Goal: Task Accomplishment & Management: Use online tool/utility

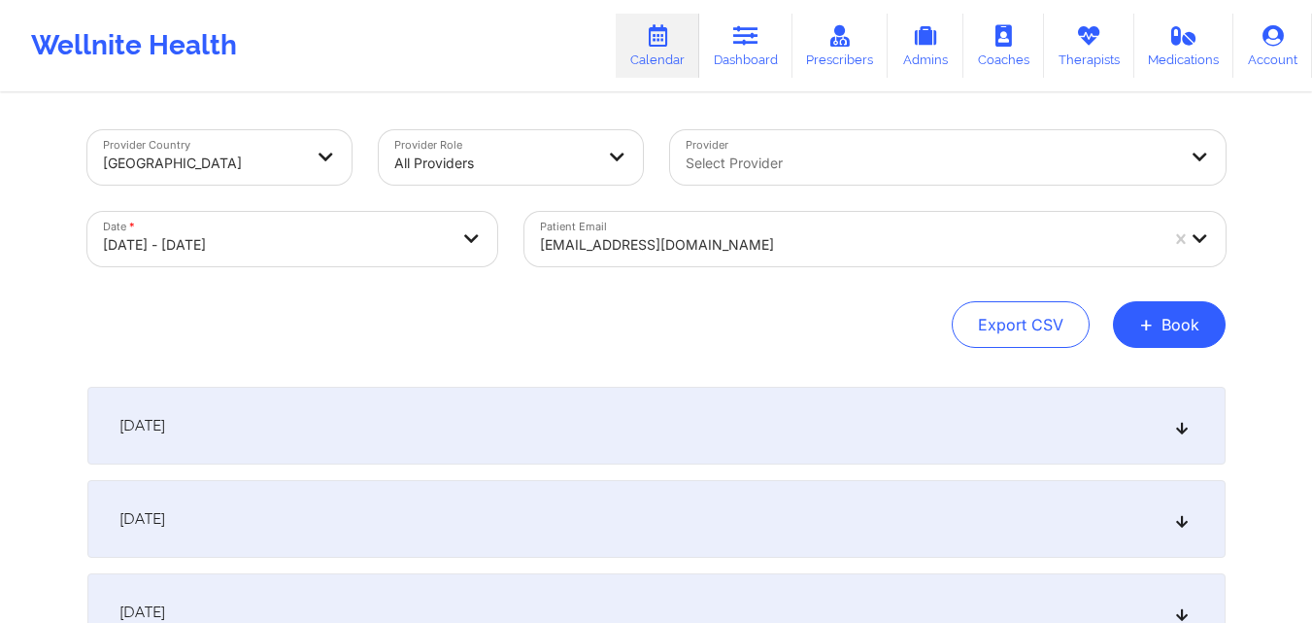
click at [357, 232] on body "Wellnite Health Calendar Dashboard Prescribers Admins Coaches Therapists Medica…" at bounding box center [656, 311] width 1312 height 623
select select "2025-9"
select select "2025-10"
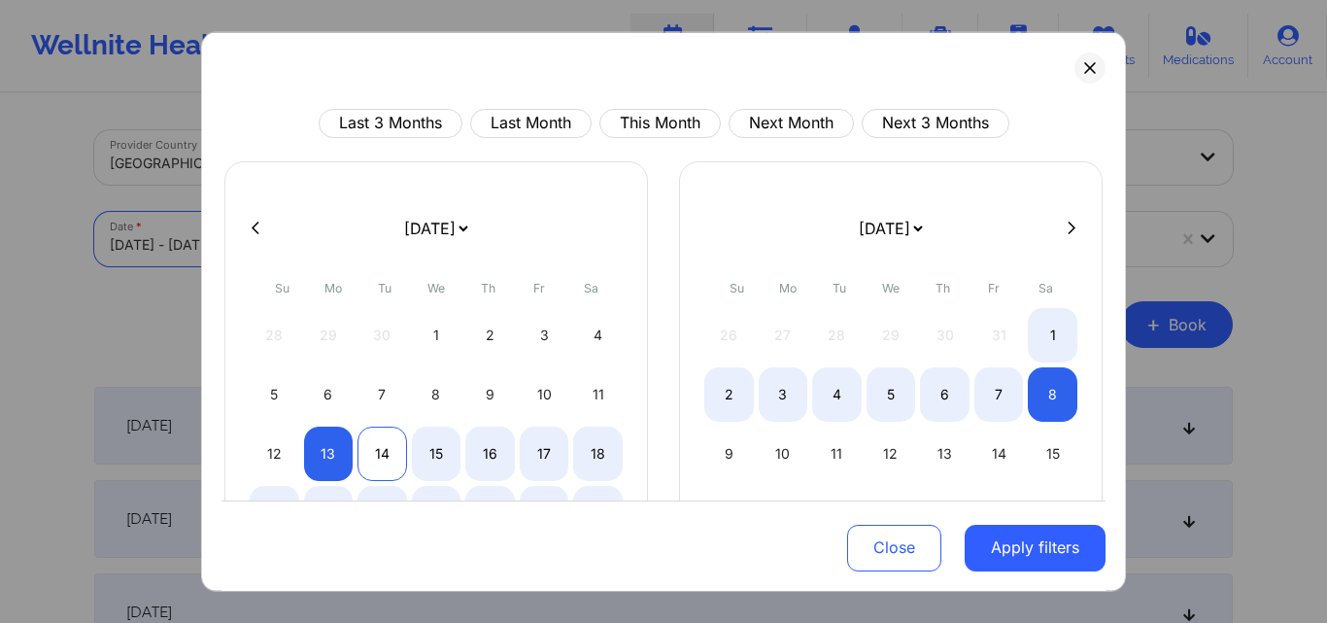
click at [374, 451] on div "14" at bounding box center [382, 452] width 50 height 54
select select "2025-9"
select select "2025-10"
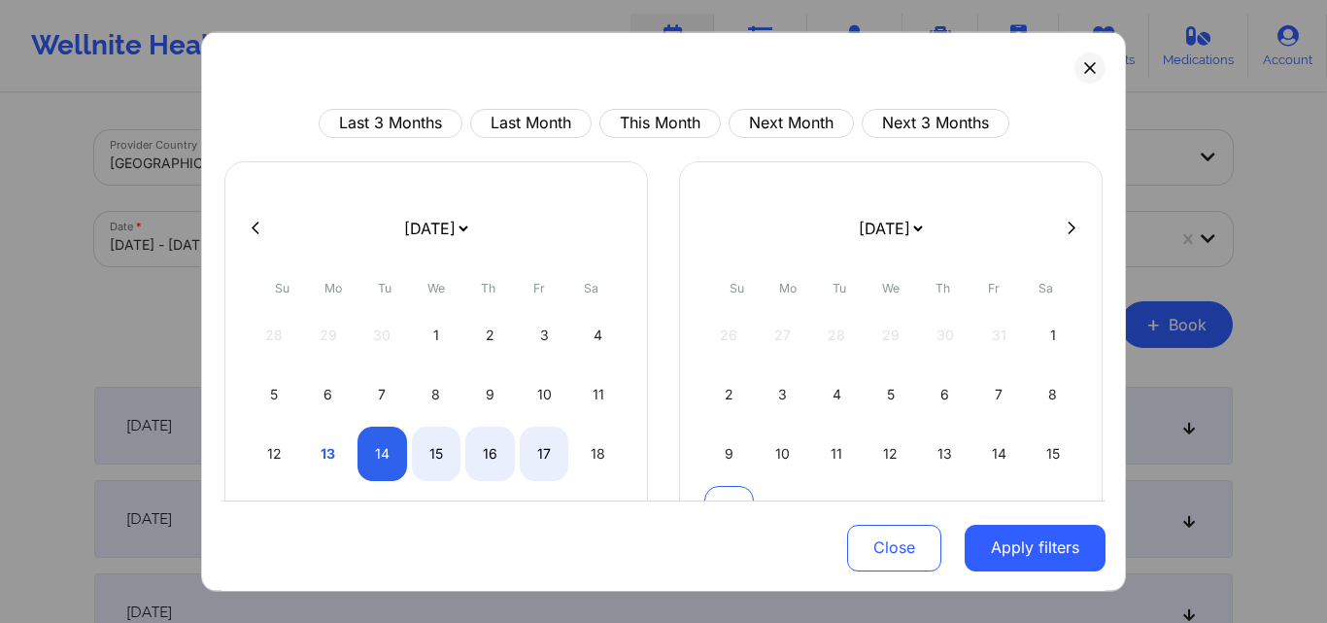
select select "2025-9"
select select "2025-10"
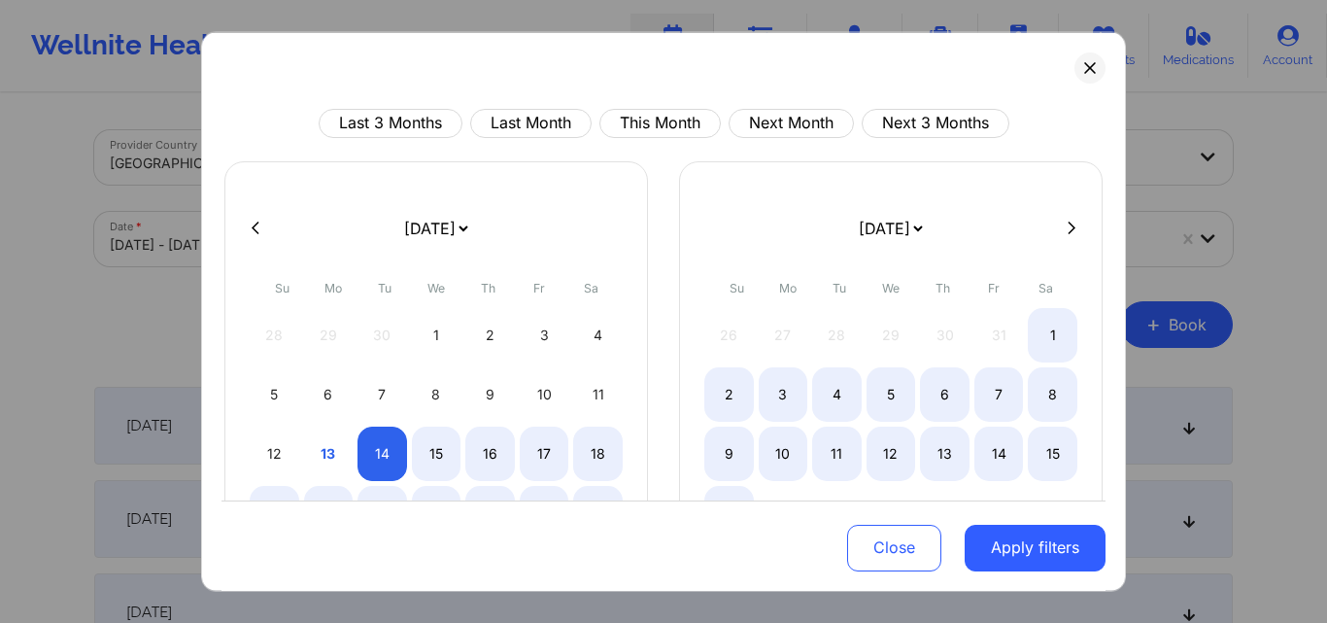
select select "2025-9"
select select "2025-10"
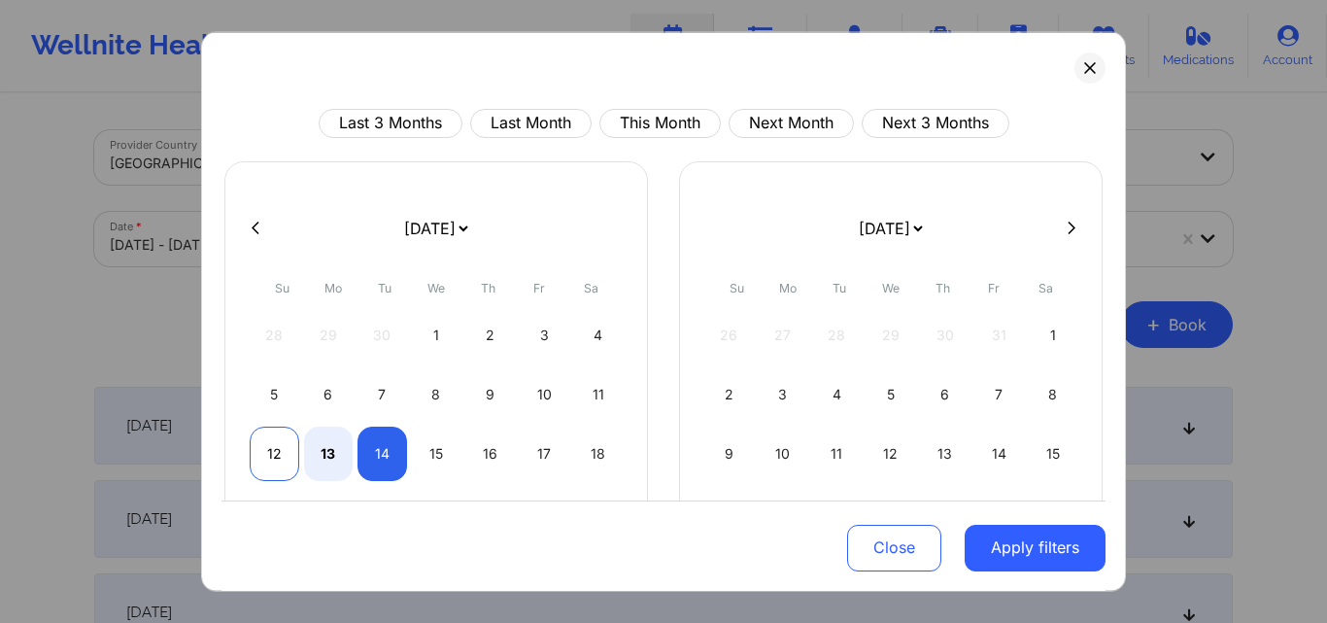
select select "2025-9"
select select "2025-10"
select select "2025-9"
select select "2025-10"
click at [384, 455] on div "14" at bounding box center [382, 452] width 50 height 54
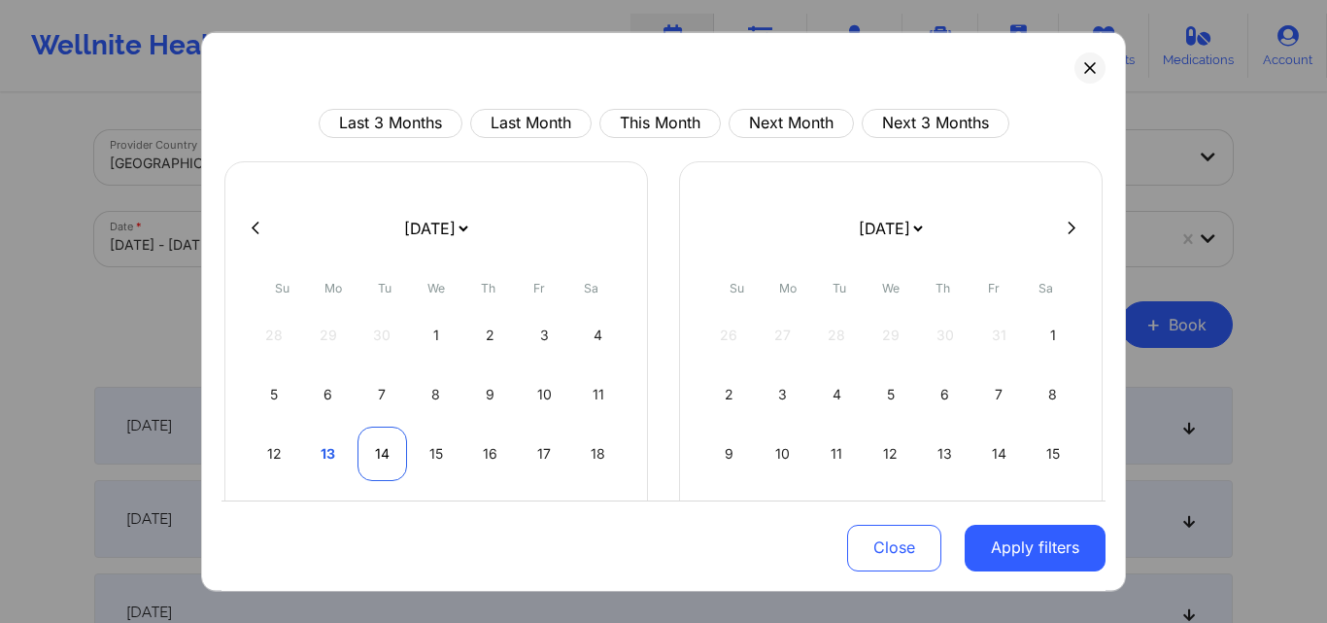
select select "2025-9"
select select "2025-10"
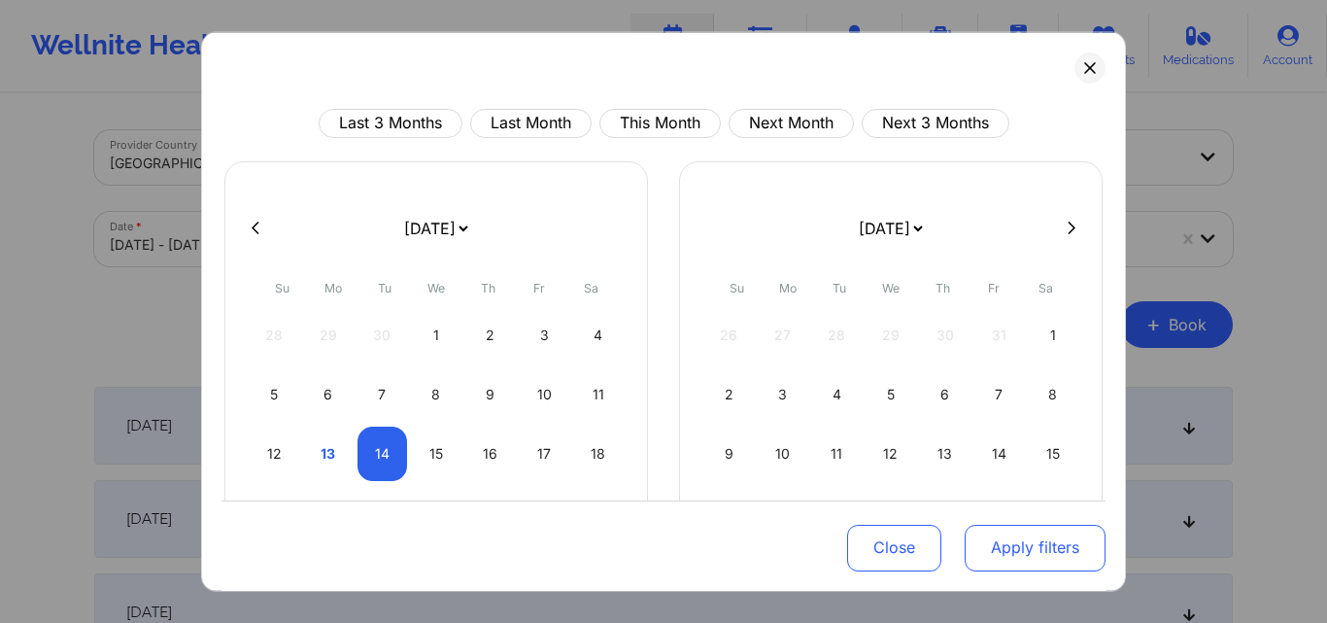
click at [1045, 551] on button "Apply filters" at bounding box center [1034, 547] width 141 height 47
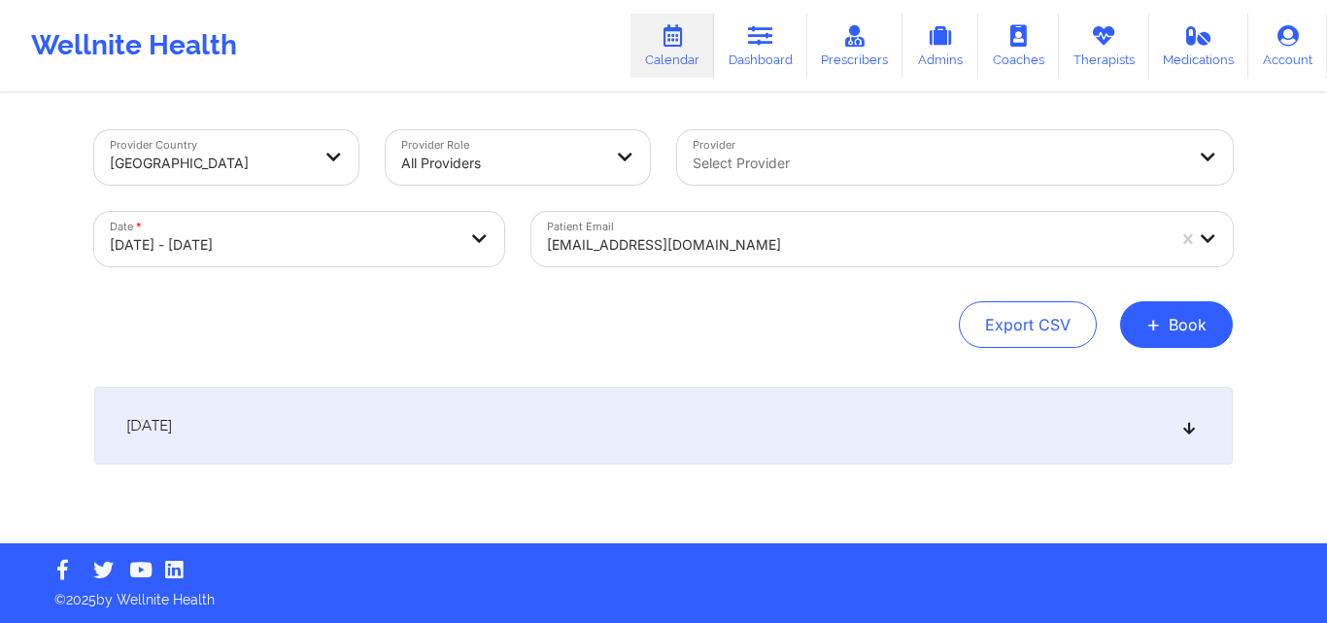
click at [809, 237] on div at bounding box center [856, 244] width 618 height 23
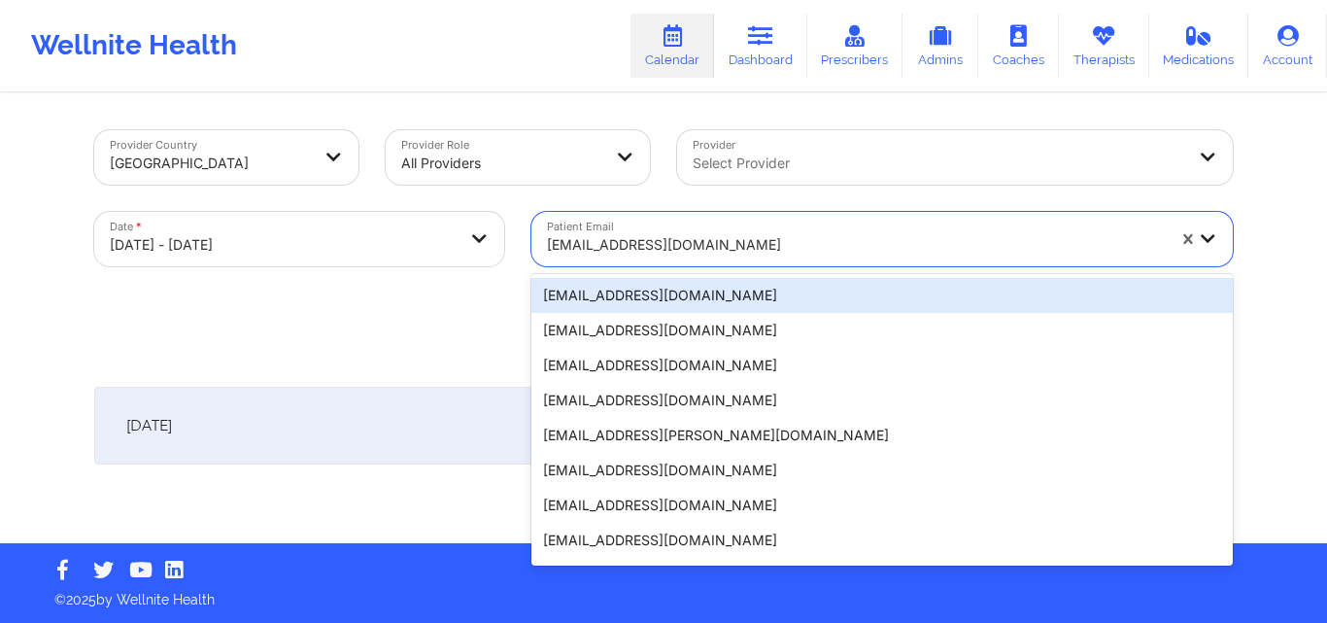
paste input "angelina.mcpartland.5@gmail.com"
type input "angelina.mcpartland.5@gmail.com"
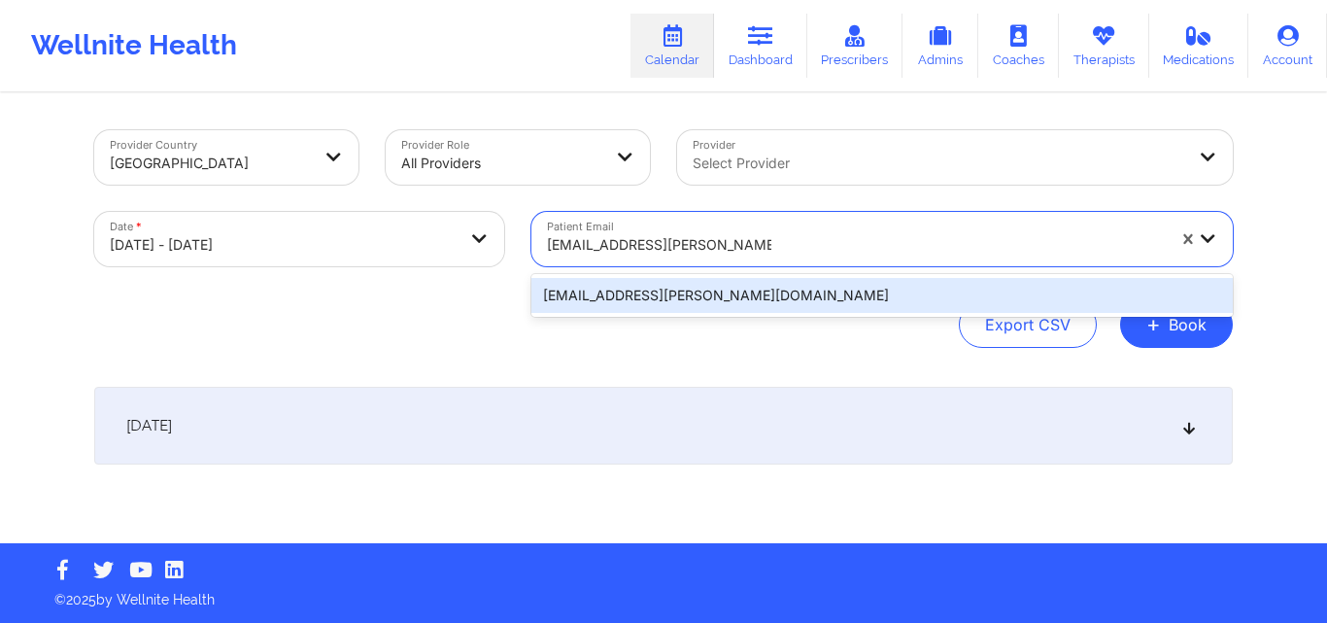
click at [867, 292] on div "angelina.mcpartland.5@gmail.com" at bounding box center [881, 295] width 701 height 35
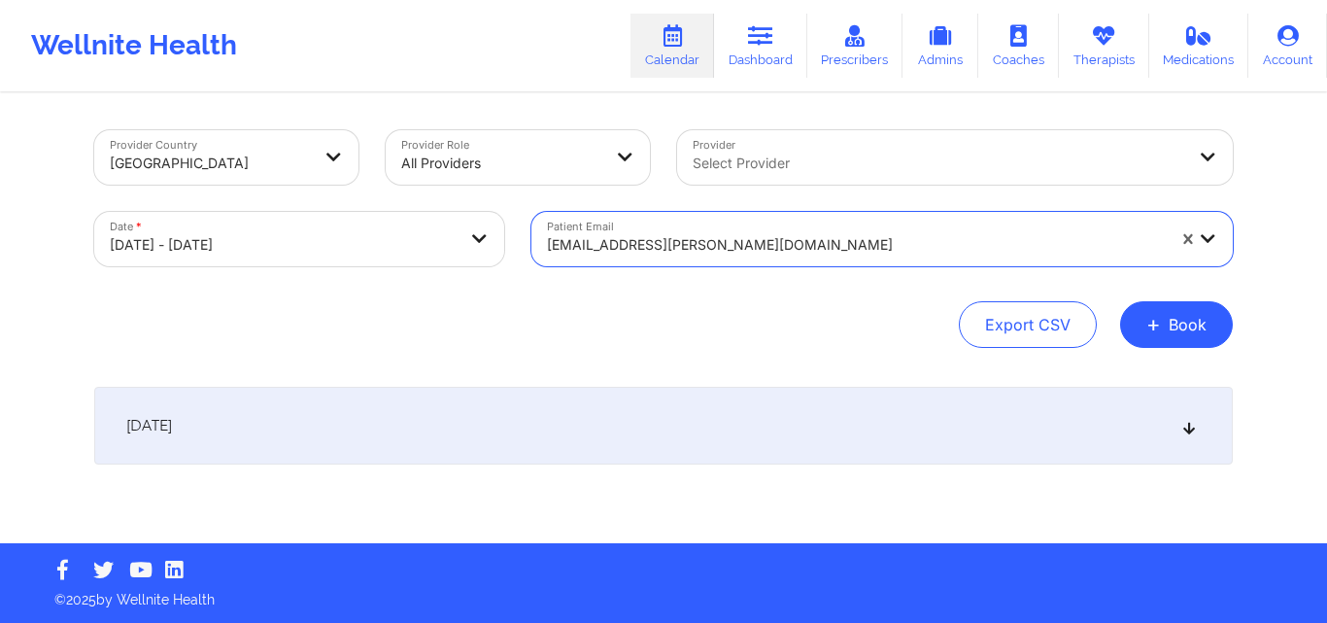
click at [1184, 432] on icon at bounding box center [1189, 426] width 17 height 14
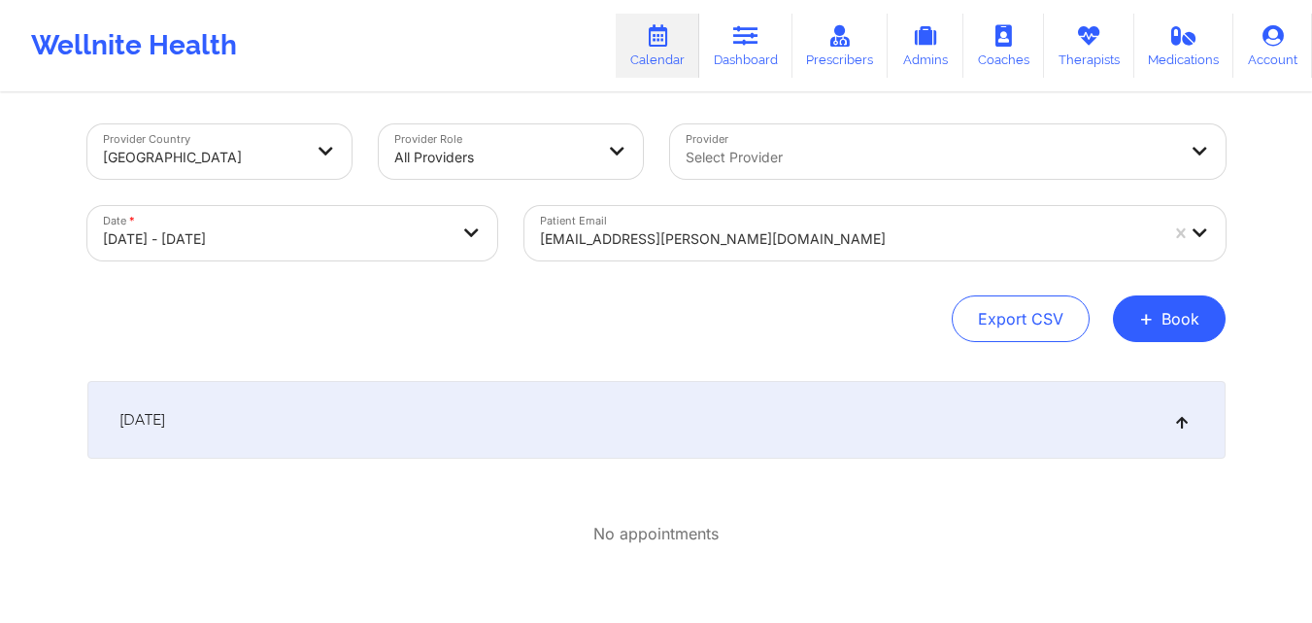
scroll to position [4, 0]
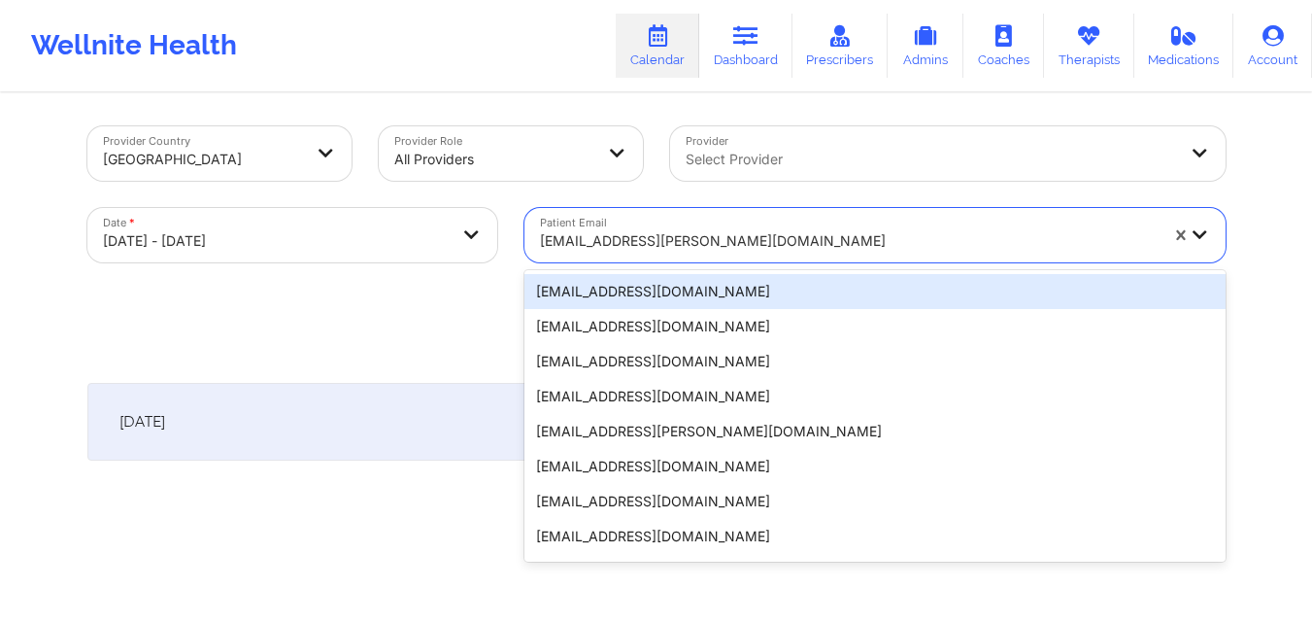
click at [797, 232] on div at bounding box center [849, 240] width 618 height 23
paste input "carlapms03@hotmail.com"
type input "carlapms03@hotmail.com"
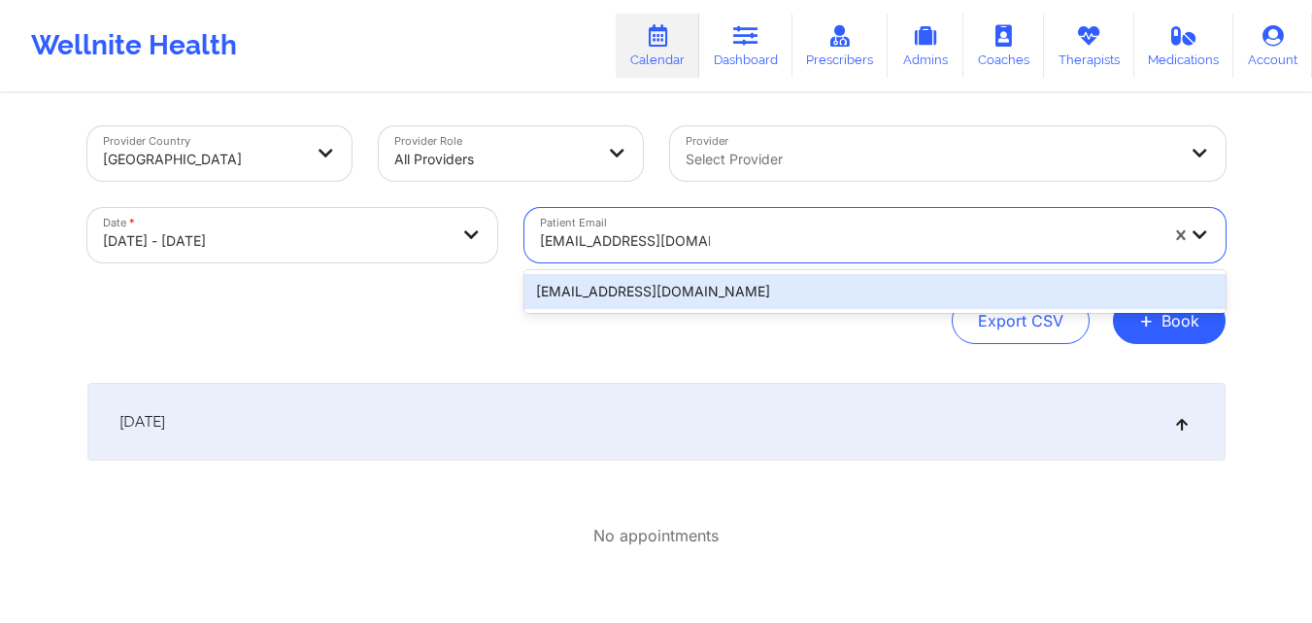
click at [824, 290] on div "carlapms03@hotmail.com" at bounding box center [874, 291] width 701 height 35
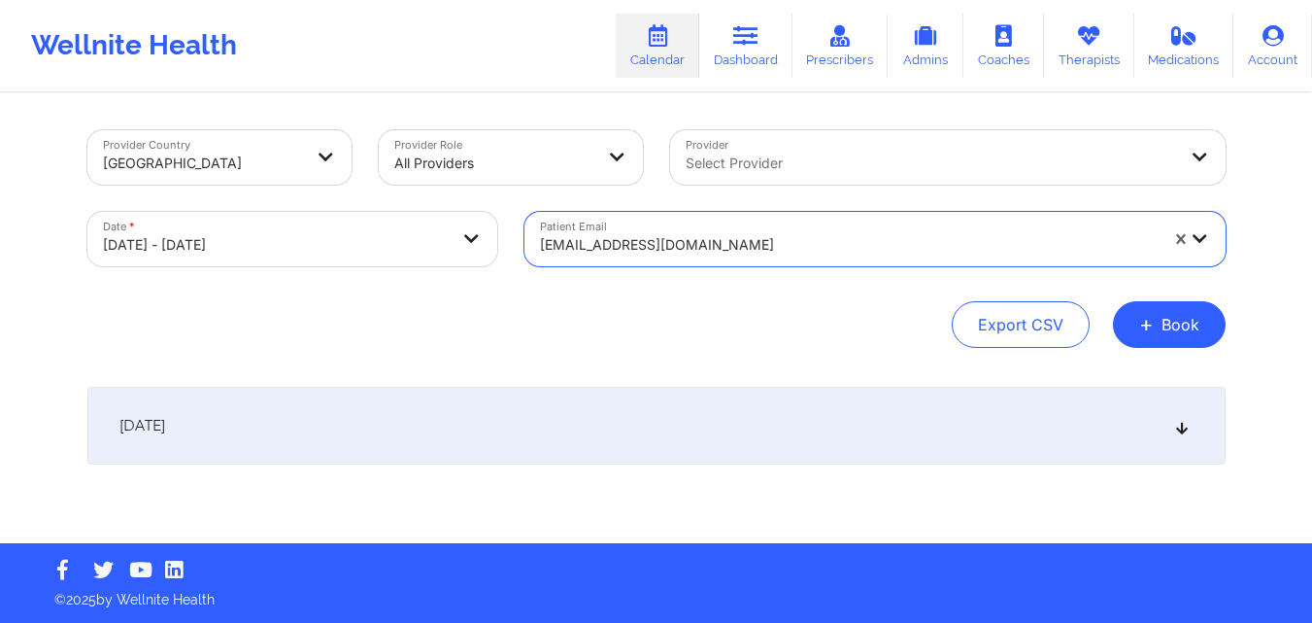
scroll to position [0, 0]
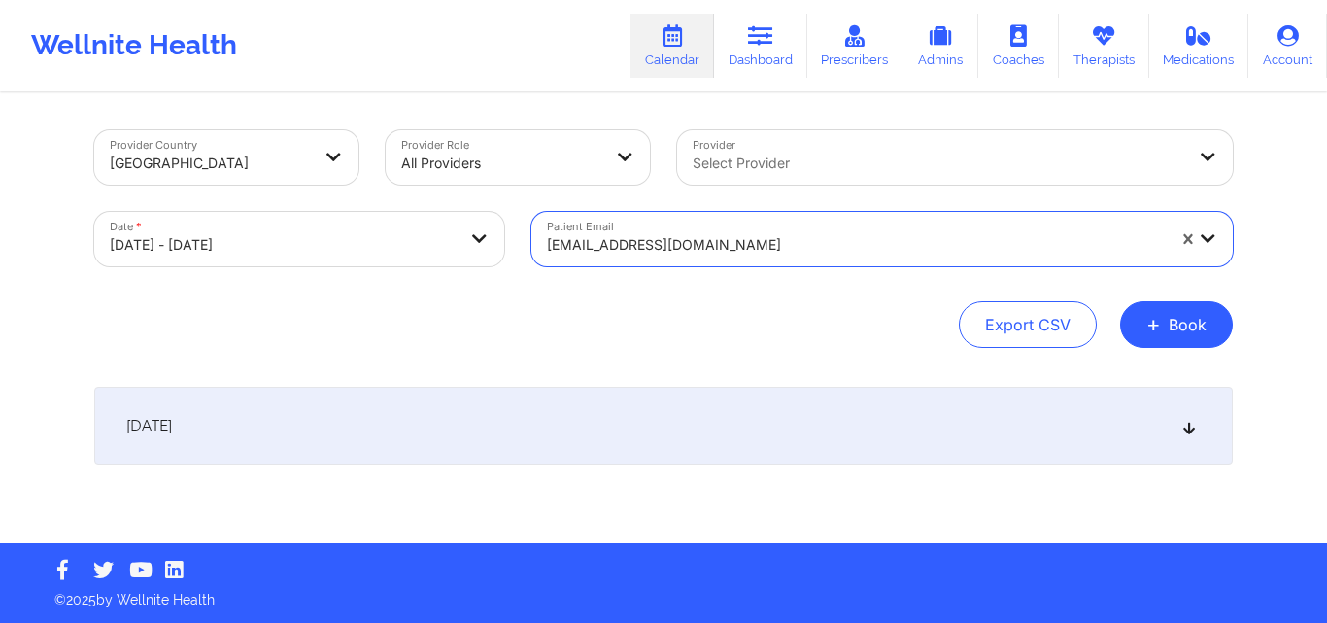
click at [1186, 426] on icon at bounding box center [1189, 426] width 17 height 14
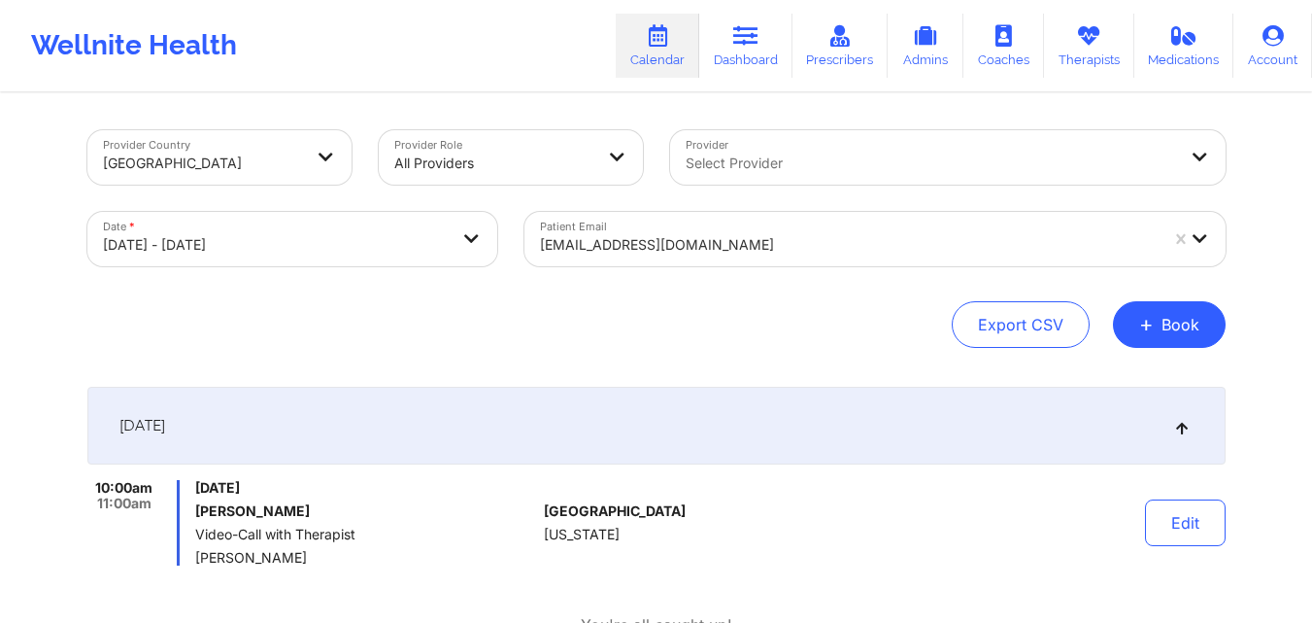
click at [806, 246] on div at bounding box center [849, 244] width 618 height 23
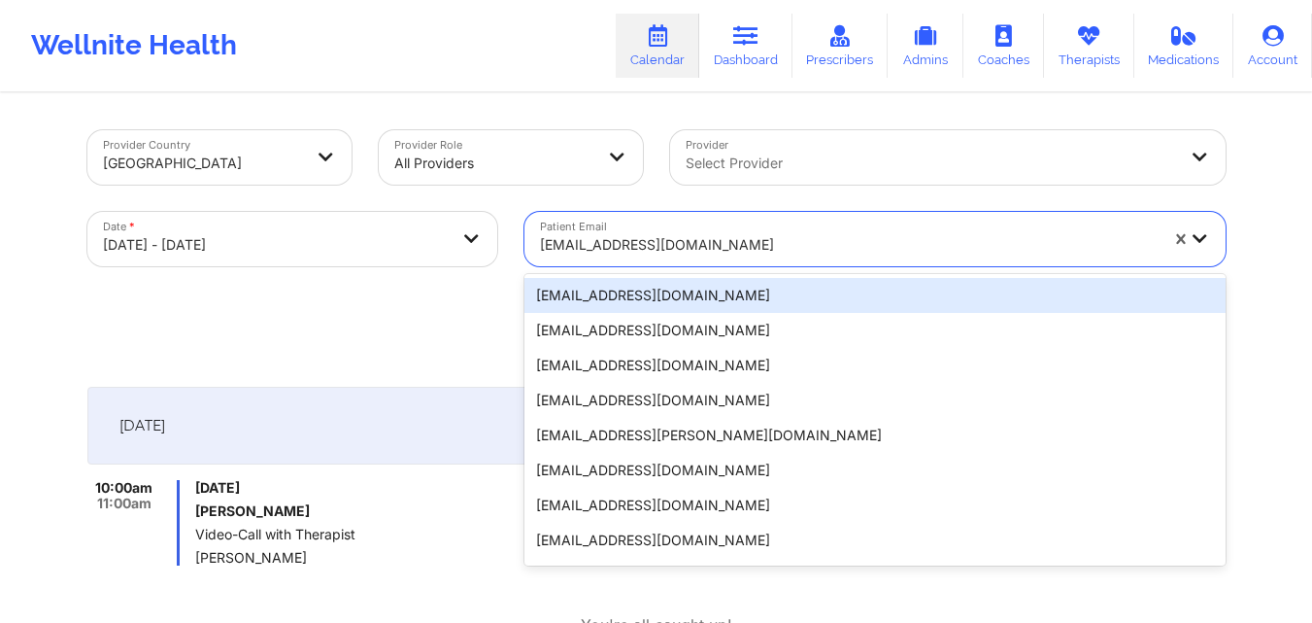
paste input "pittsburghperillo@gmail.com"
type input "pittsburghperillo@gmail.com"
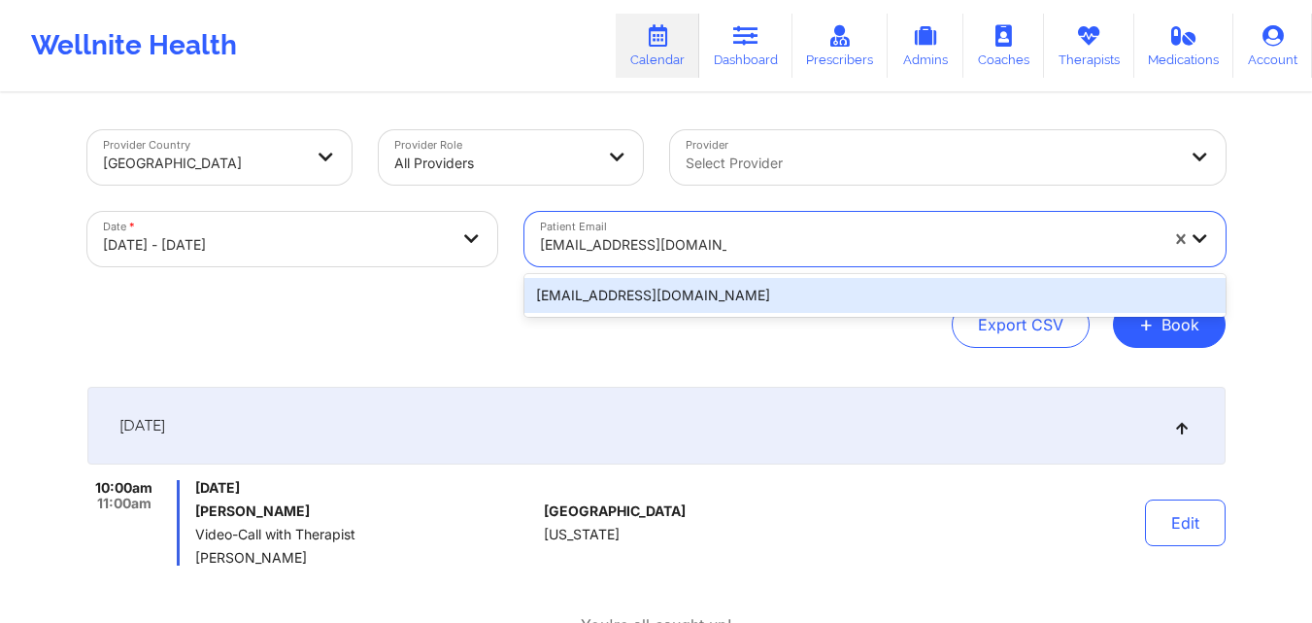
click at [808, 299] on div "pittsburghperillo@gmail.com" at bounding box center [874, 295] width 701 height 35
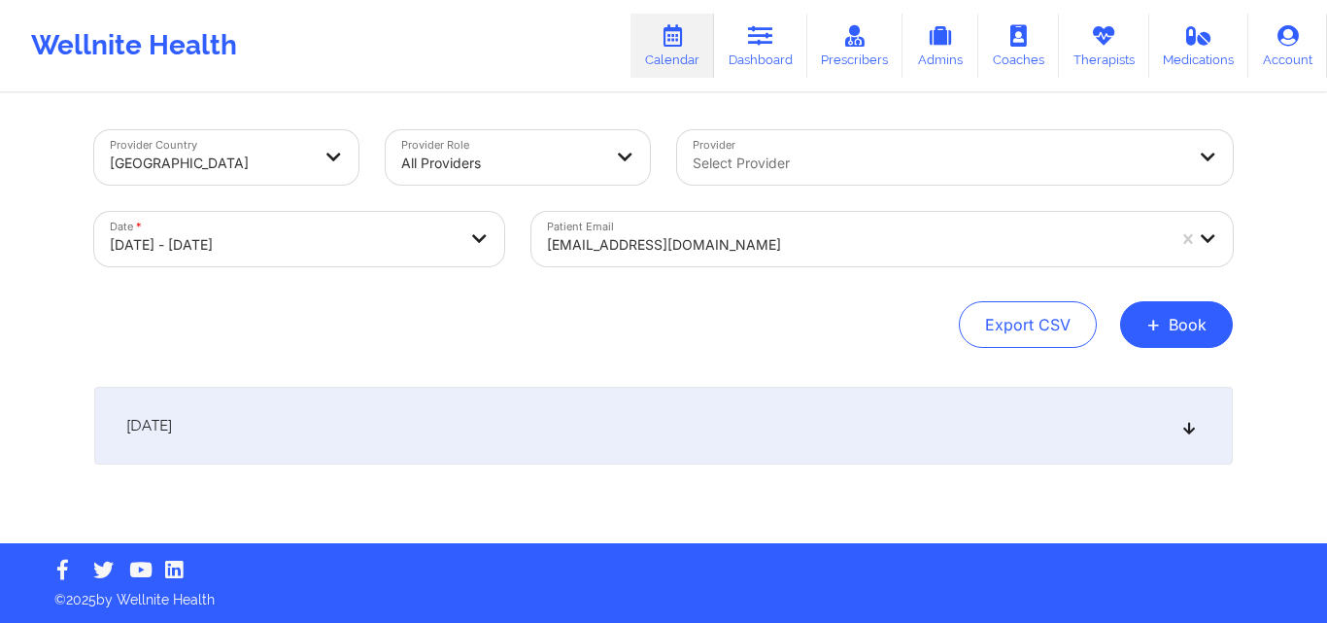
click at [1188, 427] on icon at bounding box center [1189, 426] width 17 height 14
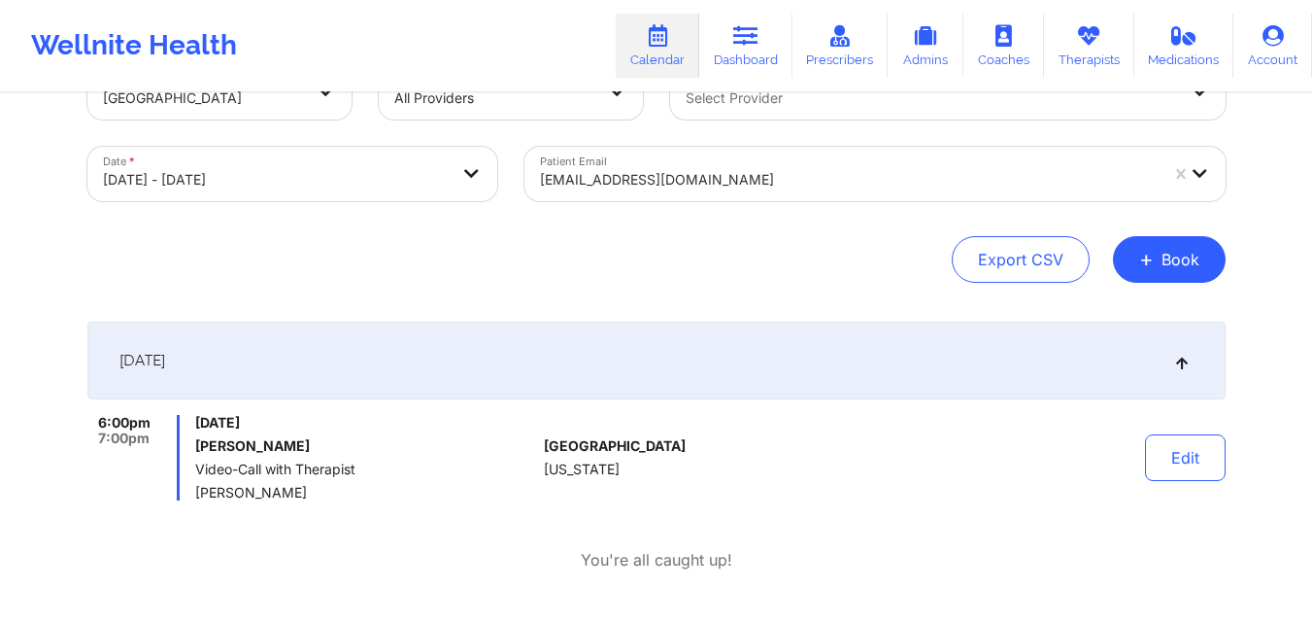
scroll to position [68, 0]
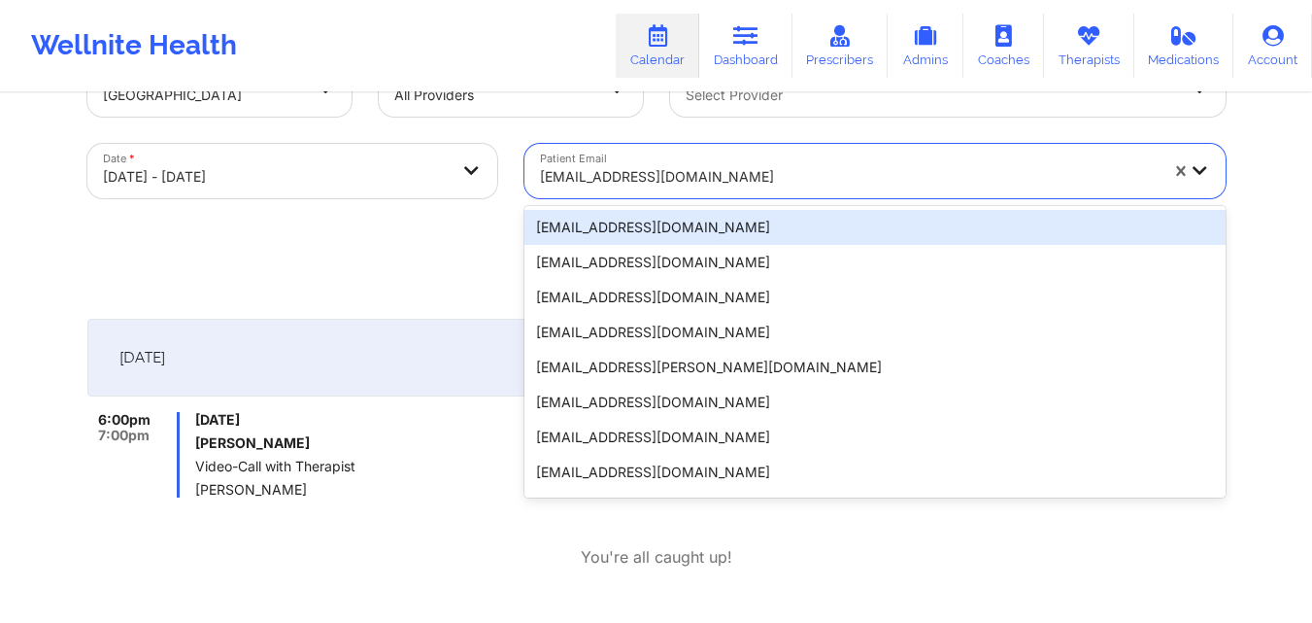
click at [683, 181] on div at bounding box center [849, 176] width 618 height 23
paste input "aysiablackman77@gmail.com"
type input "aysiablackman77@gmail.com"
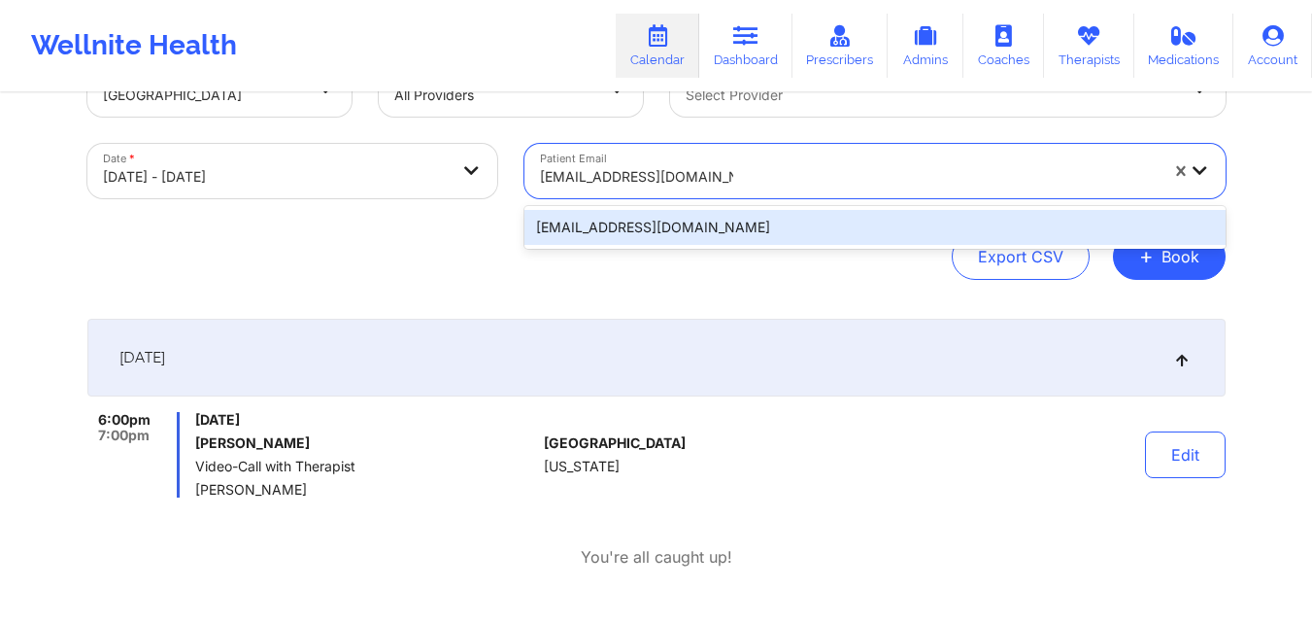
click at [761, 239] on div "aysiablackman77@gmail.com" at bounding box center [874, 227] width 701 height 35
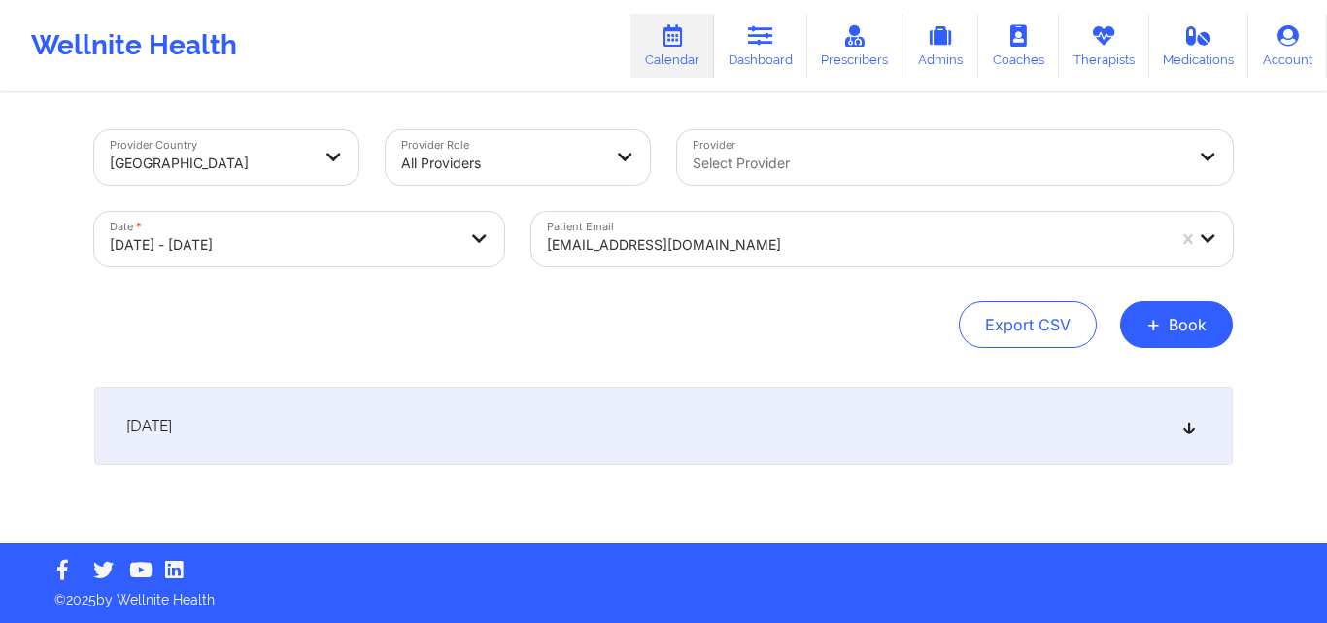
click at [1197, 437] on div "[DATE]" at bounding box center [663, 426] width 1138 height 78
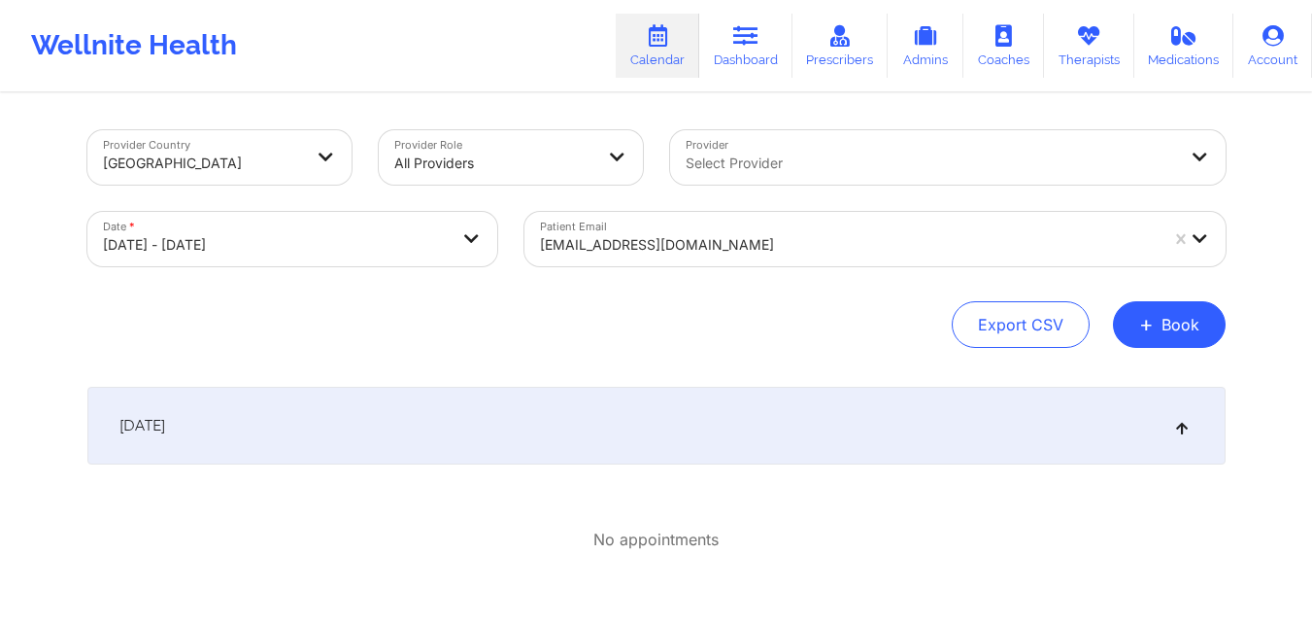
click at [897, 253] on div at bounding box center [849, 244] width 618 height 23
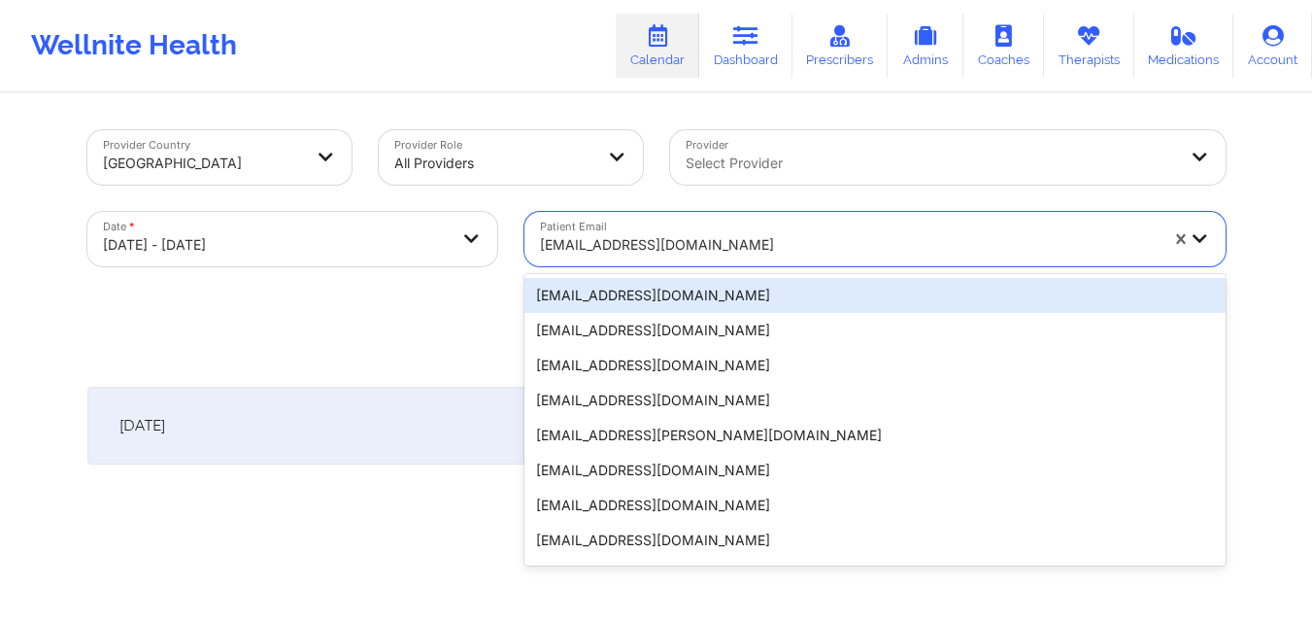
paste input "carlapms03@hotmail.com"
type input "carlapms03@hotmail.com"
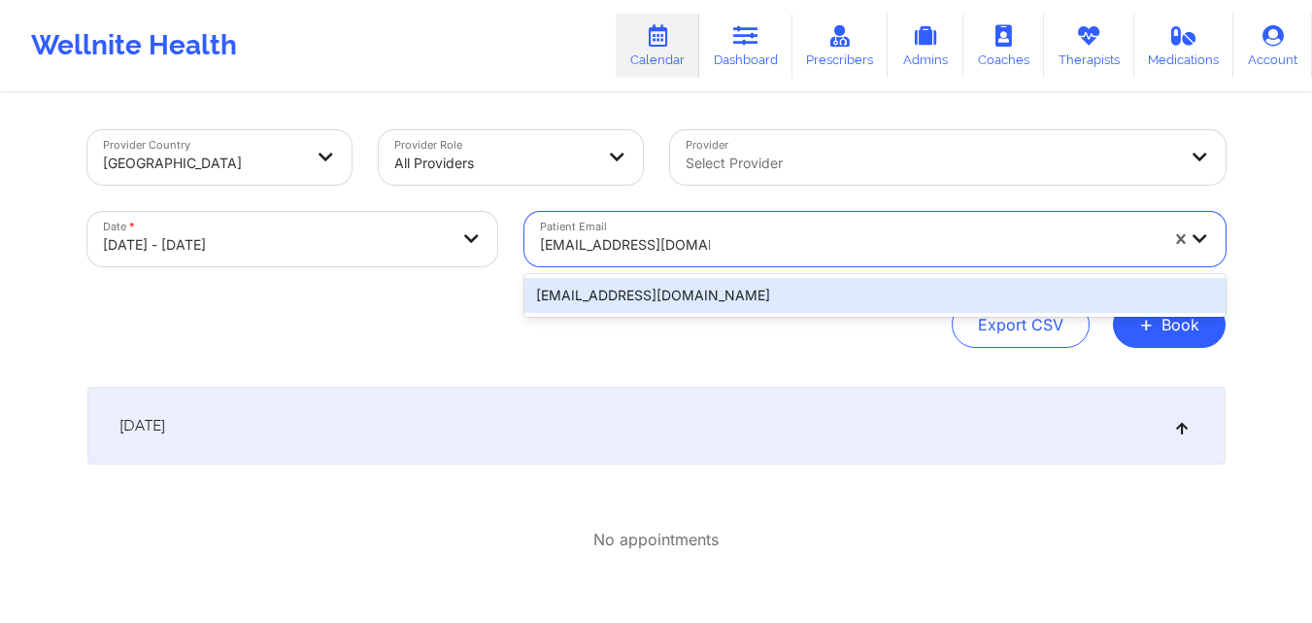
click at [863, 288] on div "carlapms03@hotmail.com" at bounding box center [874, 295] width 701 height 35
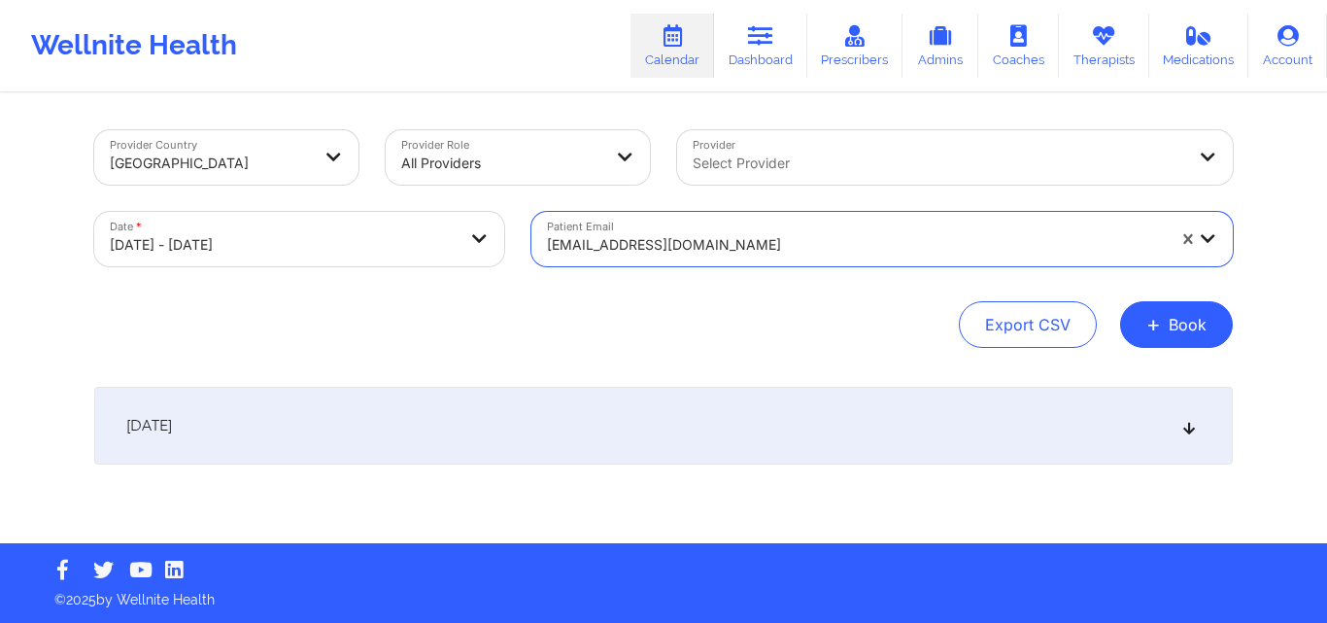
click at [1202, 420] on div "[DATE]" at bounding box center [663, 426] width 1138 height 78
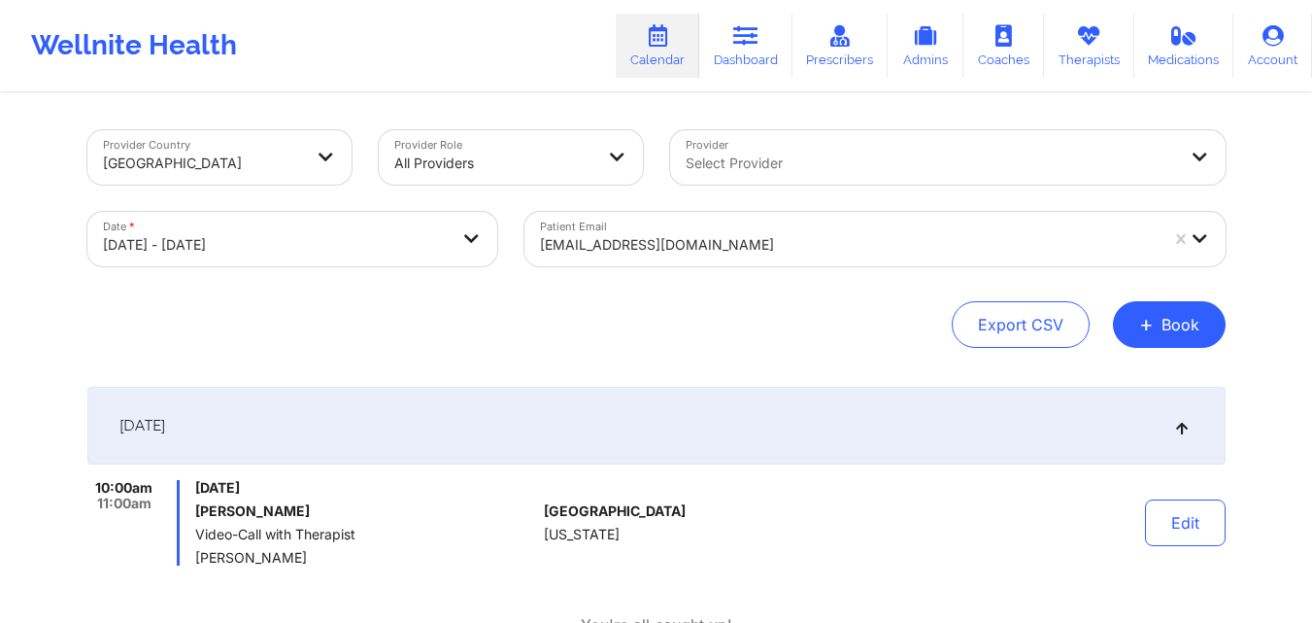
click at [750, 245] on div at bounding box center [849, 244] width 618 height 23
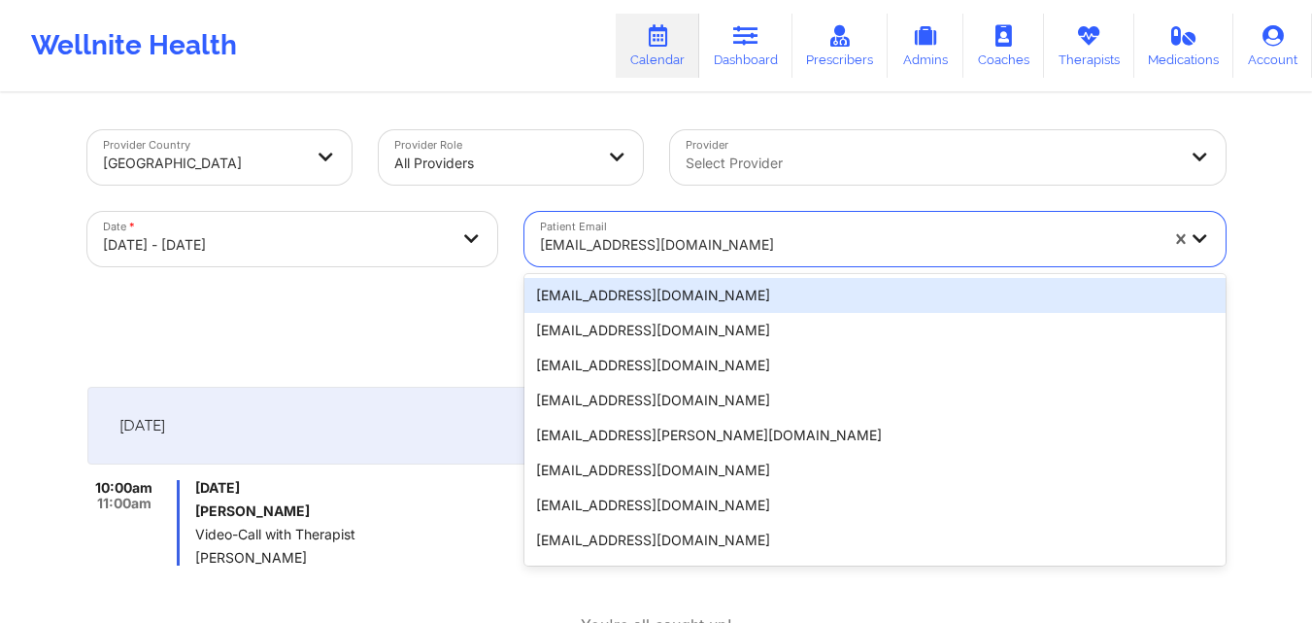
paste input "angelica620martinez@yahoo.com"
type input "angelica620martinez@yahoo.com"
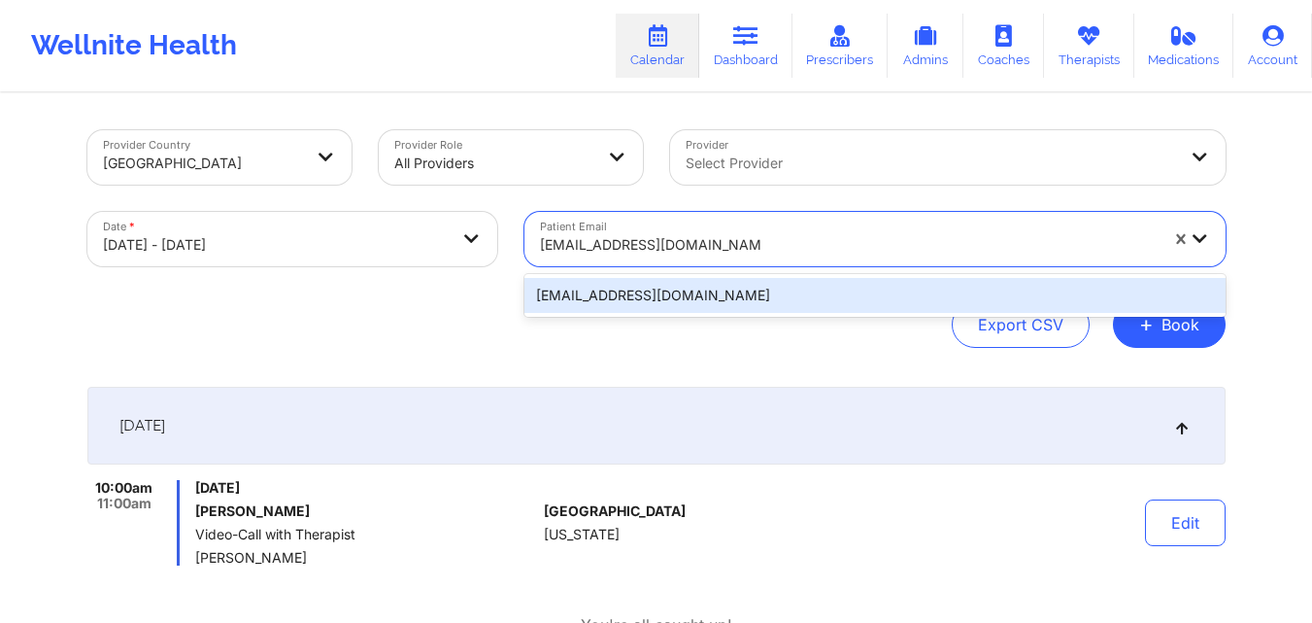
click at [808, 289] on div "angelica620martinez@yahoo.com" at bounding box center [874, 295] width 701 height 35
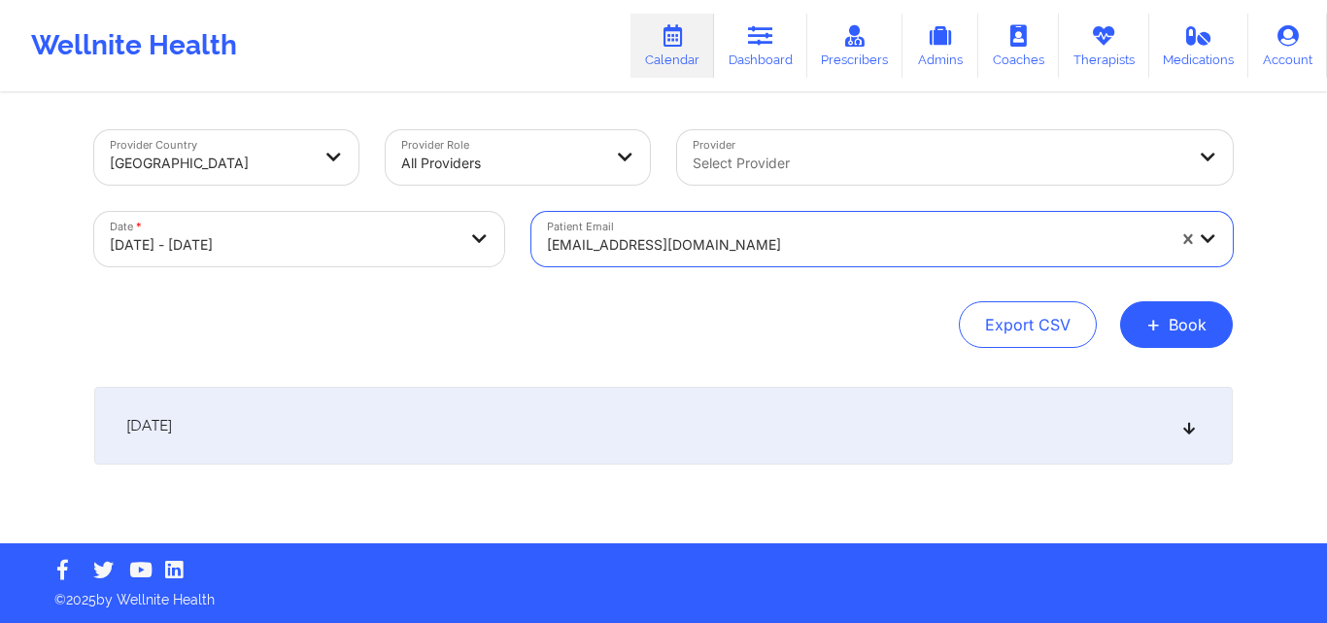
click at [1192, 431] on icon at bounding box center [1189, 426] width 17 height 14
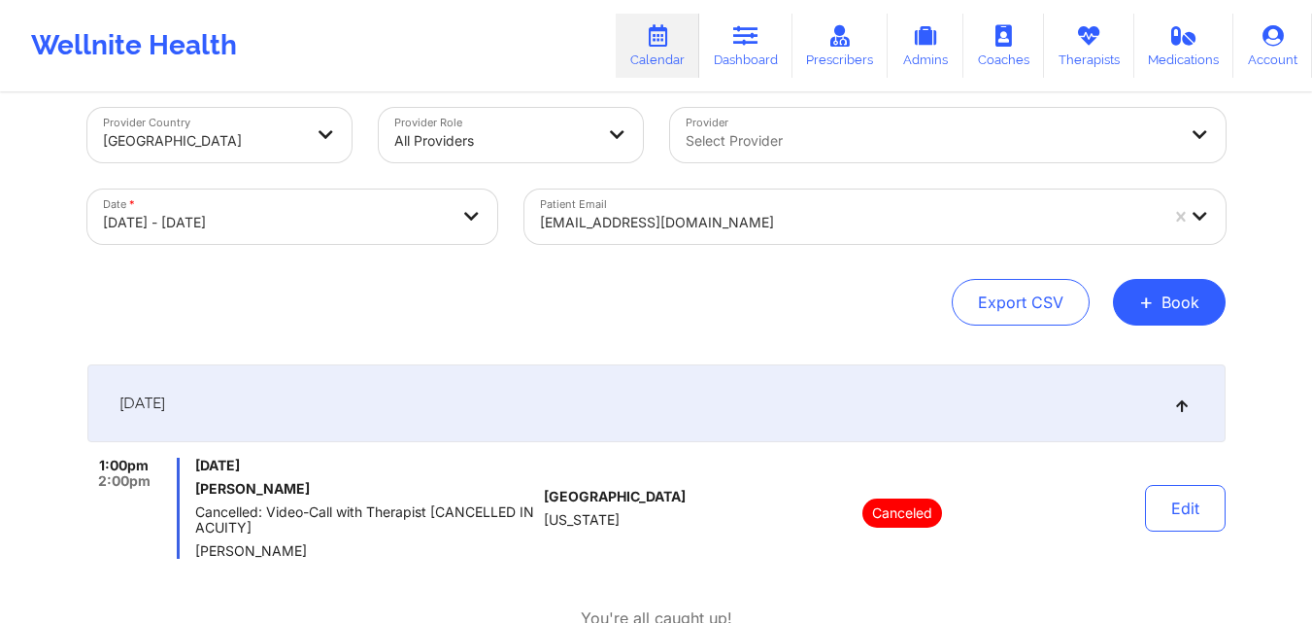
scroll to position [24, 0]
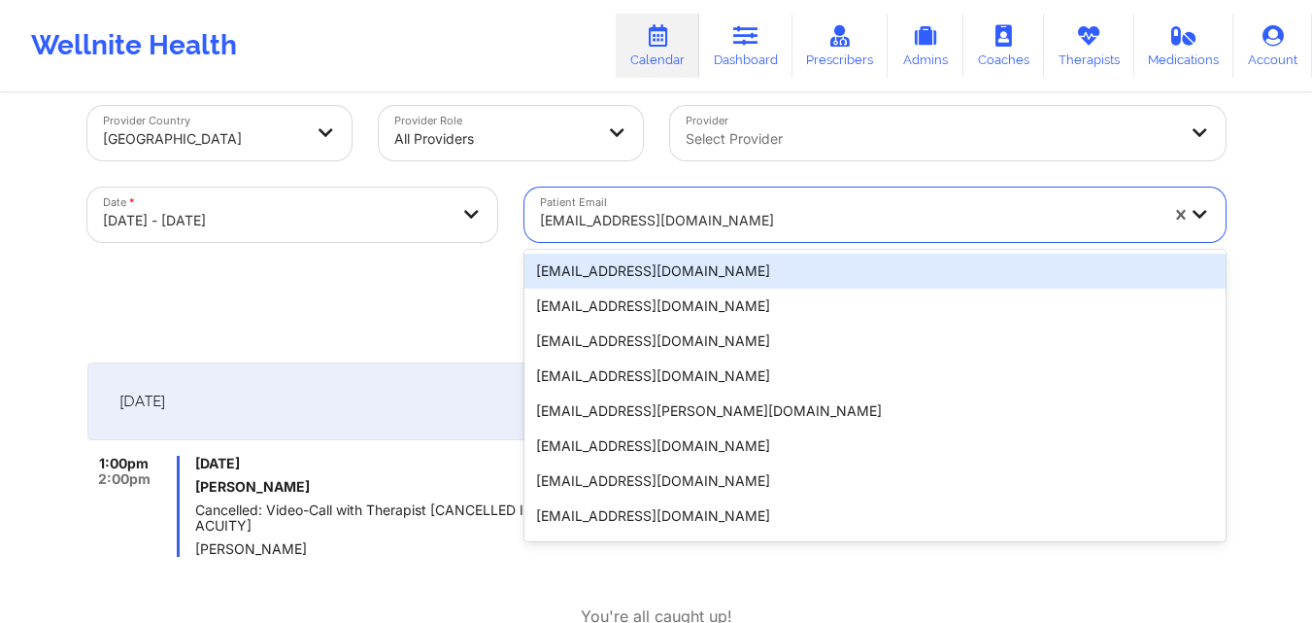
click at [840, 226] on div at bounding box center [849, 220] width 618 height 23
paste input "moslopez.3@gmail.com"
type input "moslopez.3@gmail.com"
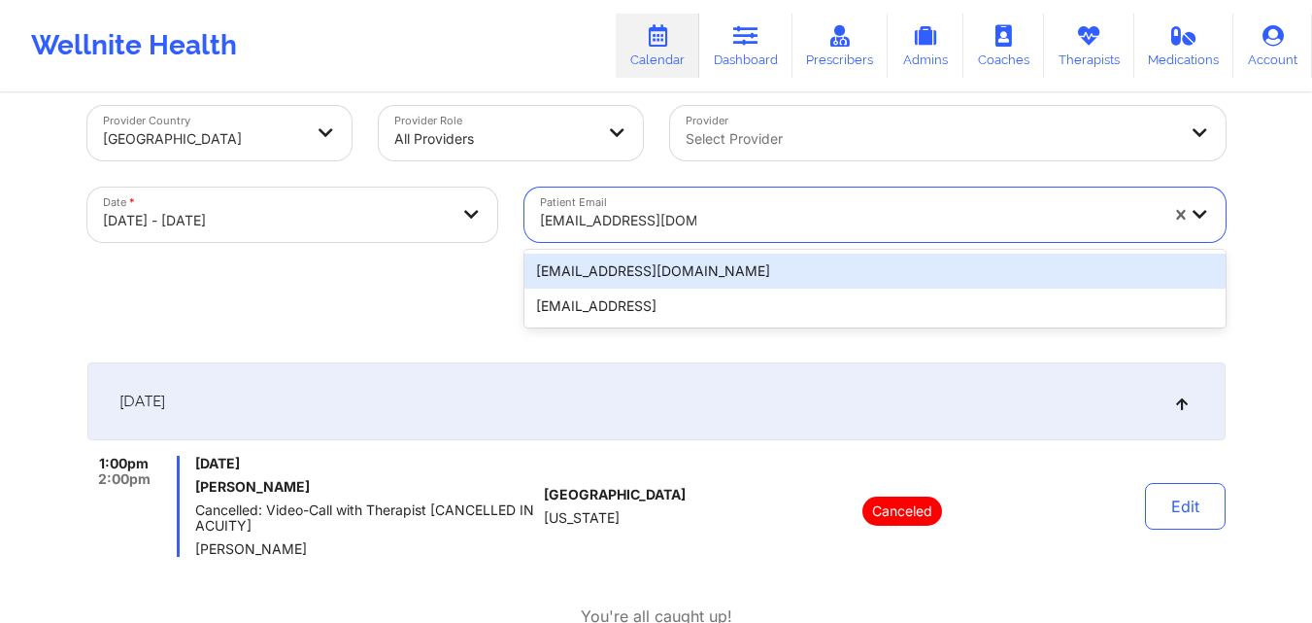
click at [885, 265] on div "moslopez.3@gmail.com" at bounding box center [874, 270] width 701 height 35
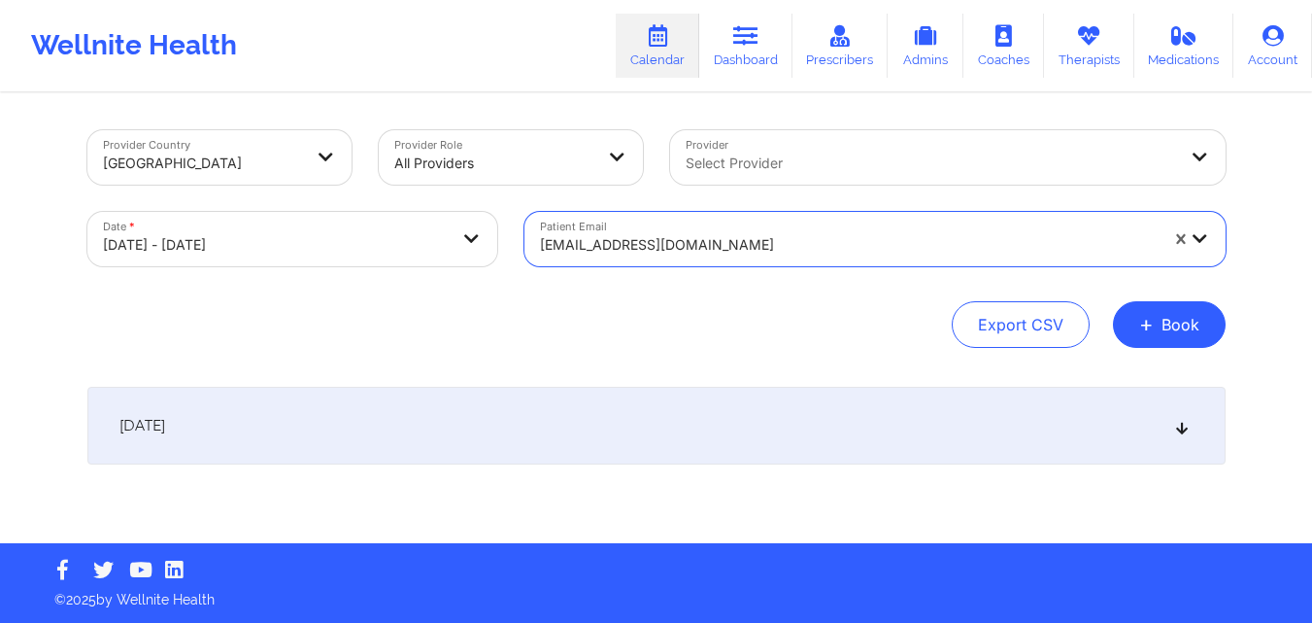
scroll to position [0, 0]
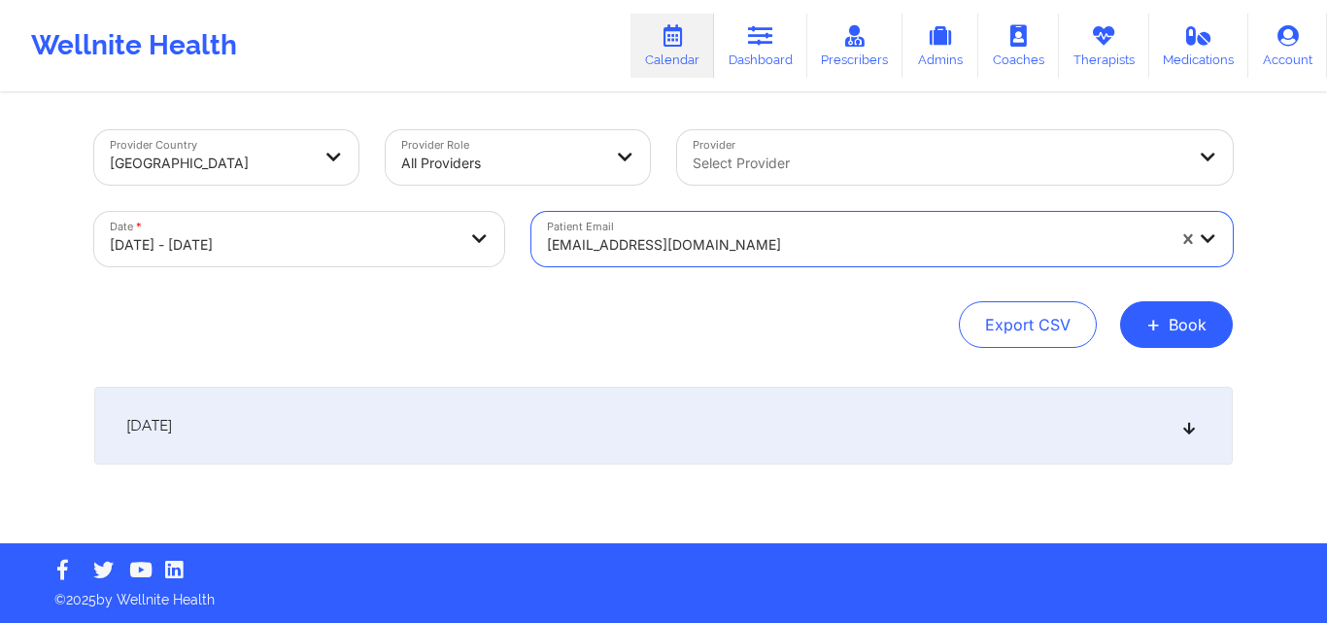
click at [1196, 428] on icon at bounding box center [1189, 426] width 17 height 14
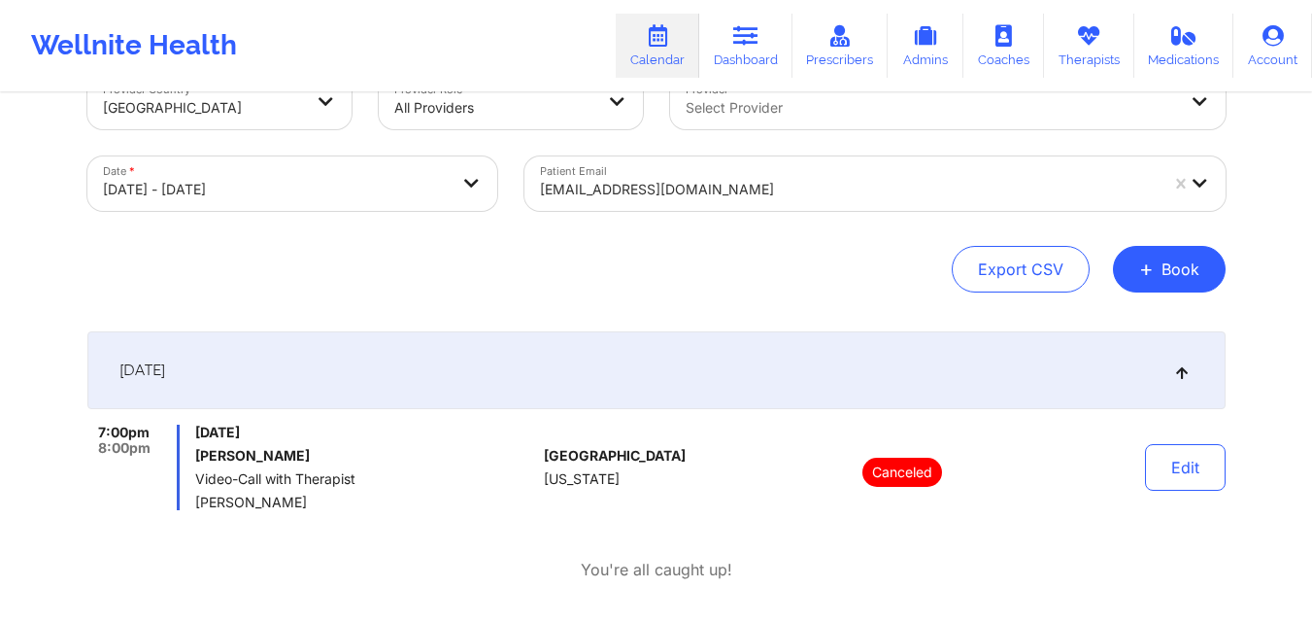
scroll to position [61, 0]
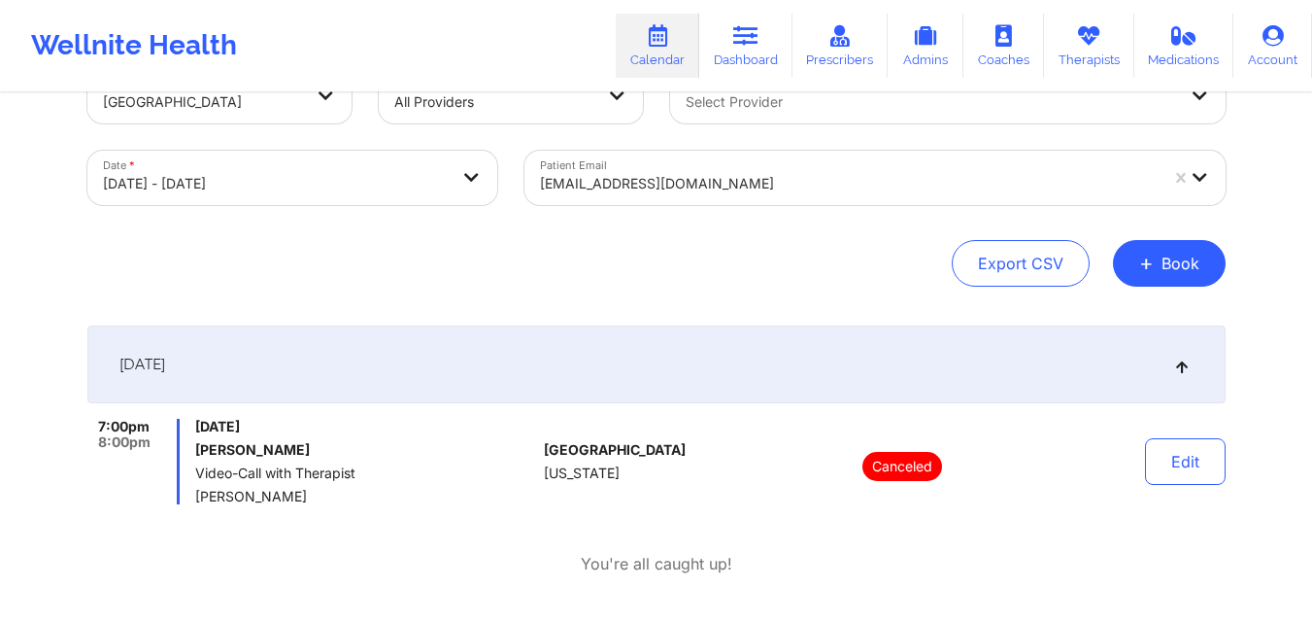
click at [989, 196] on div "moslopez.3@gmail.com" at bounding box center [849, 183] width 618 height 43
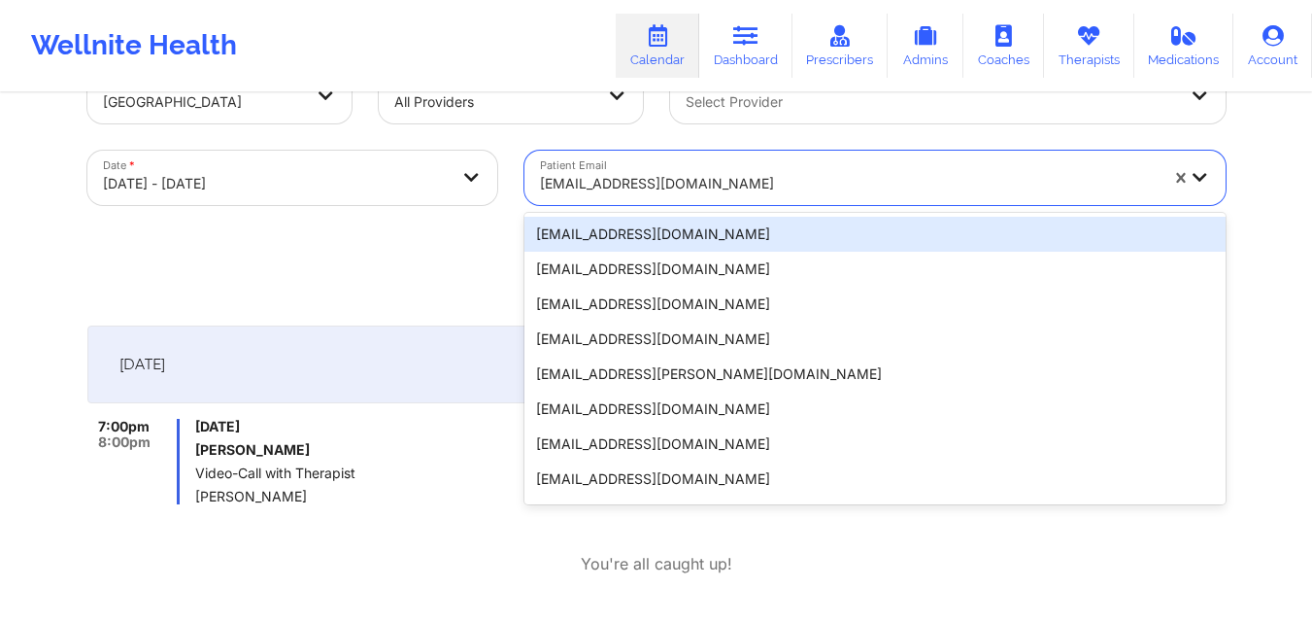
paste input "moslopez.3@gmail.com"
type input "moslopez.3@gmail.com"
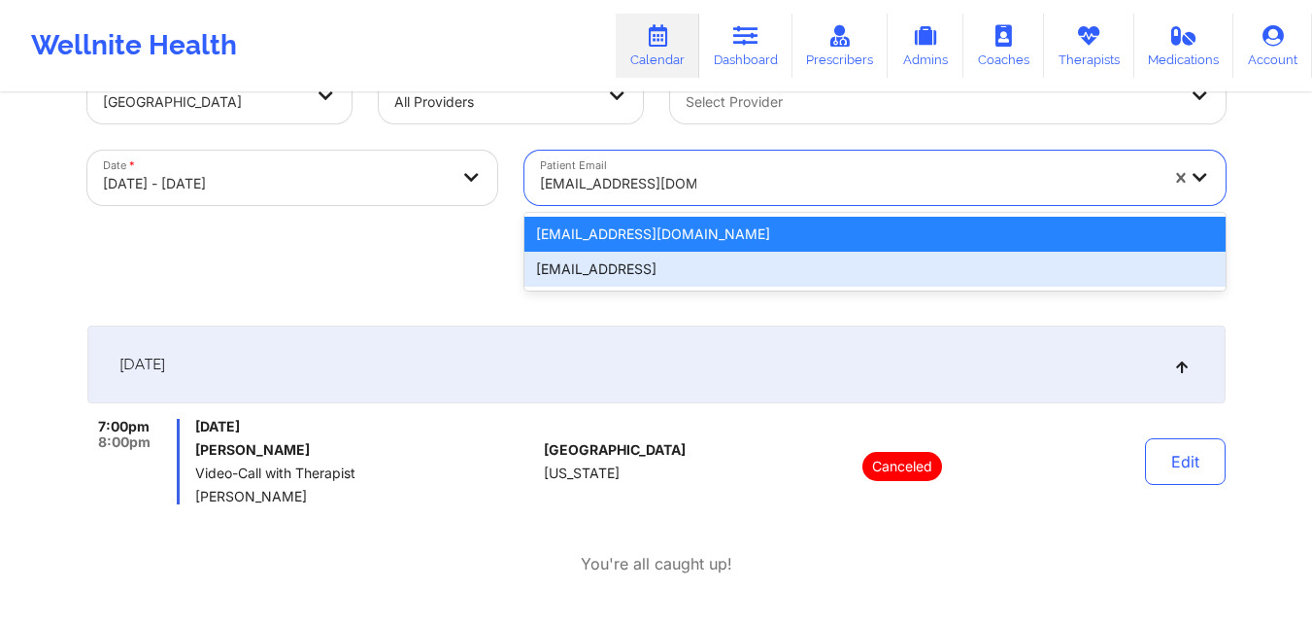
click at [1001, 260] on div "moslopez.3@gmail.coml" at bounding box center [874, 269] width 701 height 35
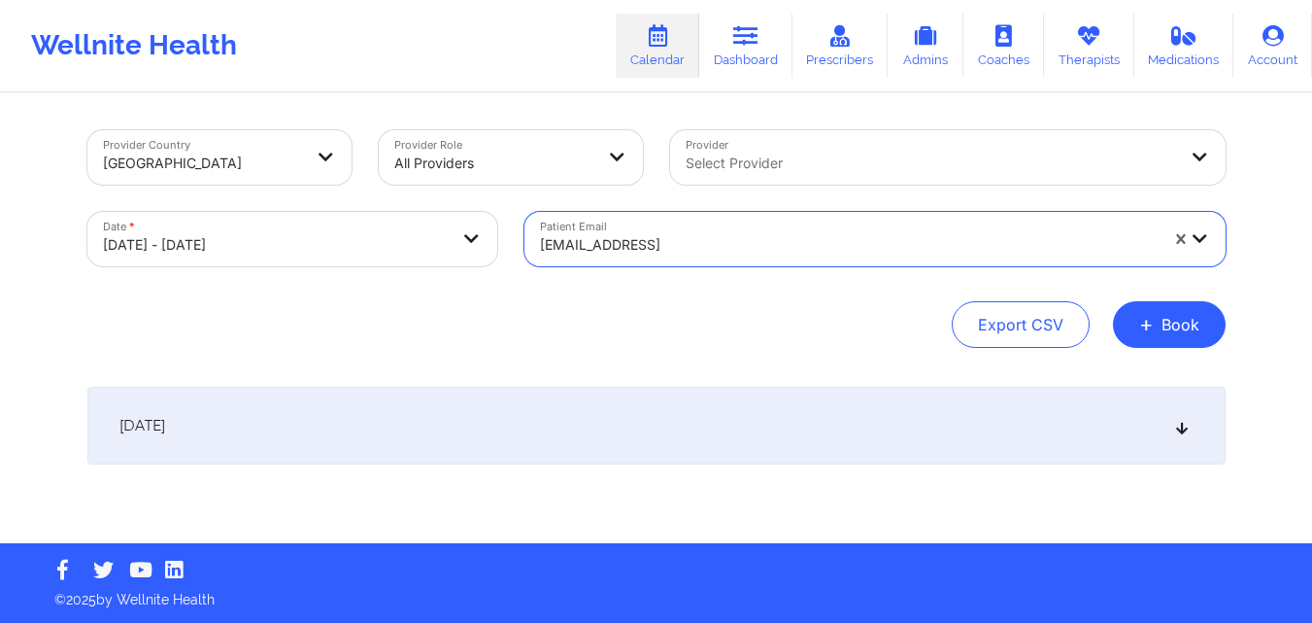
scroll to position [0, 0]
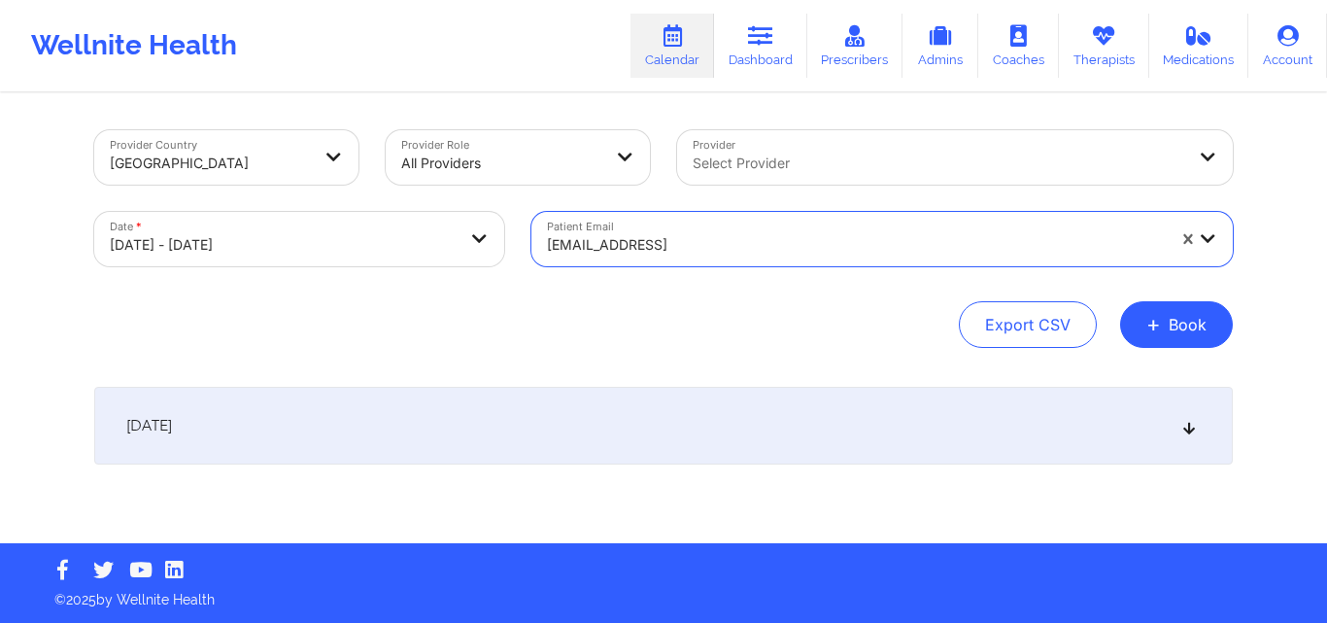
click at [1202, 433] on div "[DATE]" at bounding box center [663, 426] width 1138 height 78
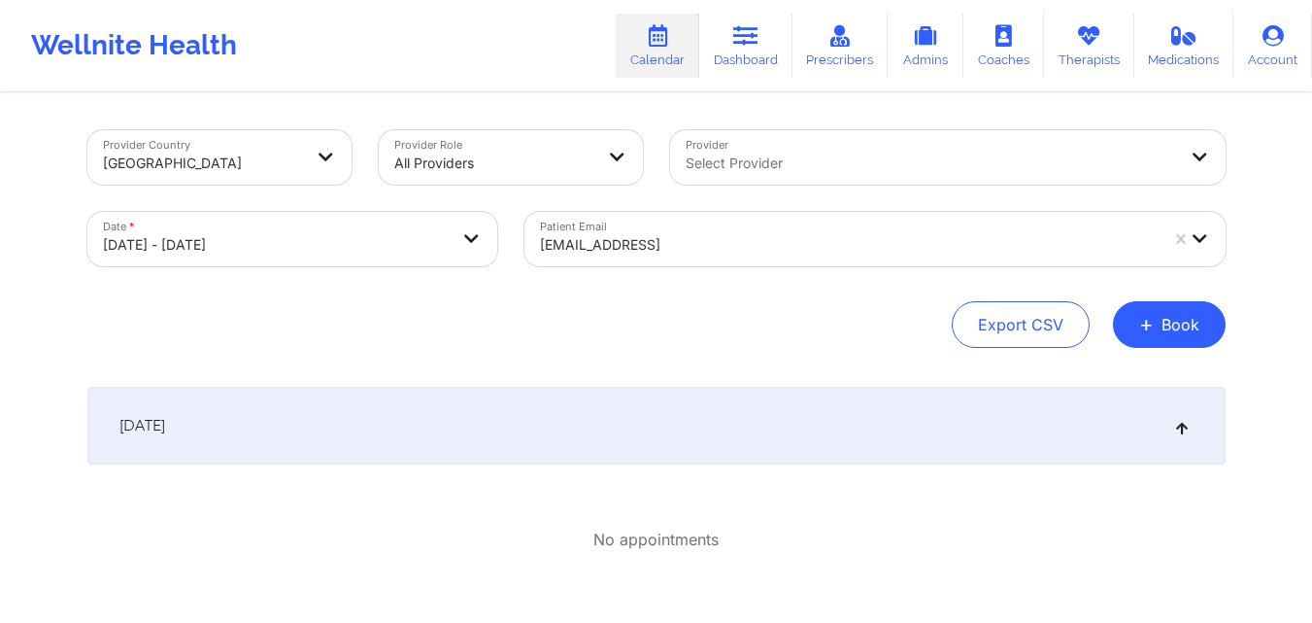
click at [784, 257] on div "moslopez.3@gmail.coml" at bounding box center [849, 244] width 618 height 43
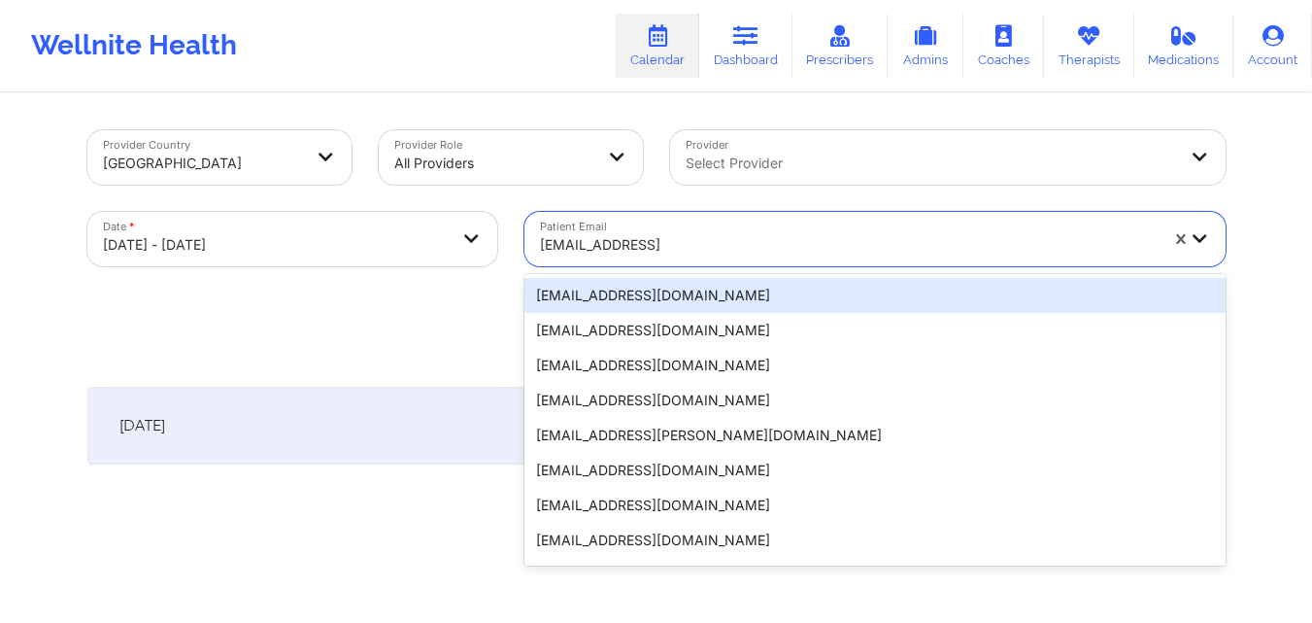
paste input "jackielovelife13@icloud.com"
type input "jackielovelife13@icloud.com"
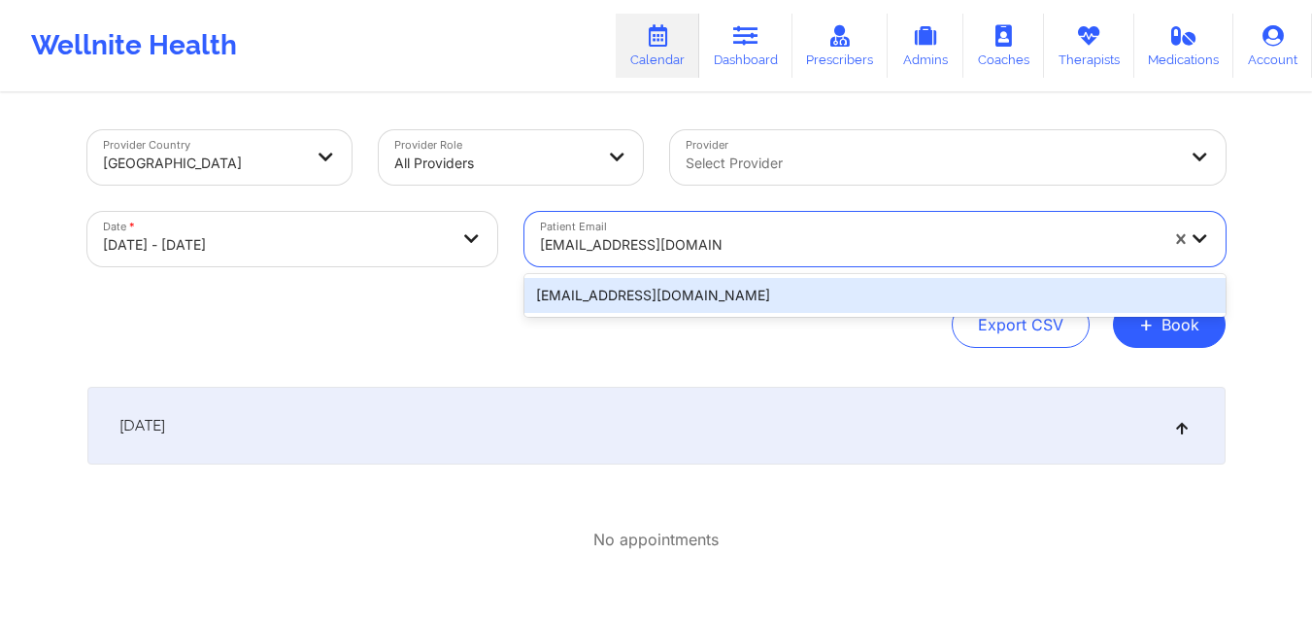
click at [818, 294] on div "jackielovelife13@icloud.com" at bounding box center [874, 295] width 701 height 35
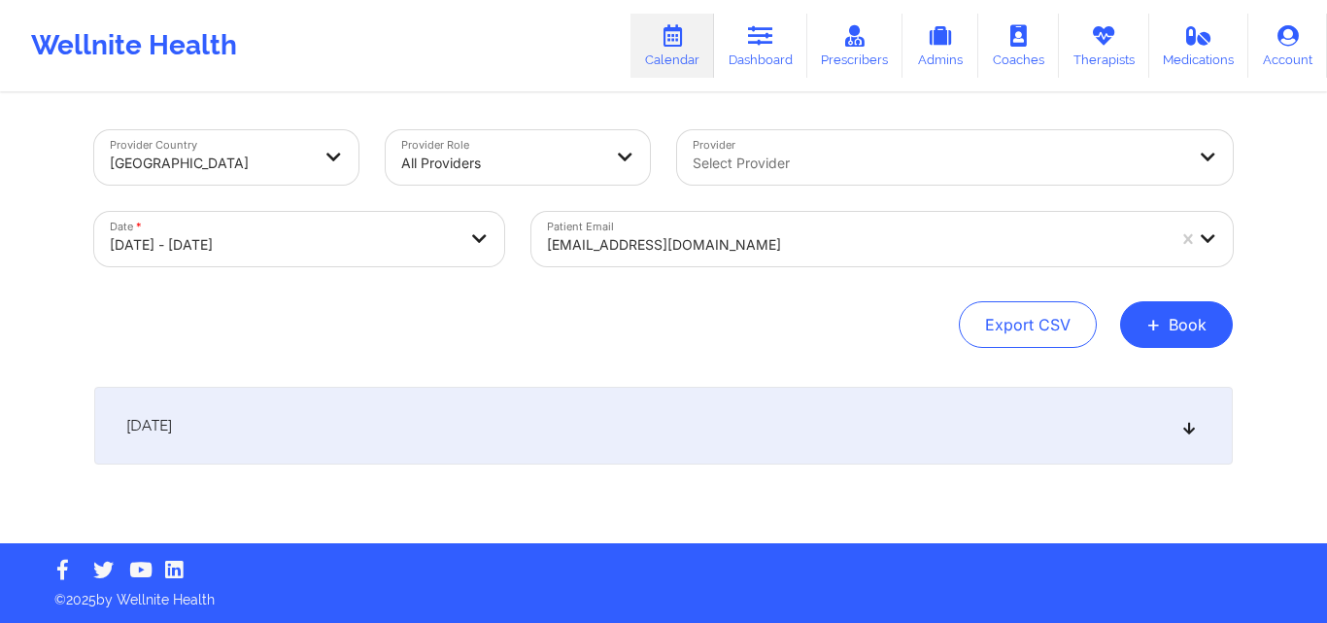
click at [1185, 432] on icon at bounding box center [1189, 426] width 17 height 14
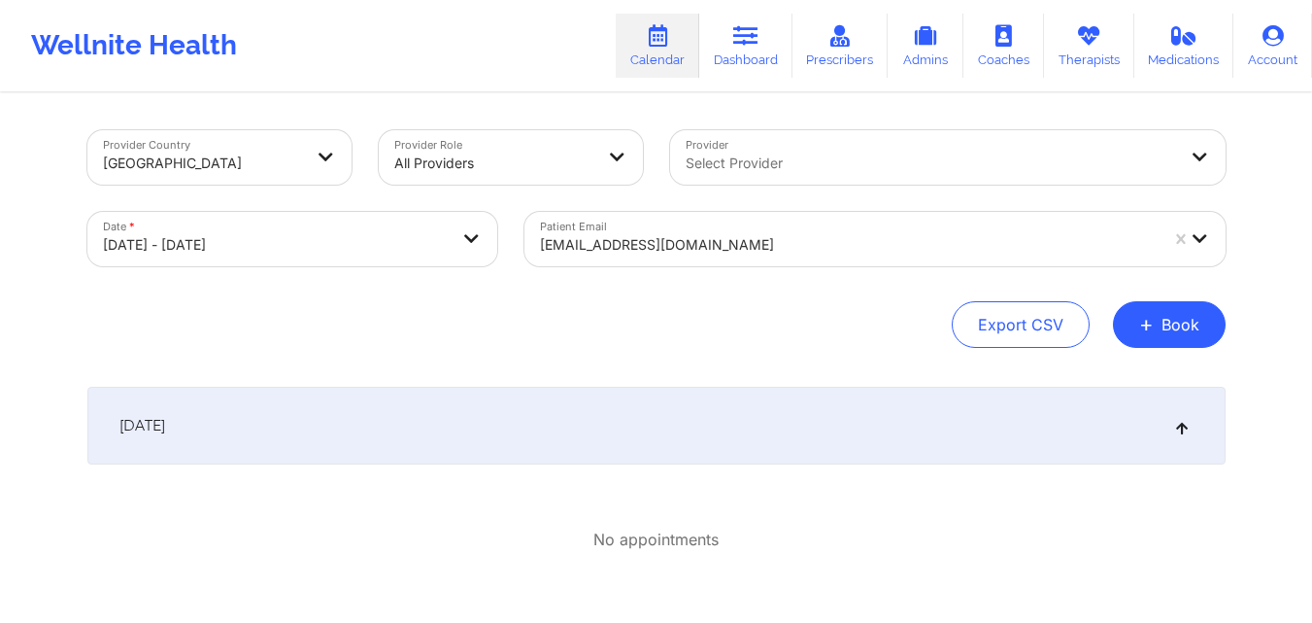
click at [813, 245] on div at bounding box center [849, 244] width 618 height 23
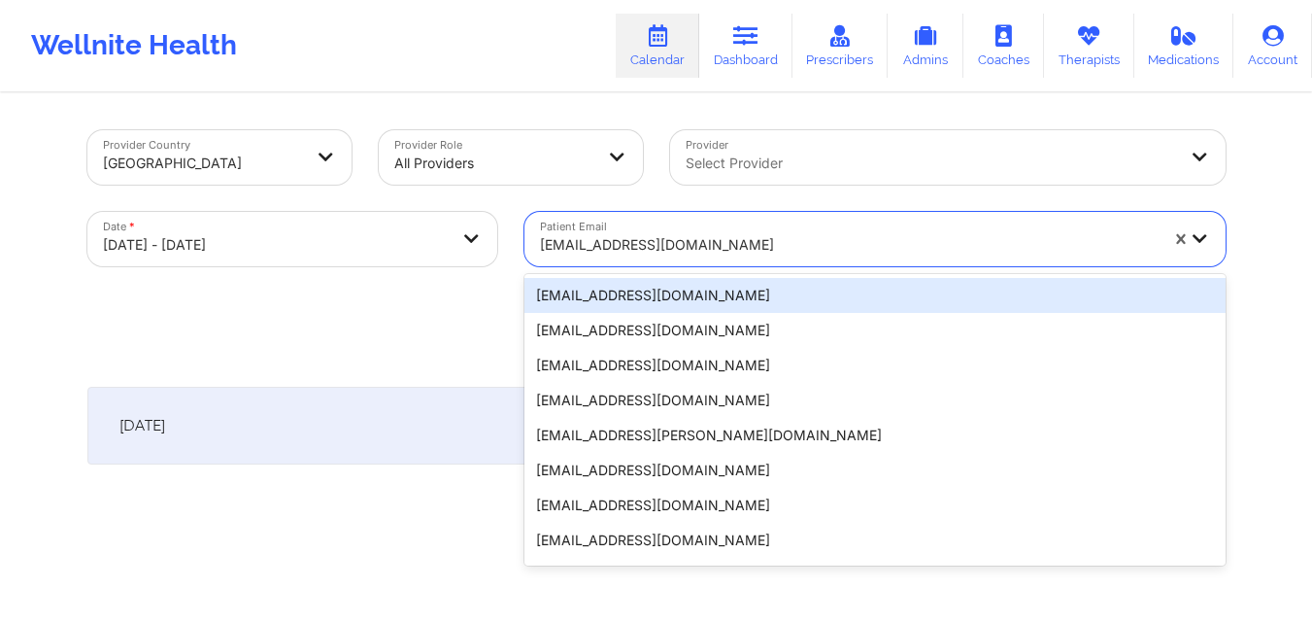
paste input "scottholmberg001@yahoo.com"
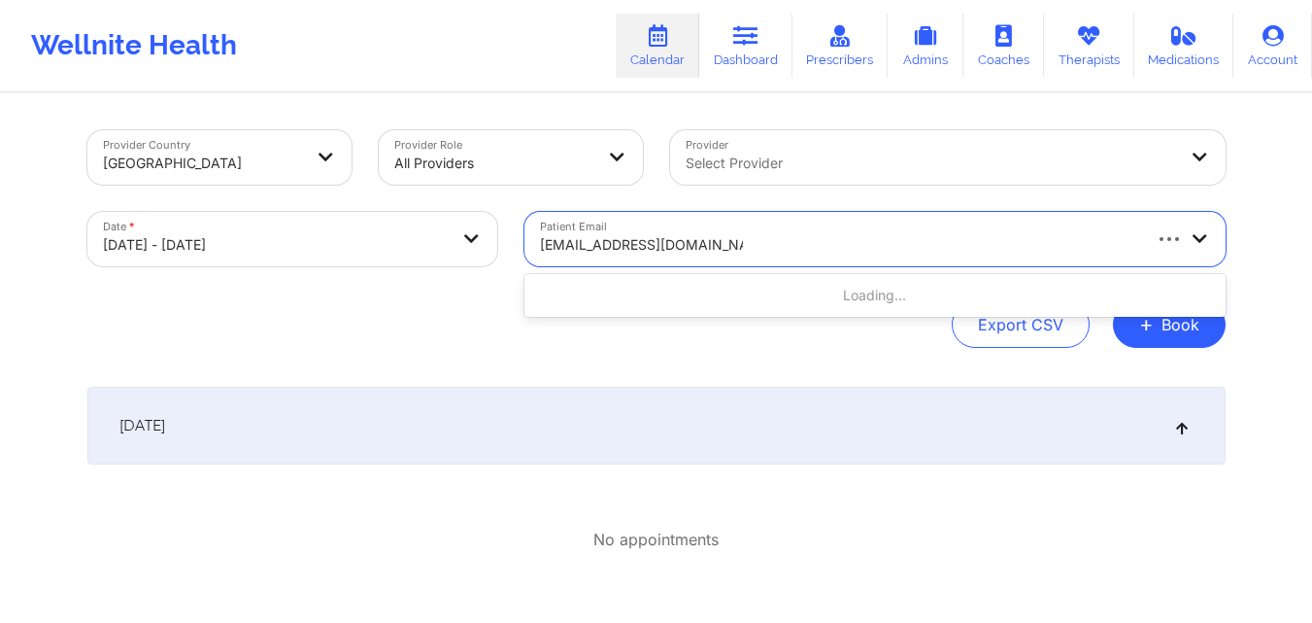
click at [860, 304] on div "Loading..." at bounding box center [874, 295] width 701 height 35
type input "scottholmberg001@yahoo.com"
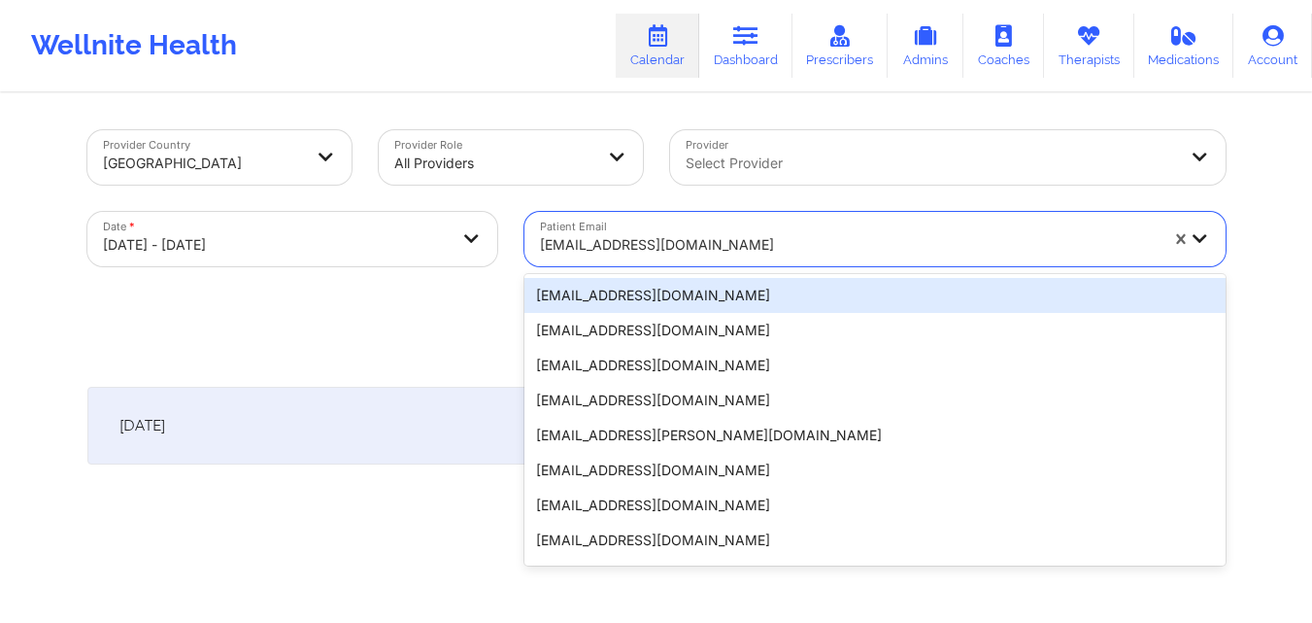
click at [817, 245] on div at bounding box center [849, 244] width 618 height 23
paste input "scottholmberg001@yahoo.com"
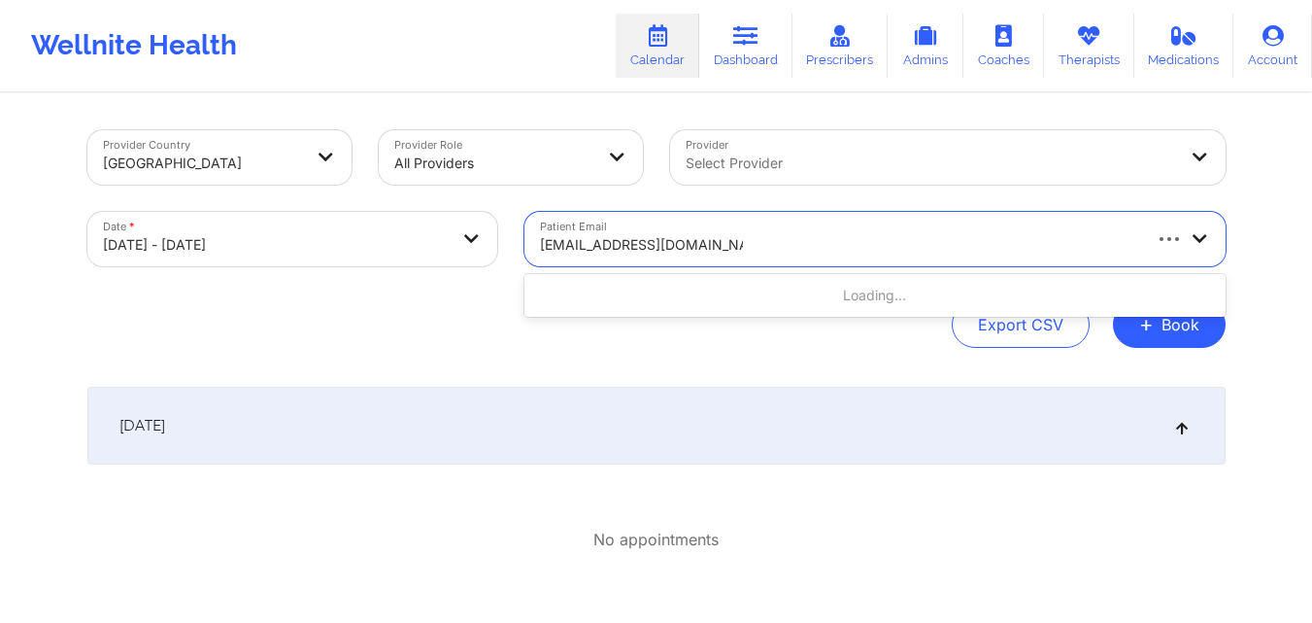
type input "scottholmberg001@yahoo.com"
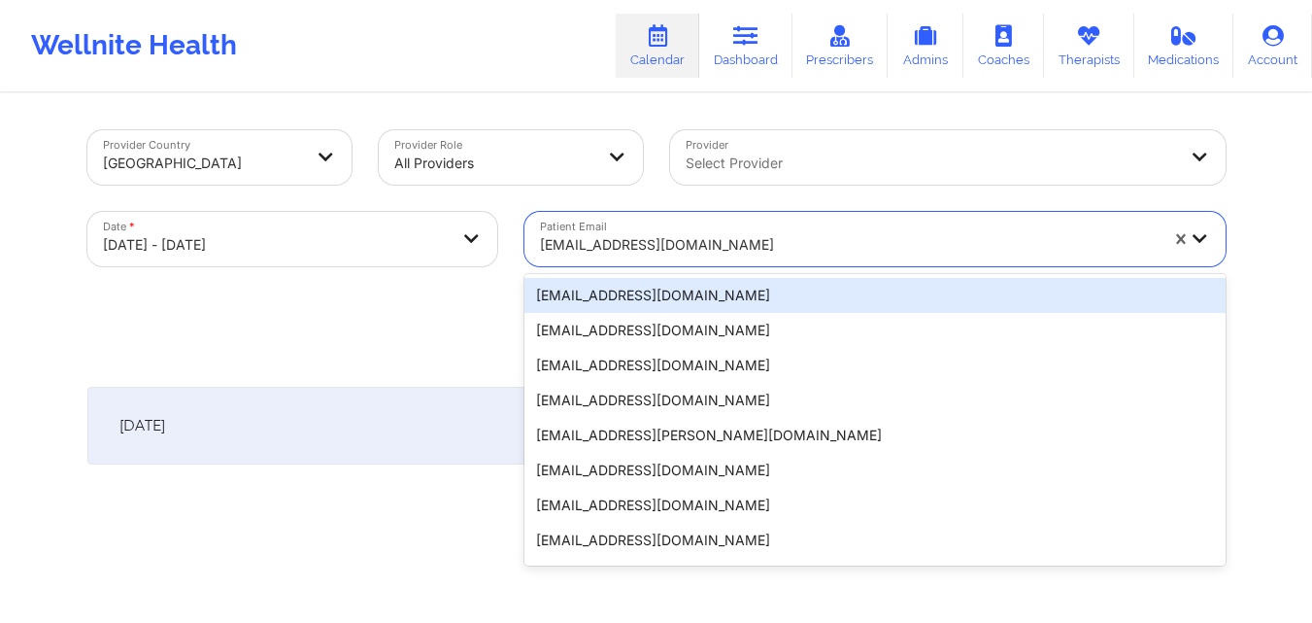
click at [745, 237] on div at bounding box center [849, 244] width 618 height 23
paste input "chelseab282@gmail.com"
type input "chelseab282@gmail.com"
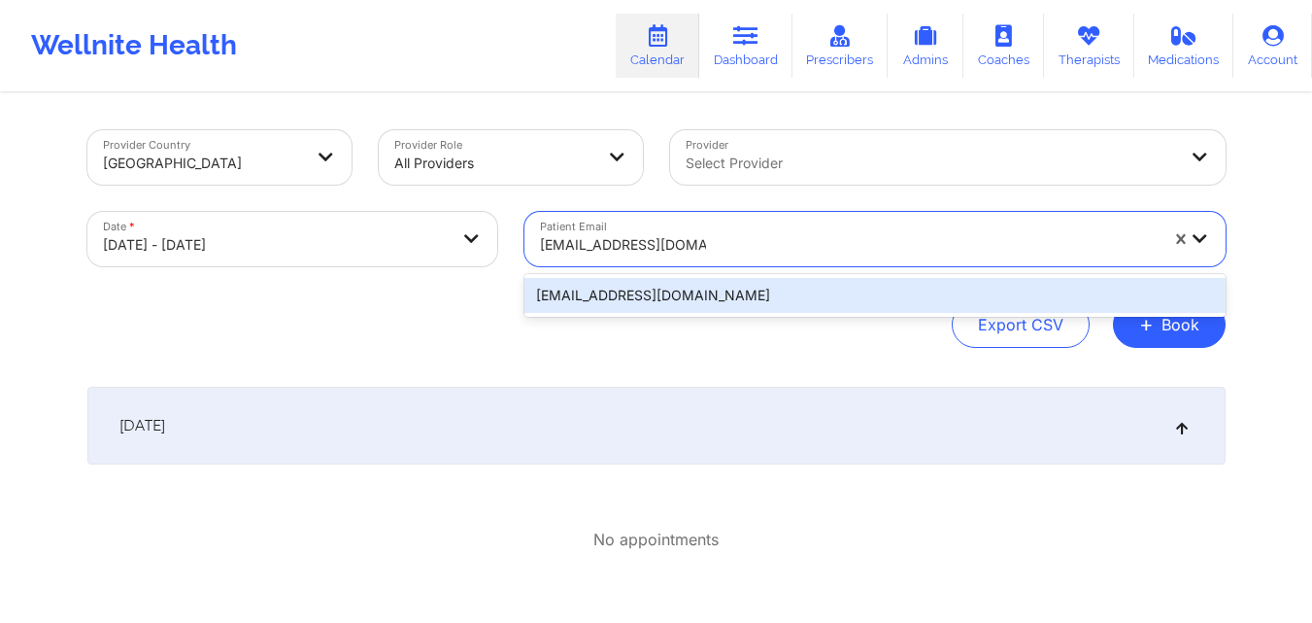
click at [789, 293] on div "chelseab282@gmail.com" at bounding box center [874, 295] width 701 height 35
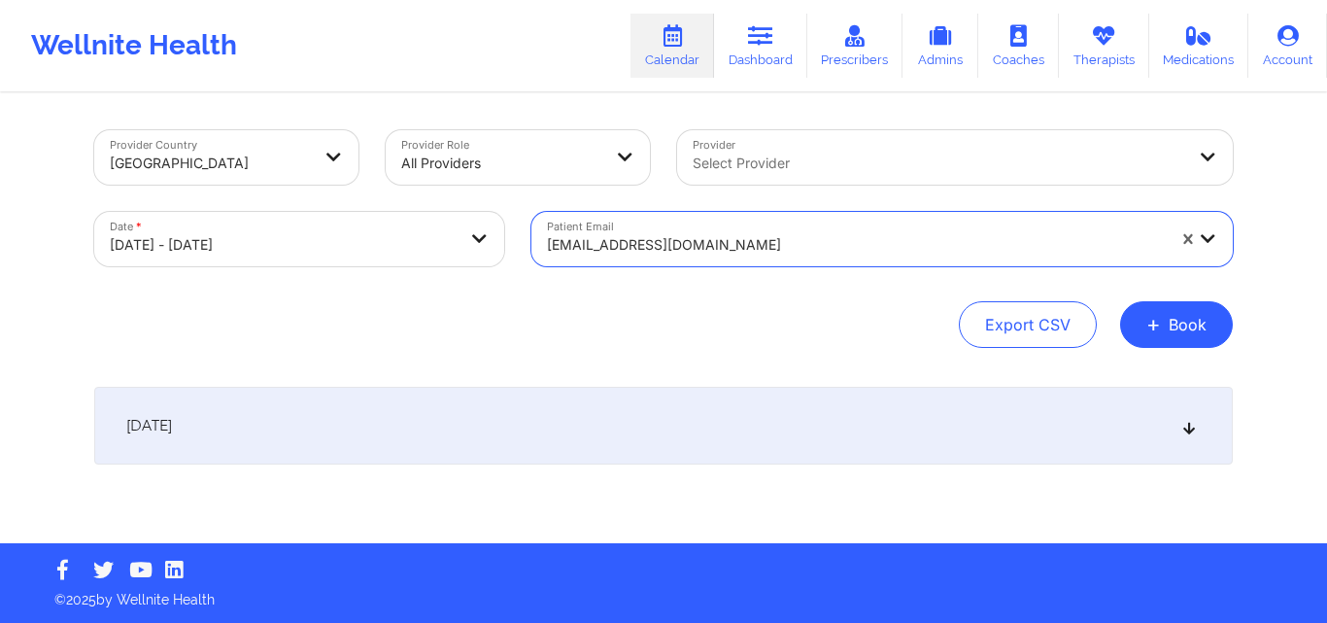
click at [1193, 417] on div "[DATE]" at bounding box center [663, 426] width 1138 height 78
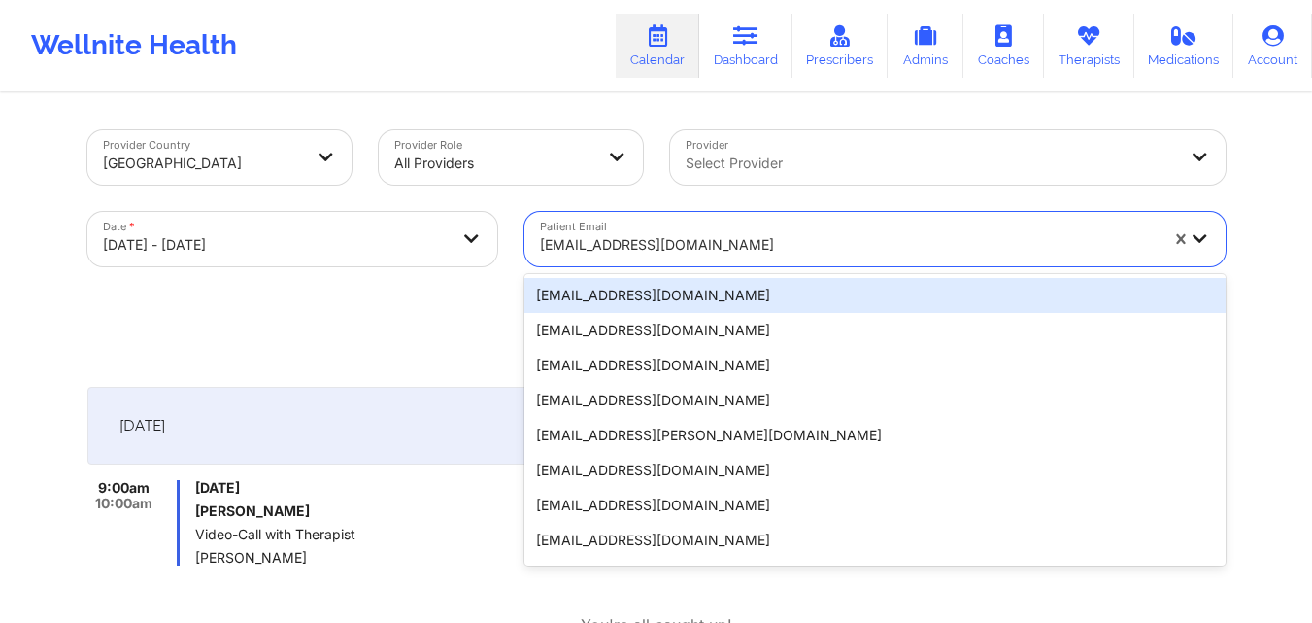
click at [723, 244] on div at bounding box center [849, 244] width 618 height 23
paste input "sweetbc2@gmail.com"
type input "sweetbc2@gmail.com"
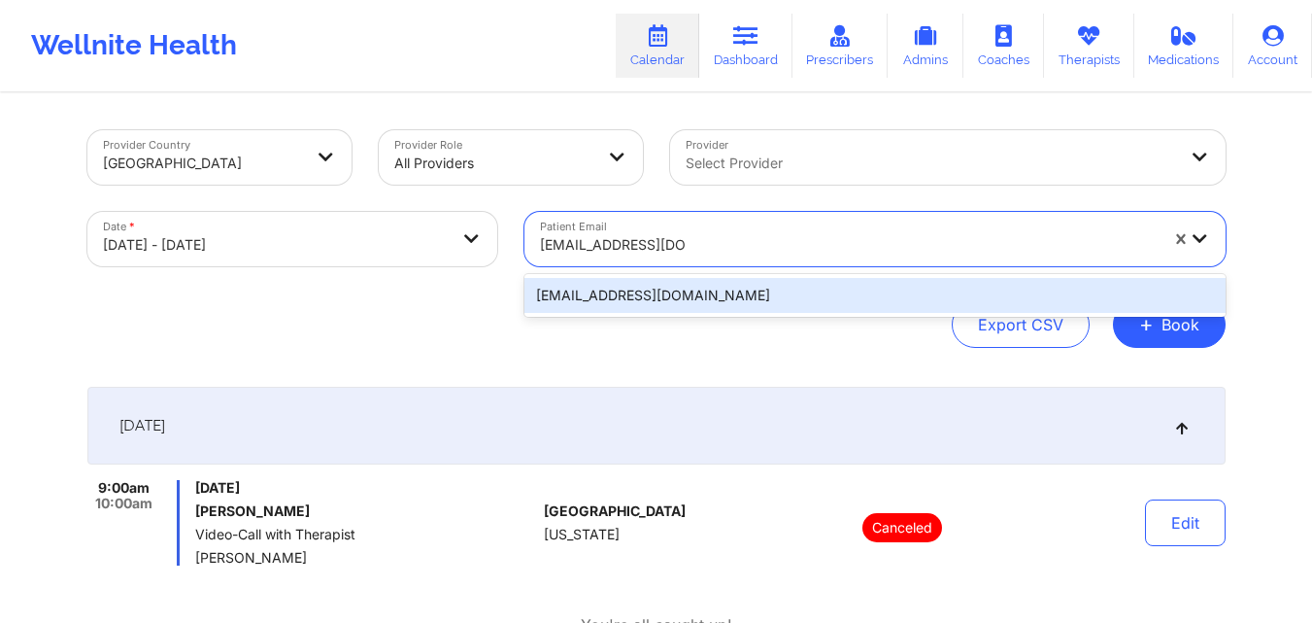
click at [764, 288] on div "sweetbc2@gmail.com" at bounding box center [874, 295] width 701 height 35
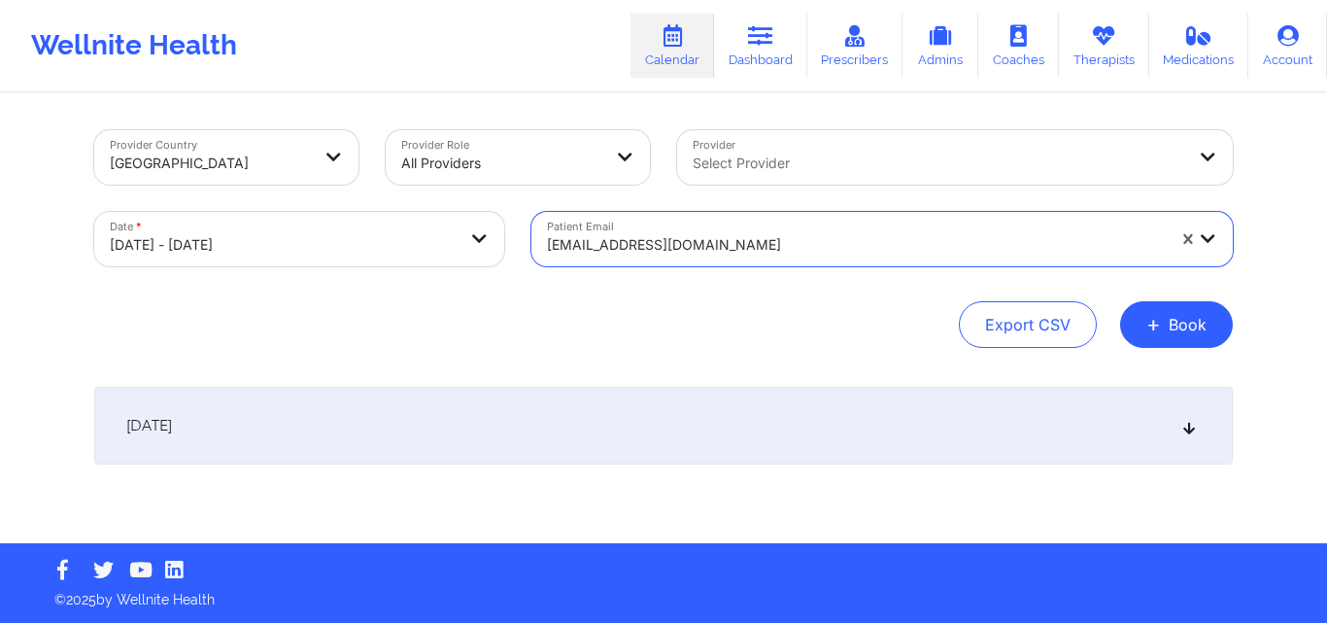
click at [1189, 421] on icon at bounding box center [1189, 426] width 17 height 14
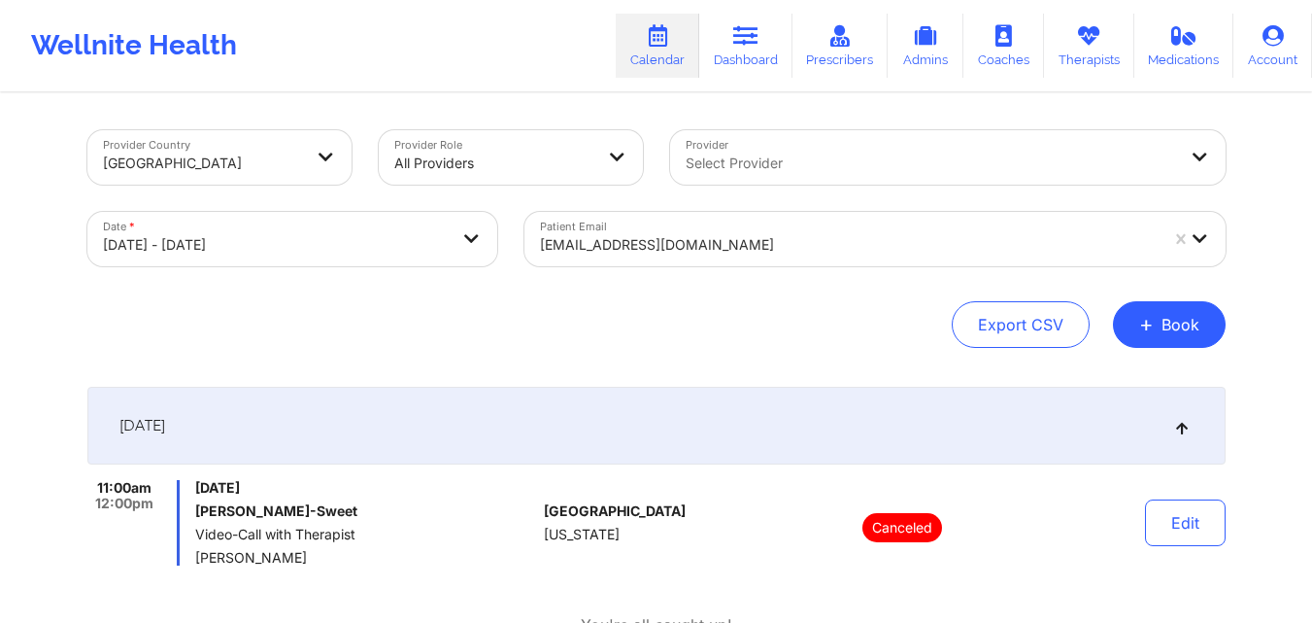
click at [714, 231] on div "sweetbc2@gmail.com" at bounding box center [849, 244] width 618 height 43
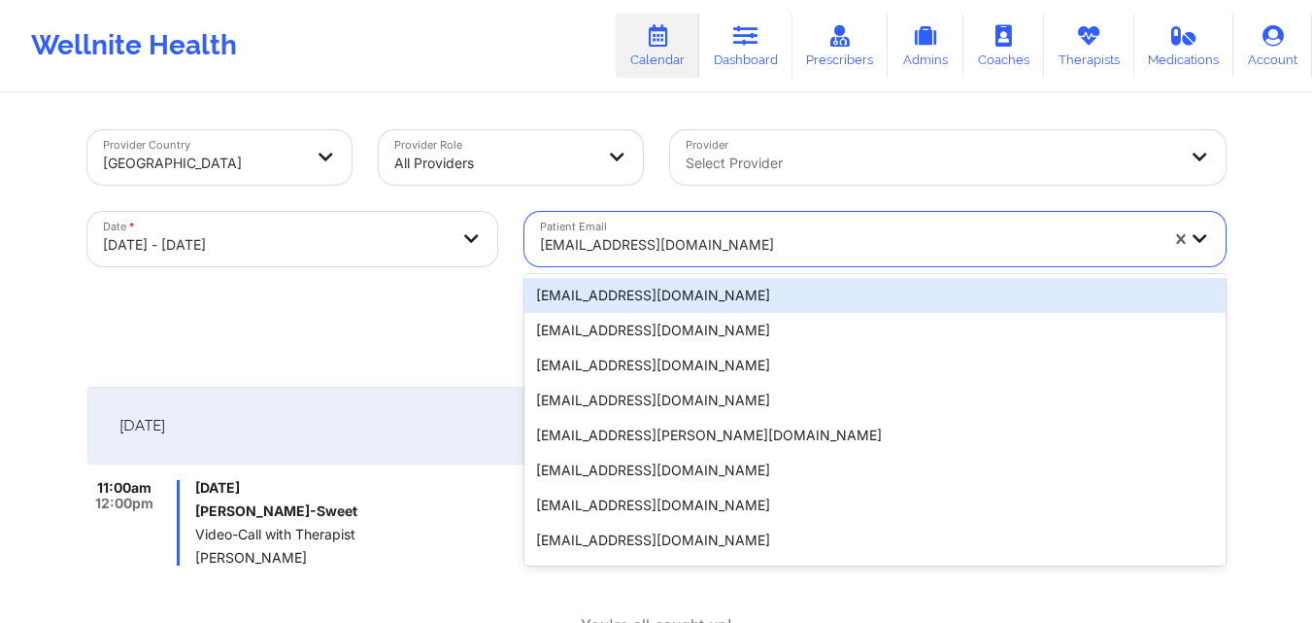
paste input "abigailg0512@gmail.com"
type input "abigailg0512@gmail.com"
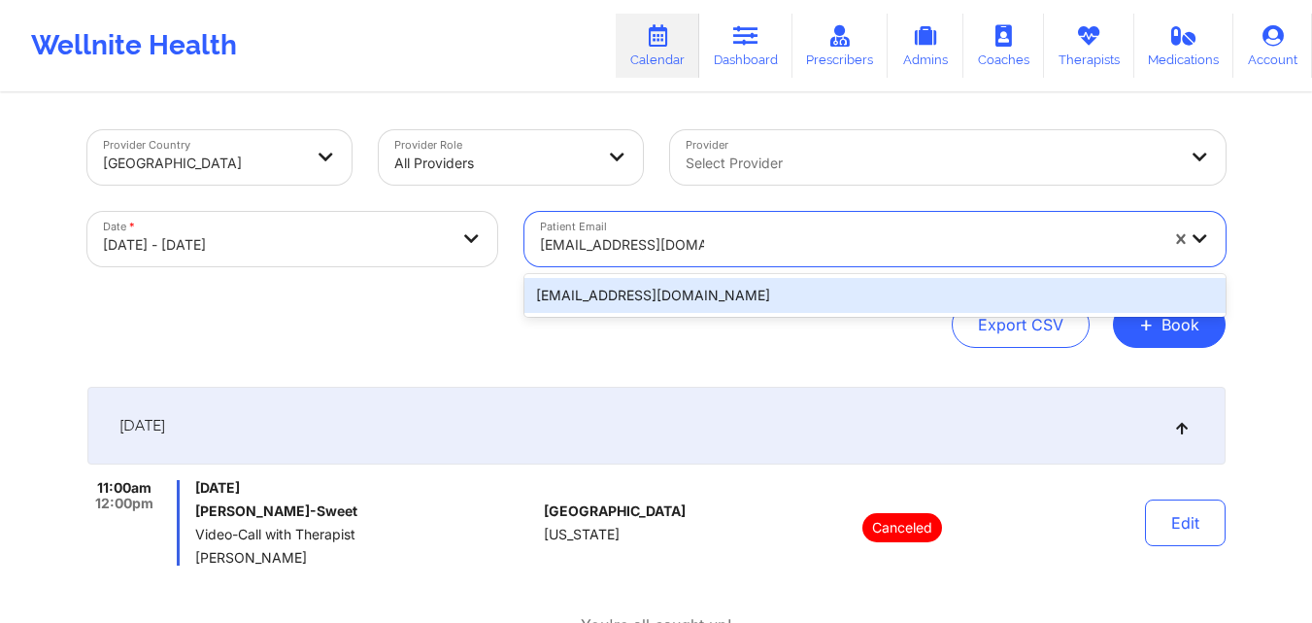
click at [841, 287] on div "abigailg0512@gmail.com" at bounding box center [874, 295] width 701 height 35
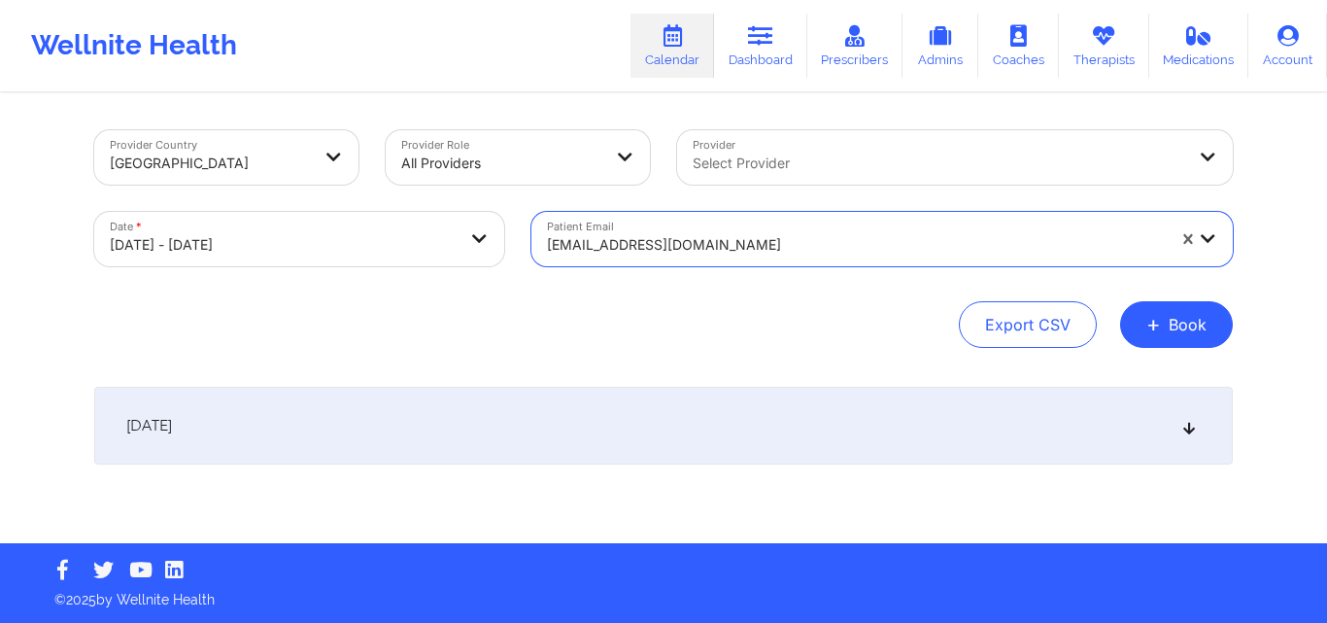
click at [1200, 421] on div "[DATE]" at bounding box center [663, 426] width 1138 height 78
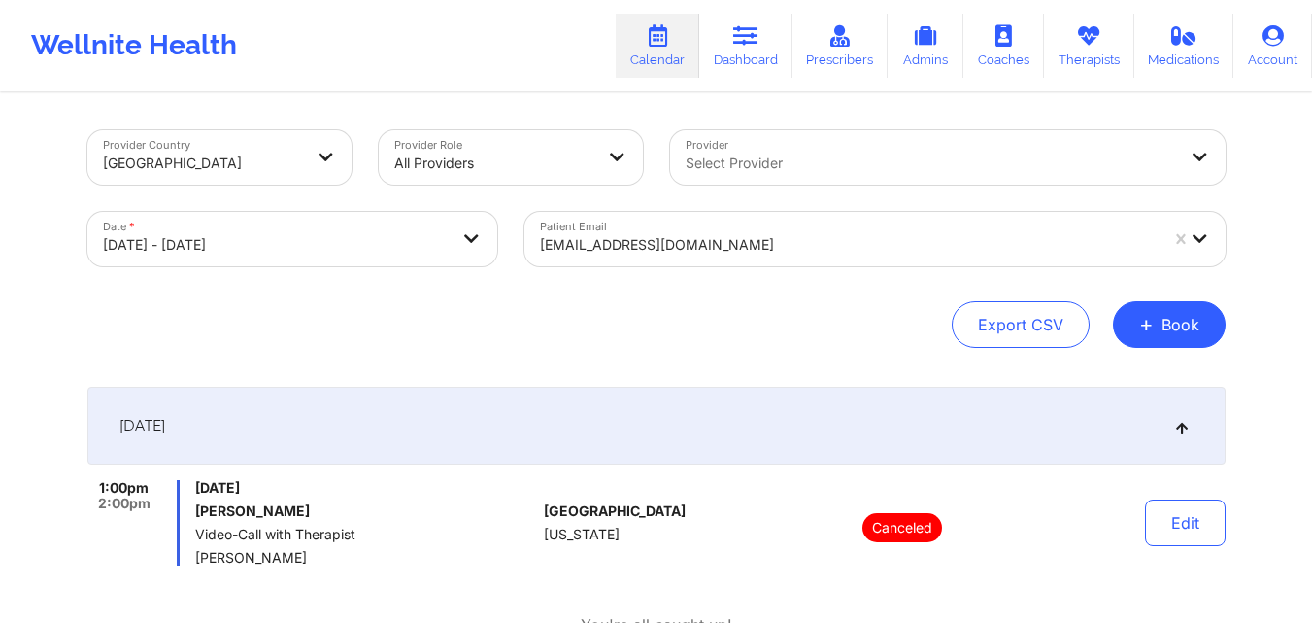
scroll to position [38, 0]
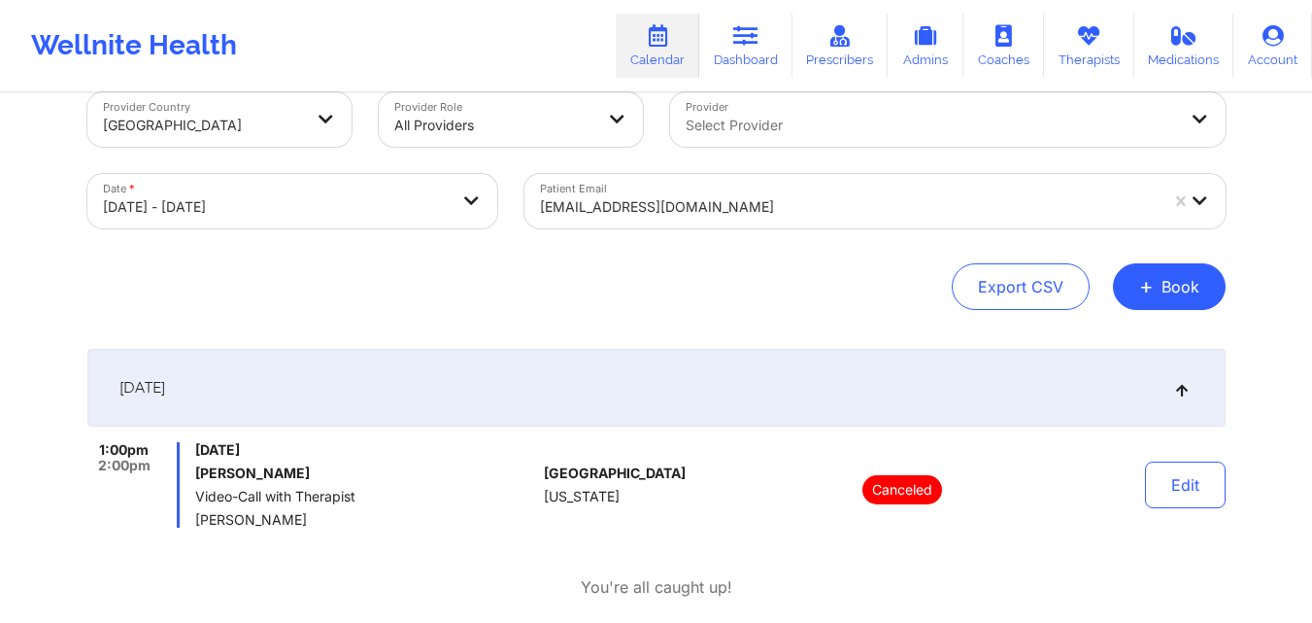
click at [858, 219] on div "abigailg0512@gmail.com" at bounding box center [849, 206] width 618 height 43
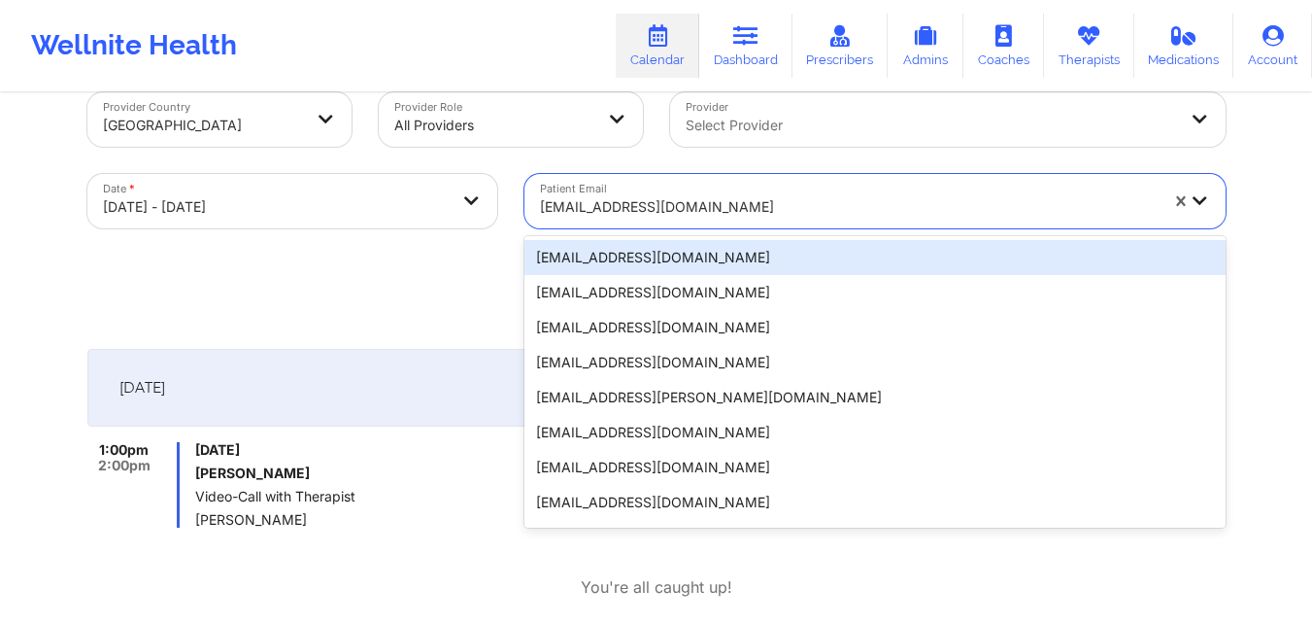
paste input "courtneybueno@aol.com"
type input "courtneybueno@aol.com"
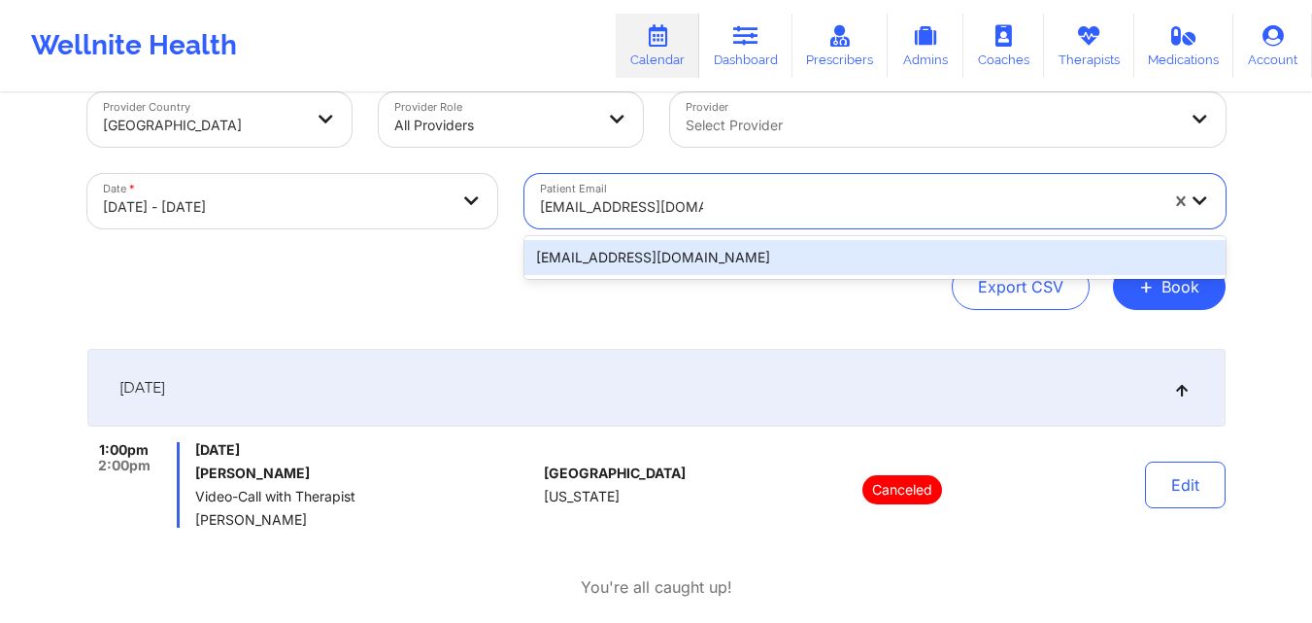
click at [862, 245] on div "courtneybueno@aol.com" at bounding box center [874, 257] width 701 height 35
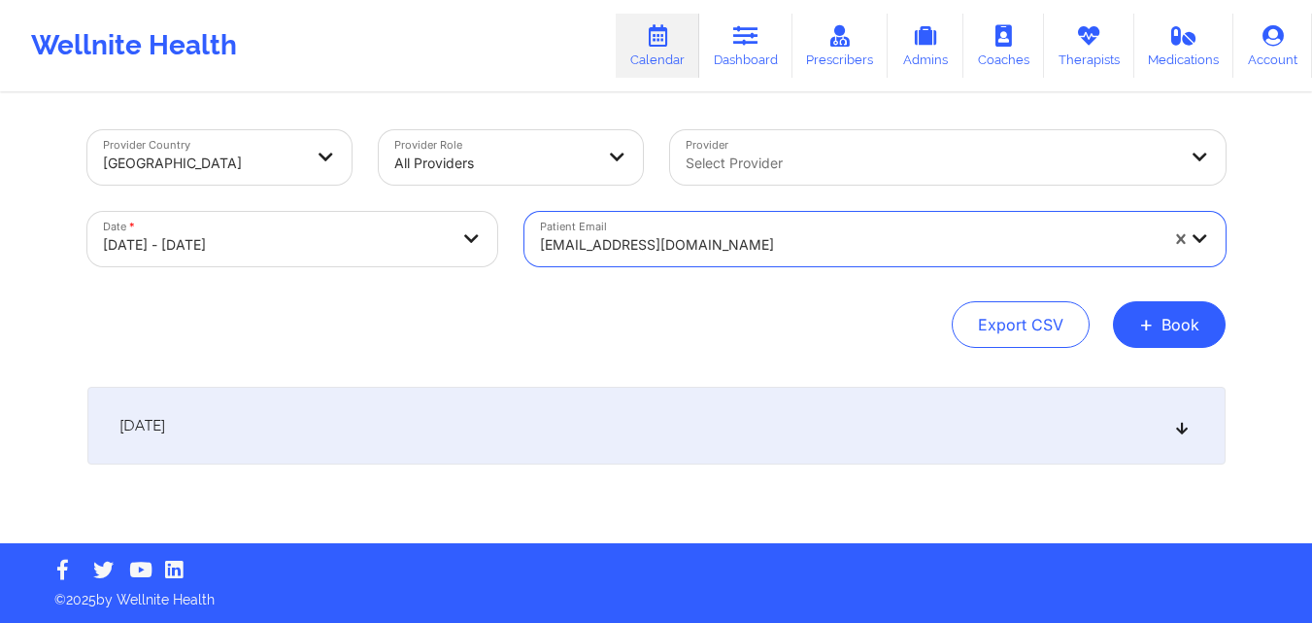
scroll to position [0, 0]
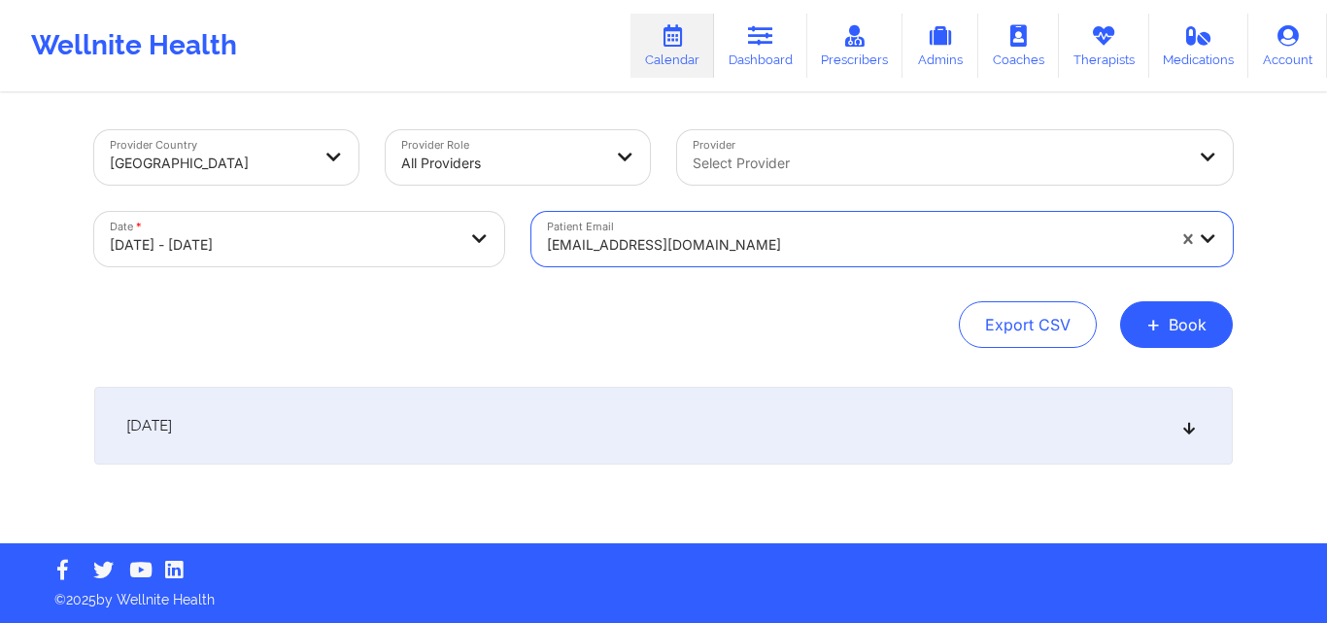
click at [1195, 427] on icon at bounding box center [1189, 426] width 17 height 14
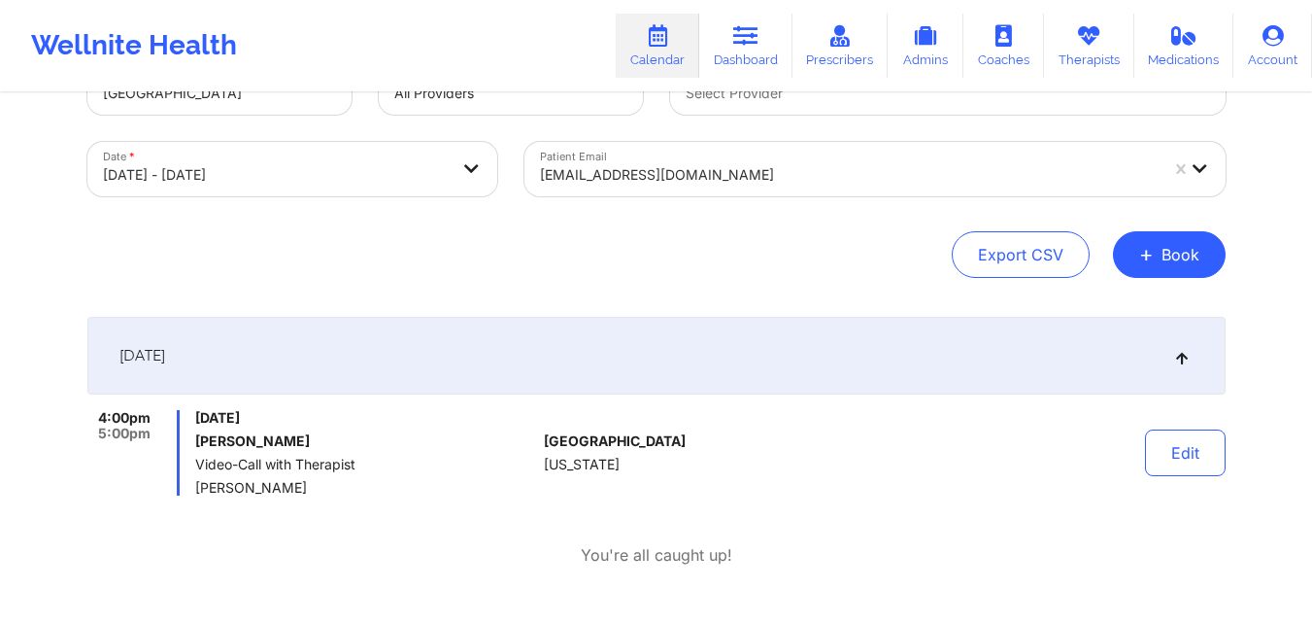
scroll to position [73, 0]
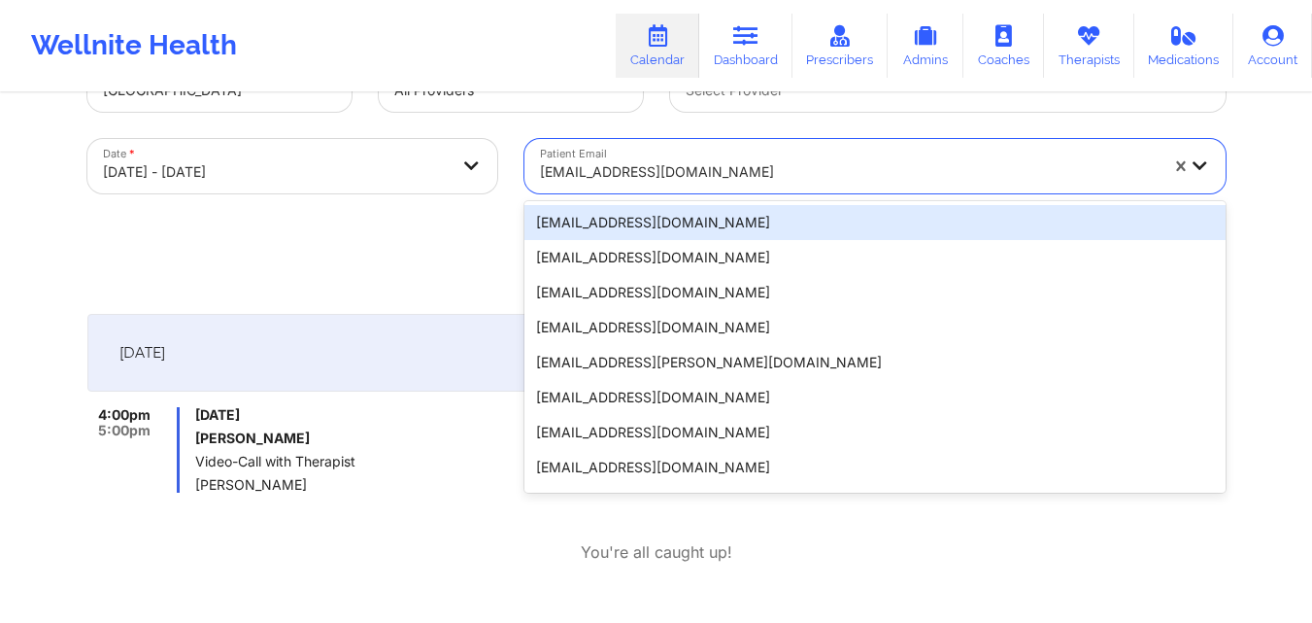
click at [779, 154] on div "courtneybueno@aol.com" at bounding box center [849, 172] width 618 height 43
paste input "holly.copens@gmail.com"
type input "holly.copens@gmail.com"
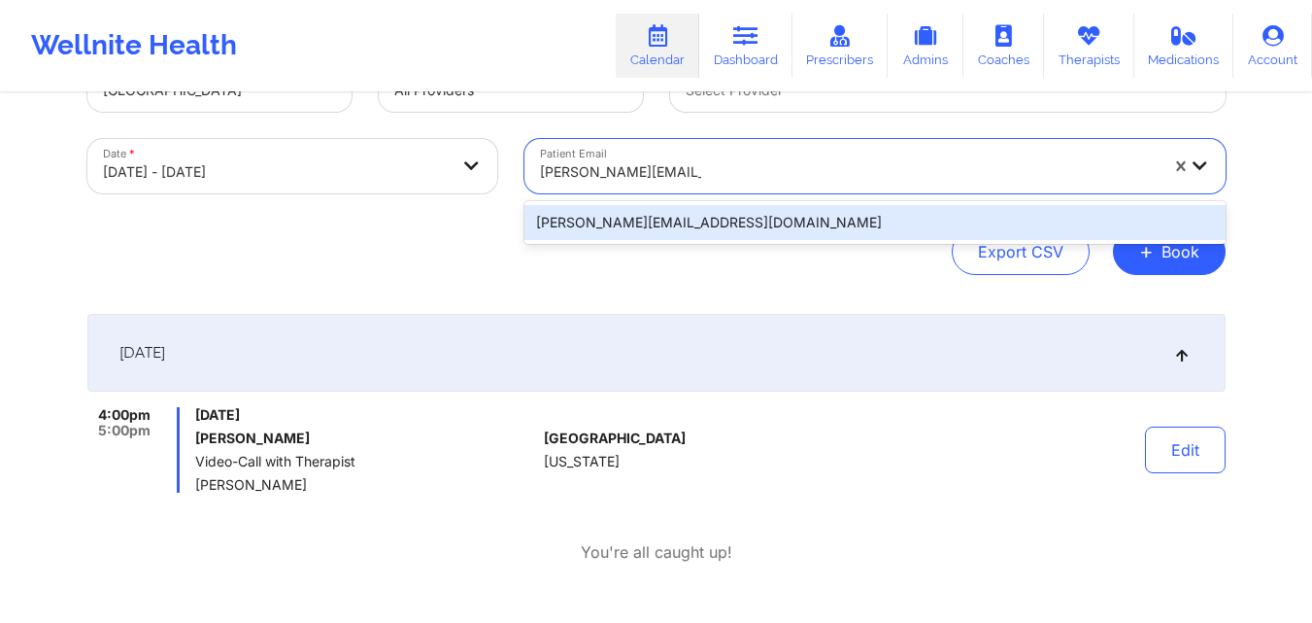
click at [804, 216] on div "holly.copens@gmail.com" at bounding box center [874, 222] width 701 height 35
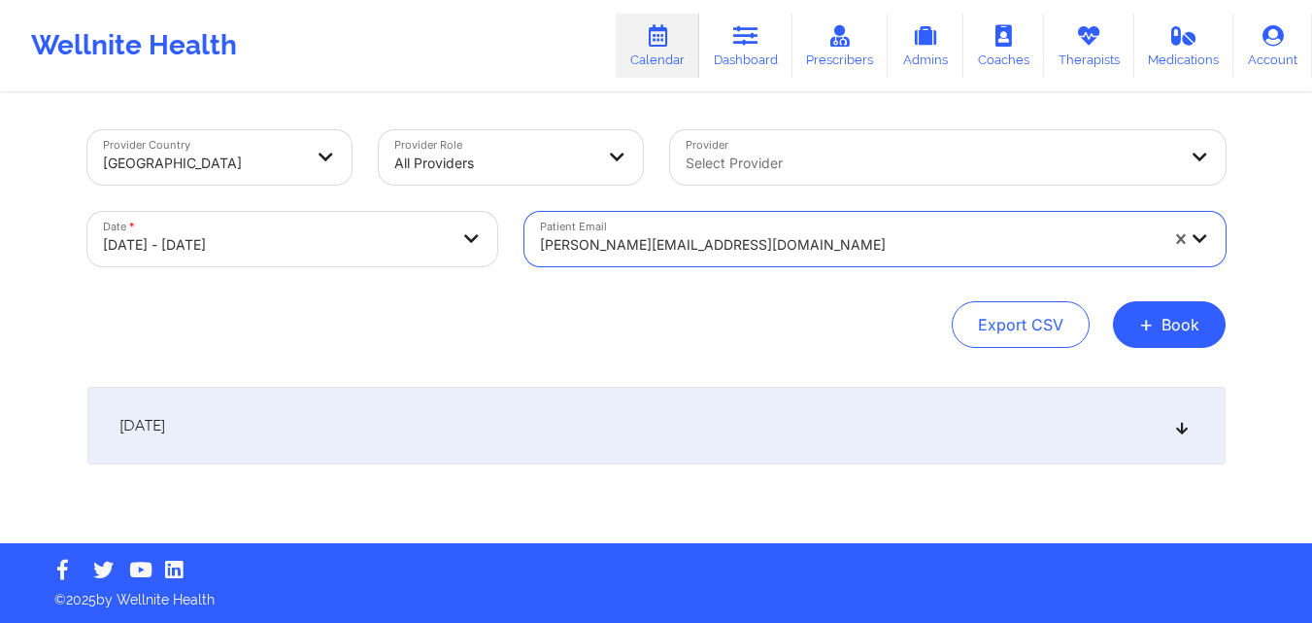
scroll to position [0, 0]
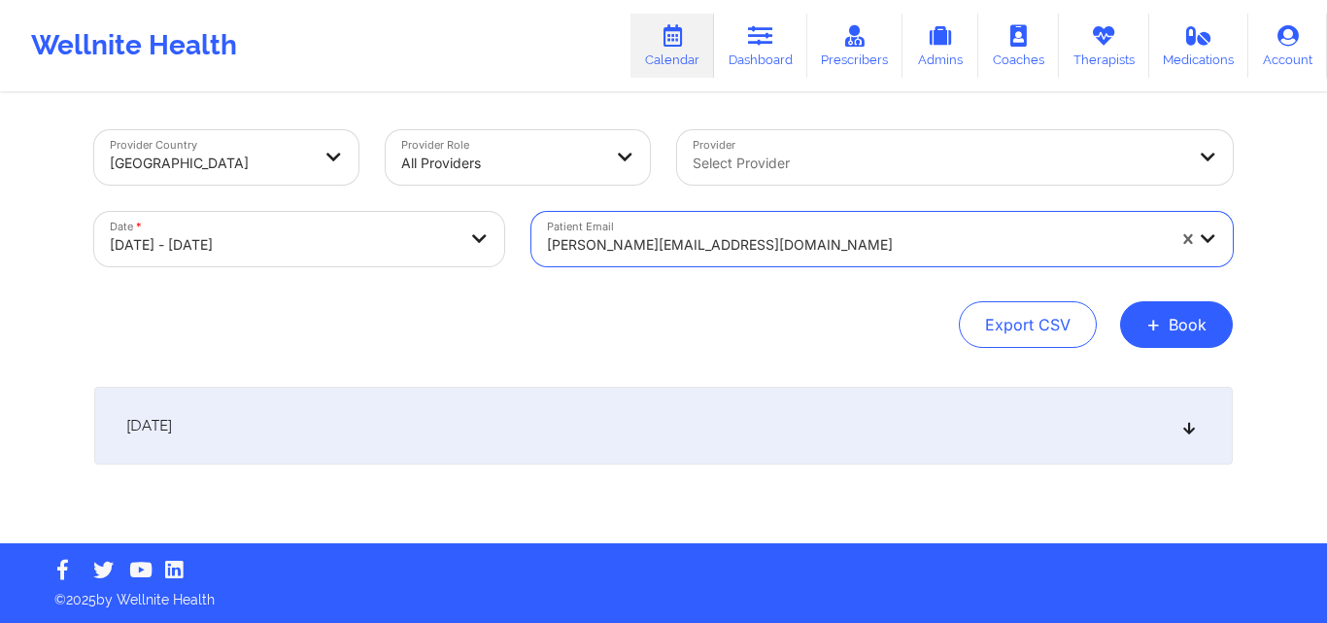
click at [1191, 422] on icon at bounding box center [1189, 426] width 17 height 14
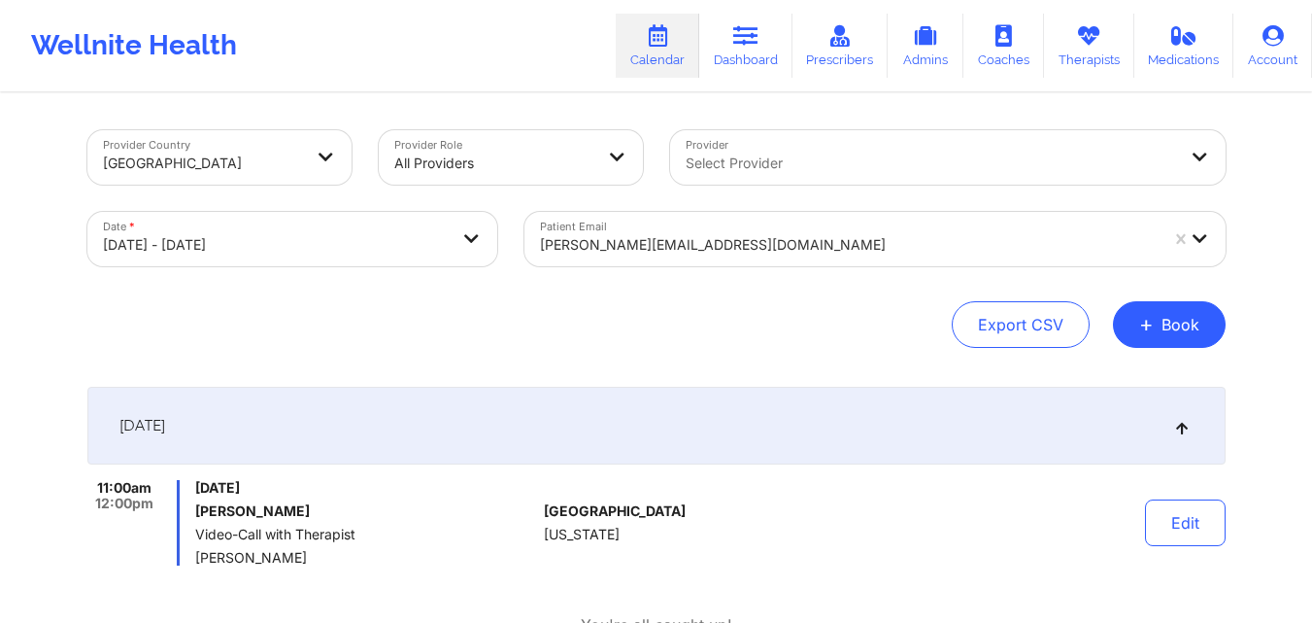
click at [829, 233] on div at bounding box center [849, 244] width 618 height 23
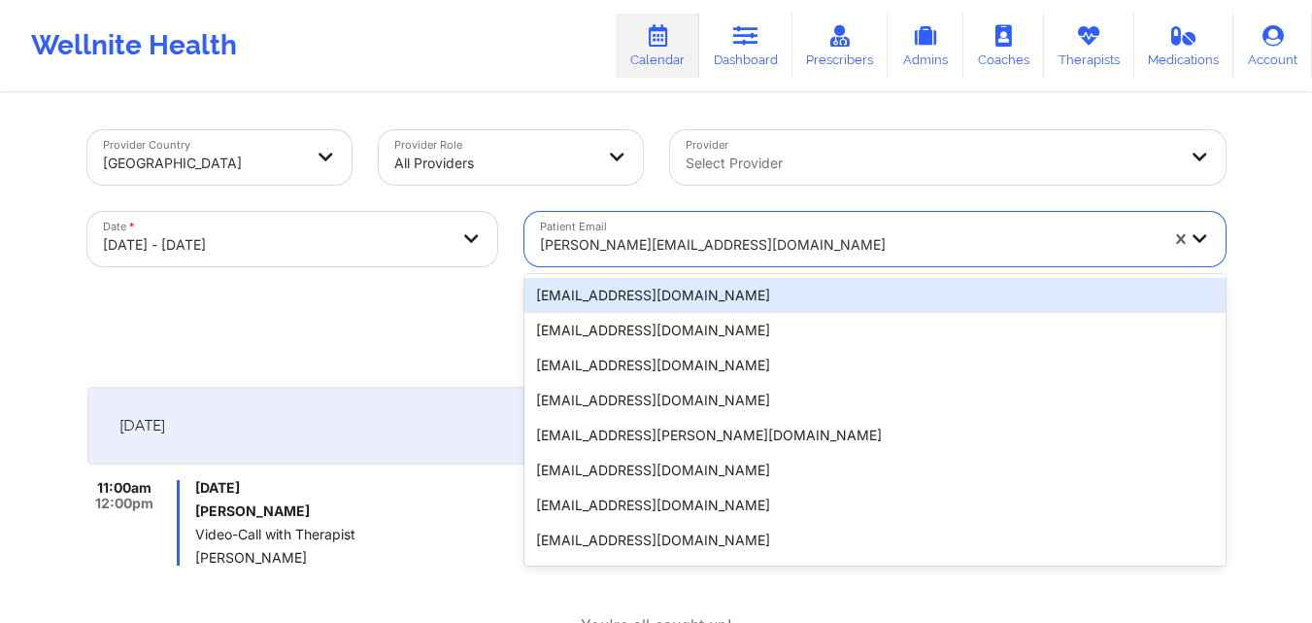
paste input "davidnanci@gmail.com"
type input "davidnanci@gmail.com"
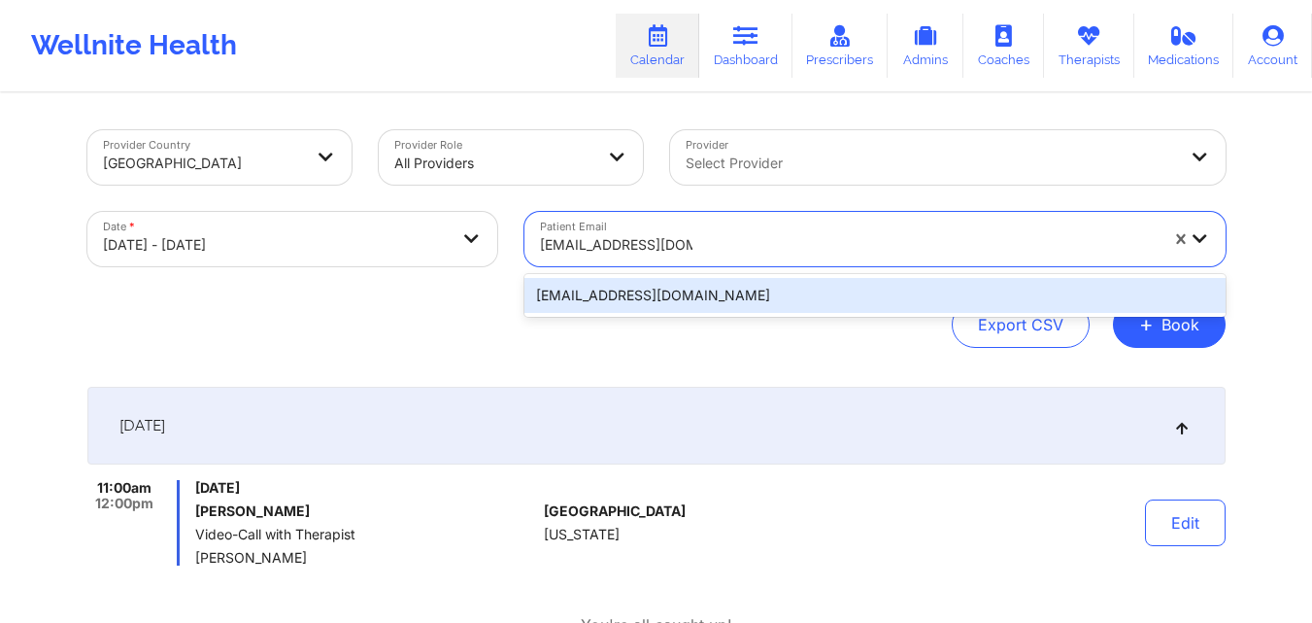
click at [885, 291] on div "davidnanci@gmail.com" at bounding box center [874, 295] width 701 height 35
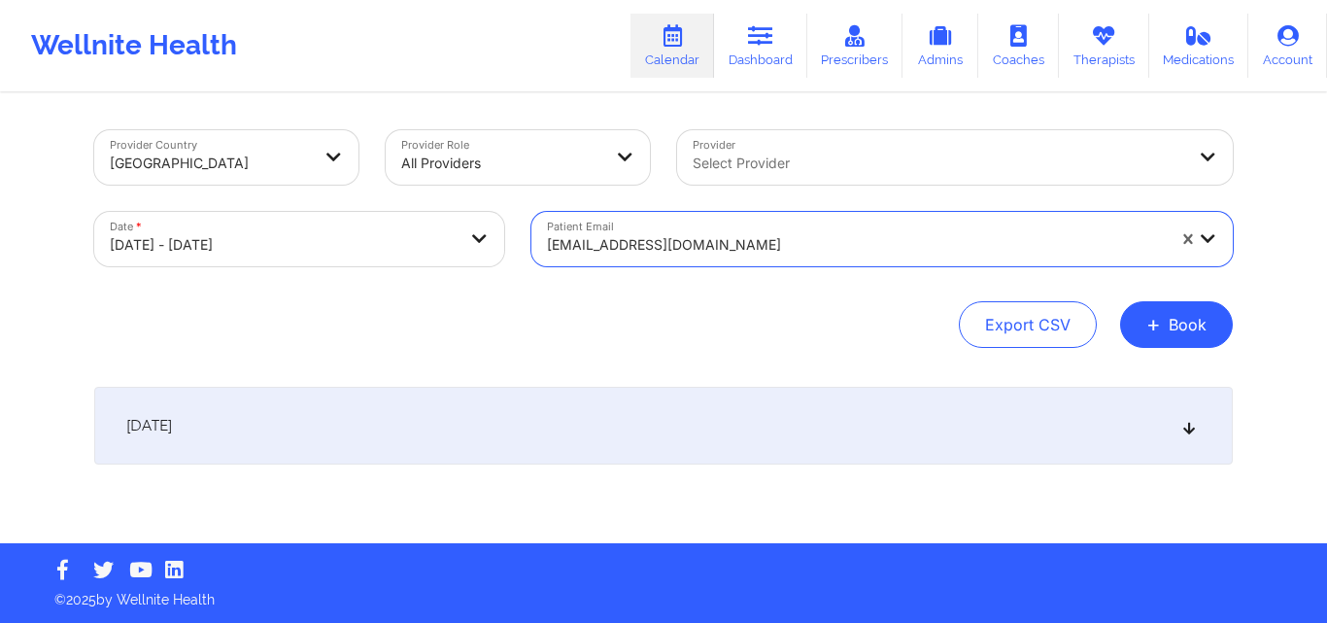
click at [1189, 432] on icon at bounding box center [1189, 426] width 17 height 14
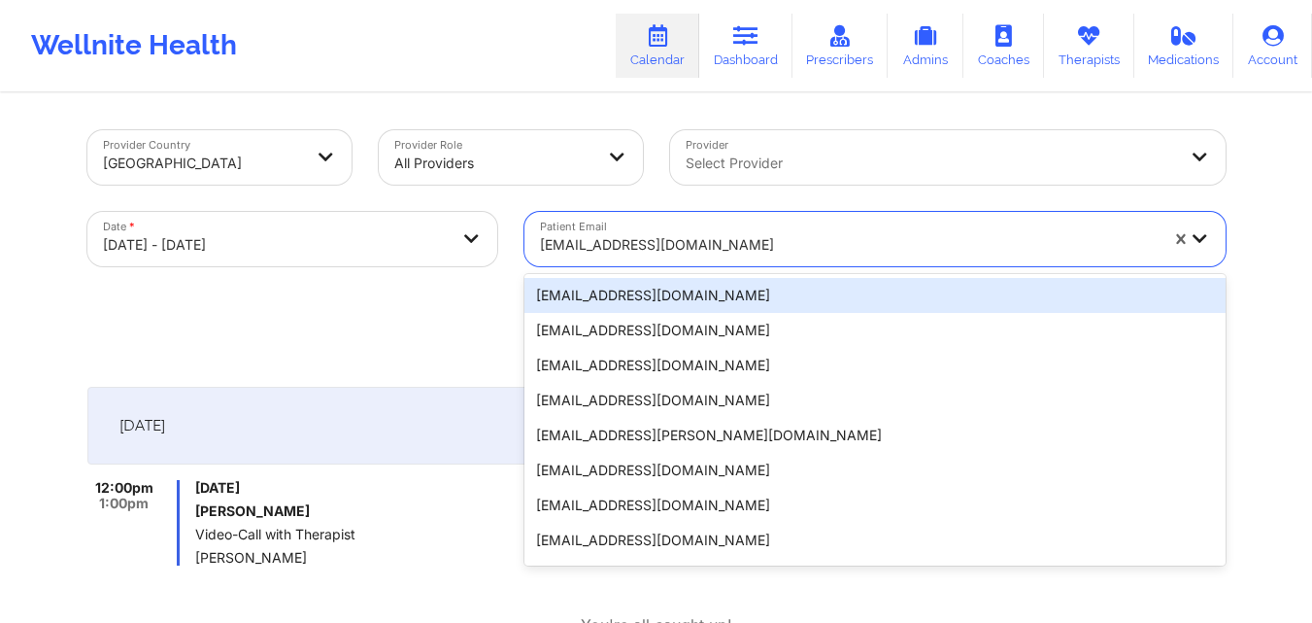
click at [744, 234] on div at bounding box center [849, 244] width 618 height 23
paste input "kdfgulliver@gmail.com"
type input "kdfgulliver@gmail.com"
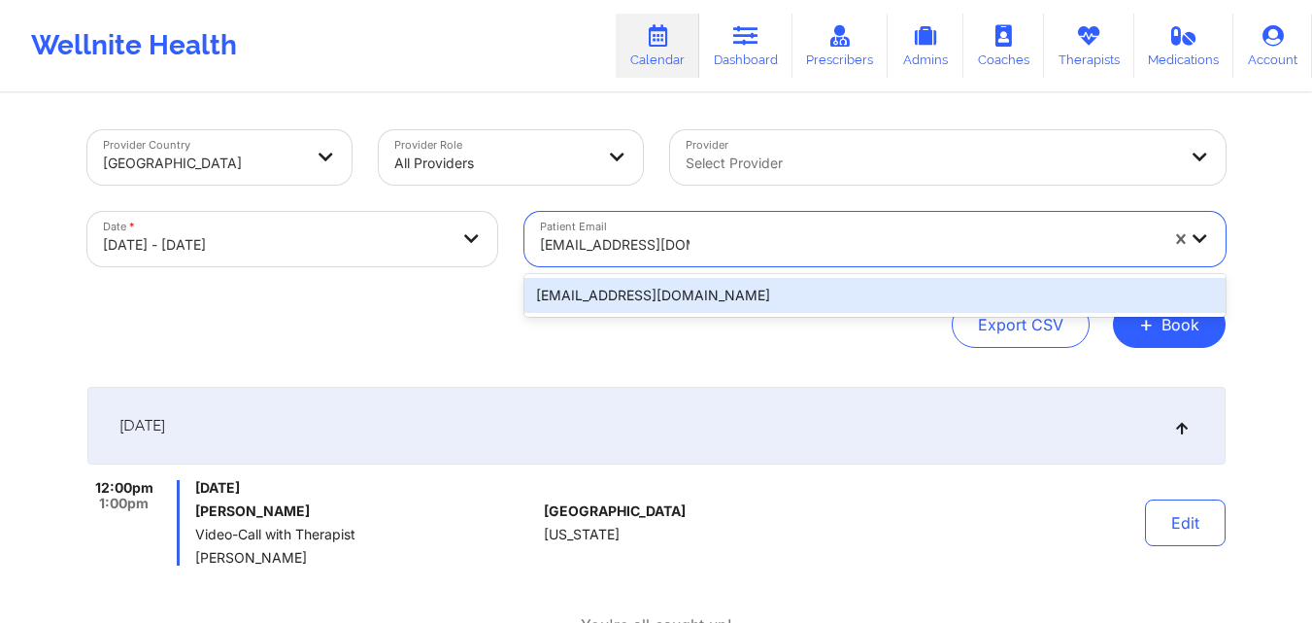
click at [805, 288] on div "kdfgulliver@gmail.com" at bounding box center [874, 295] width 701 height 35
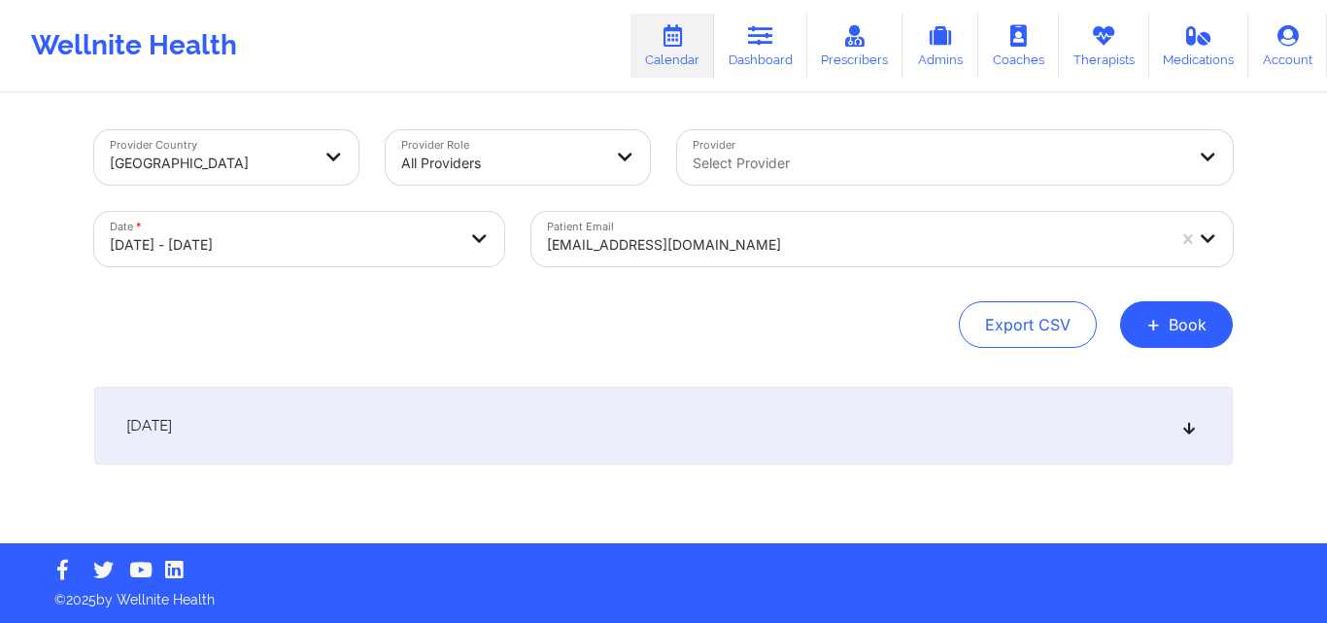
click at [1182, 432] on div "[DATE]" at bounding box center [663, 426] width 1138 height 78
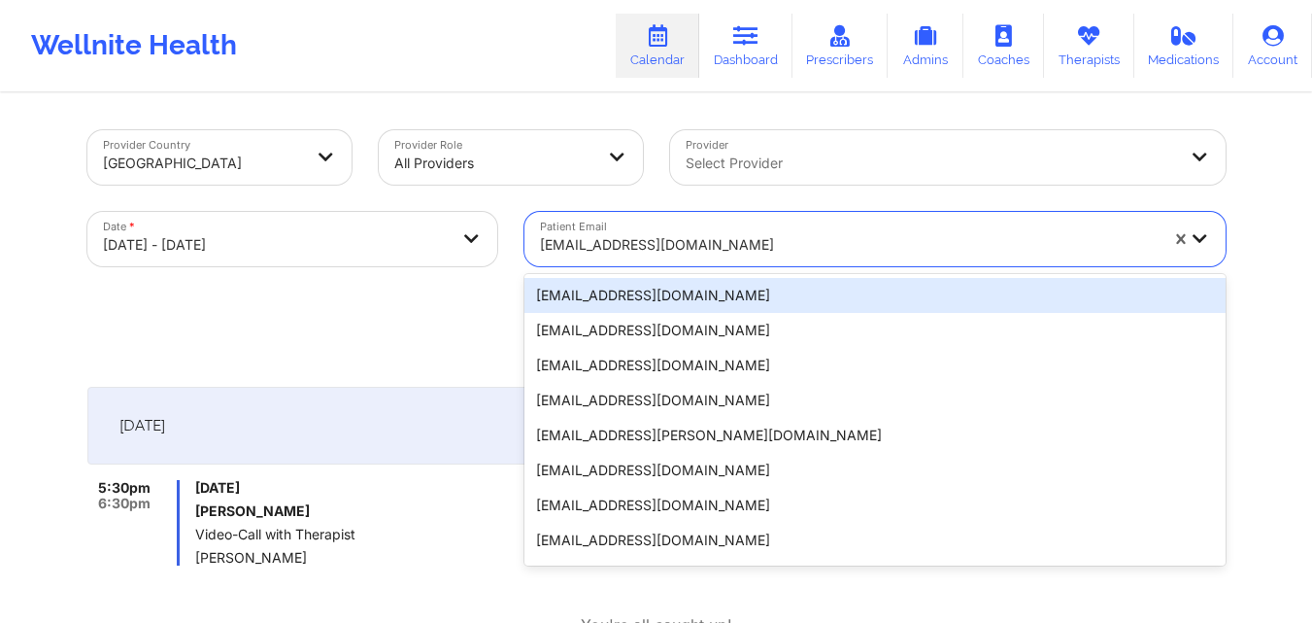
click at [743, 258] on div "kdfgulliver@gmail.com" at bounding box center [849, 244] width 618 height 43
paste input "pierreval.brianna@gmail.com"
type input "pierreval.brianna@gmail.com"
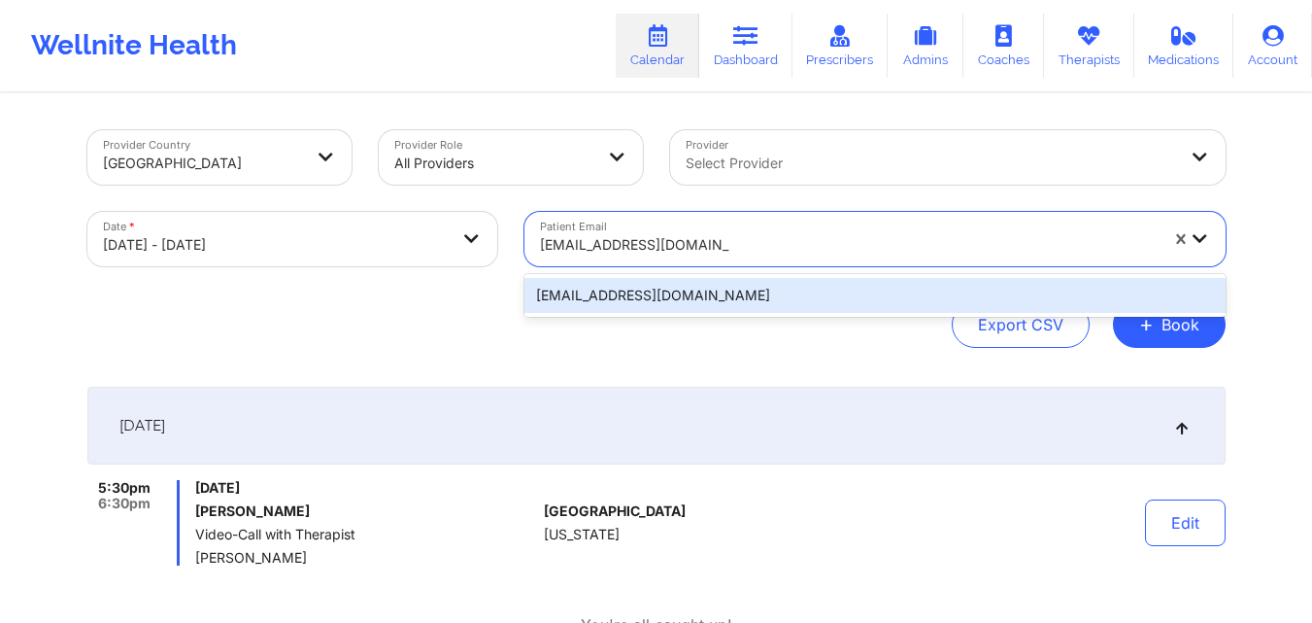
click at [764, 275] on div "pierreval.brianna@gmail.com" at bounding box center [874, 295] width 701 height 43
click at [759, 296] on div "pierreval.brianna@gmail.com" at bounding box center [874, 295] width 701 height 35
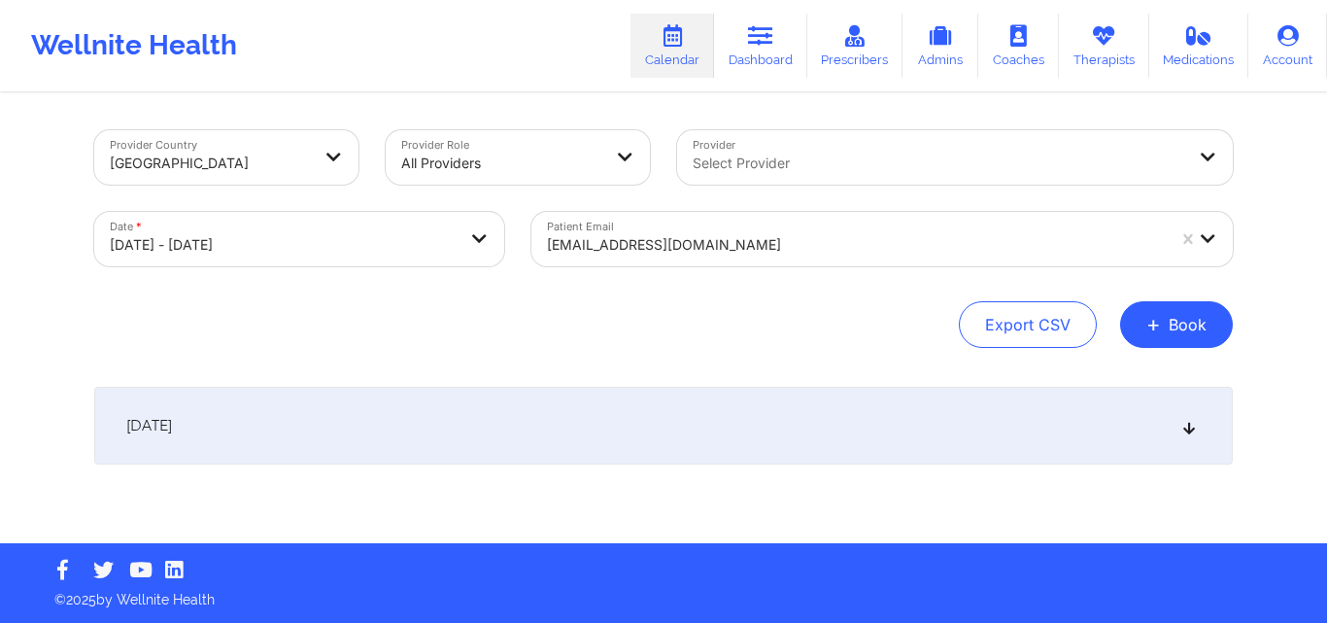
click at [1189, 428] on icon at bounding box center [1189, 426] width 17 height 14
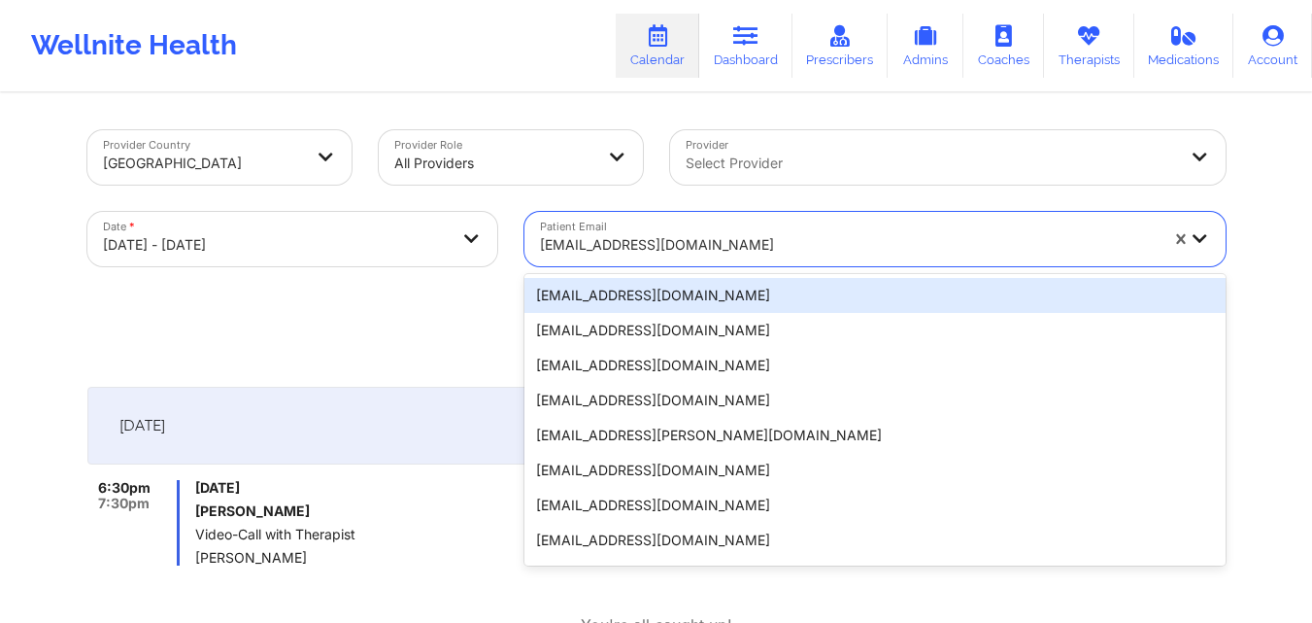
click at [775, 250] on div at bounding box center [849, 244] width 618 height 23
paste input "sn.morazan@gmail.com"
type input "sn.morazan@gmail.com"
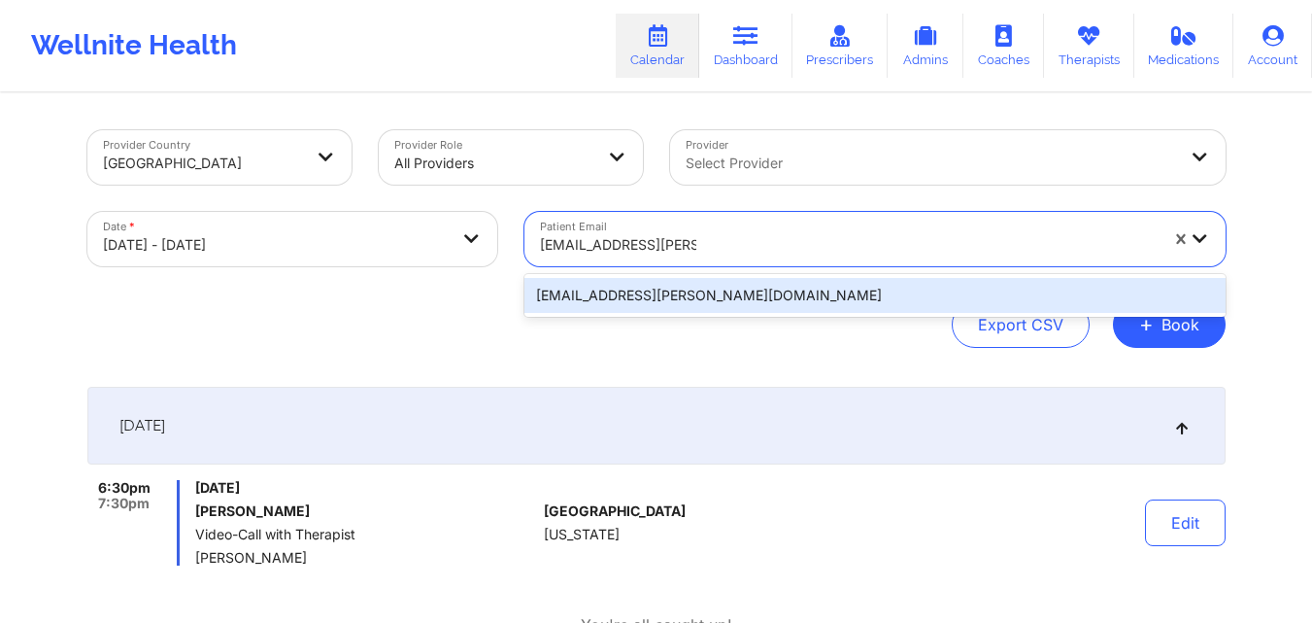
click at [777, 299] on div "sn.morazan@gmail.com" at bounding box center [874, 295] width 701 height 35
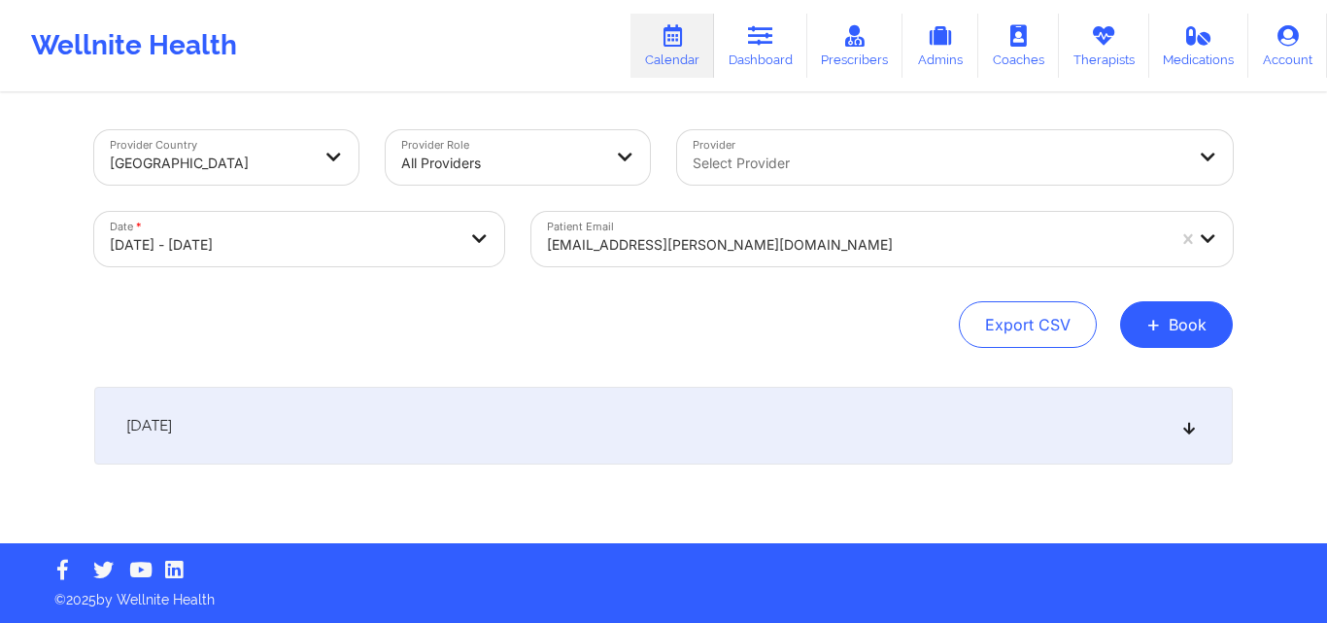
click at [1187, 430] on icon at bounding box center [1189, 426] width 17 height 14
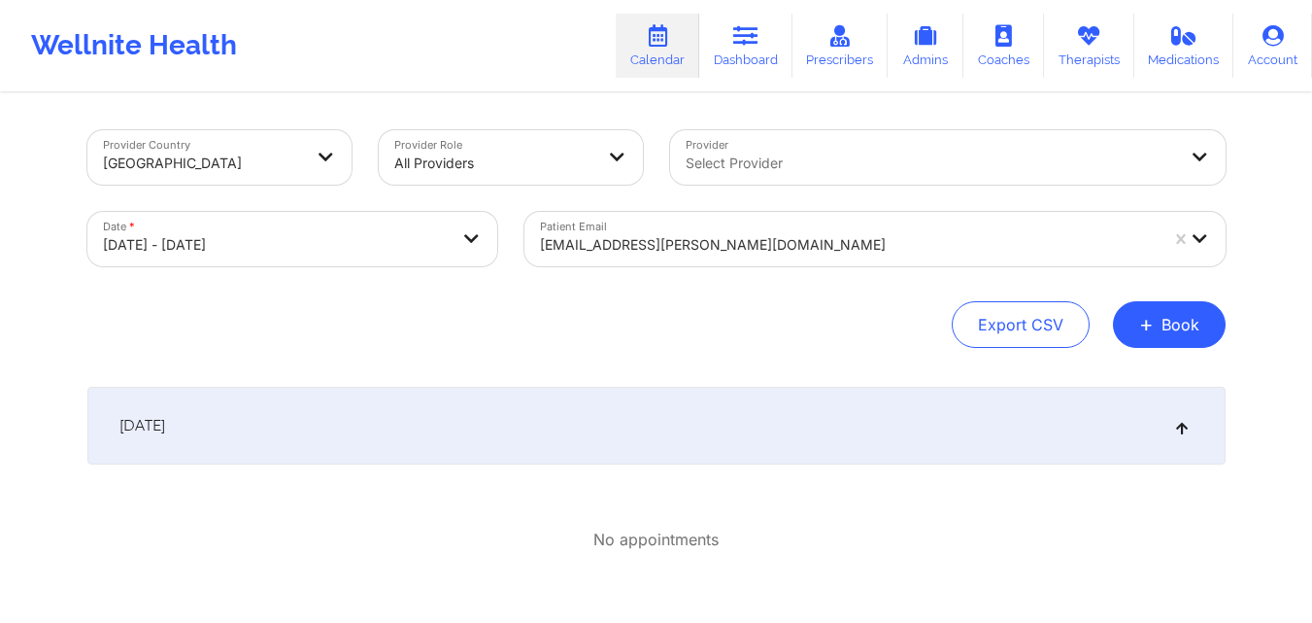
click at [791, 229] on div "sn.morazan@gmail.com" at bounding box center [849, 244] width 618 height 43
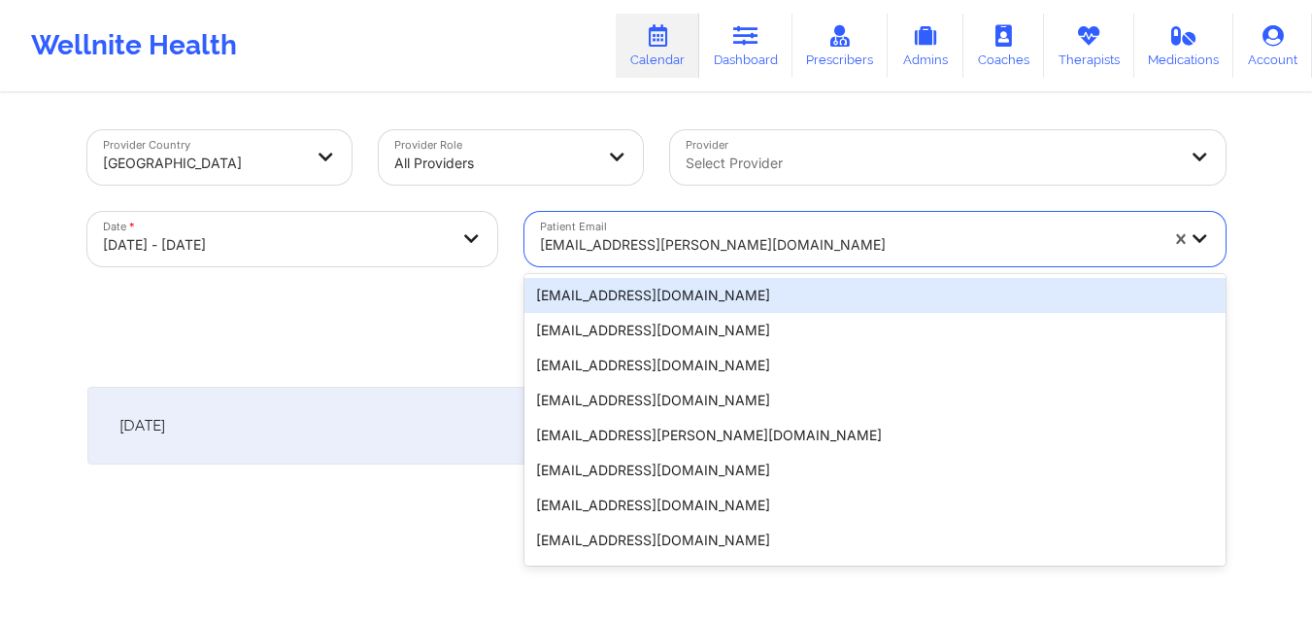
paste input "CANDEL LOMBIDA, DALILA"
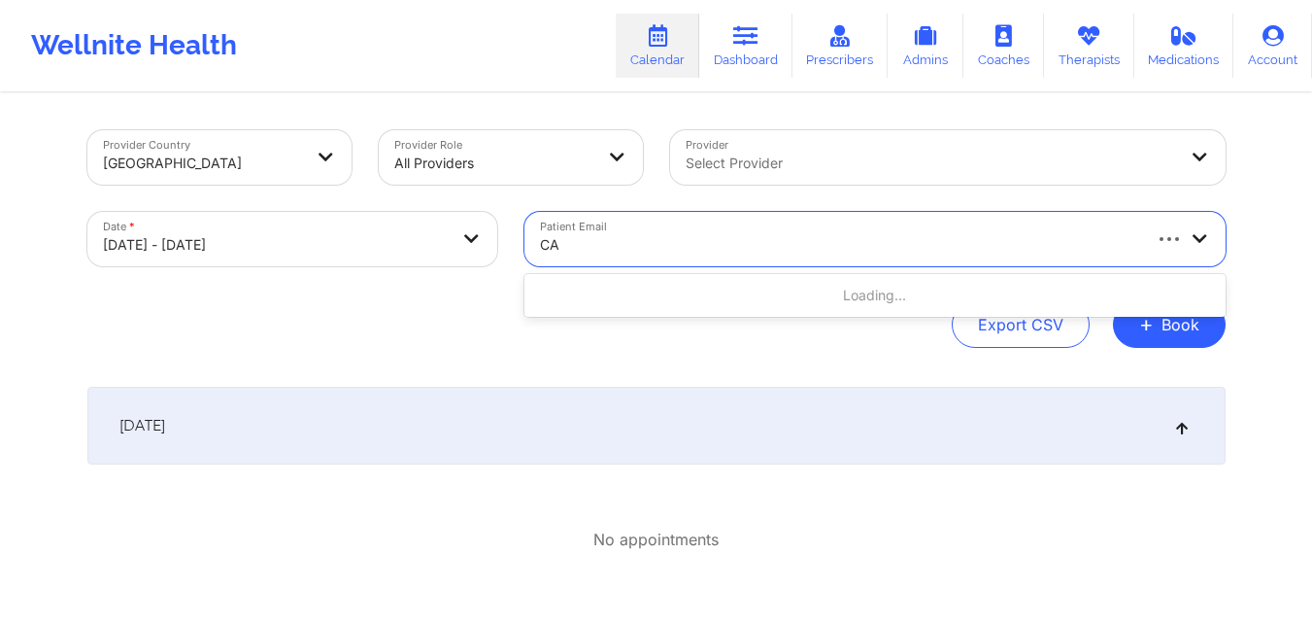
type input "C"
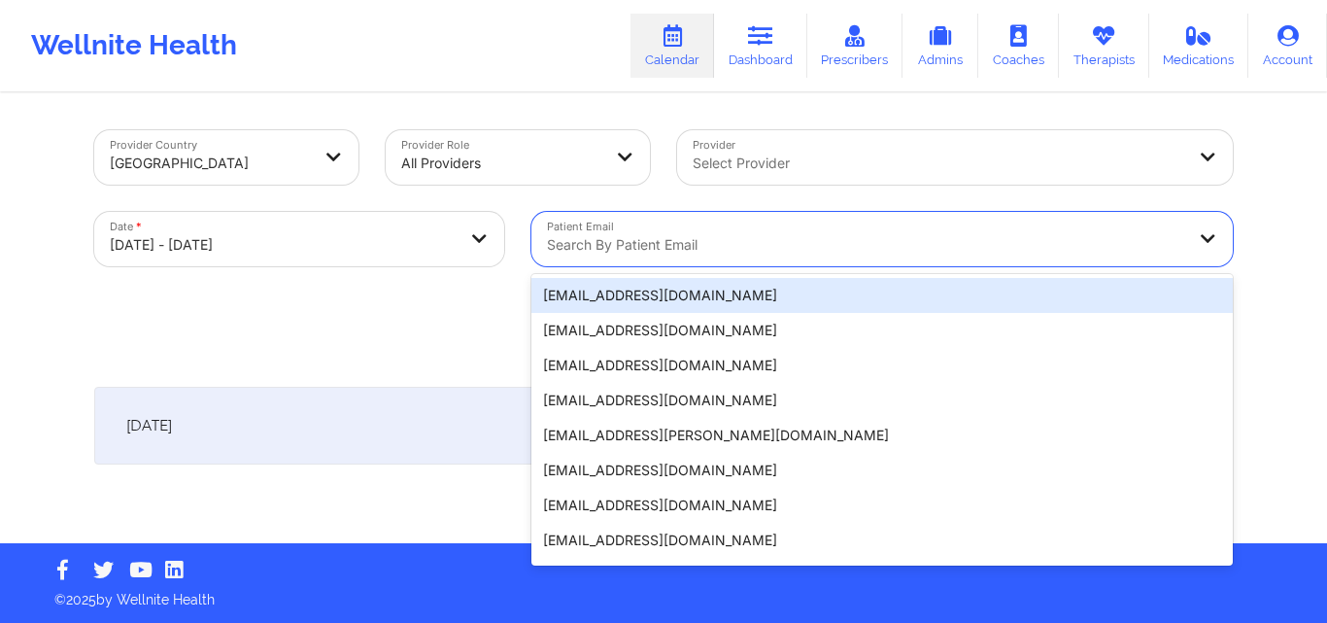
click at [792, 249] on div at bounding box center [865, 244] width 637 height 23
paste input "gustavopino2@icloud.com"
type input "gustavopino2@icloud.com"
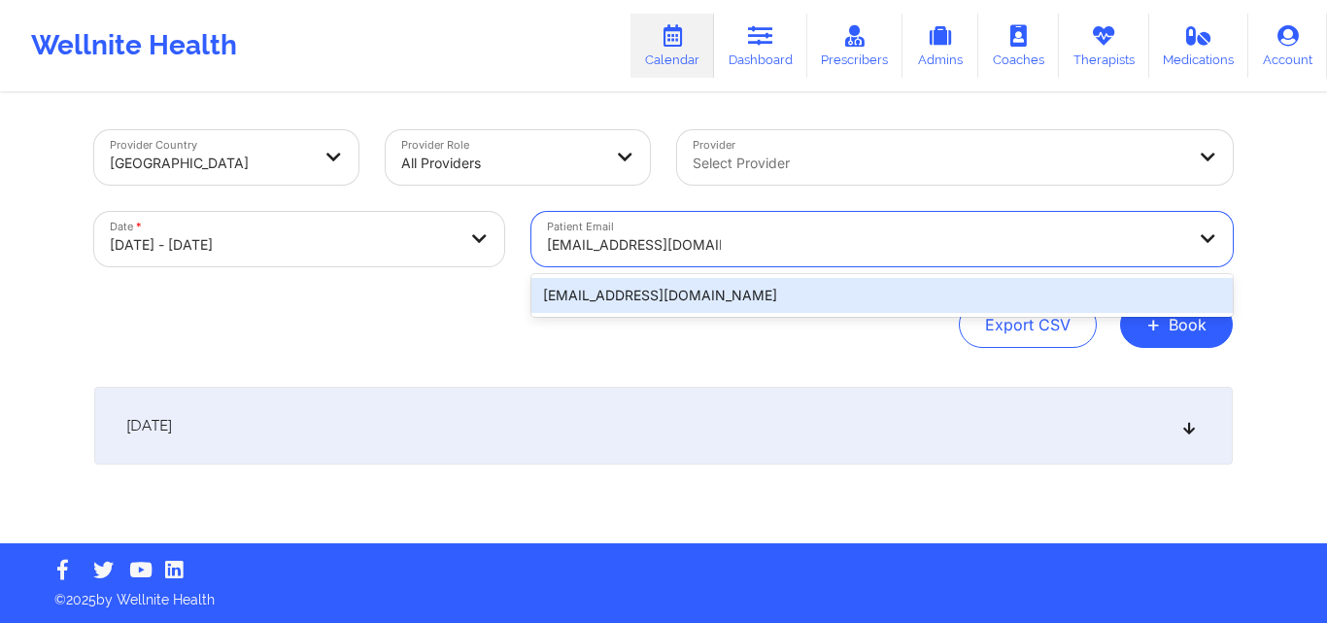
click at [828, 287] on div "gustavopino2@icloud.com" at bounding box center [881, 295] width 701 height 35
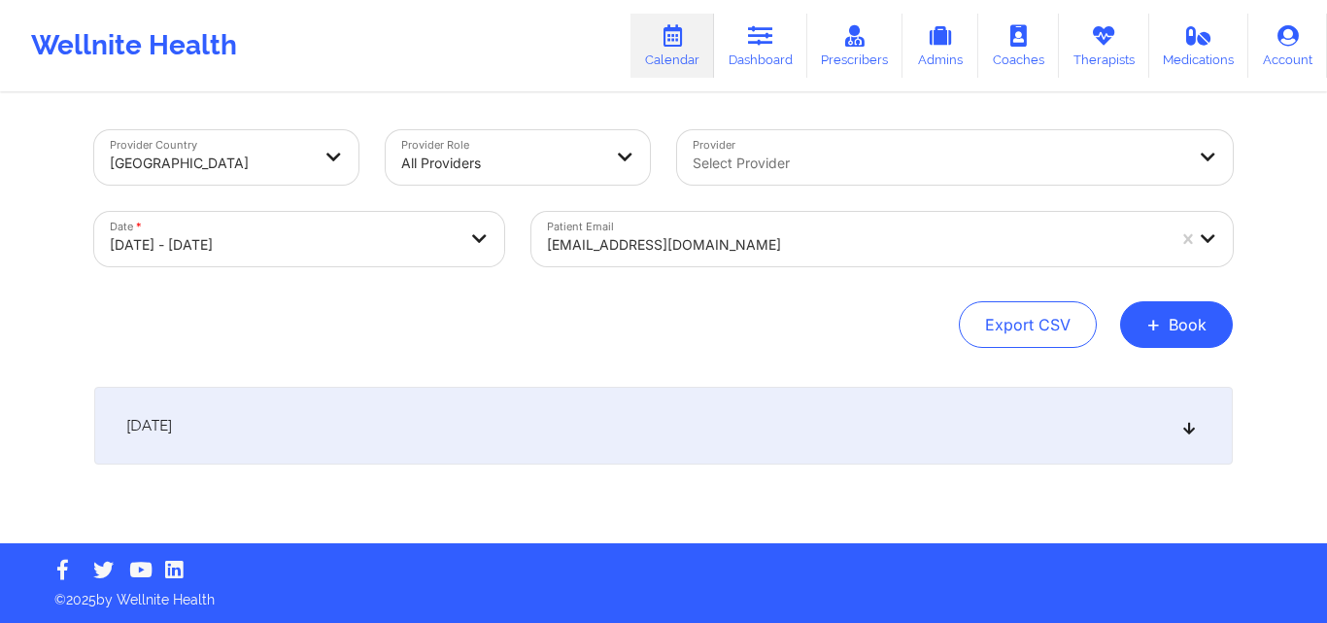
click at [1196, 421] on icon at bounding box center [1189, 426] width 17 height 14
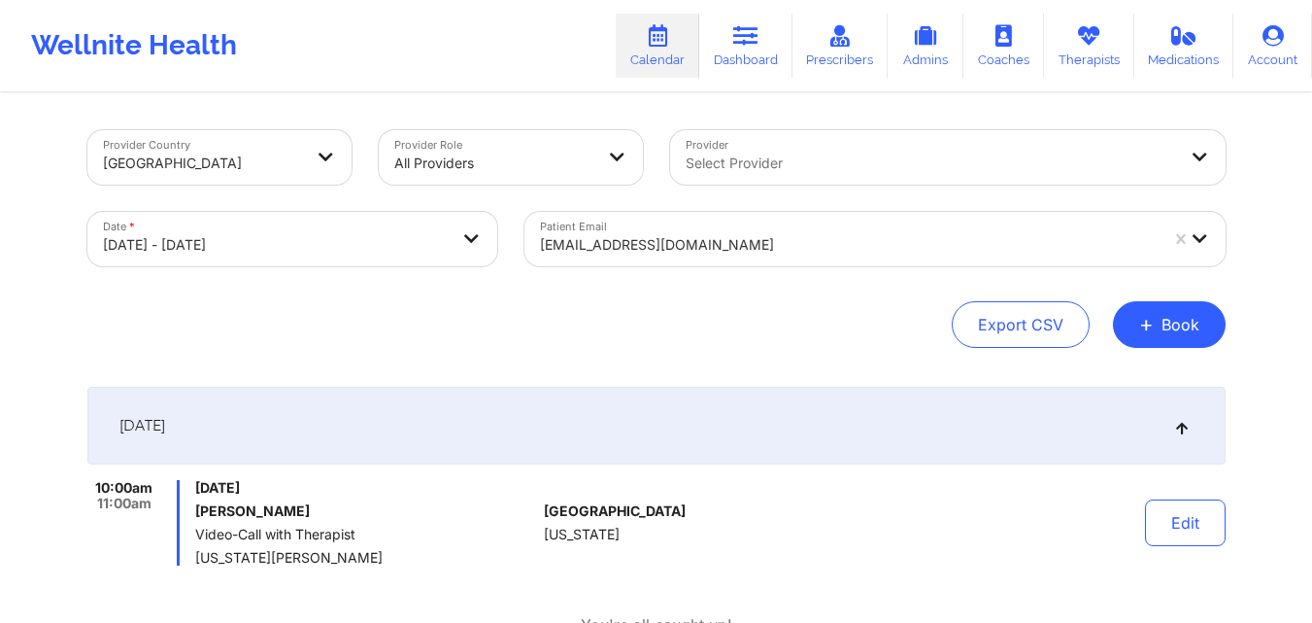
click at [787, 241] on div at bounding box center [849, 244] width 618 height 23
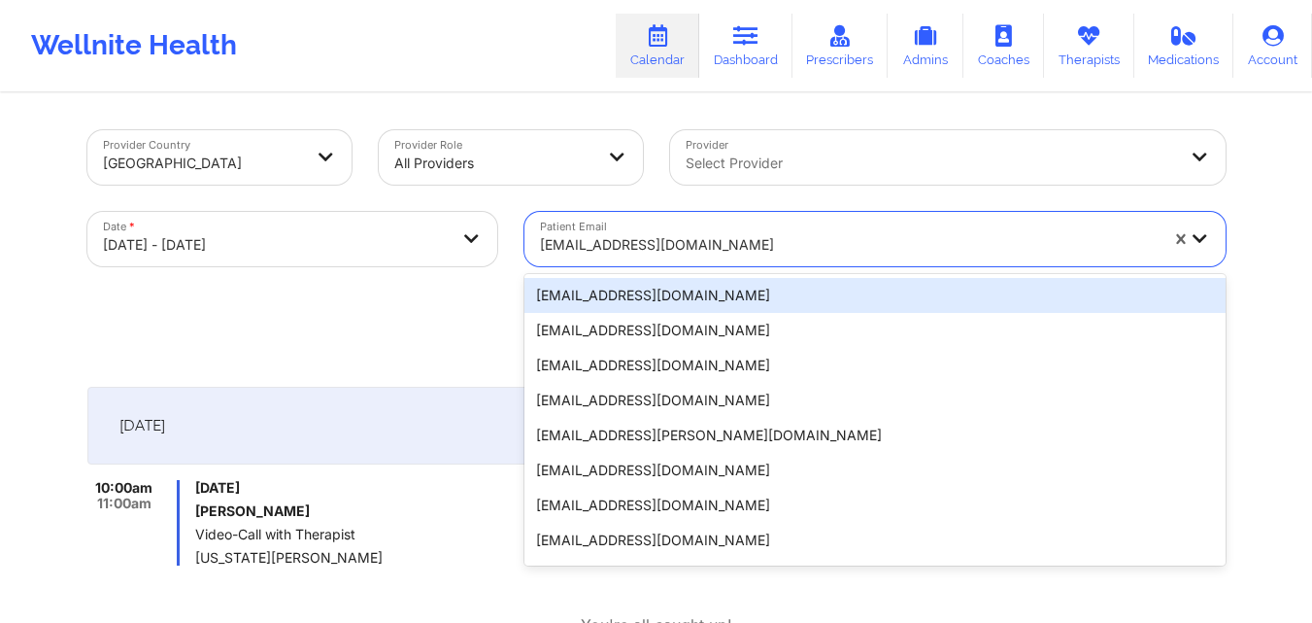
paste input "elaine69jimenez@gmail.com"
type input "elaine69jimenez@gmail.com"
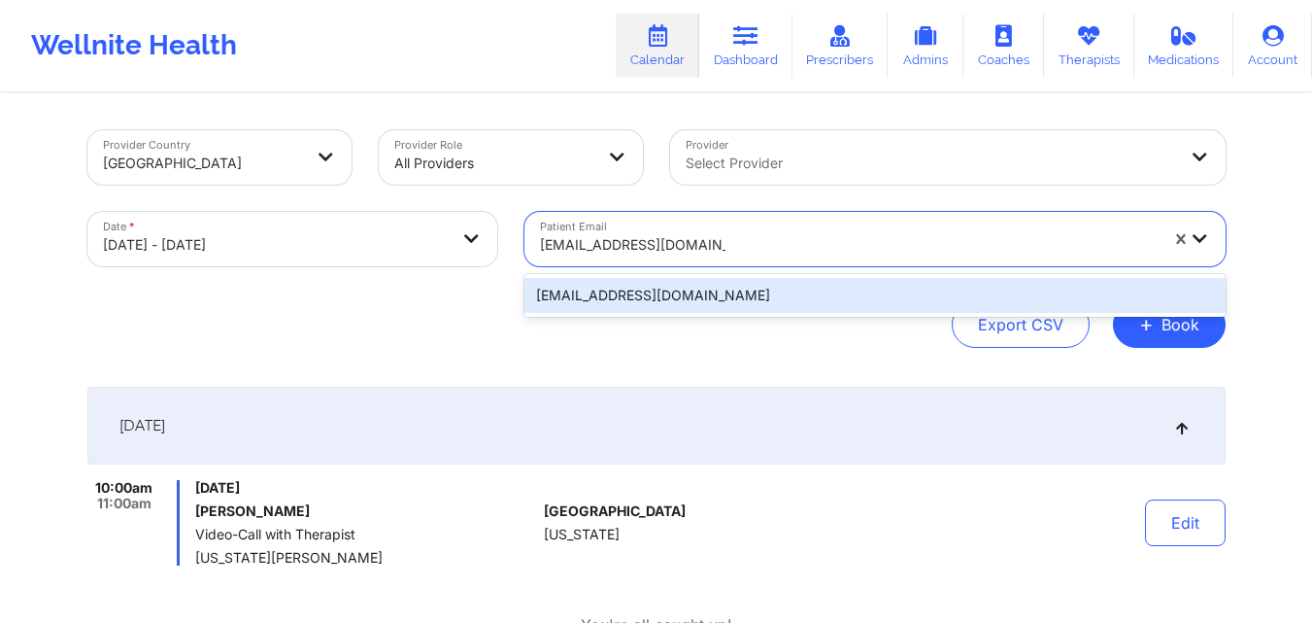
click at [785, 294] on div "elaine69jimenez@gmail.com" at bounding box center [874, 295] width 701 height 35
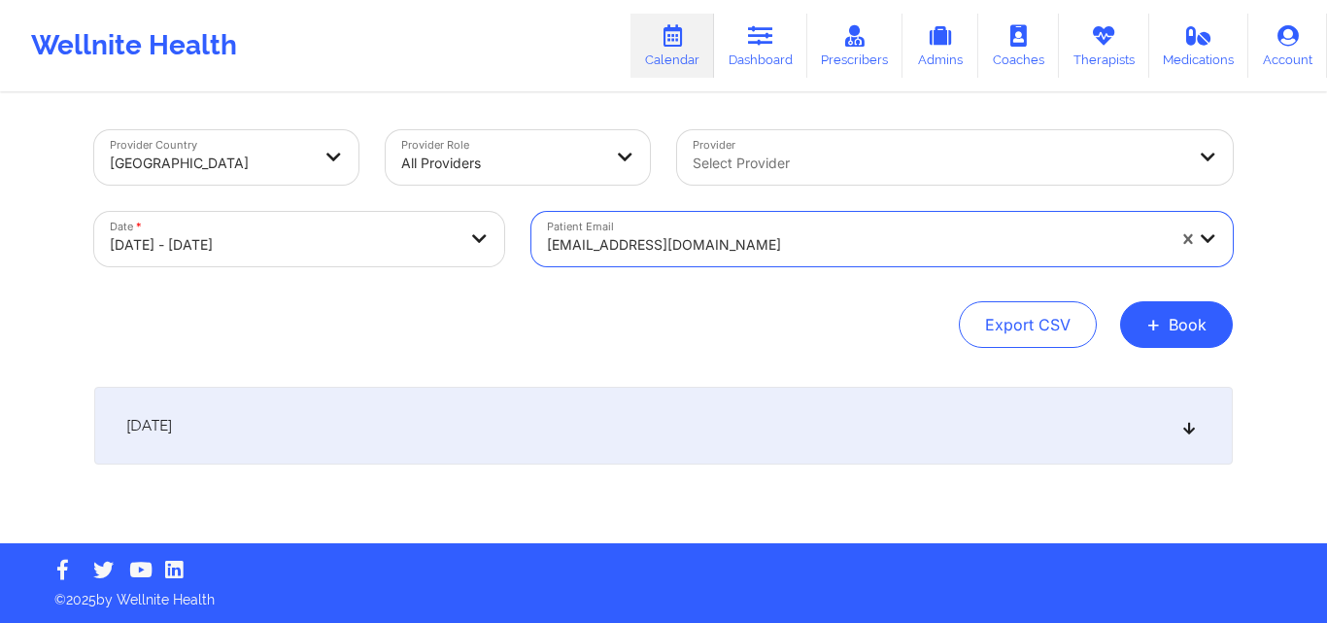
click at [1198, 428] on div "[DATE]" at bounding box center [663, 426] width 1138 height 78
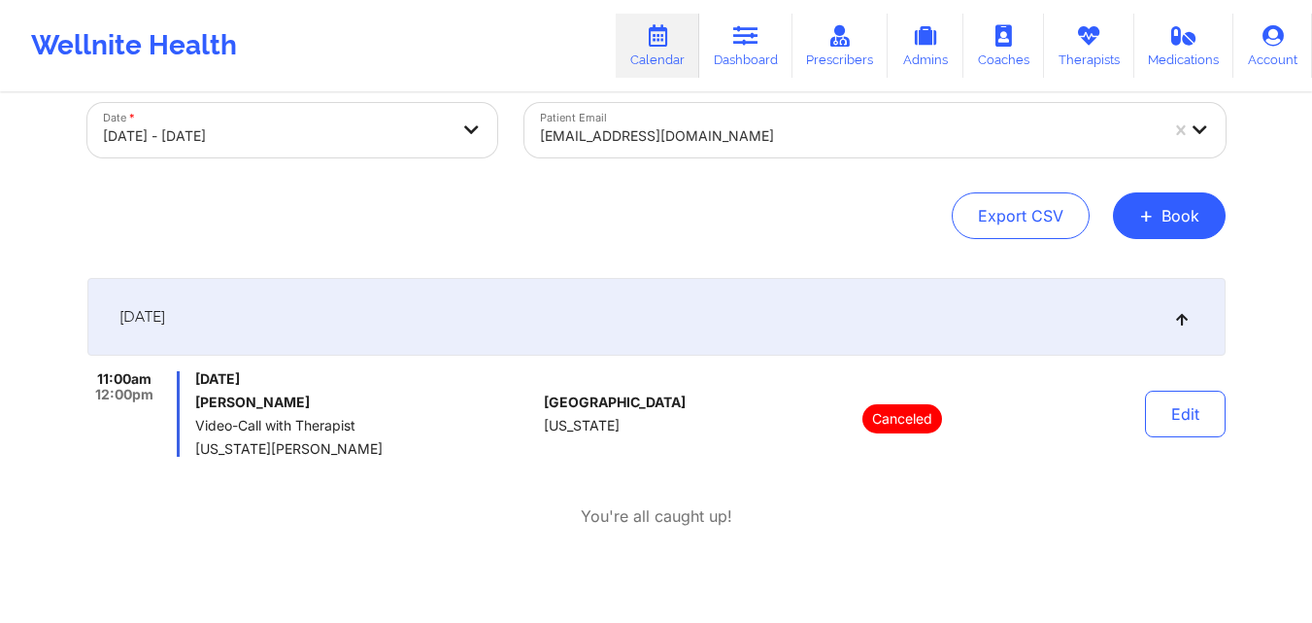
scroll to position [121, 0]
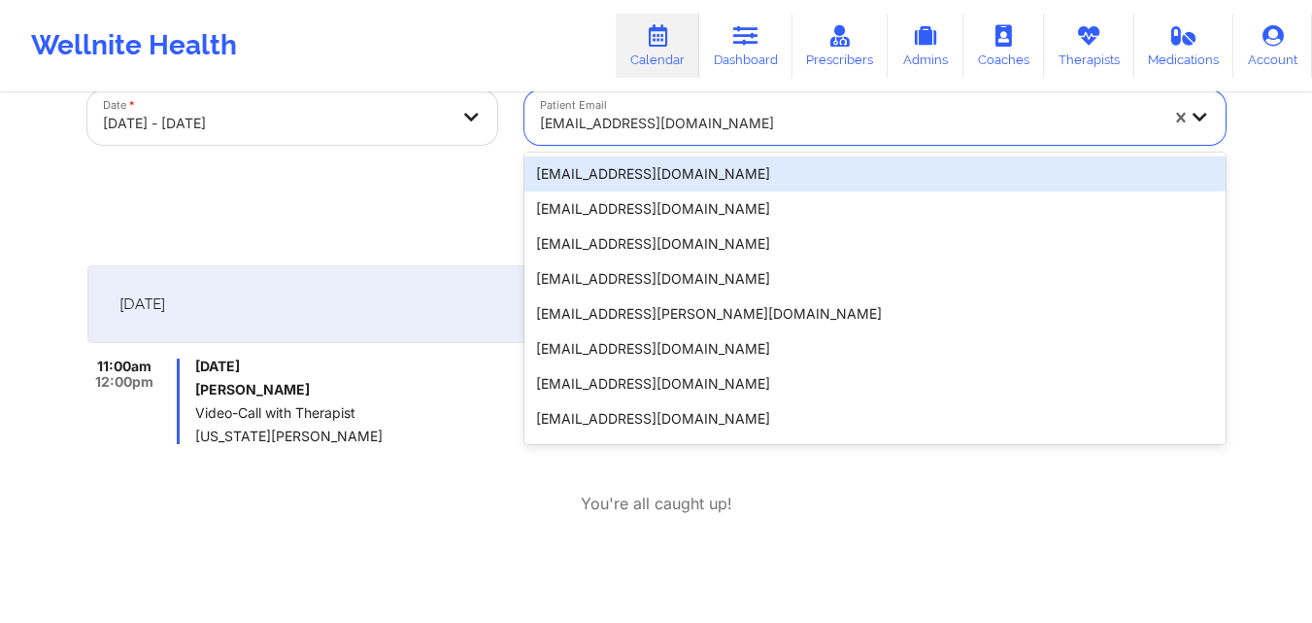
click at [769, 128] on div at bounding box center [849, 123] width 618 height 23
paste input "GUTIERREZ, CAROL"
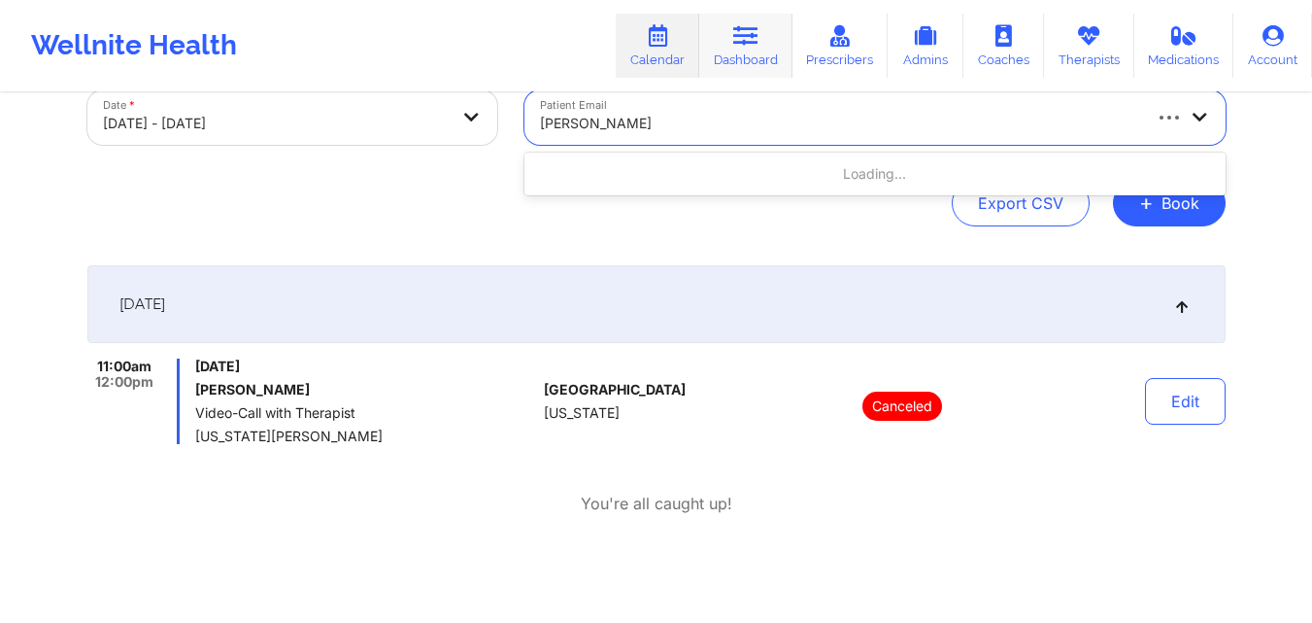
type input "GUTIERREZ, CAROL"
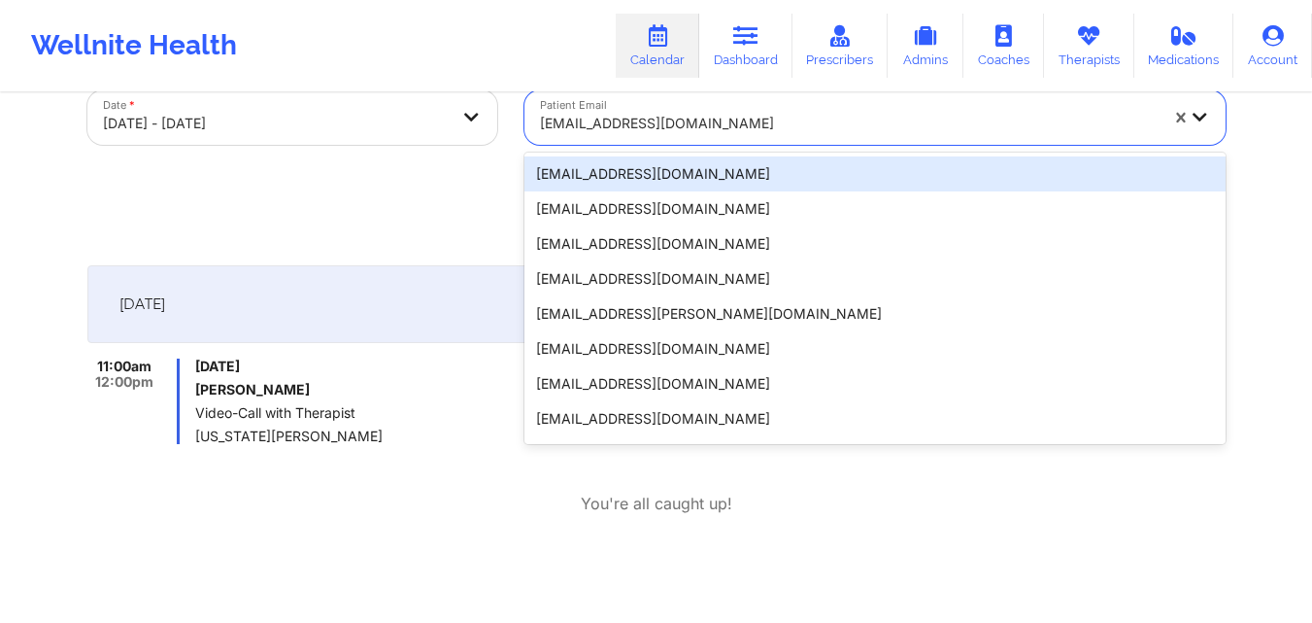
click at [788, 108] on div "elaine69jimenez@gmail.com" at bounding box center [849, 123] width 618 height 43
paste input "carolvgutierrez@gmail.com"
type input "carolvgutierrez@gmail.com"
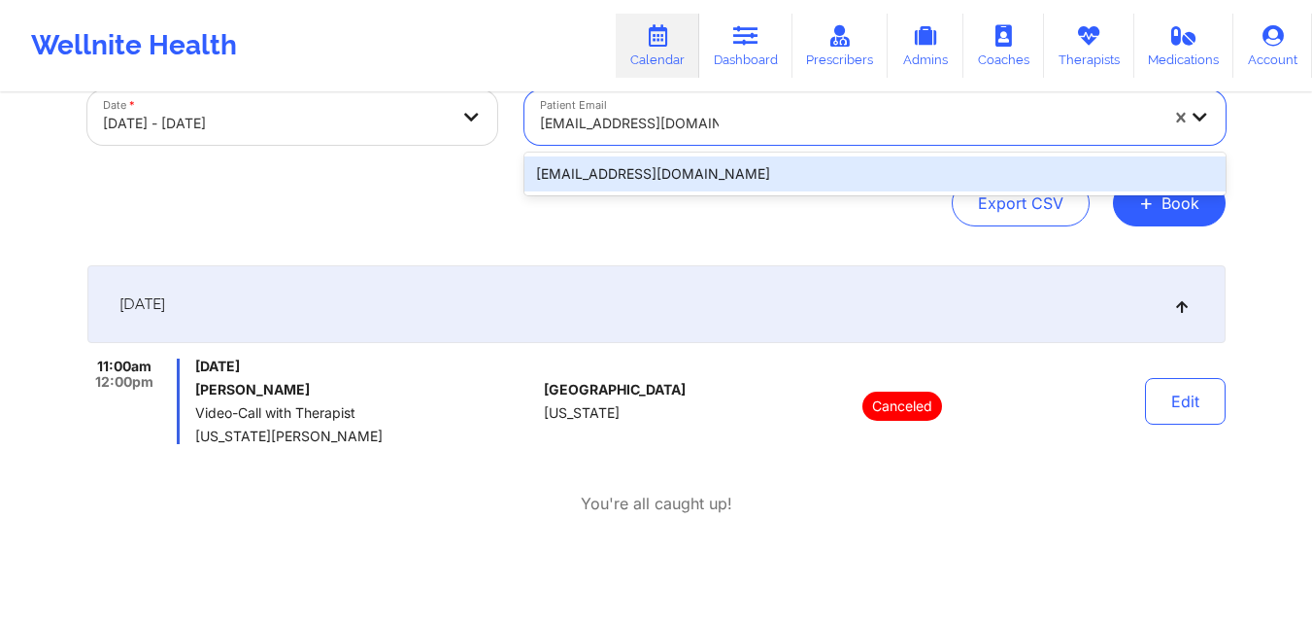
click at [789, 172] on div "carolvgutierrez@gmail.com" at bounding box center [874, 173] width 701 height 35
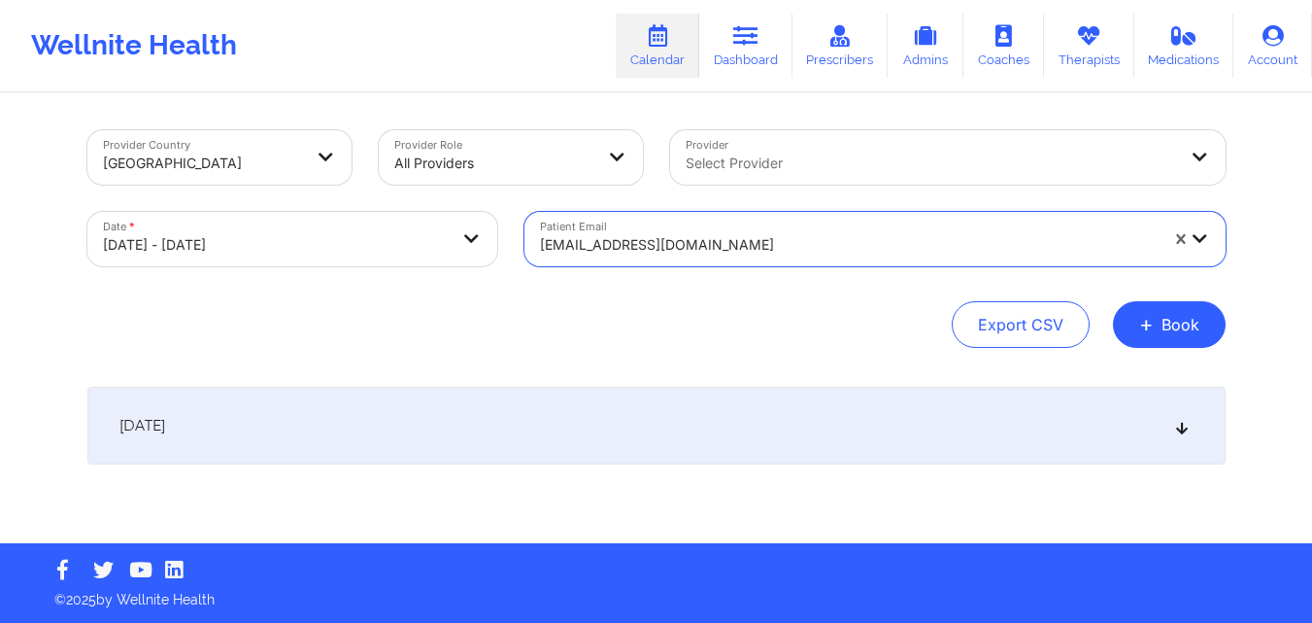
scroll to position [0, 0]
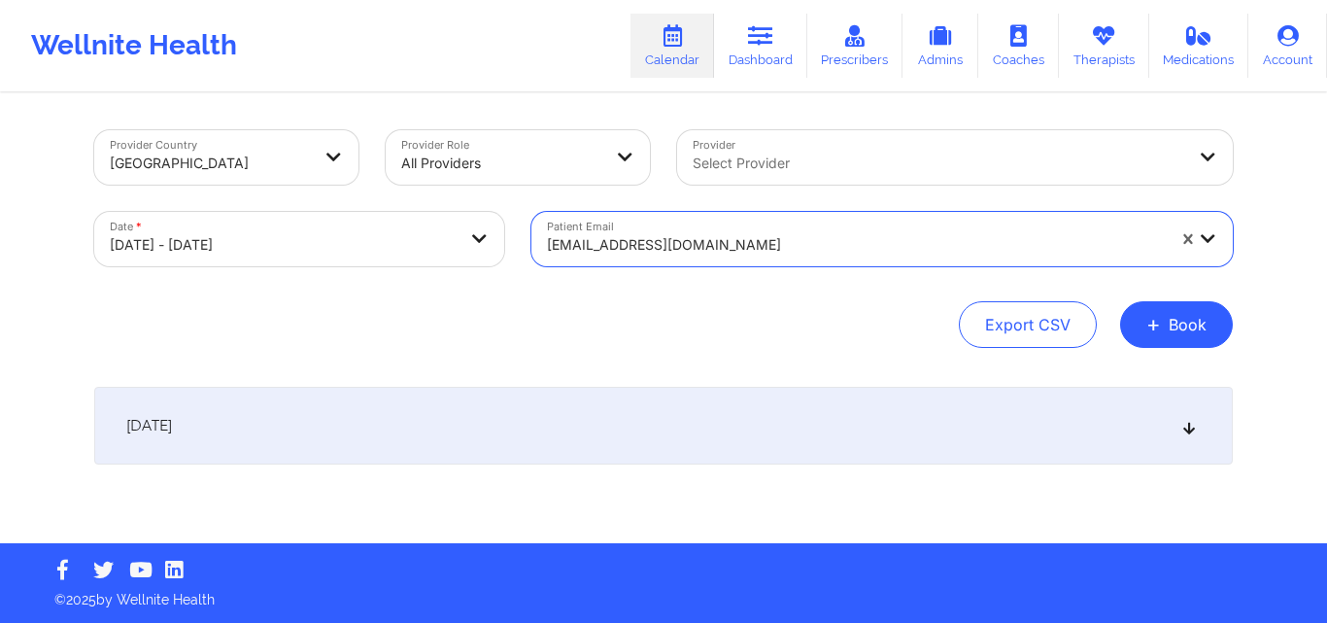
click at [1197, 438] on div "[DATE]" at bounding box center [663, 426] width 1138 height 78
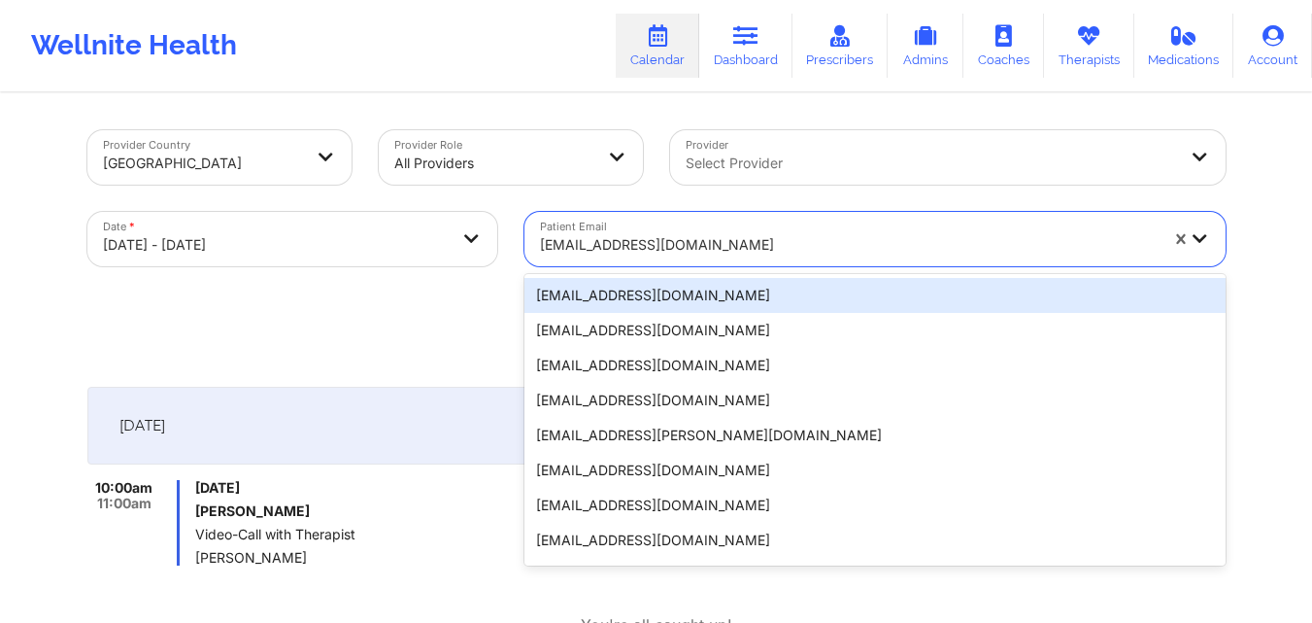
click at [805, 247] on div at bounding box center [849, 244] width 618 height 23
paste input "JFLOWERLILY@GMAIL.COM"
type input "JFLOWERLILY@GMAIL.COM"
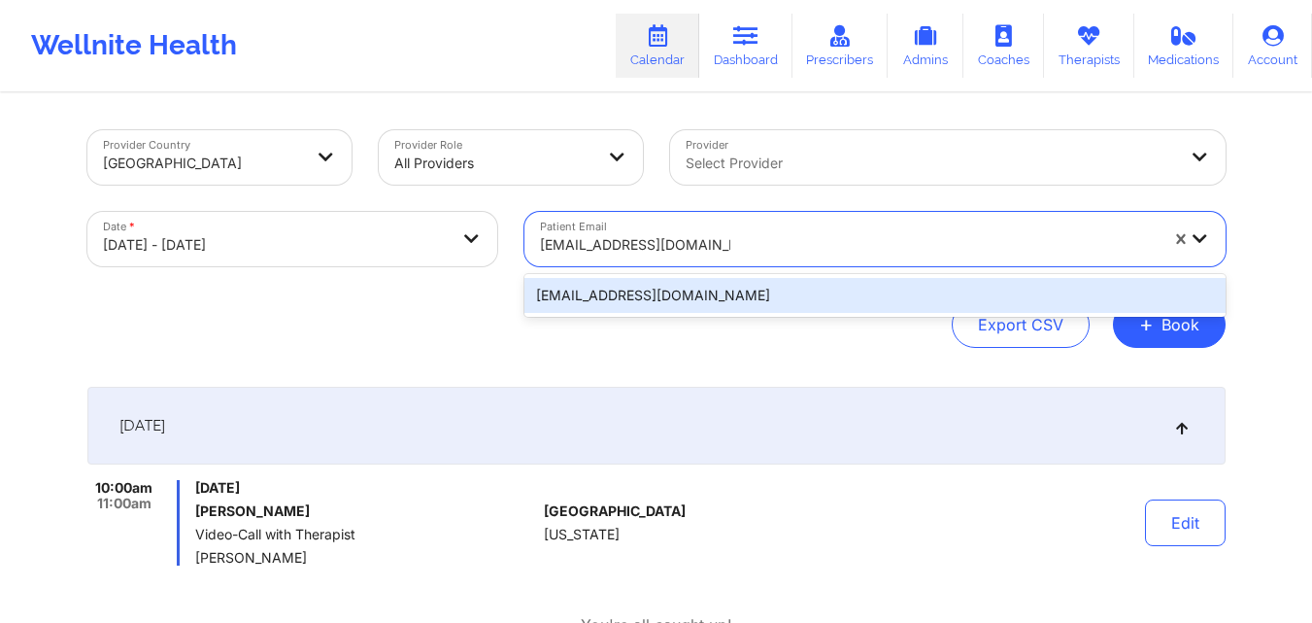
click at [817, 299] on div "jflowerlily@gmail.com" at bounding box center [874, 295] width 701 height 35
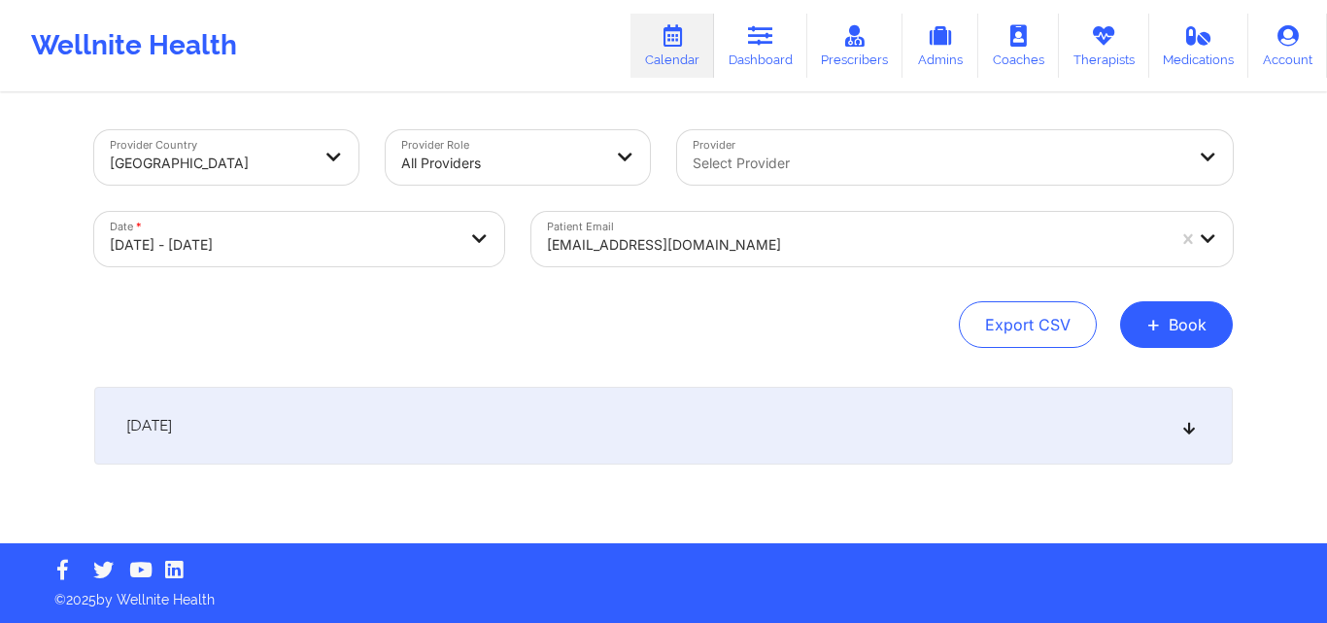
click at [1201, 432] on div "[DATE]" at bounding box center [663, 426] width 1138 height 78
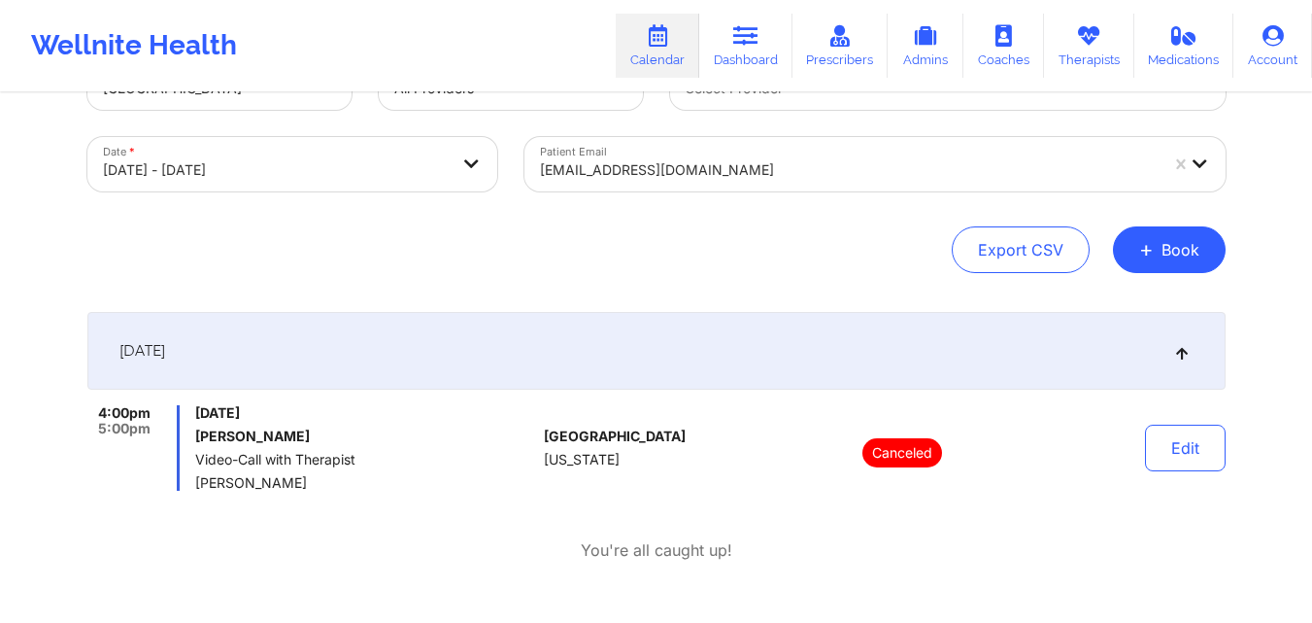
scroll to position [78, 0]
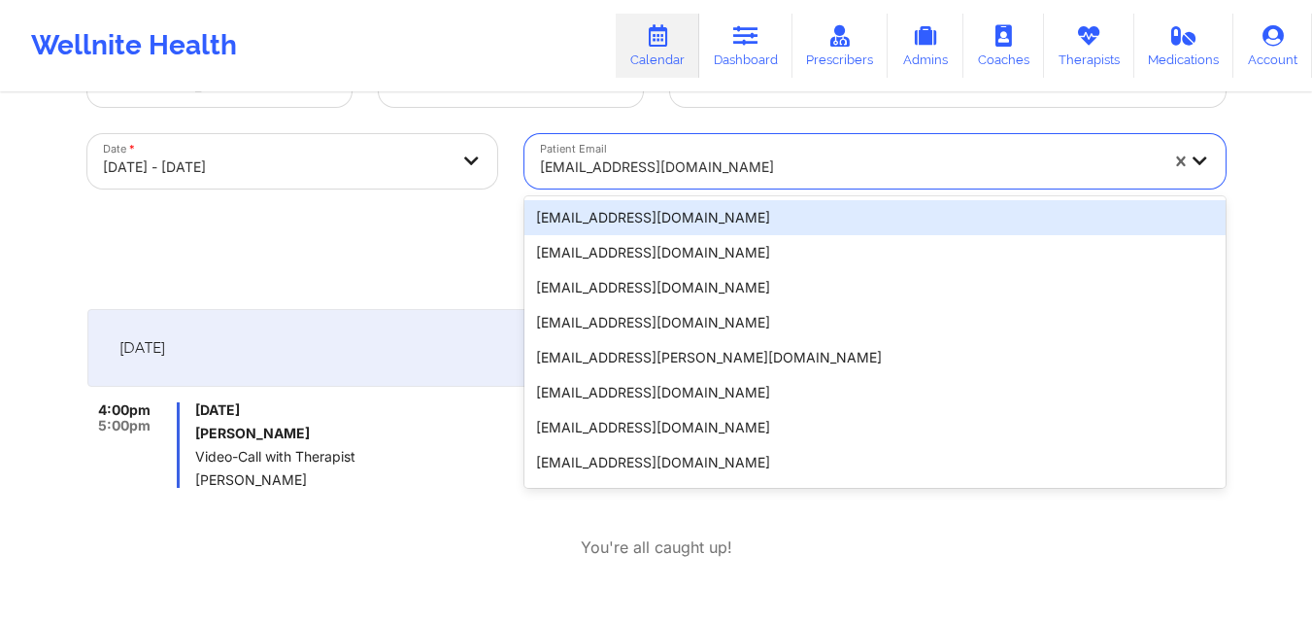
click at [810, 163] on div at bounding box center [849, 166] width 618 height 23
paste input "princessww13@yahoo.com"
type input "princessww13@yahoo.com"
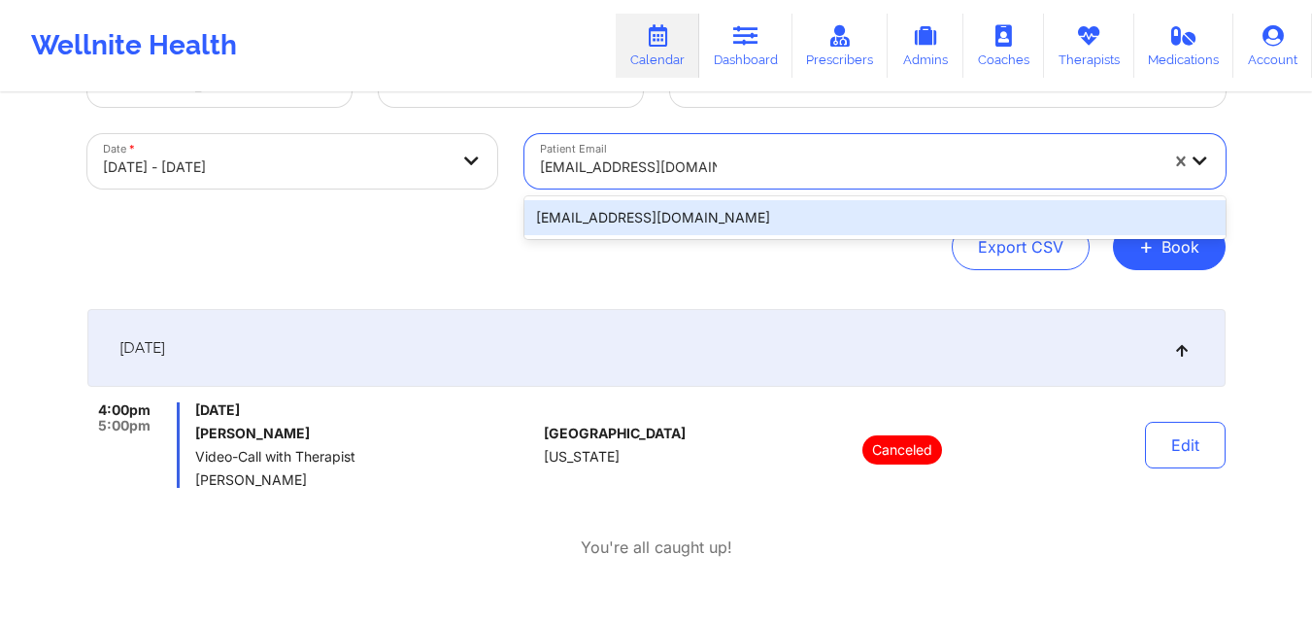
click at [888, 226] on div "princessww13@yahoo.com" at bounding box center [874, 217] width 701 height 35
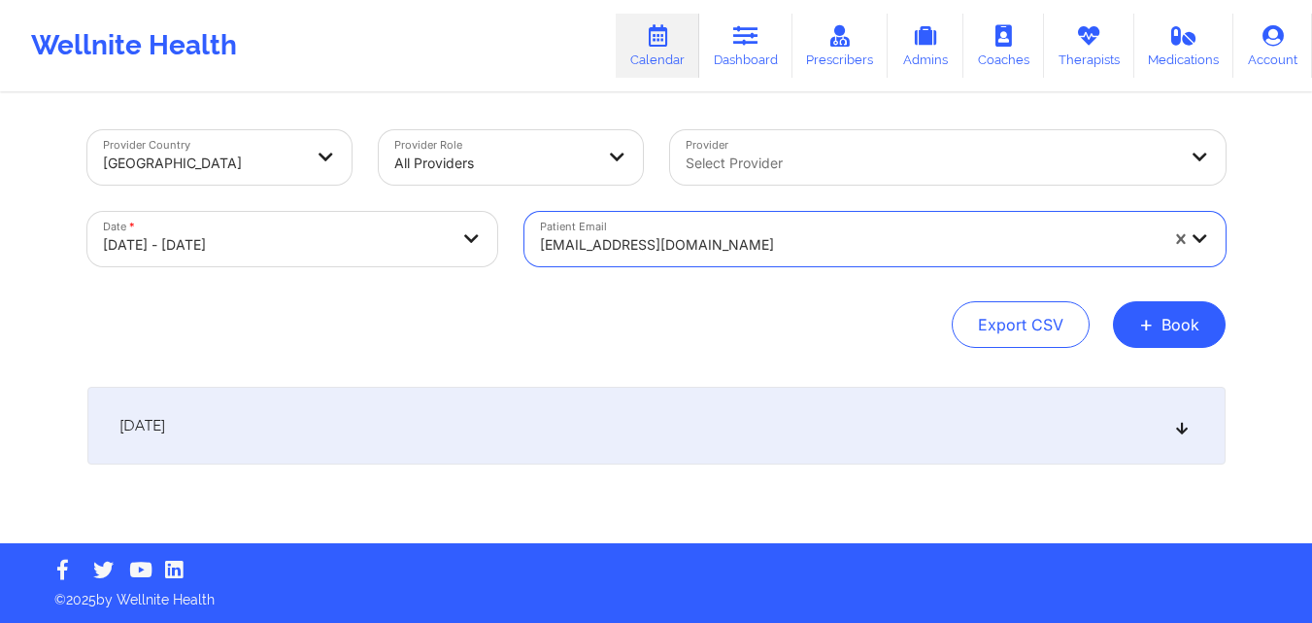
scroll to position [0, 0]
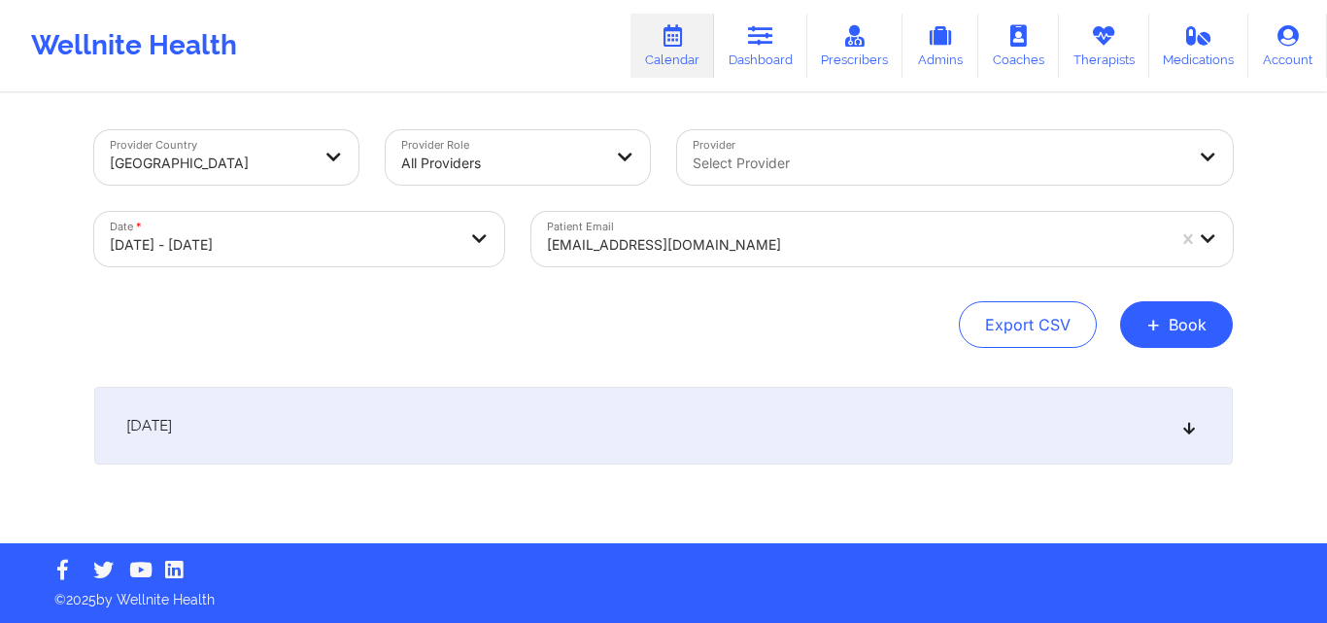
click at [1186, 416] on div "[DATE]" at bounding box center [663, 426] width 1138 height 78
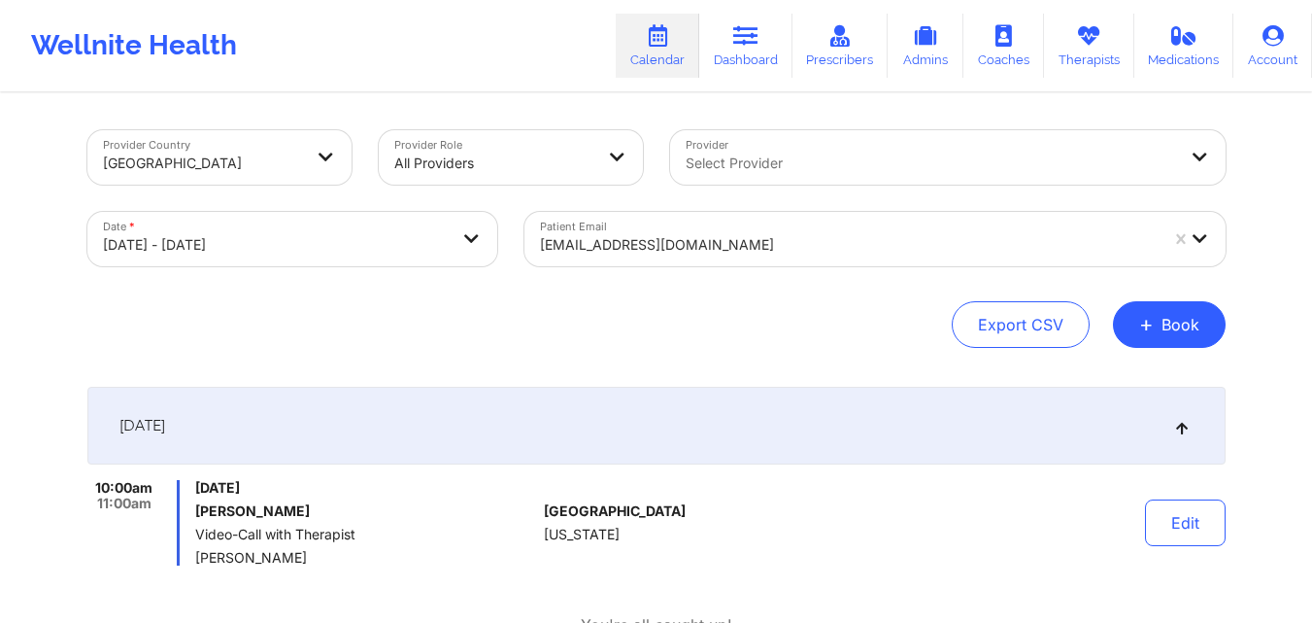
click at [798, 221] on div "princessww13@yahoo.com" at bounding box center [841, 239] width 635 height 54
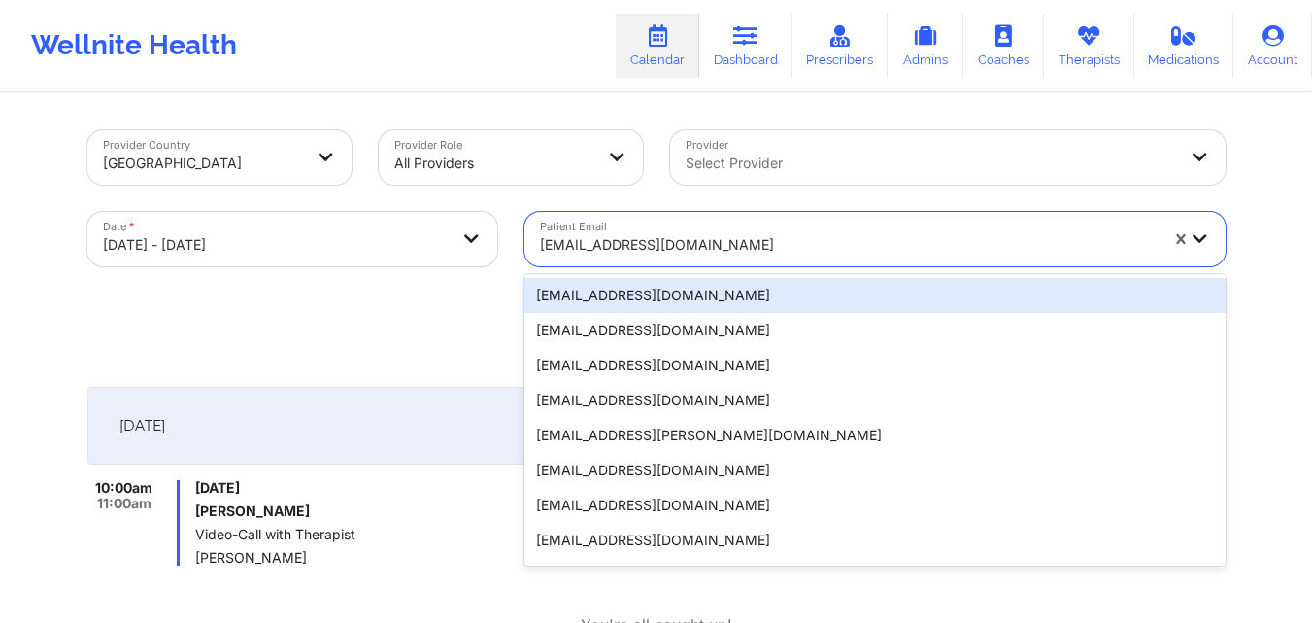
paste input "sand9512@gmail.com"
type input "sand9512@gmail.com"
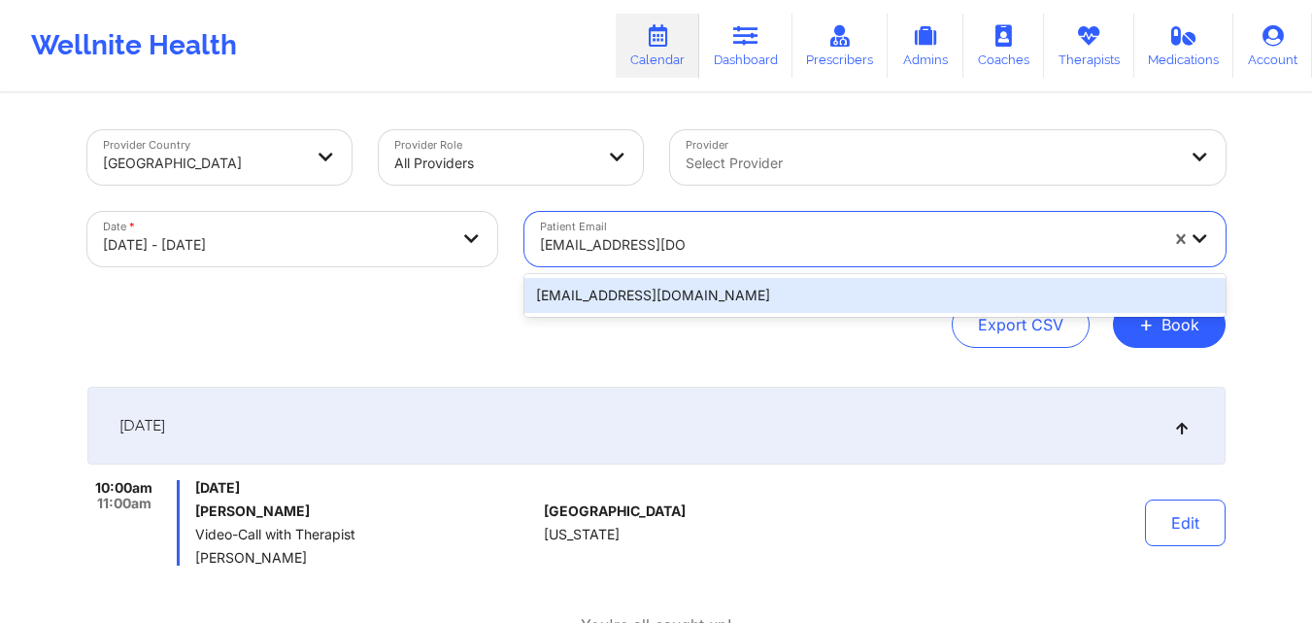
click at [877, 299] on div "sand9512@gmail.com" at bounding box center [874, 295] width 701 height 35
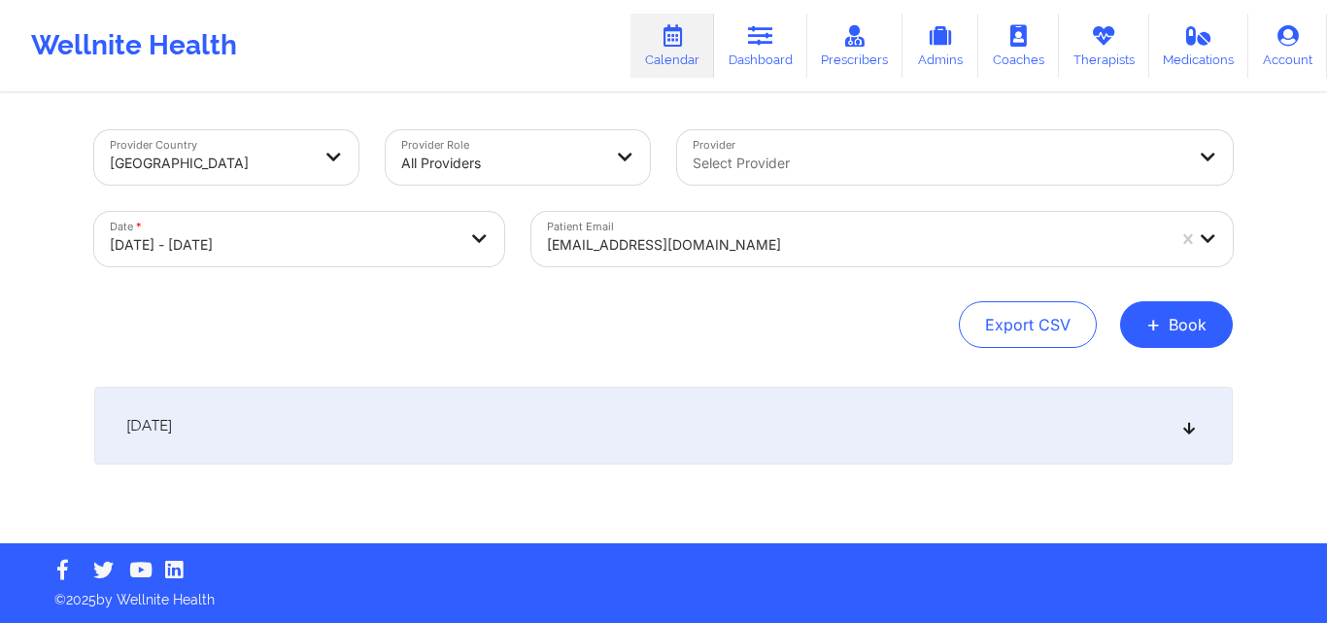
click at [1185, 414] on div "[DATE]" at bounding box center [663, 426] width 1138 height 78
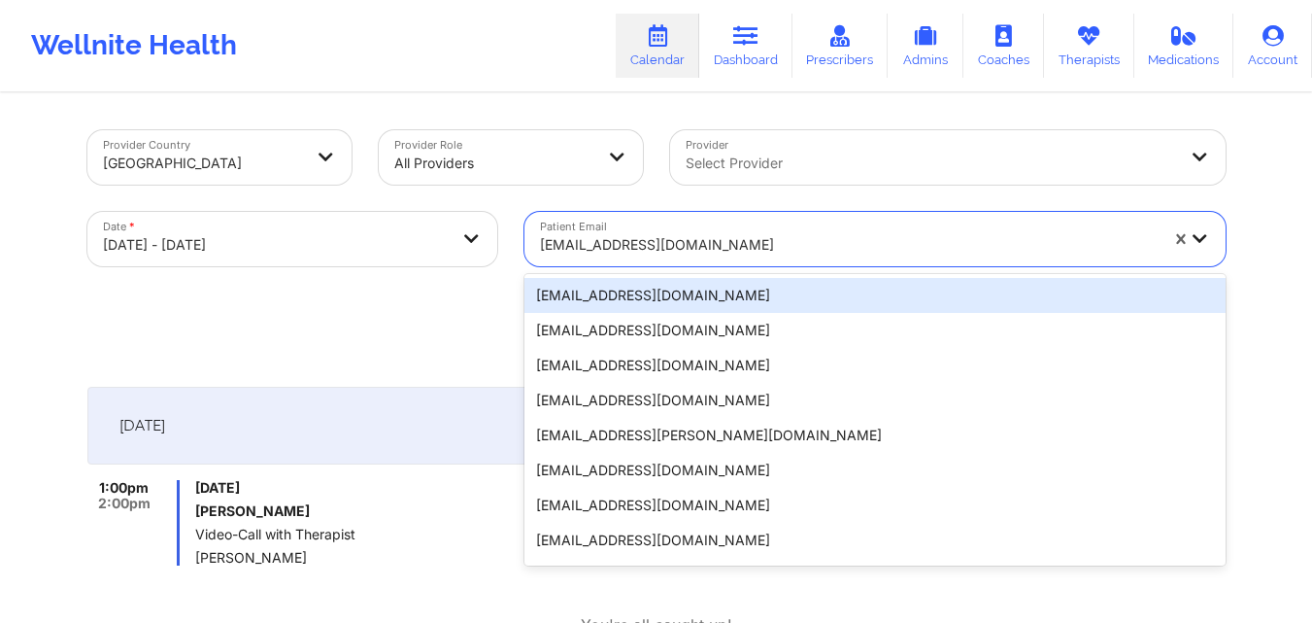
click at [790, 257] on div "sand9512@gmail.com" at bounding box center [849, 244] width 618 height 43
paste input "ronnask@comcast.net"
type input "ronnask@comcast.net"
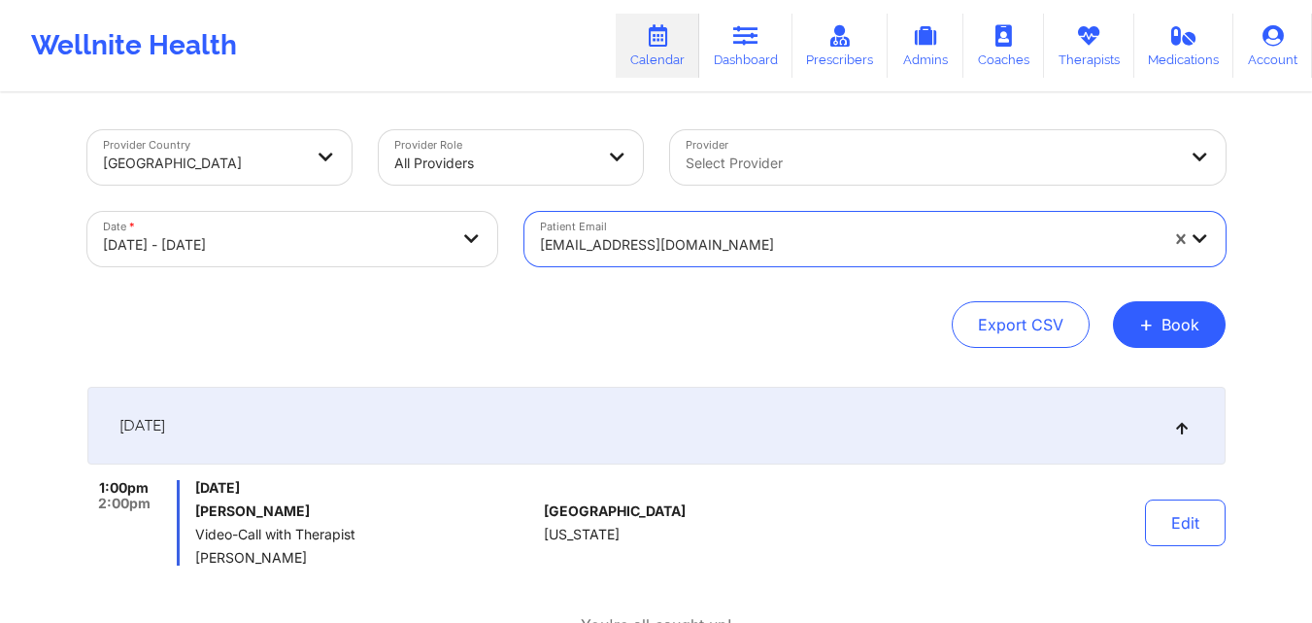
click at [791, 257] on div "sand9512@gmail.com" at bounding box center [841, 239] width 635 height 54
click at [843, 245] on div at bounding box center [849, 244] width 618 height 23
click at [784, 250] on div at bounding box center [849, 244] width 618 height 23
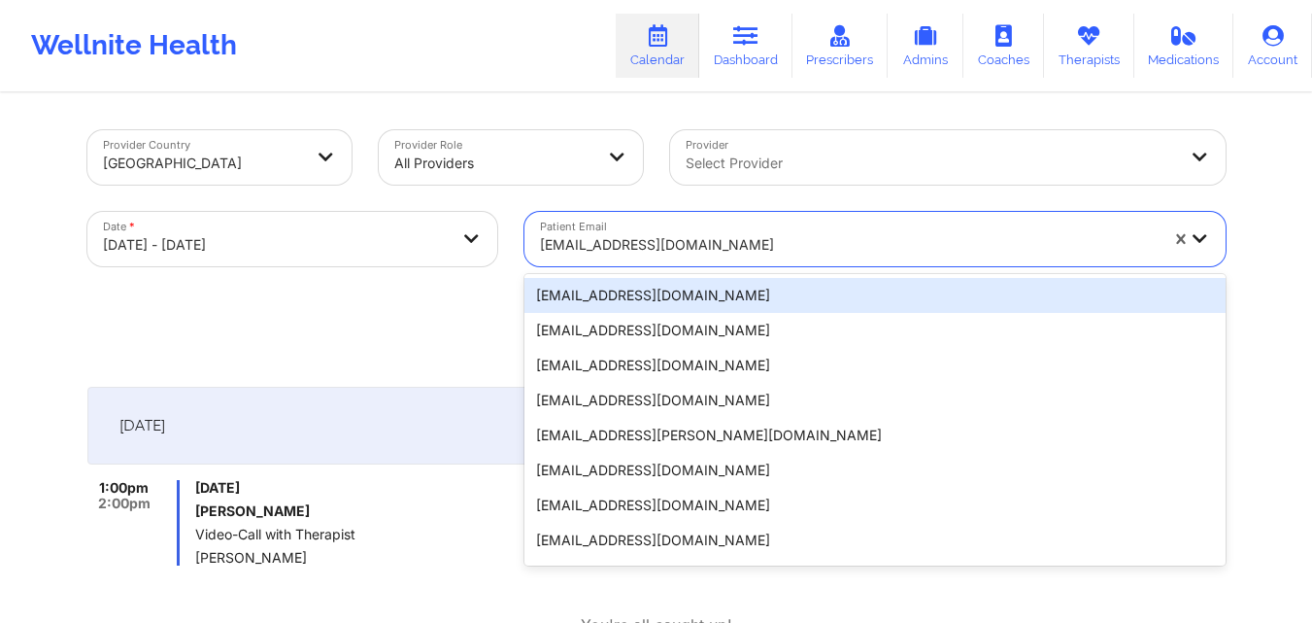
paste input "ronnask@comcast.net"
type input "ronnask@comcast.net"
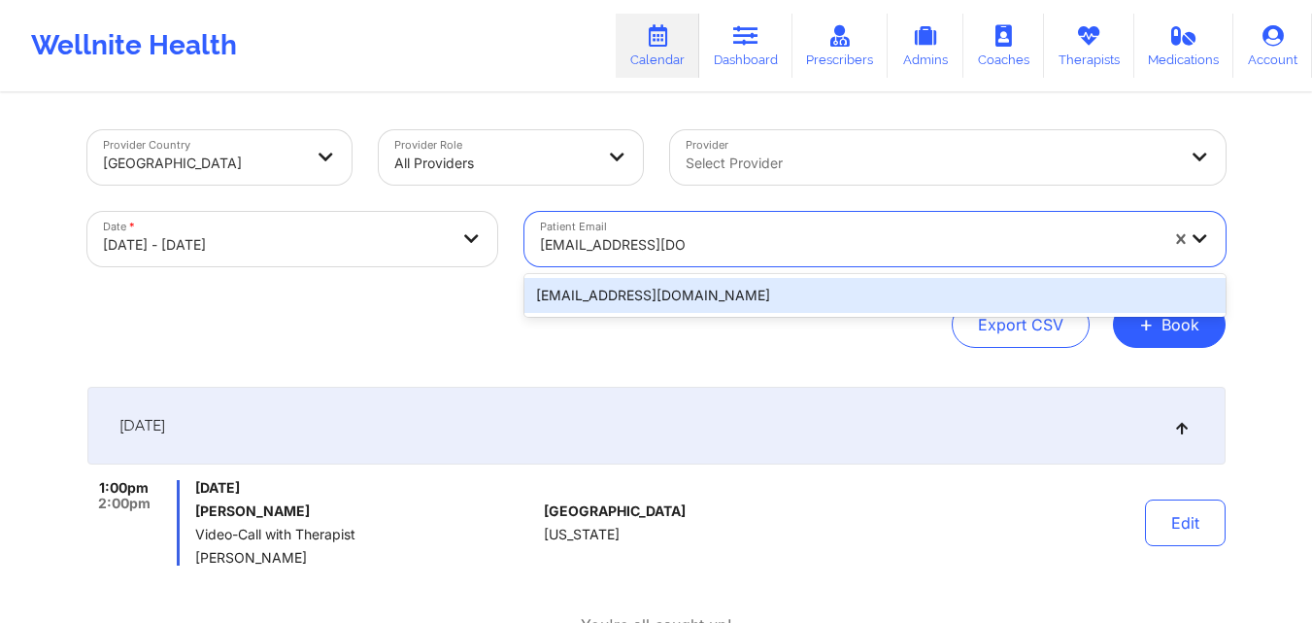
click at [779, 287] on div "ronnask@comcast.net" at bounding box center [874, 295] width 701 height 35
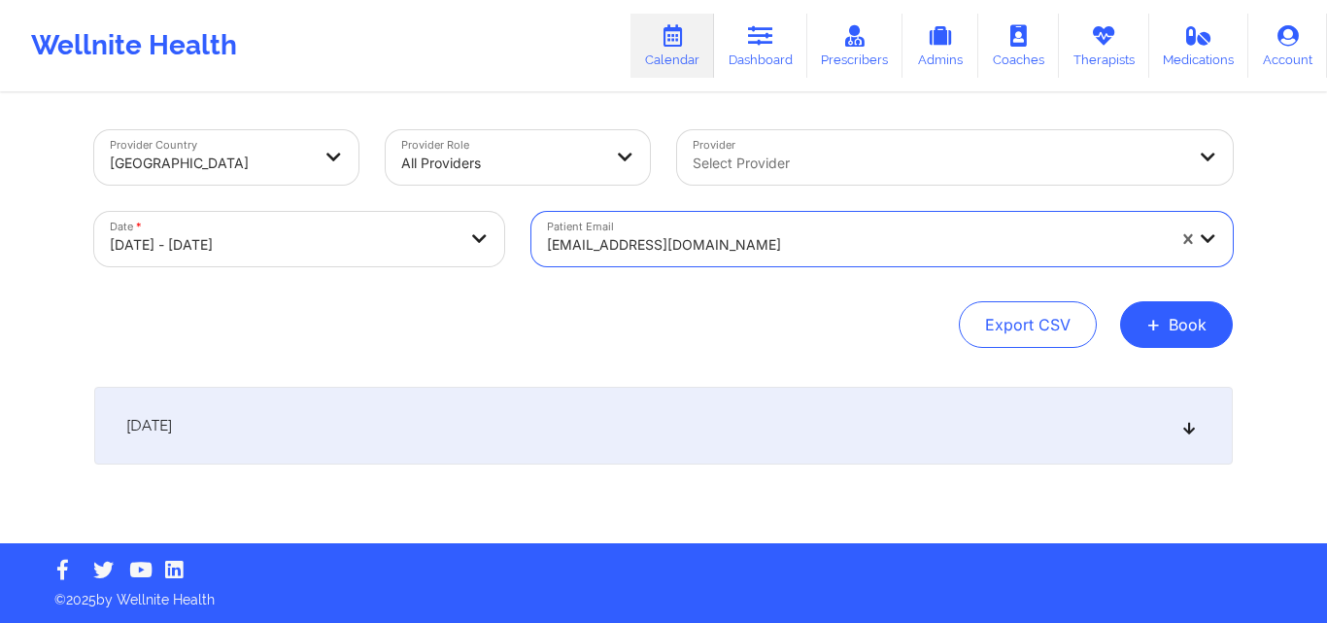
click at [1206, 439] on div "[DATE]" at bounding box center [663, 426] width 1138 height 78
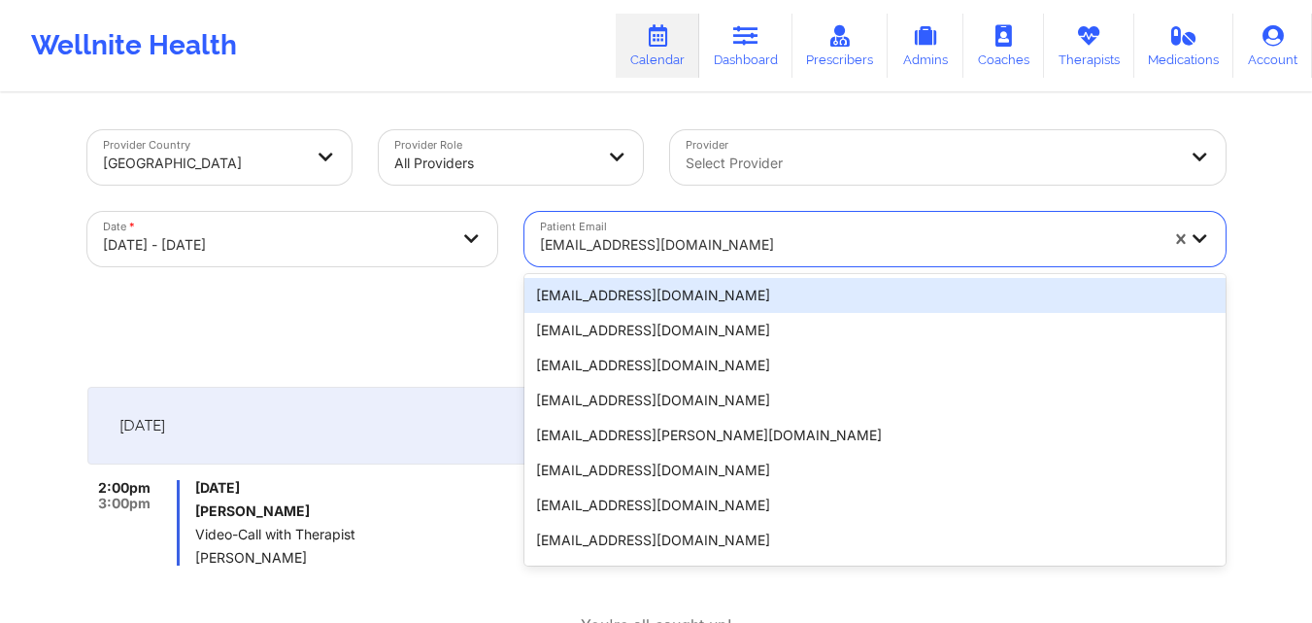
click at [818, 246] on div at bounding box center [849, 244] width 618 height 23
paste input "rachelelorenzo0626@gmail.com"
type input "rachelelorenzo0626@gmail.com"
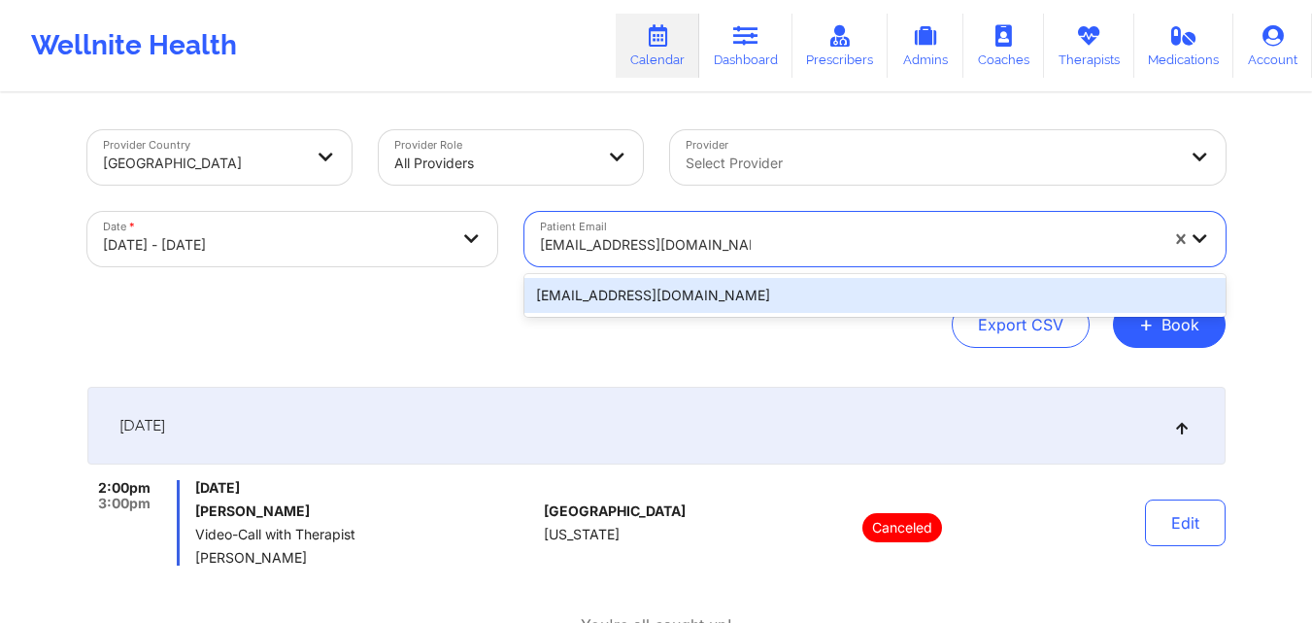
click at [826, 288] on div "rachelelorenzo0626@gmail.com" at bounding box center [874, 295] width 701 height 35
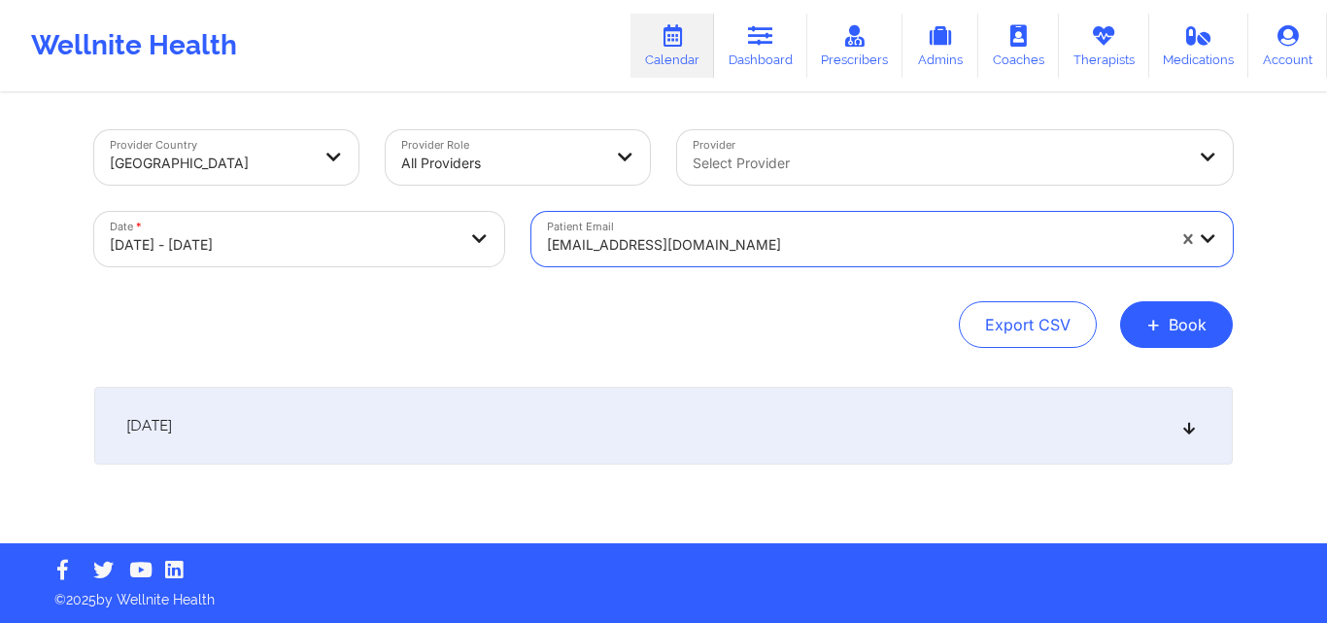
click at [1198, 440] on div "[DATE]" at bounding box center [663, 426] width 1138 height 78
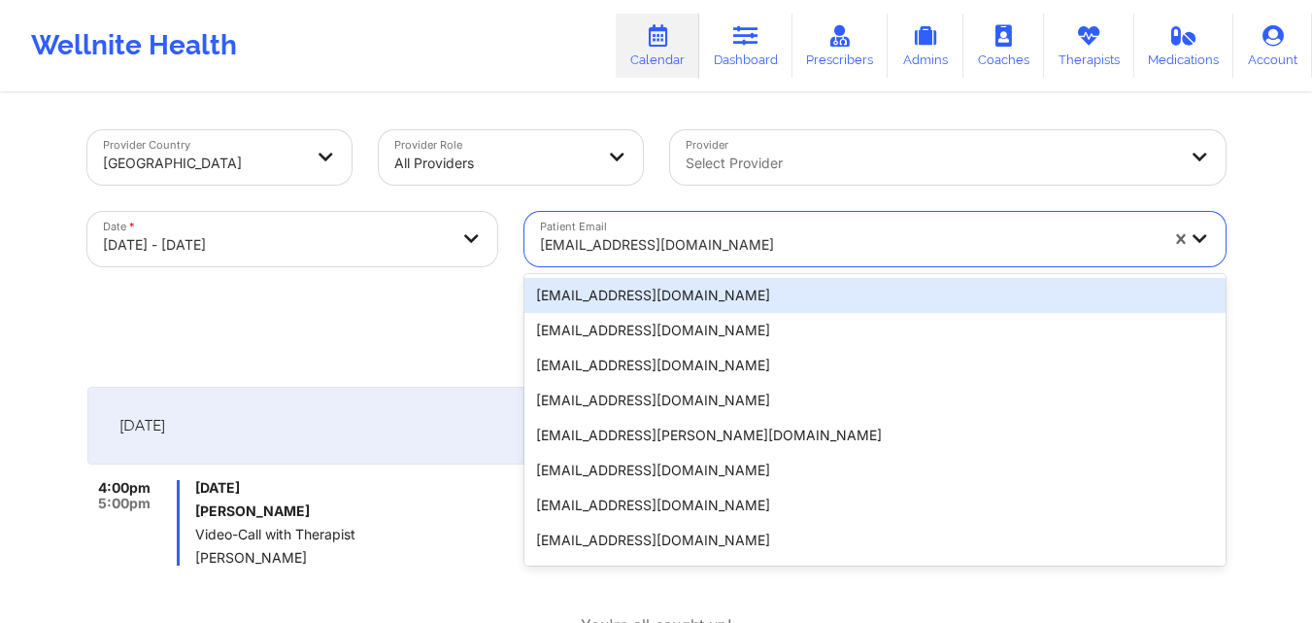
click at [835, 242] on div at bounding box center [849, 244] width 618 height 23
paste input "b.hernandez.glez3@gmail.com"
type input "b.hernandez.glez3@gmail.com"
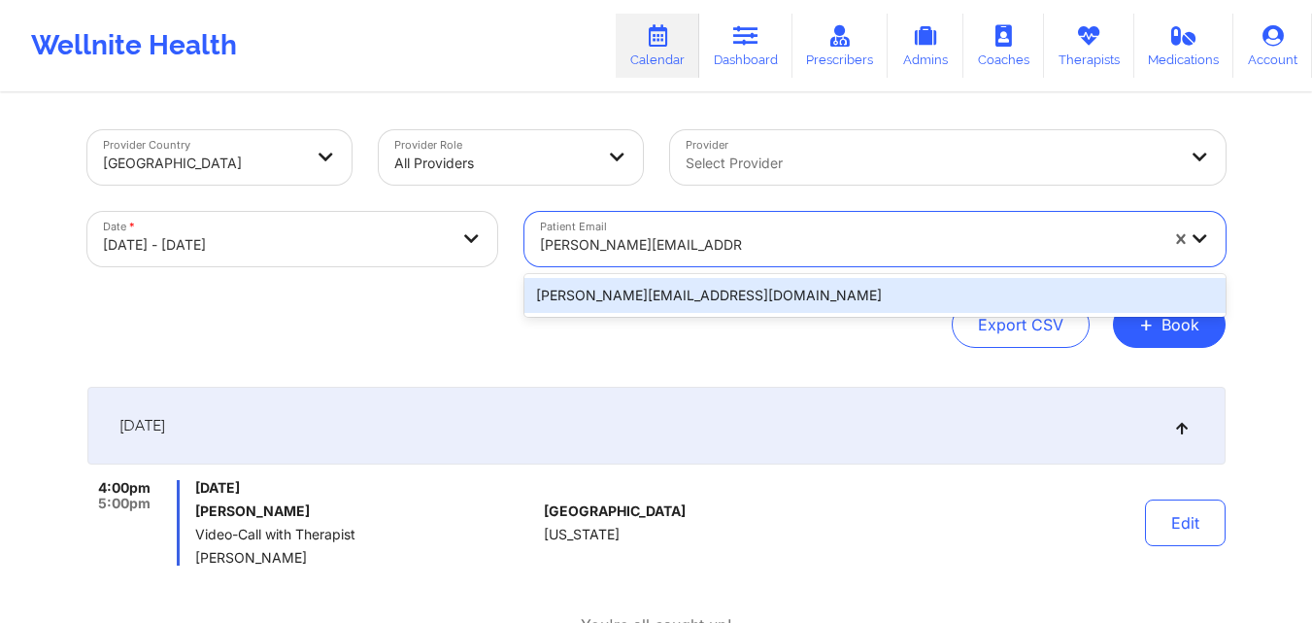
click at [840, 311] on div "b.hernandez.glez3@gmail.com" at bounding box center [874, 295] width 701 height 35
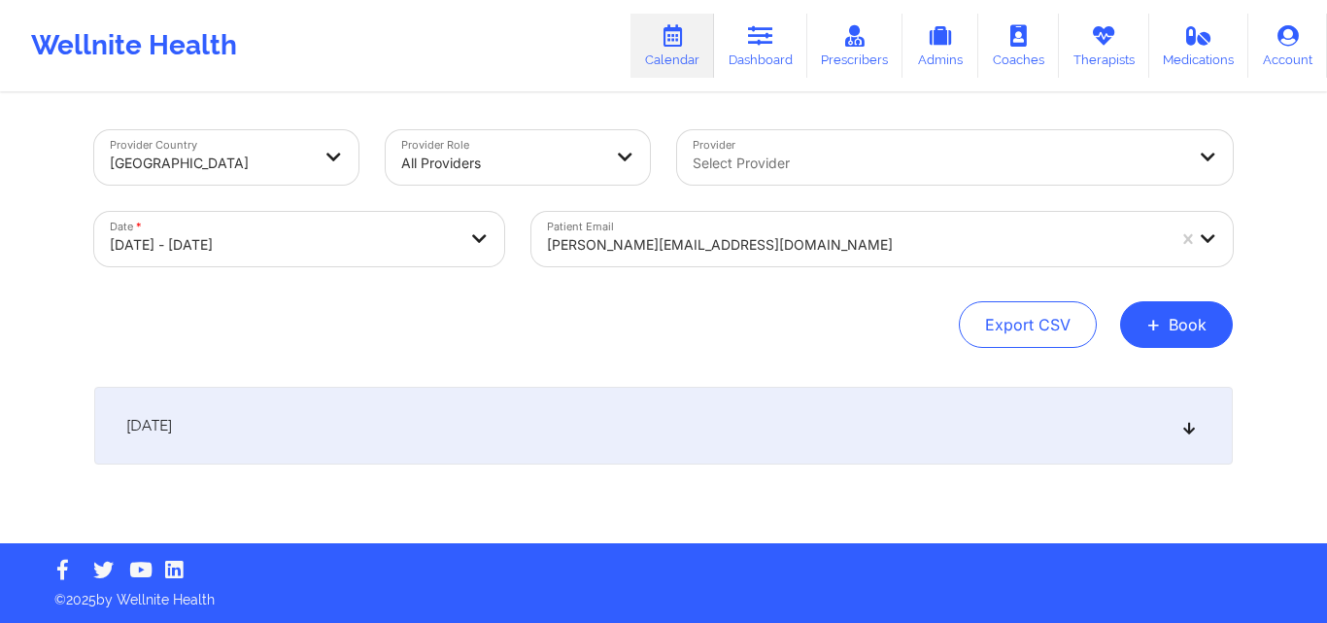
click at [1184, 432] on icon at bounding box center [1189, 426] width 17 height 14
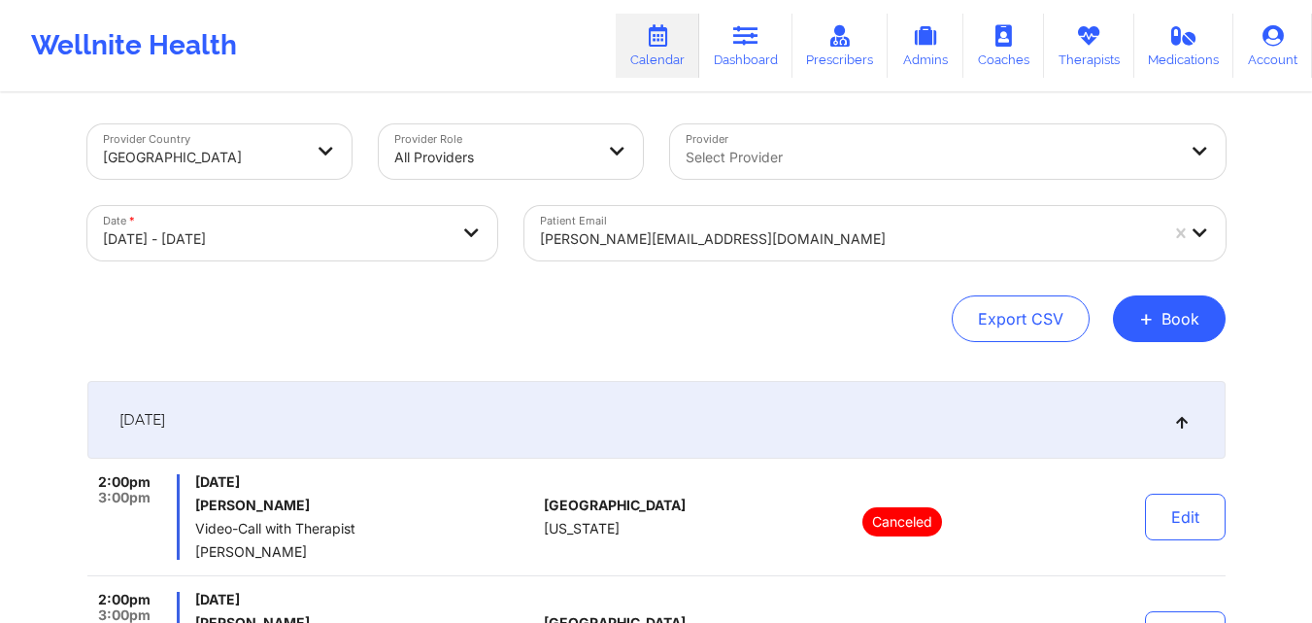
scroll to position [5, 0]
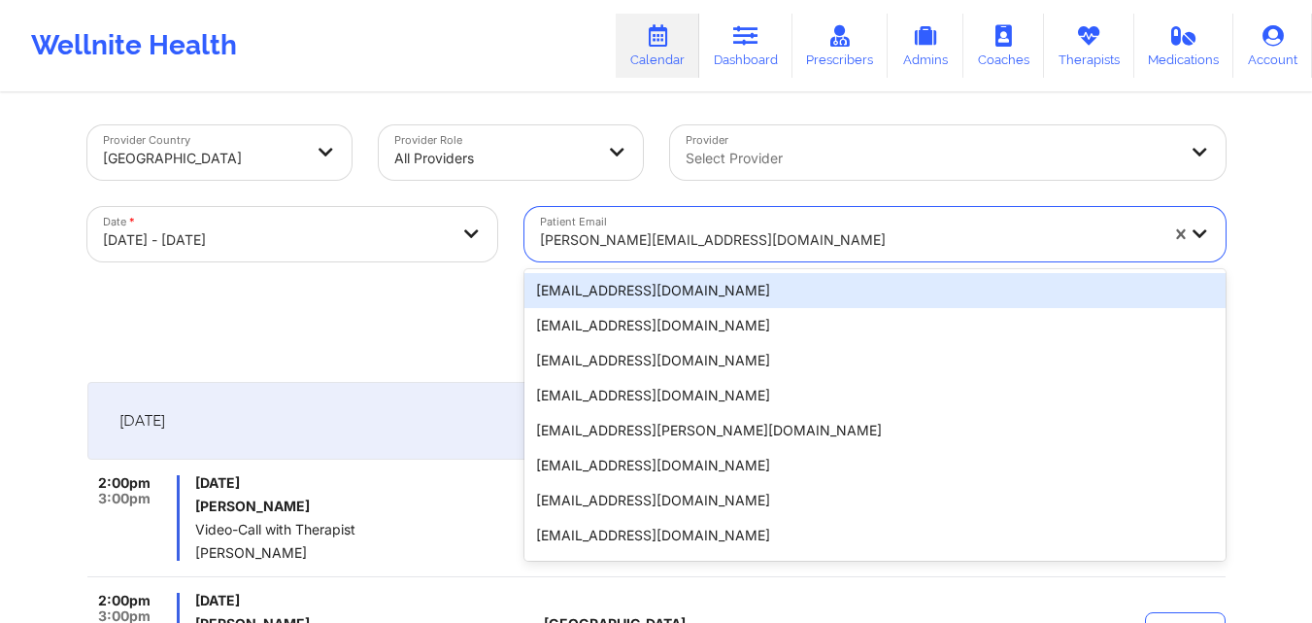
click at [797, 218] on div "b.hernandez.glez3@gmail.com" at bounding box center [841, 234] width 635 height 54
paste input "nhwhtrshlax@yahoo.com anthonypastore38@gmail.com"
type input "nhwhtrshlax@yahoo.com anthonypastore38@gmail.com"
paste input "nhwhtrshlax@yahoo.com anthonypastore38@gmail.com"
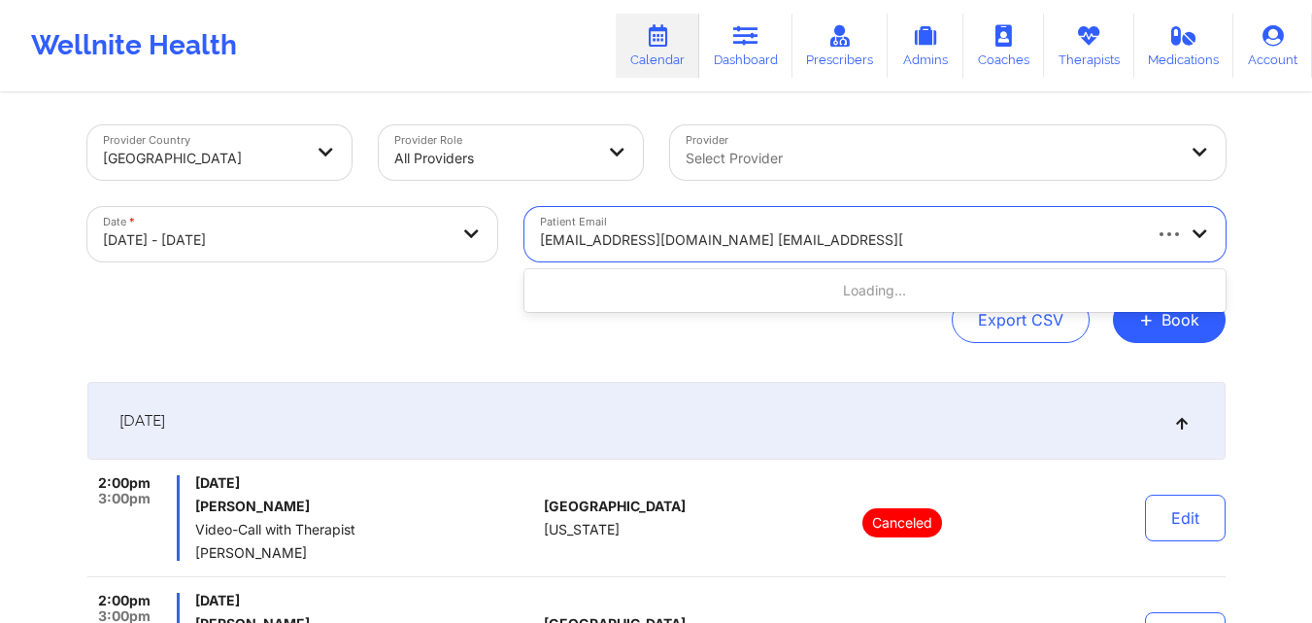
type input "nhwhtrshlax@yahoo.com anthonypastore38@gmail.com"
drag, startPoint x: 709, startPoint y: 237, endPoint x: 637, endPoint y: 242, distance: 72.0
click at [637, 242] on div at bounding box center [849, 239] width 618 height 23
paste input "nhwhtrshlax@yahoo.com anthonypastore38@gmail.com"
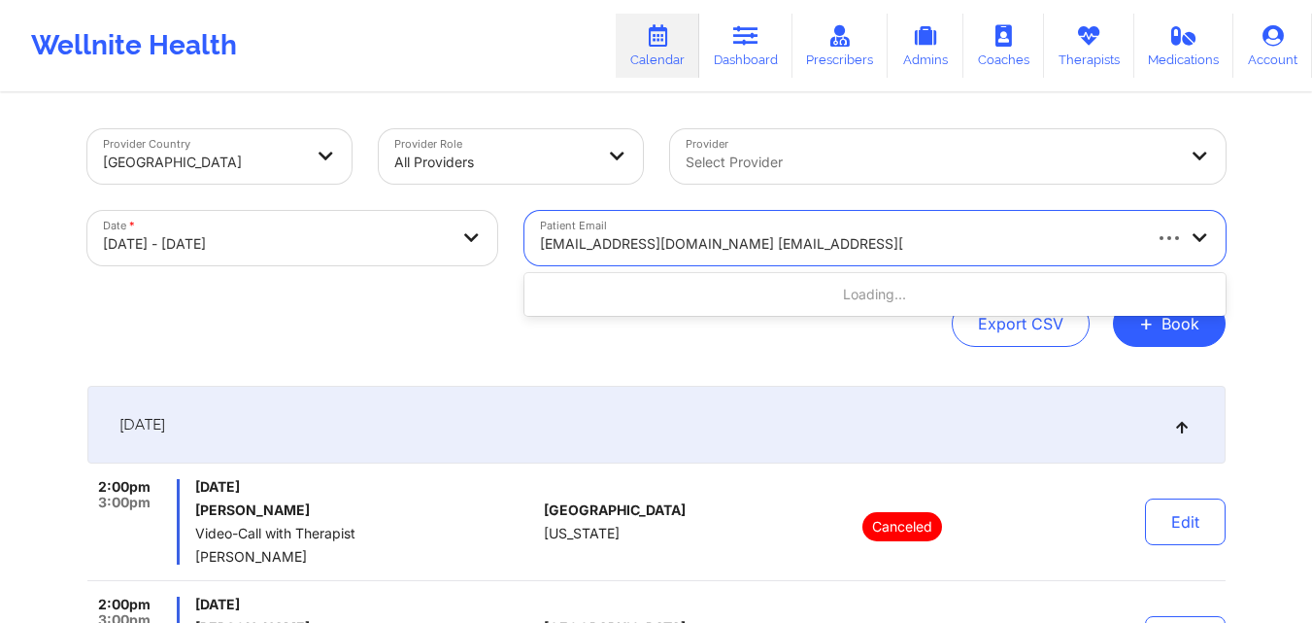
scroll to position [0, 0]
type input "anthonypastore38@gmail.com"
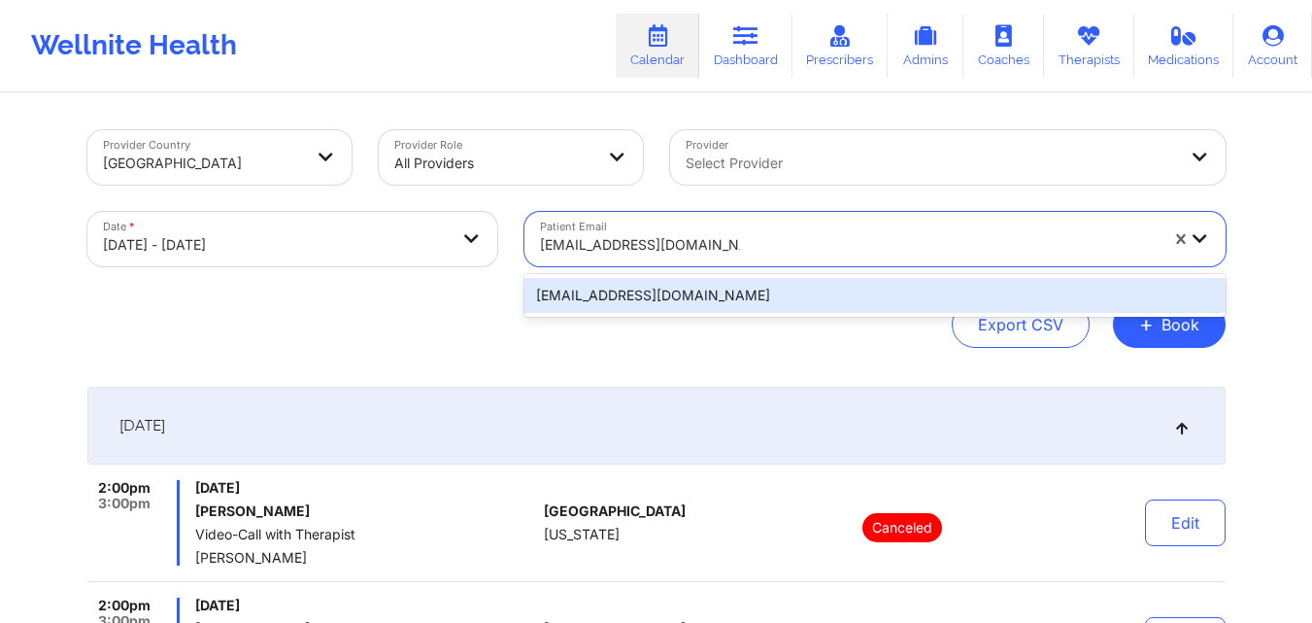
click at [716, 307] on div "anthonypastore38@gmail.com" at bounding box center [874, 295] width 701 height 35
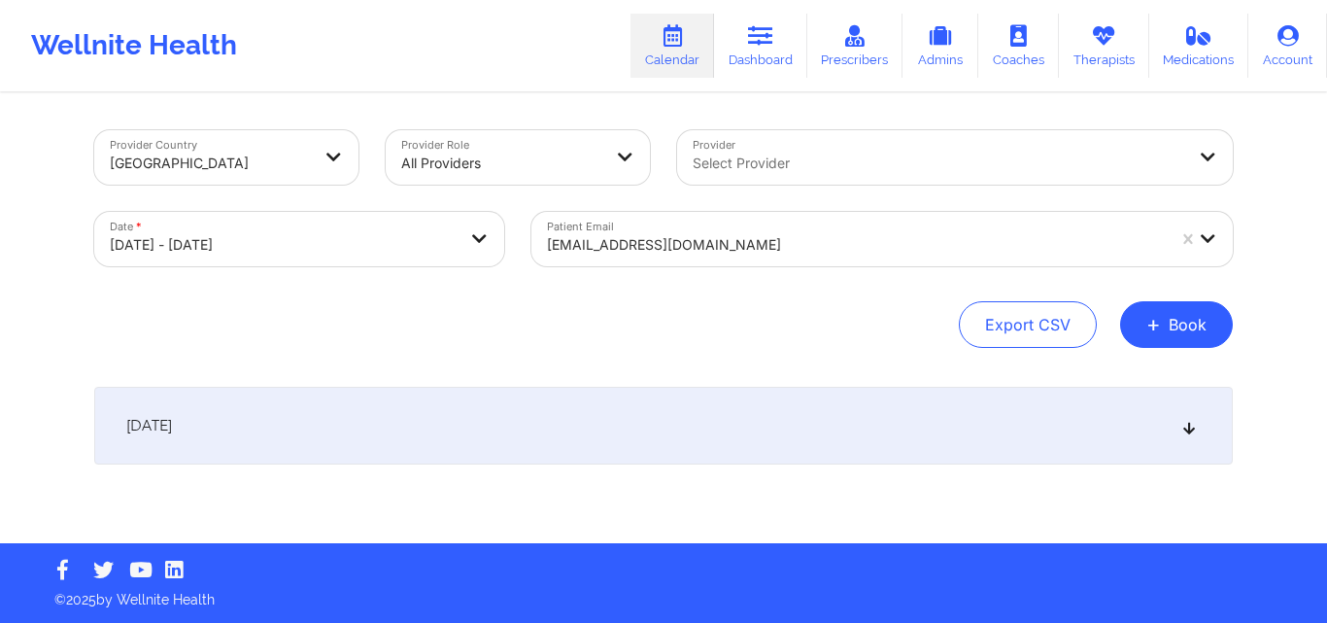
click at [1184, 429] on icon at bounding box center [1189, 426] width 17 height 14
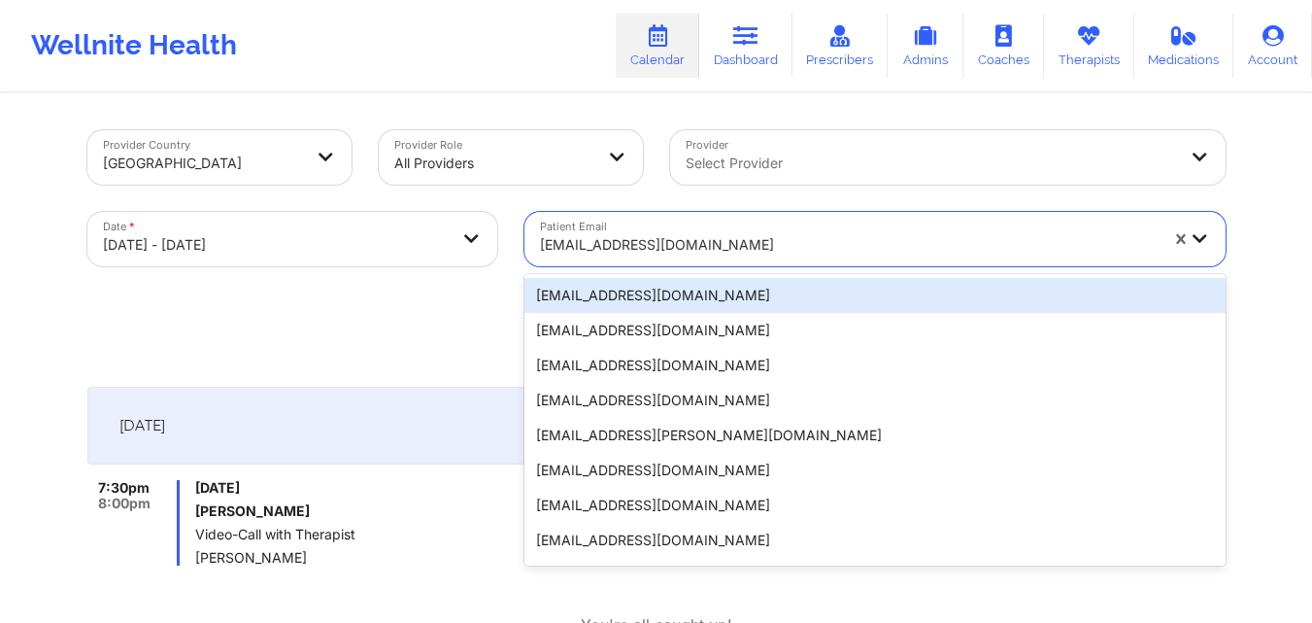
click at [768, 242] on div at bounding box center [849, 244] width 618 height 23
paste input "JayceReed@gmail.com"
type input "JayceReed@gmail.com"
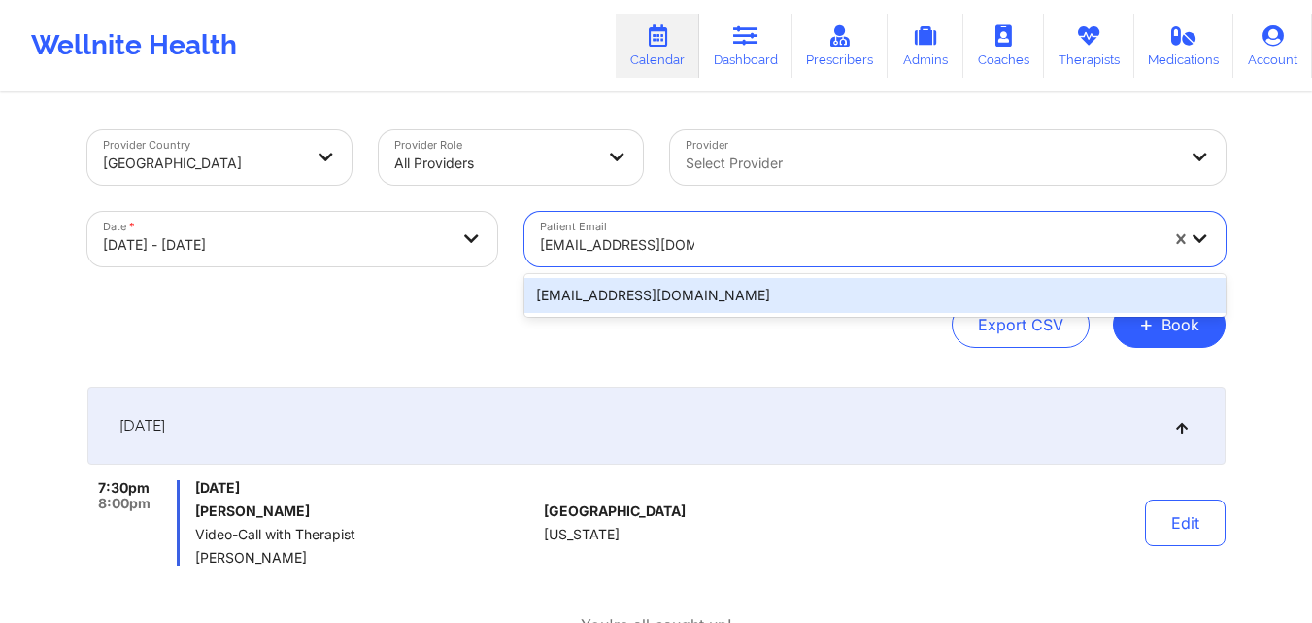
click at [781, 295] on div "jaycereed@gmail.com" at bounding box center [874, 295] width 701 height 35
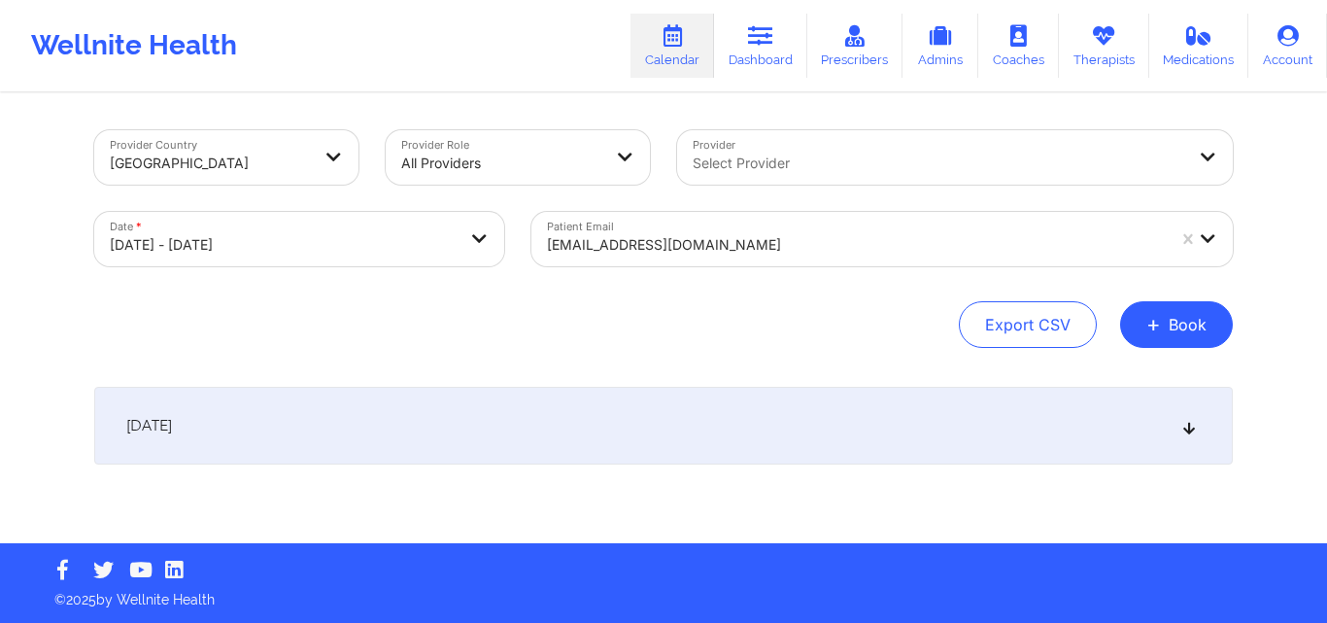
click at [1186, 431] on icon at bounding box center [1189, 426] width 17 height 14
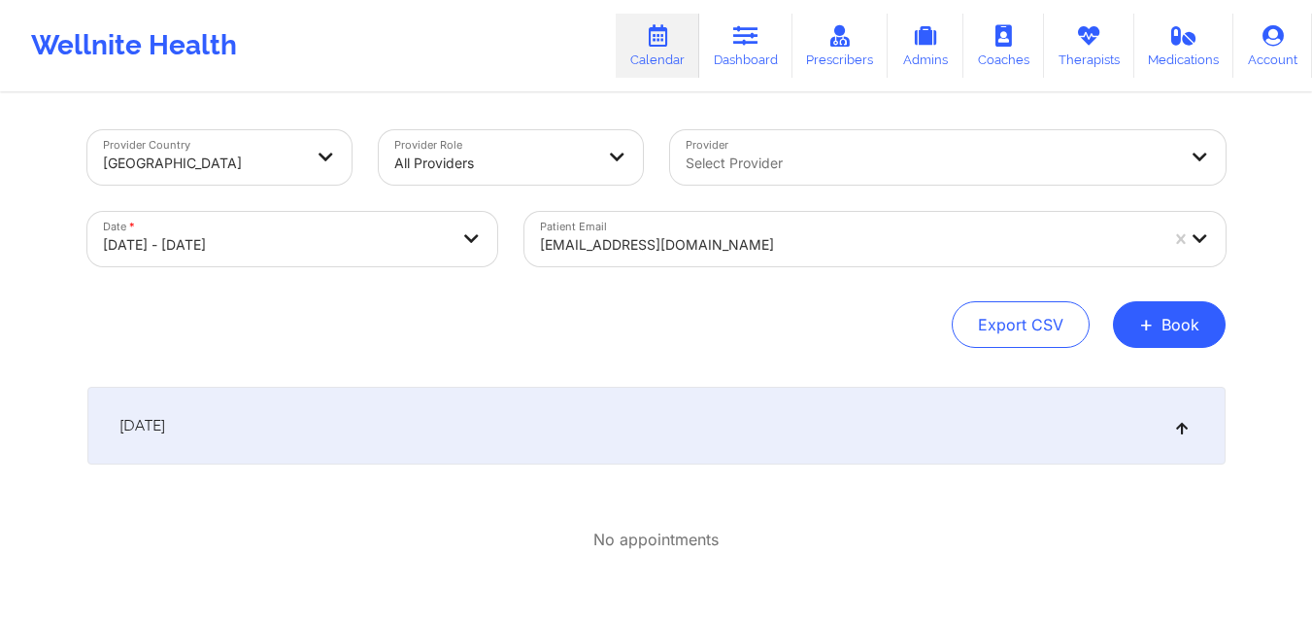
click at [800, 243] on div at bounding box center [849, 244] width 618 height 23
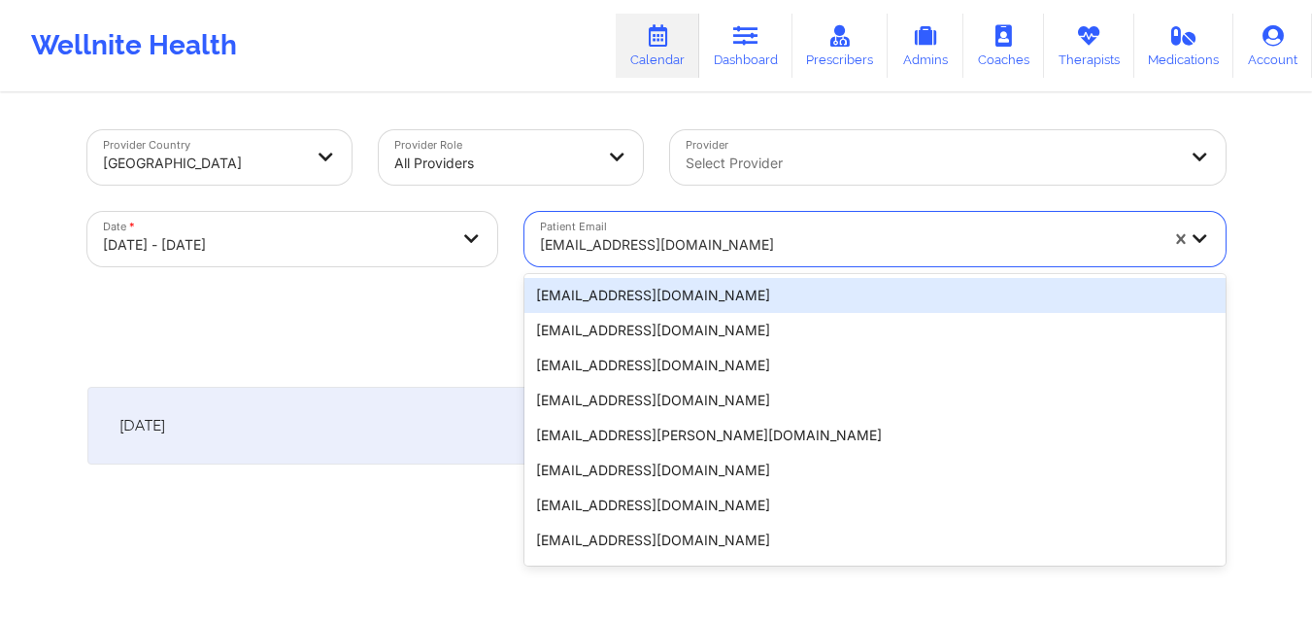
paste input "sappolon21@gmail.com"
type input "sappolon21@gmail.com"
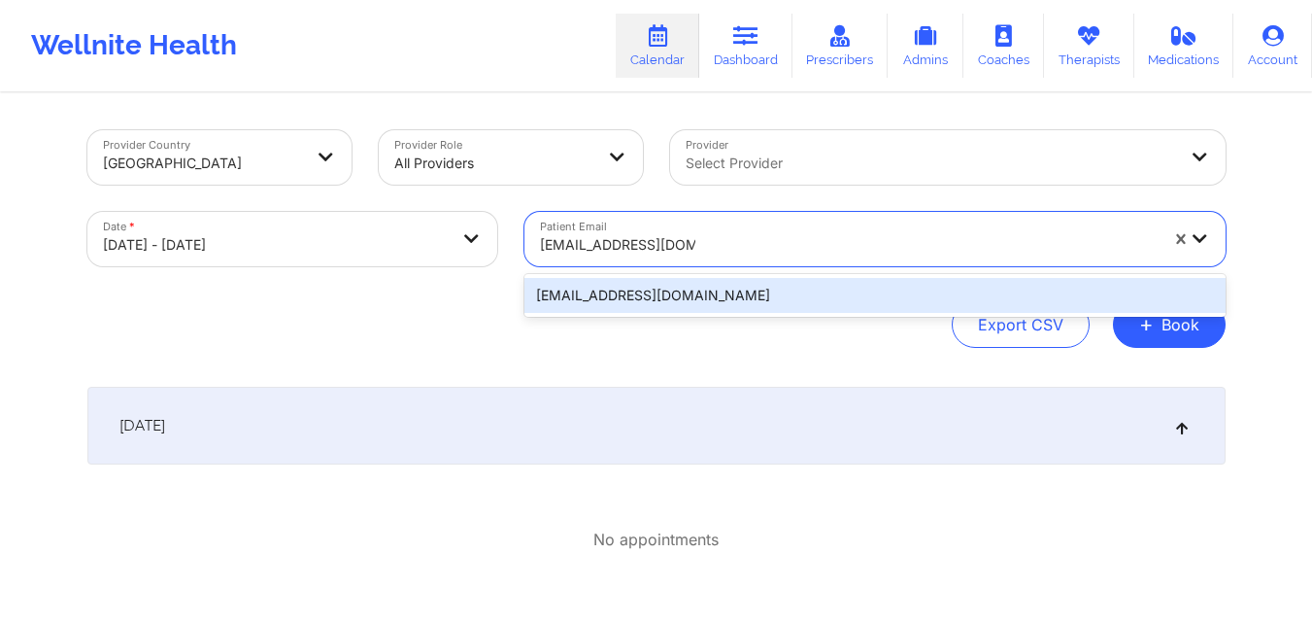
click at [806, 307] on div "sappolon21@gmail.com" at bounding box center [874, 295] width 701 height 35
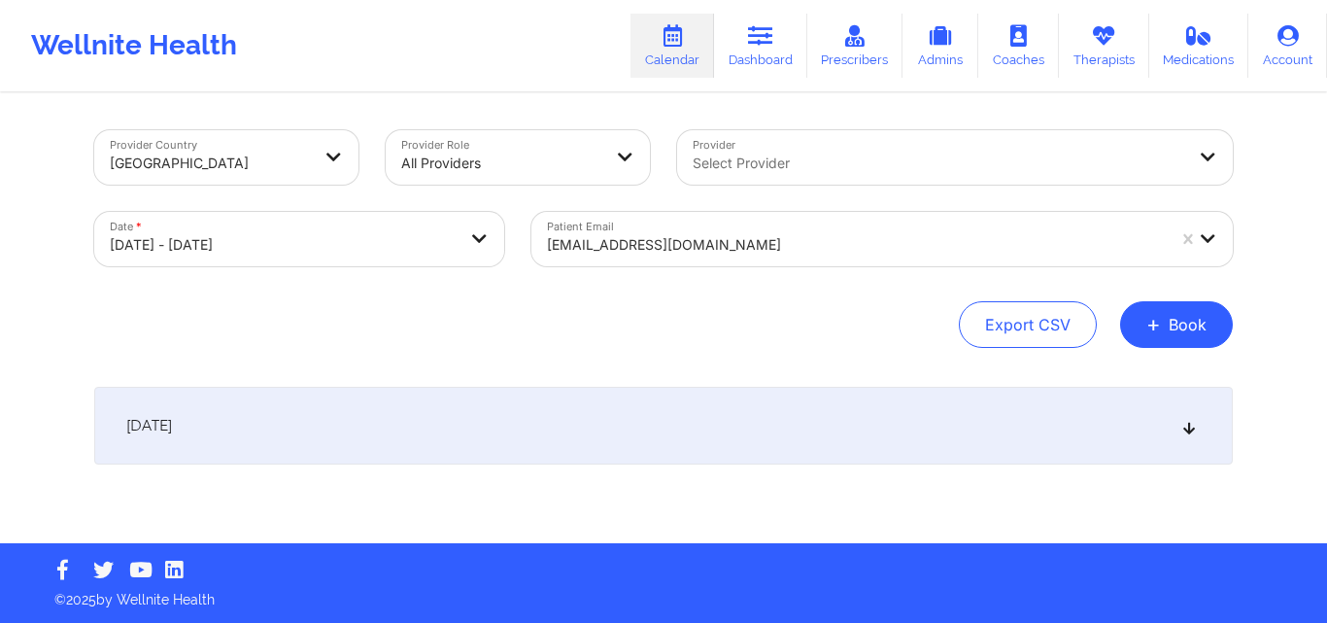
click at [1188, 428] on icon at bounding box center [1189, 426] width 17 height 14
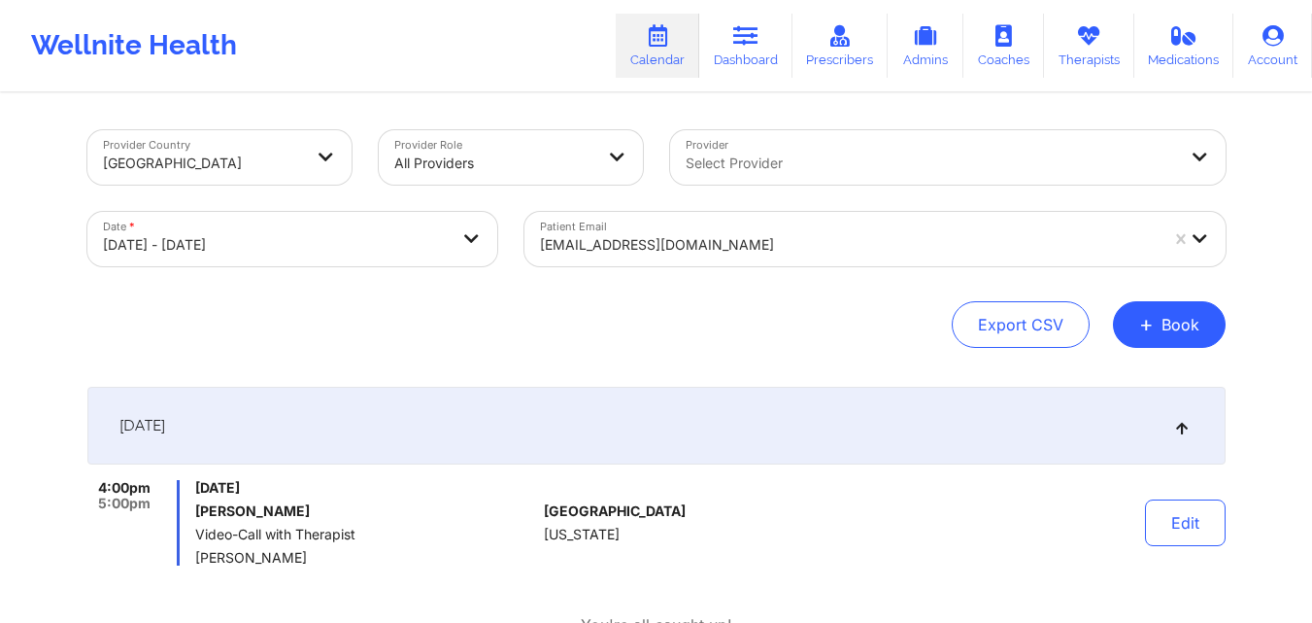
click at [1265, 431] on div "Provider Country United States Provider Role All Providers Provider Select Prov…" at bounding box center [656, 381] width 1312 height 762
click at [778, 251] on div at bounding box center [849, 244] width 618 height 23
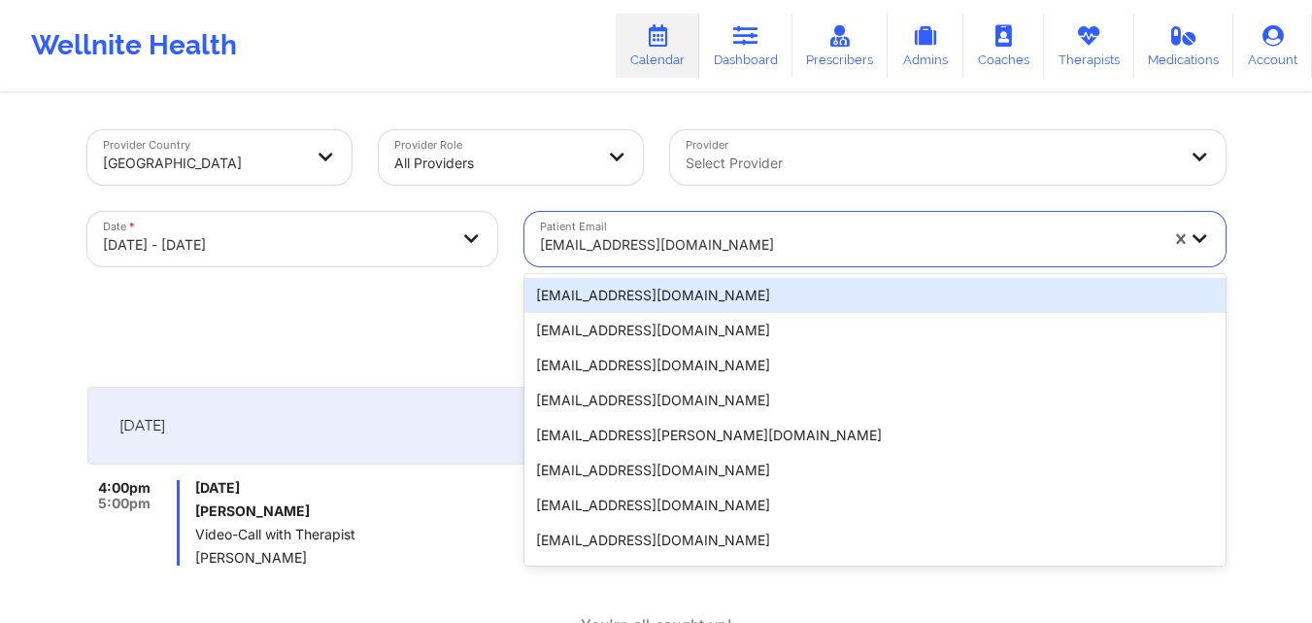
paste input "ramirezmateo465@gmail.com"
type input "ramirezmateo465@gmail.com"
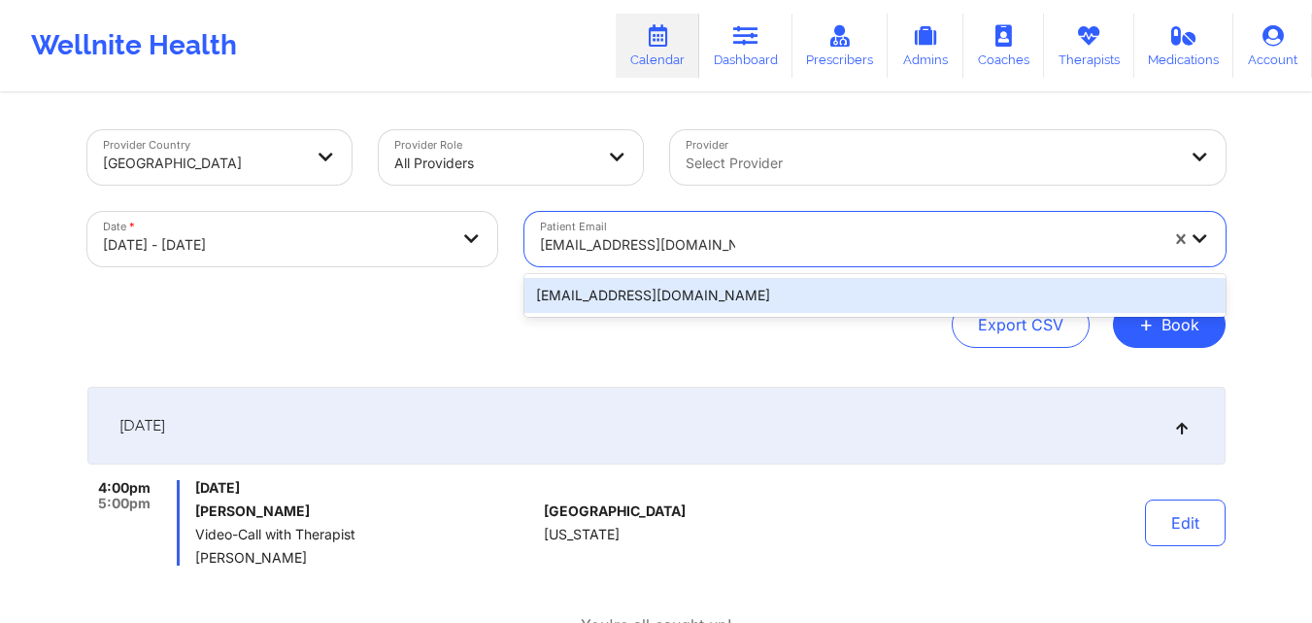
click at [759, 292] on div "ramirezmateo465@gmail.com" at bounding box center [874, 295] width 701 height 35
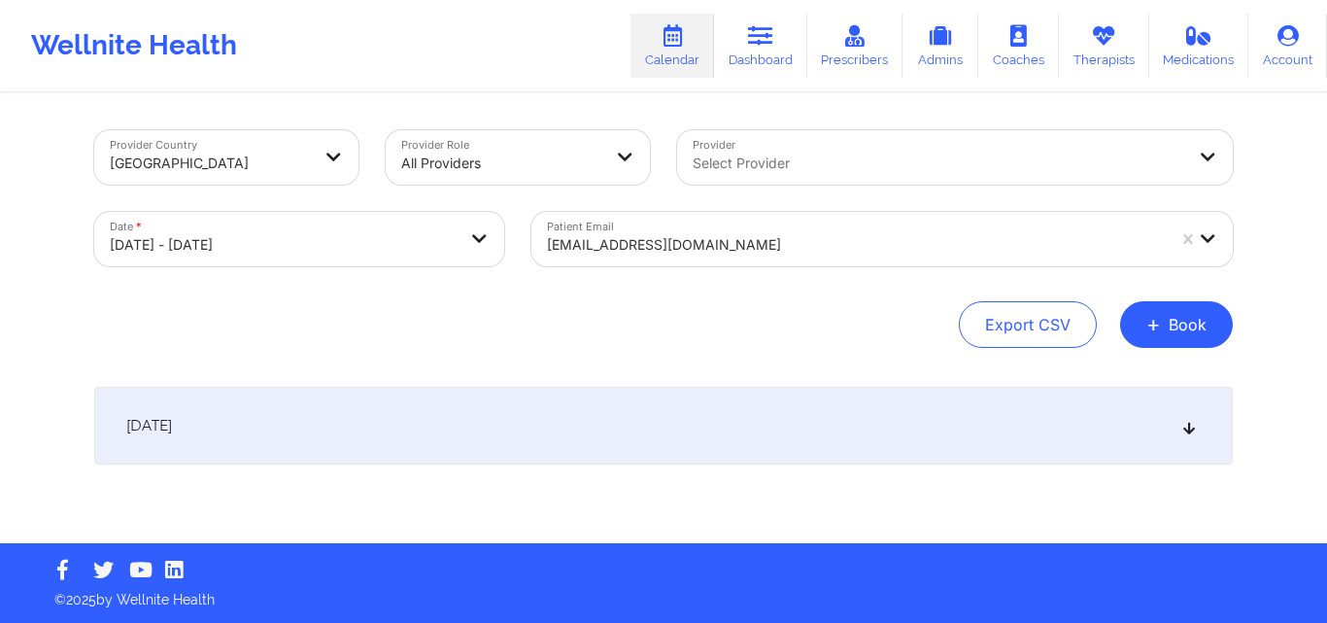
click at [1191, 431] on icon at bounding box center [1189, 426] width 17 height 14
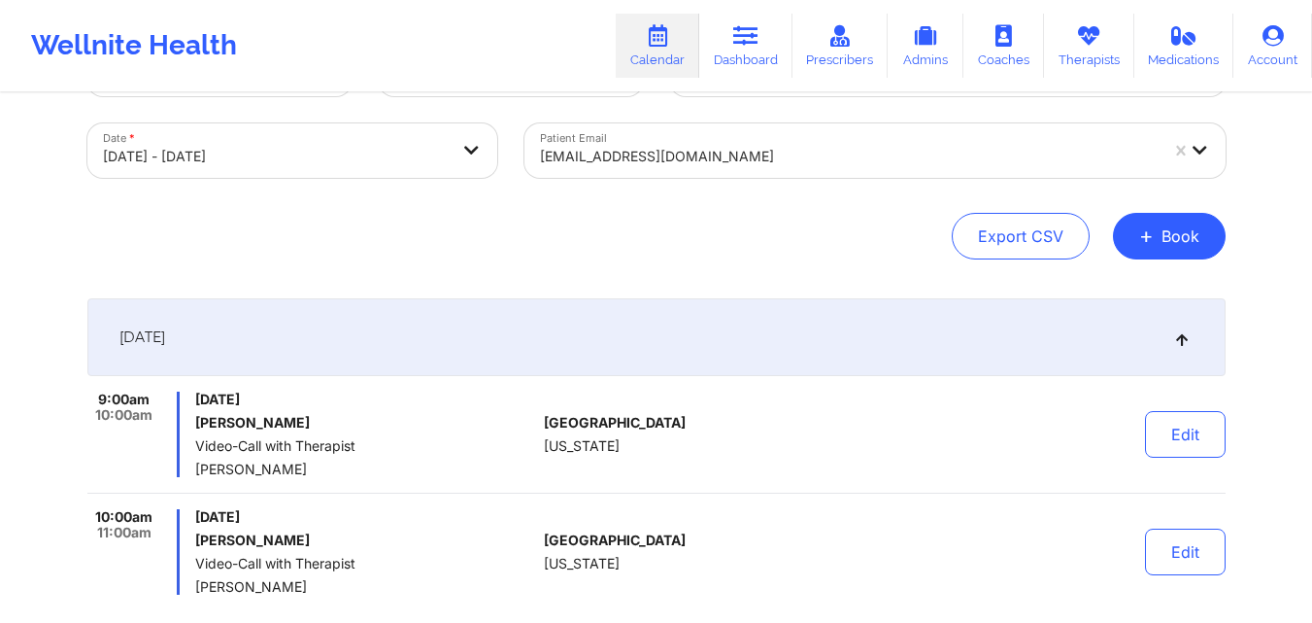
scroll to position [90, 0]
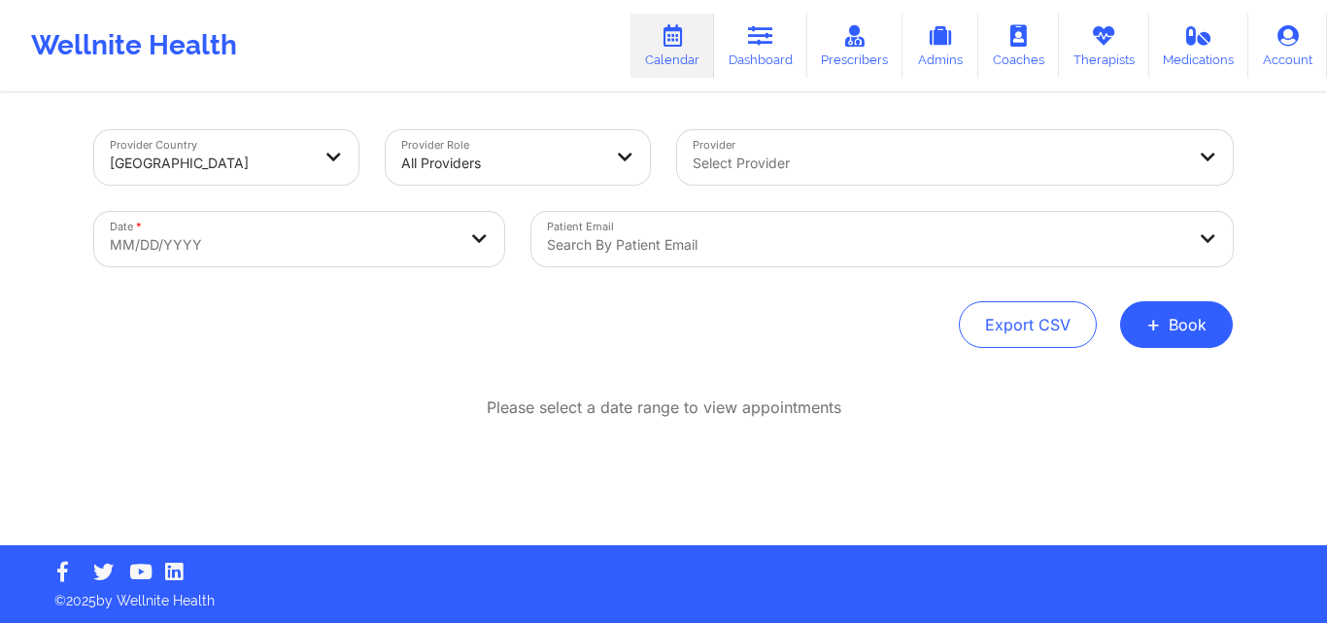
scroll to position [1, 0]
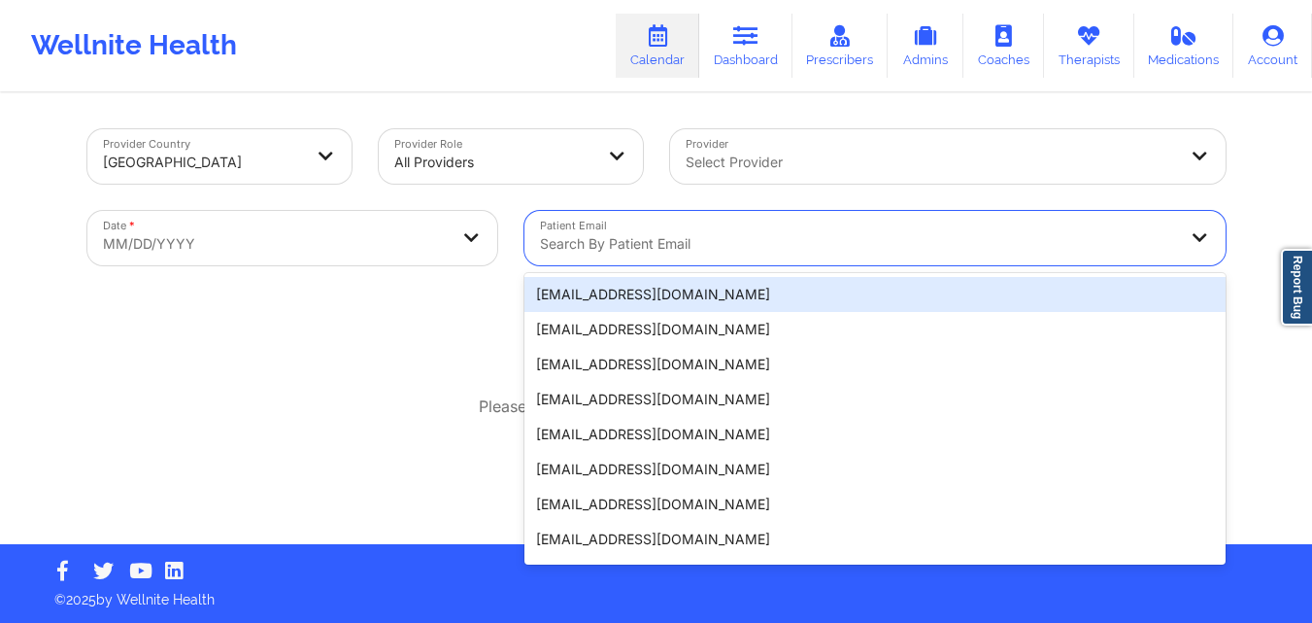
click at [880, 251] on div at bounding box center [858, 243] width 637 height 23
paste input "[EMAIL_ADDRESS][DOMAIN_NAME]"
type input "[EMAIL_ADDRESS][DOMAIN_NAME]"
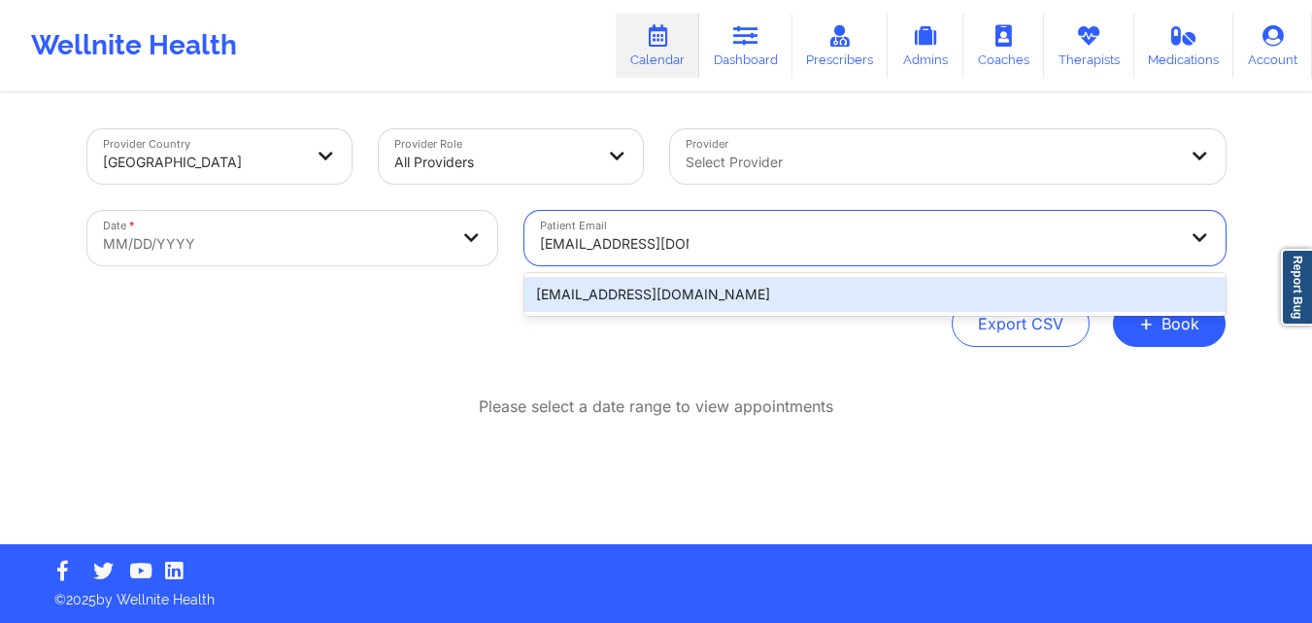
click at [860, 277] on div "[EMAIL_ADDRESS][DOMAIN_NAME]" at bounding box center [874, 294] width 701 height 35
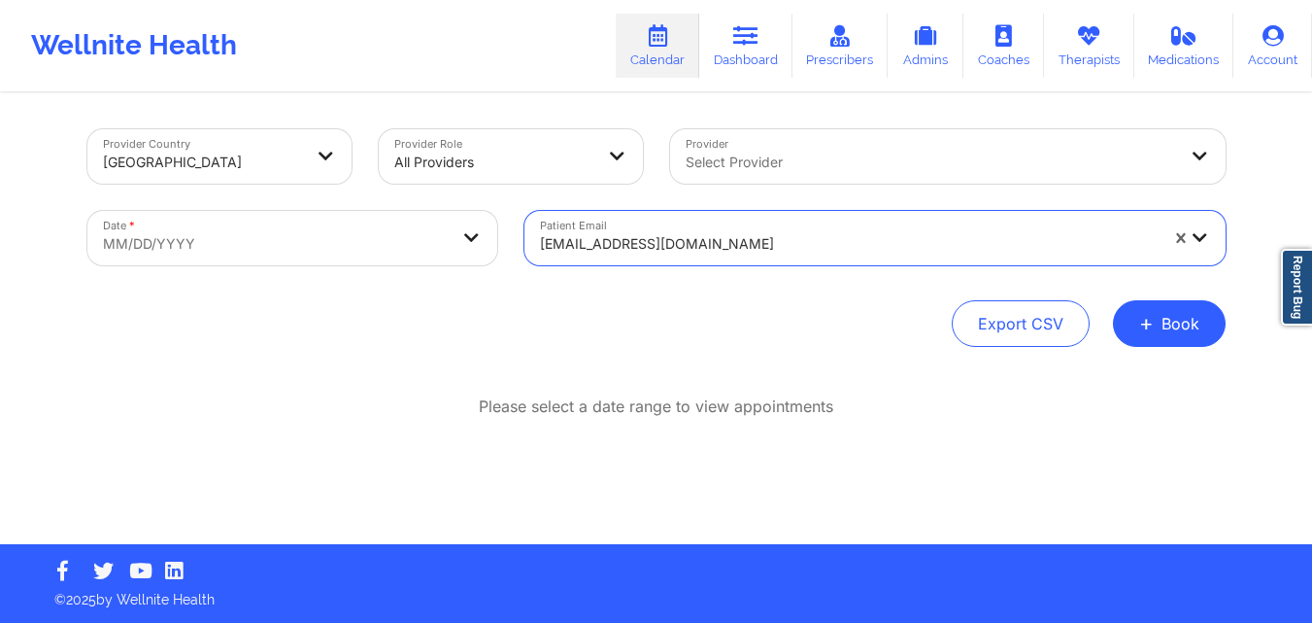
select select "2025-8"
select select "2025-9"
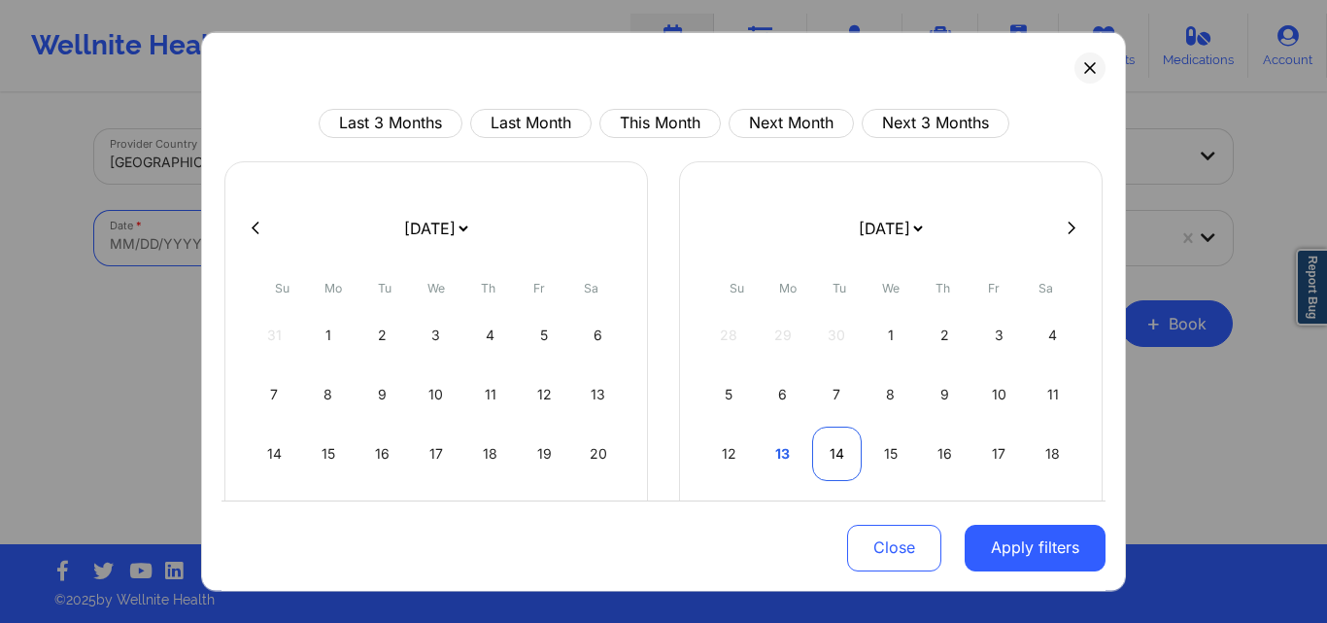
click at [823, 450] on div "14" at bounding box center [837, 452] width 50 height 54
select select "2025-9"
select select "2025-10"
select select "2025-9"
select select "2025-10"
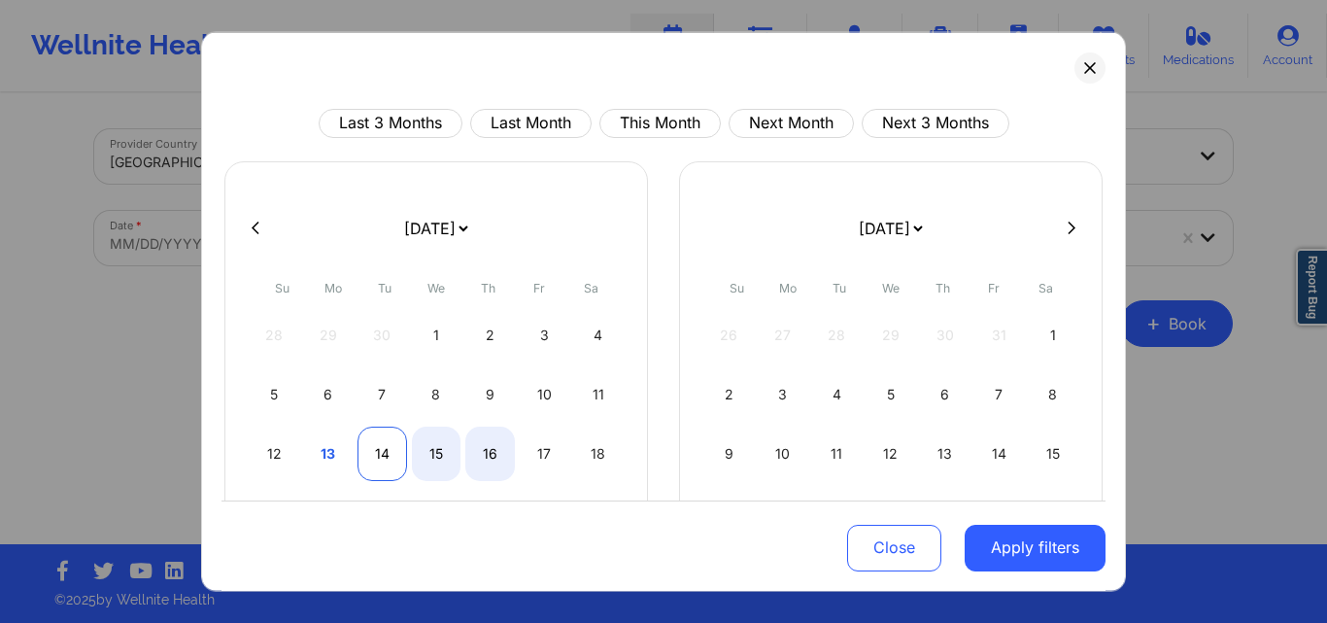
select select "2025-9"
select select "2025-10"
click at [367, 465] on div "14" at bounding box center [382, 452] width 50 height 54
select select "2025-9"
select select "2025-10"
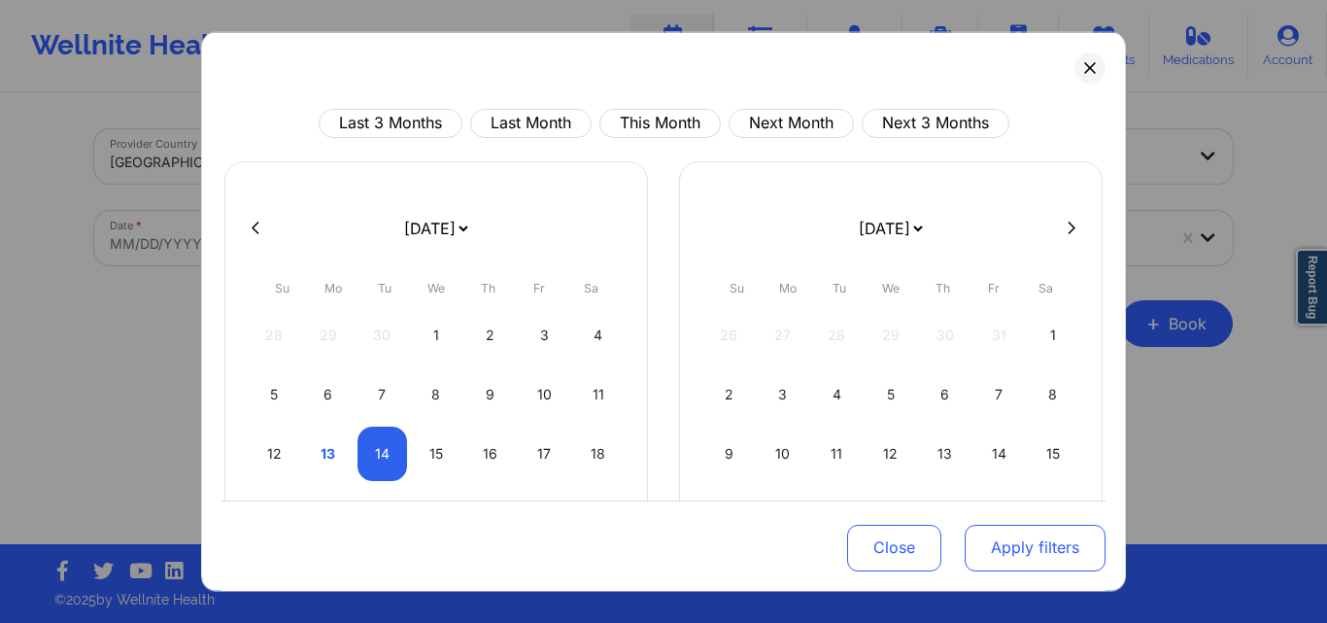
click at [975, 543] on button "Apply filters" at bounding box center [1034, 547] width 141 height 47
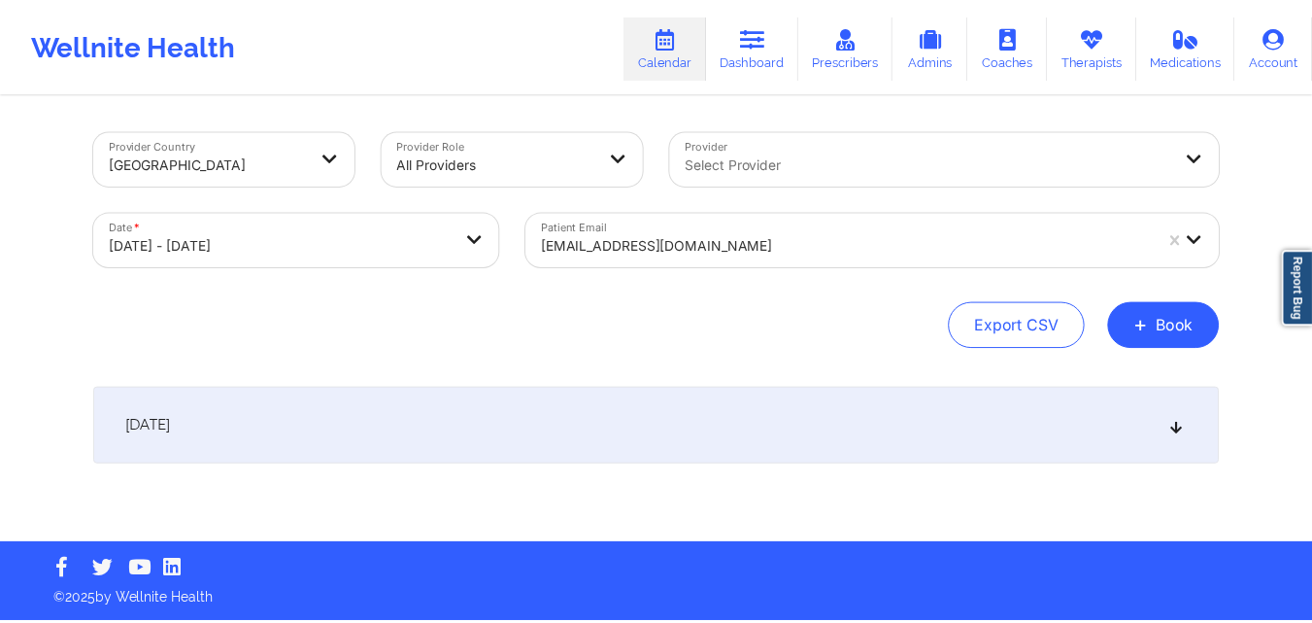
scroll to position [0, 0]
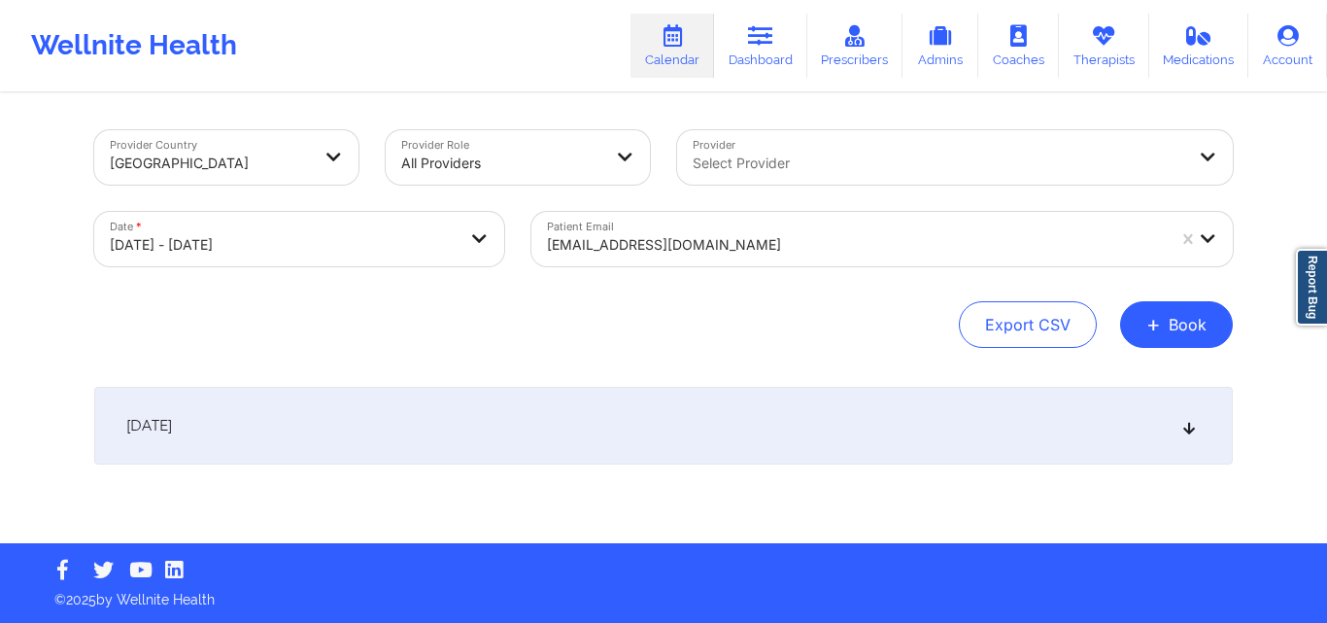
click at [1184, 421] on icon at bounding box center [1189, 426] width 17 height 14
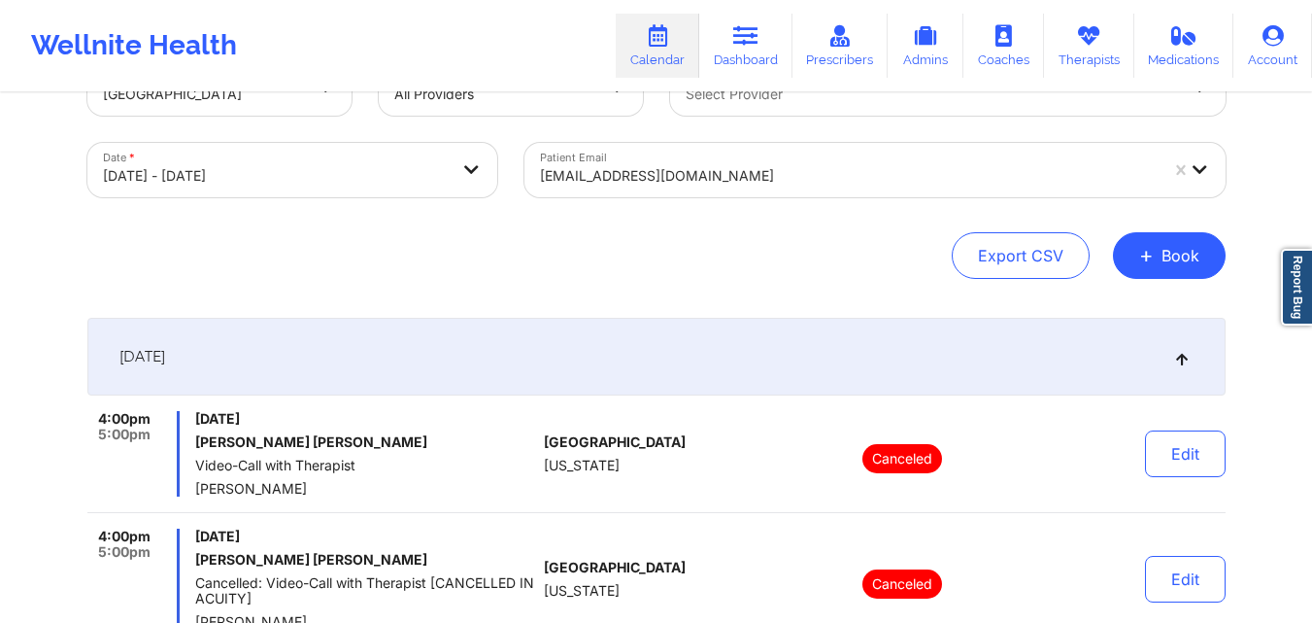
scroll to position [68, 0]
click at [855, 161] on div "[EMAIL_ADDRESS][DOMAIN_NAME]" at bounding box center [849, 176] width 618 height 43
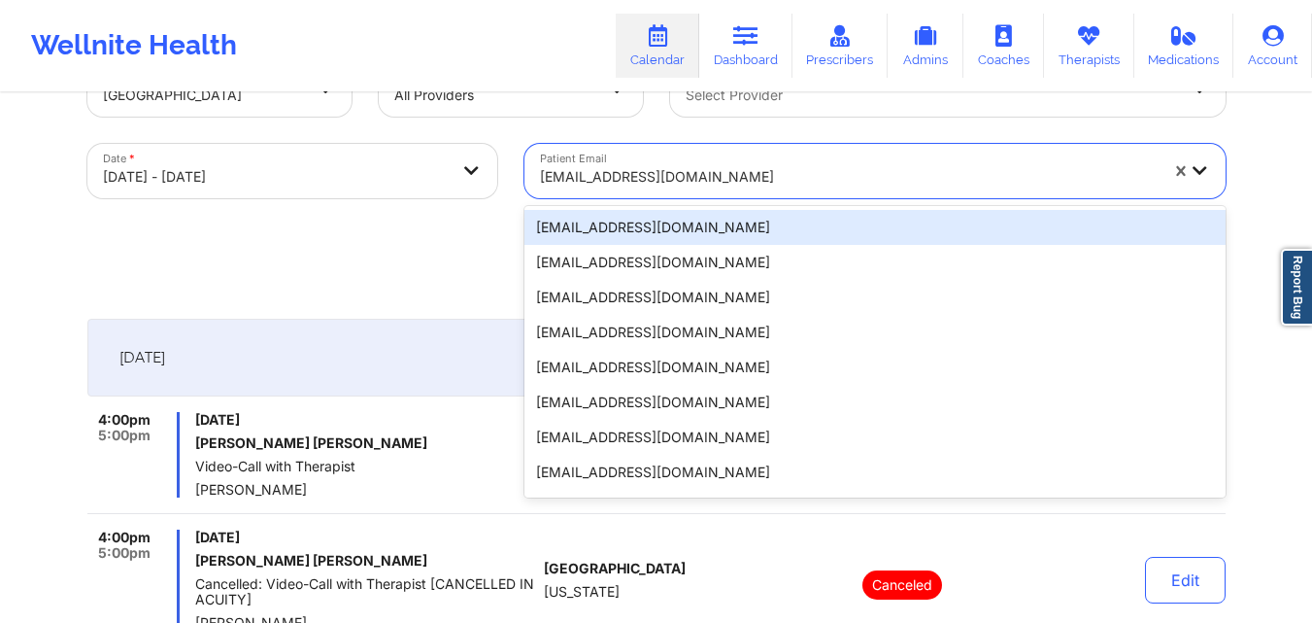
paste input "[EMAIL_ADDRESS][DOMAIN_NAME]"
type input "[EMAIL_ADDRESS][DOMAIN_NAME]"
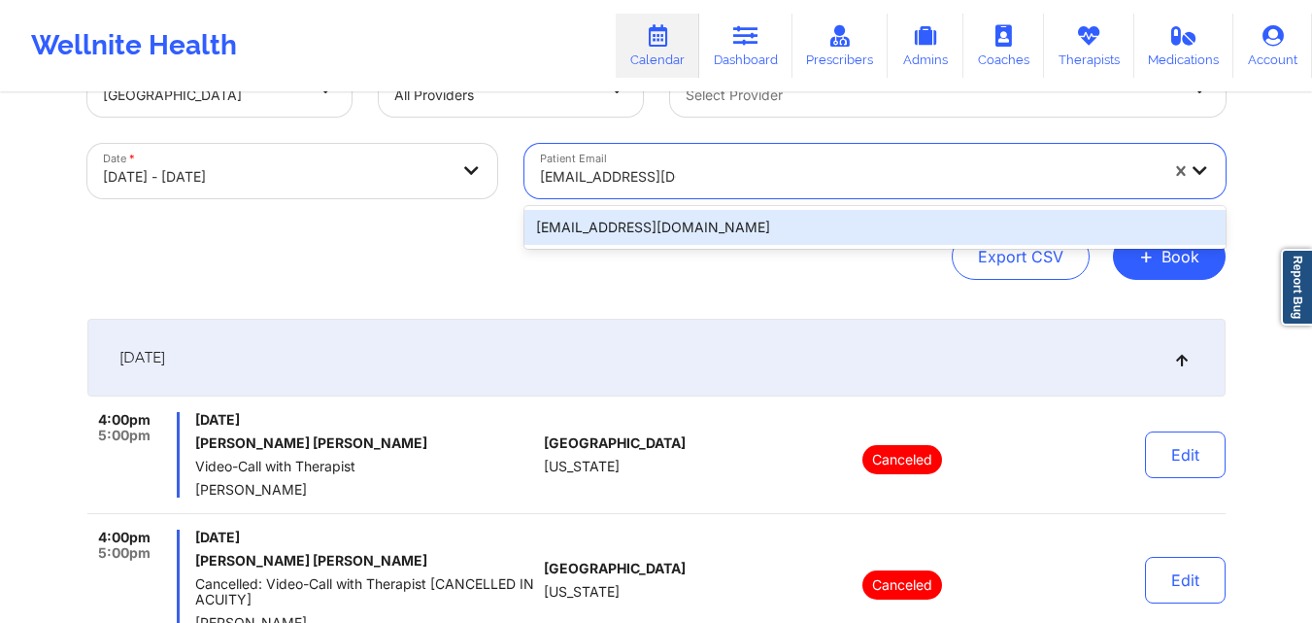
click at [824, 222] on div "[EMAIL_ADDRESS][DOMAIN_NAME]" at bounding box center [874, 227] width 701 height 35
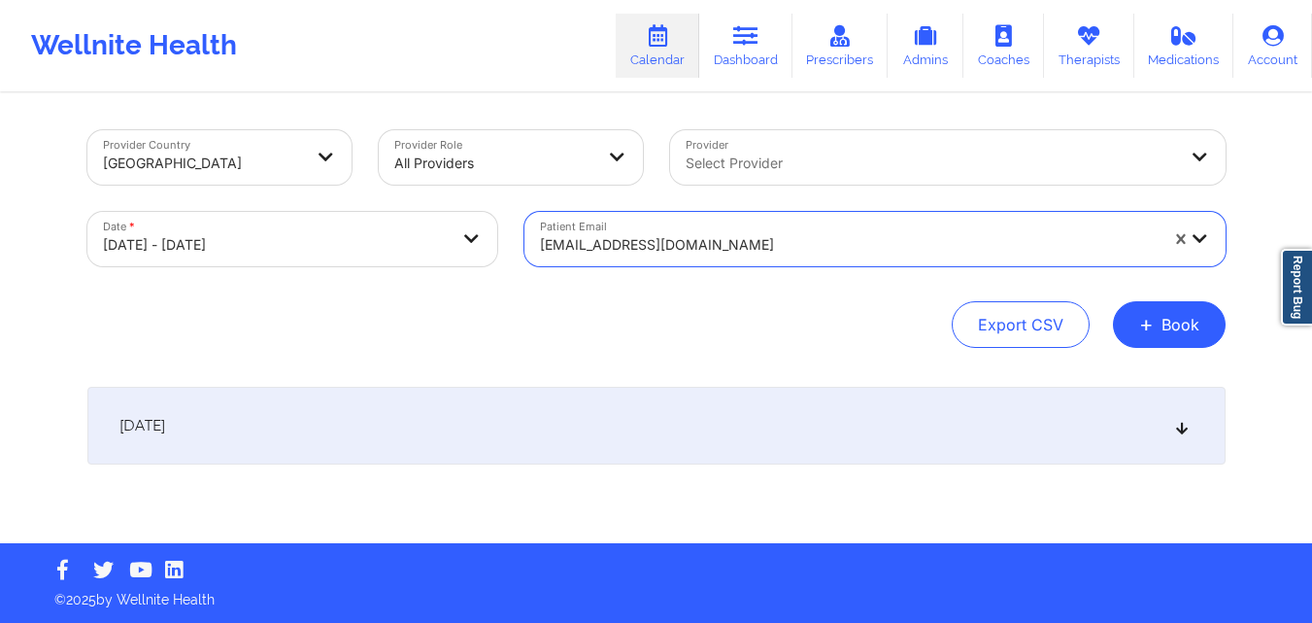
scroll to position [0, 0]
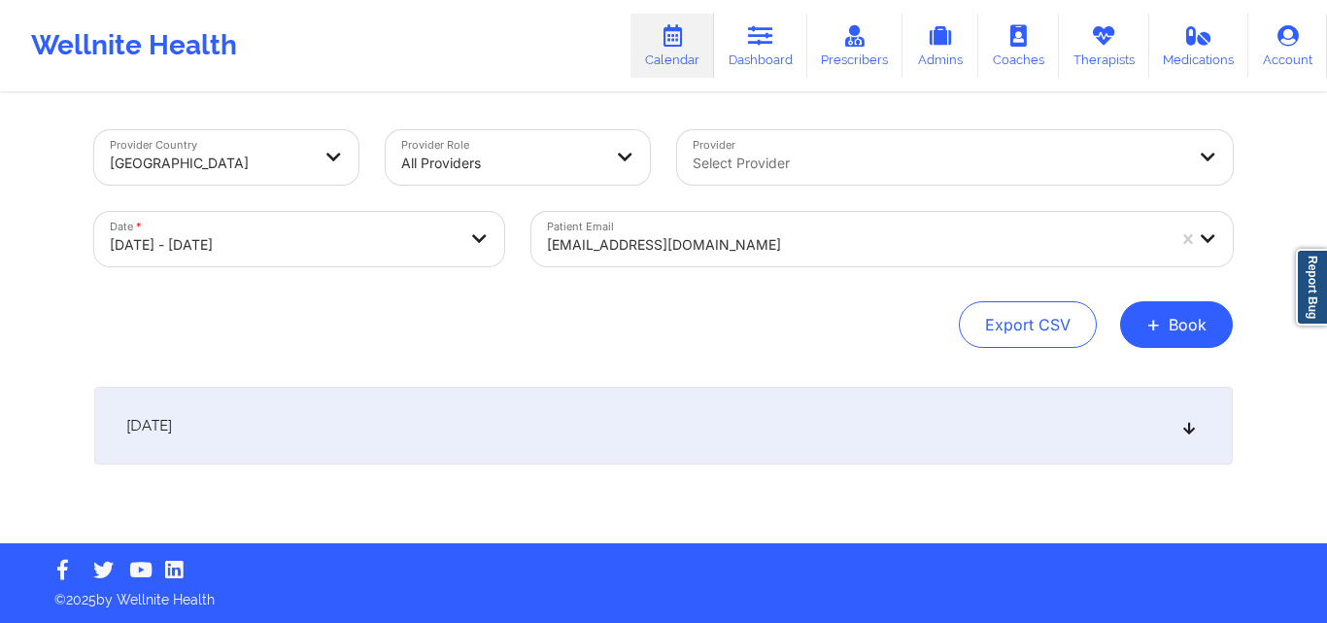
click at [1192, 429] on icon at bounding box center [1189, 426] width 17 height 14
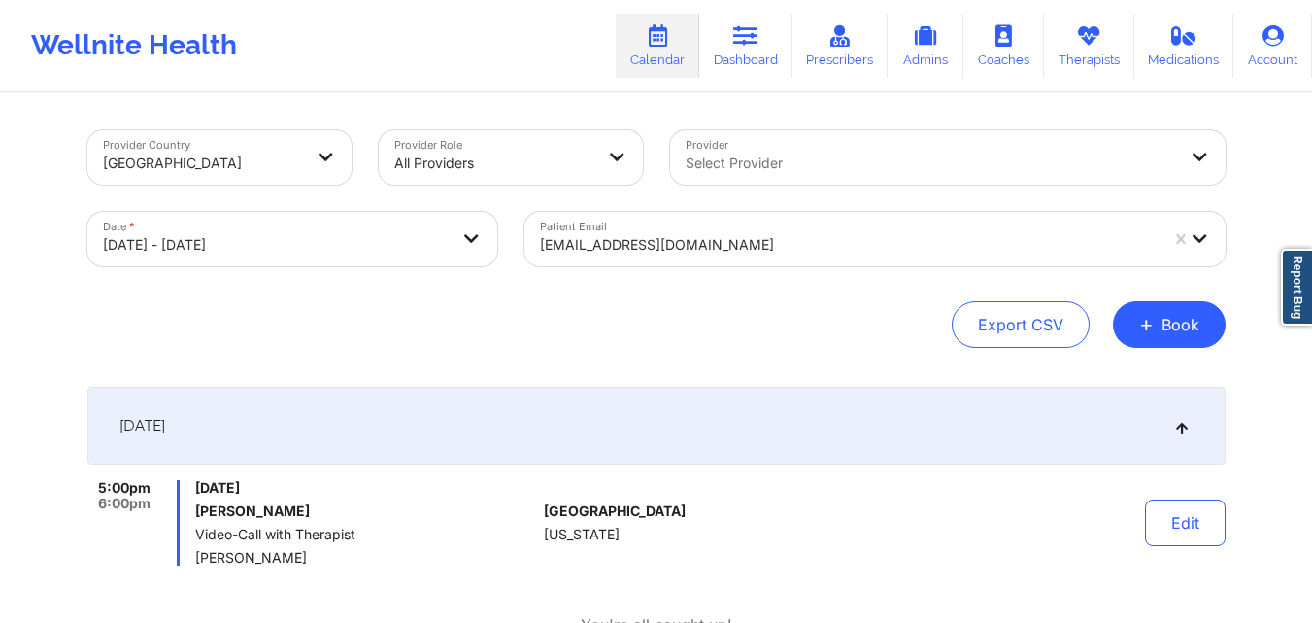
click at [688, 223] on div "[EMAIL_ADDRESS][DOMAIN_NAME]" at bounding box center [849, 244] width 618 height 43
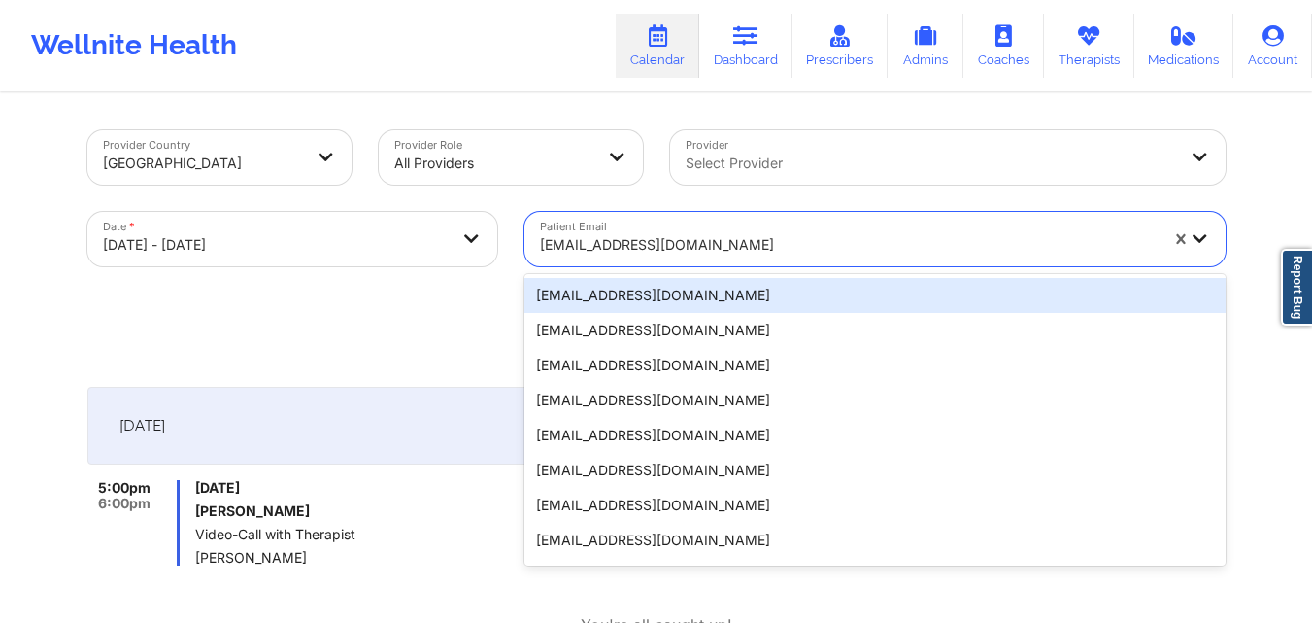
paste input "[EMAIL_ADDRESS][DOMAIN_NAME]"
type input "[EMAIL_ADDRESS][DOMAIN_NAME]"
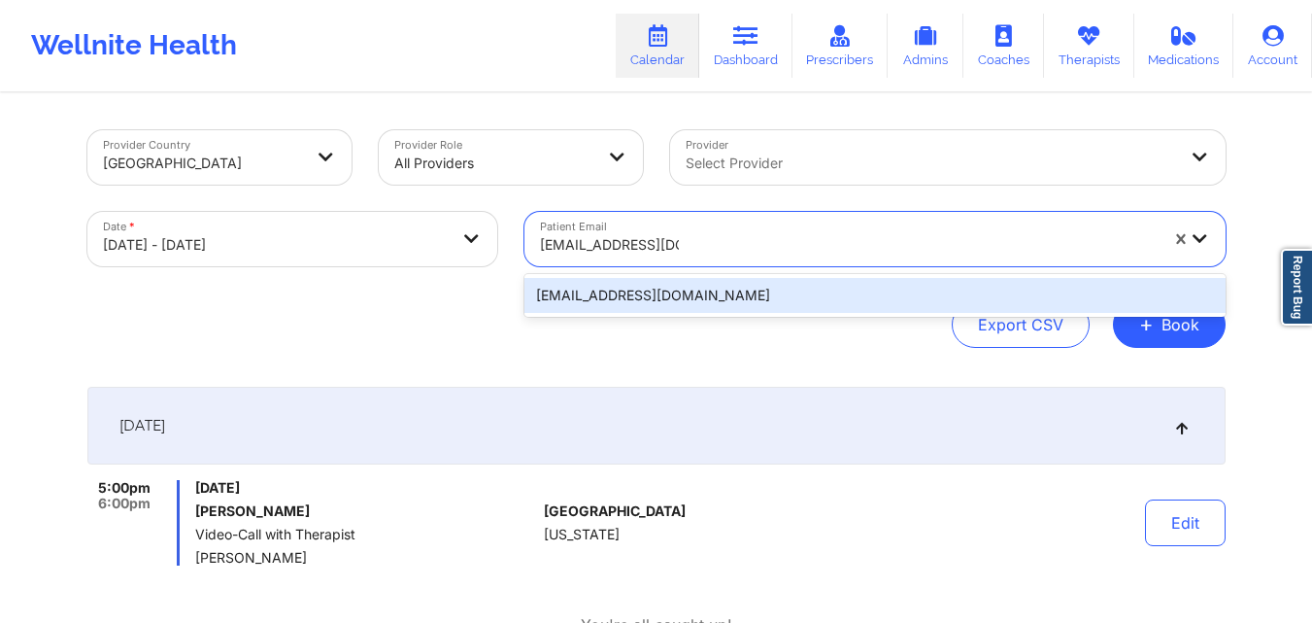
click at [769, 287] on div "[EMAIL_ADDRESS][DOMAIN_NAME]" at bounding box center [874, 295] width 701 height 35
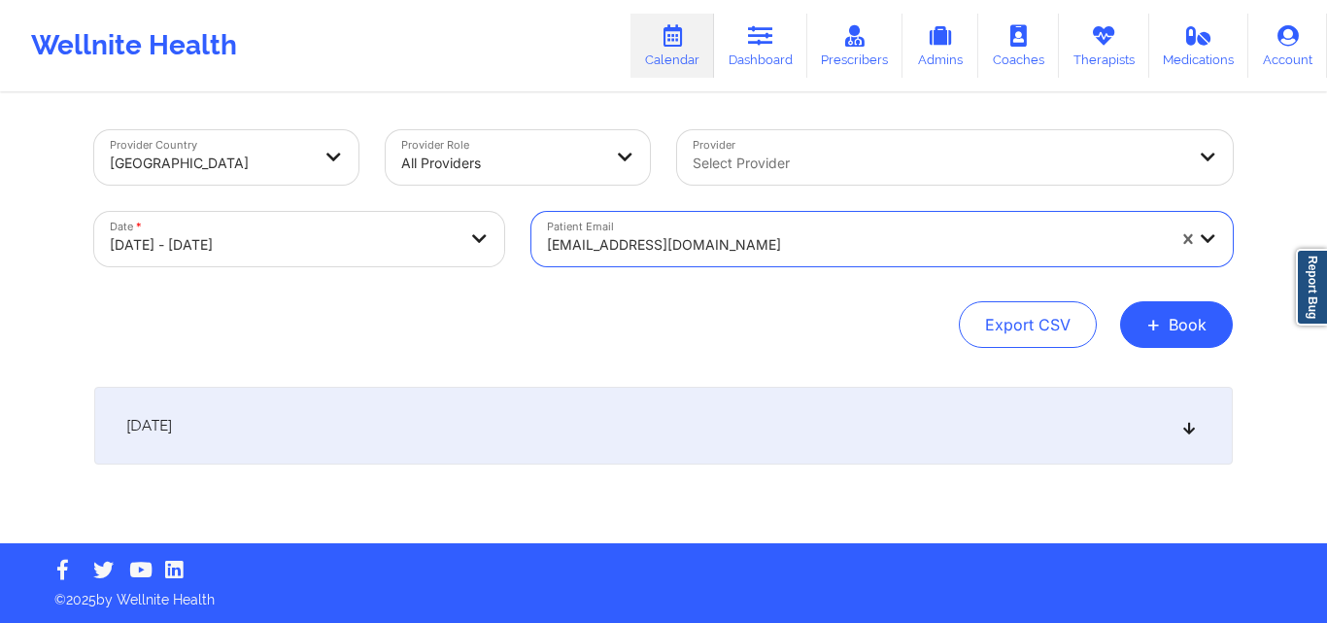
click at [1185, 421] on icon at bounding box center [1189, 426] width 17 height 14
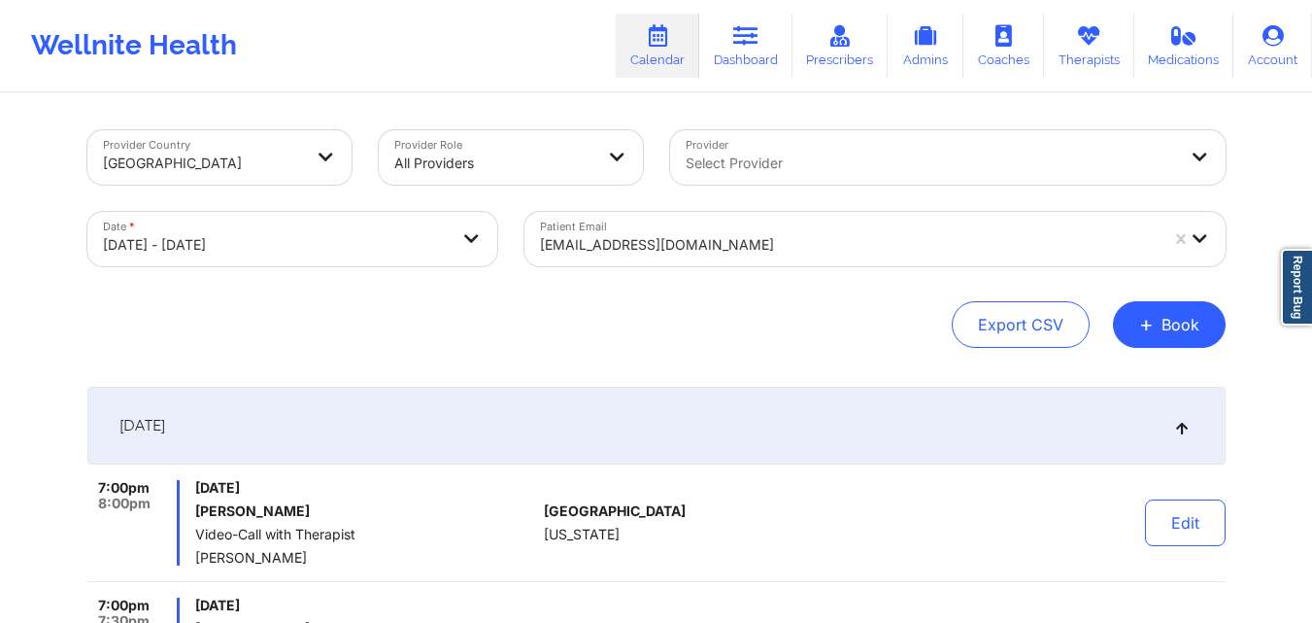
click at [774, 246] on div at bounding box center [849, 244] width 618 height 23
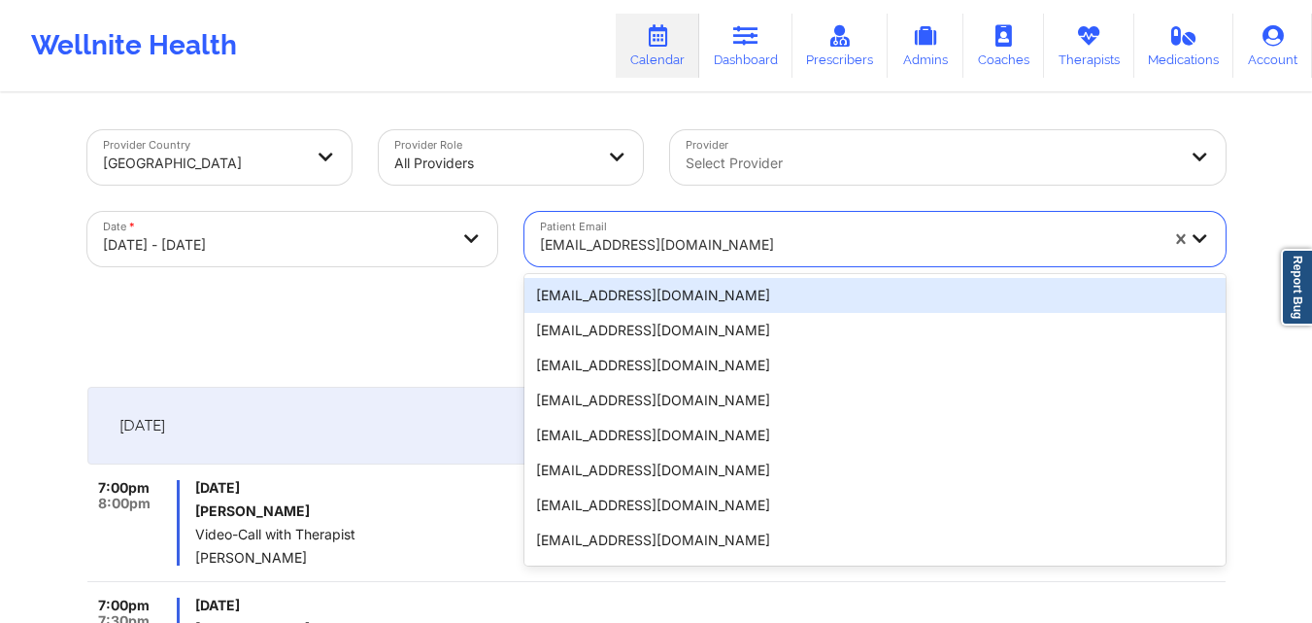
paste input "[EMAIL_ADDRESS][DOMAIN_NAME]"
type input "[EMAIL_ADDRESS][DOMAIN_NAME]"
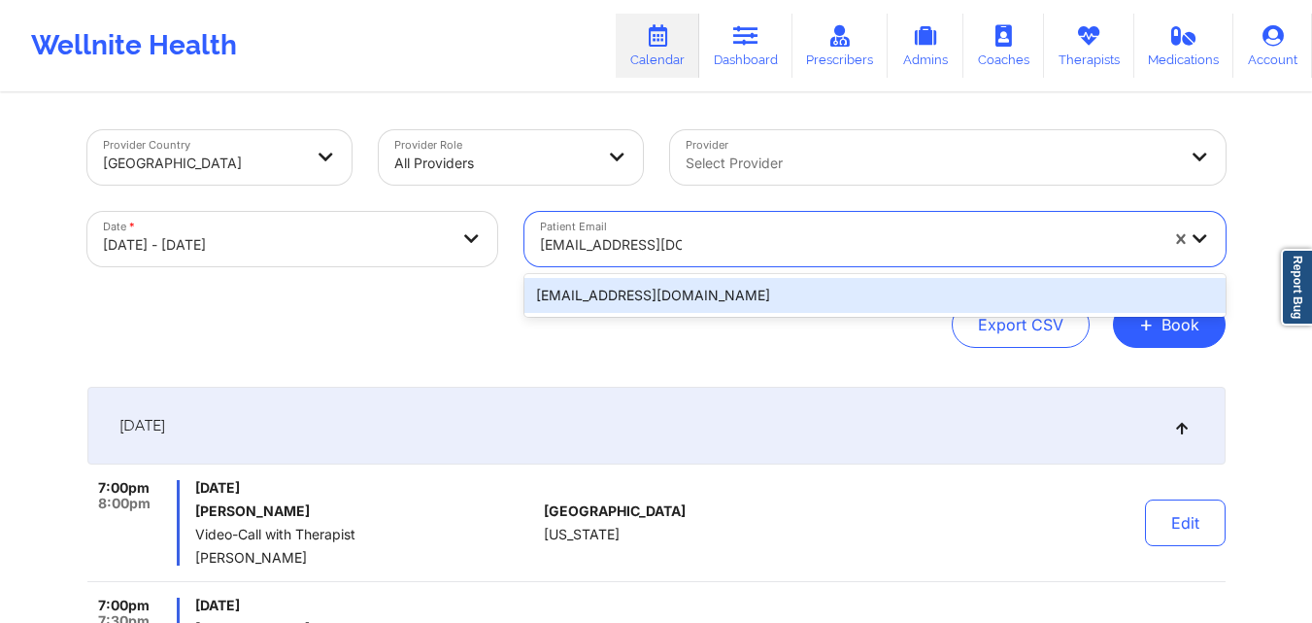
click at [780, 291] on div "[EMAIL_ADDRESS][DOMAIN_NAME]" at bounding box center [874, 295] width 701 height 35
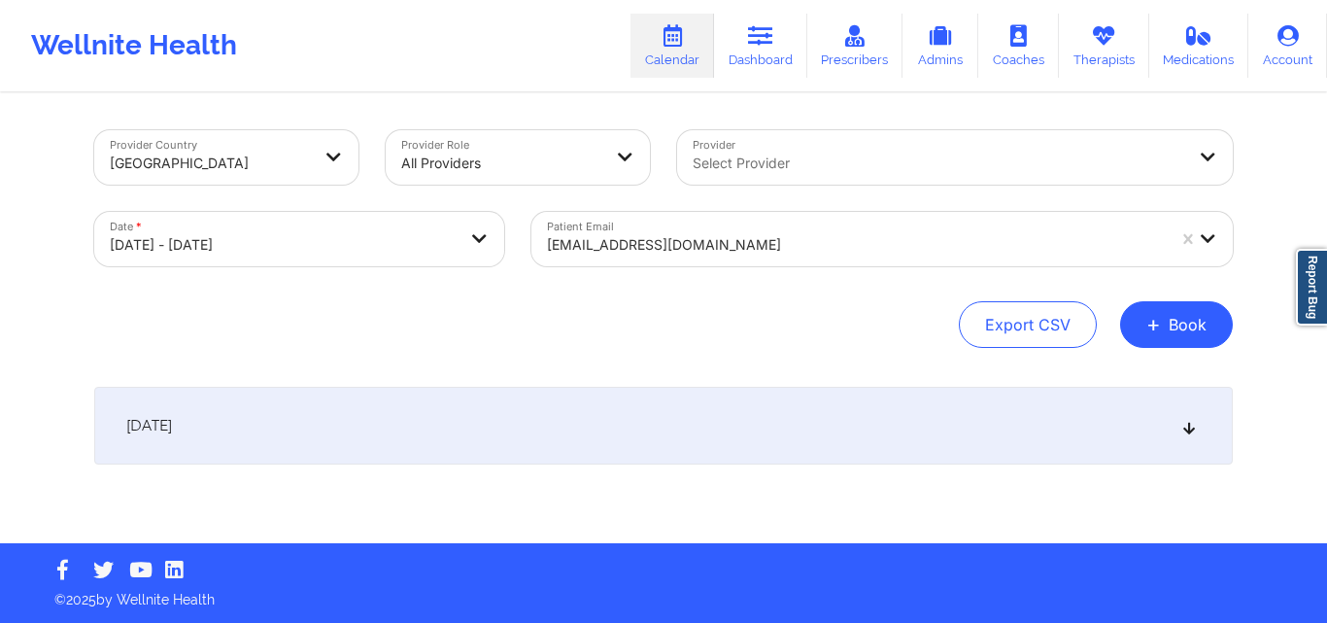
click at [1184, 429] on icon at bounding box center [1189, 426] width 17 height 14
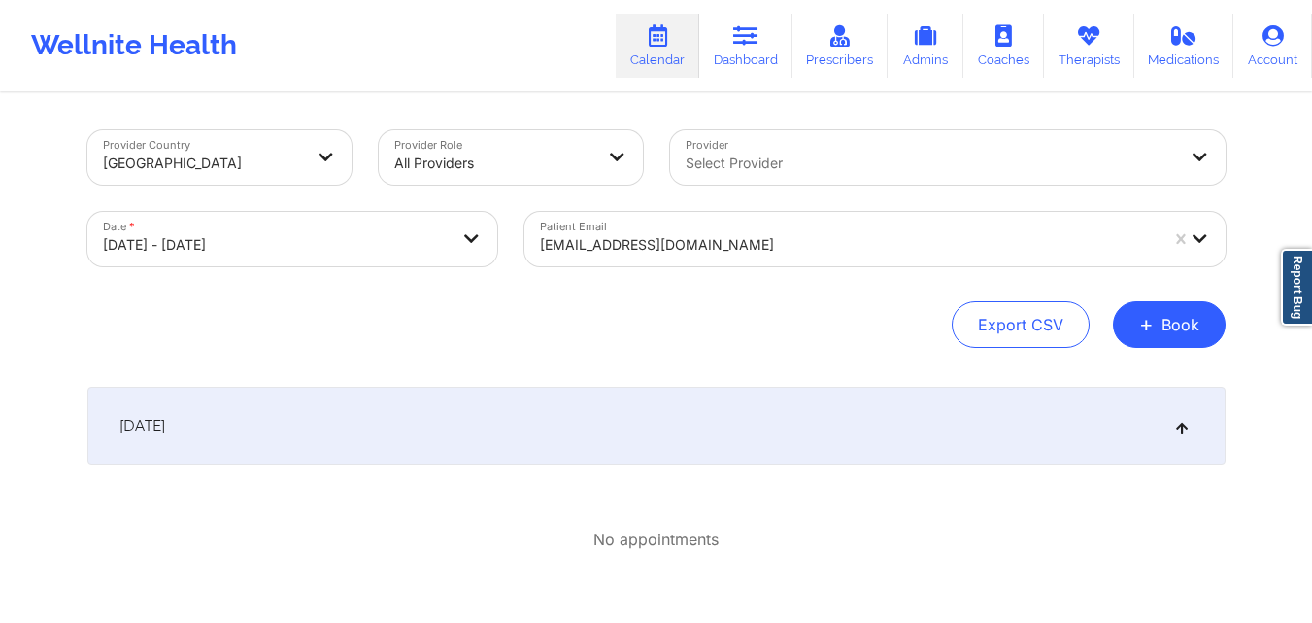
click at [791, 245] on div at bounding box center [849, 244] width 618 height 23
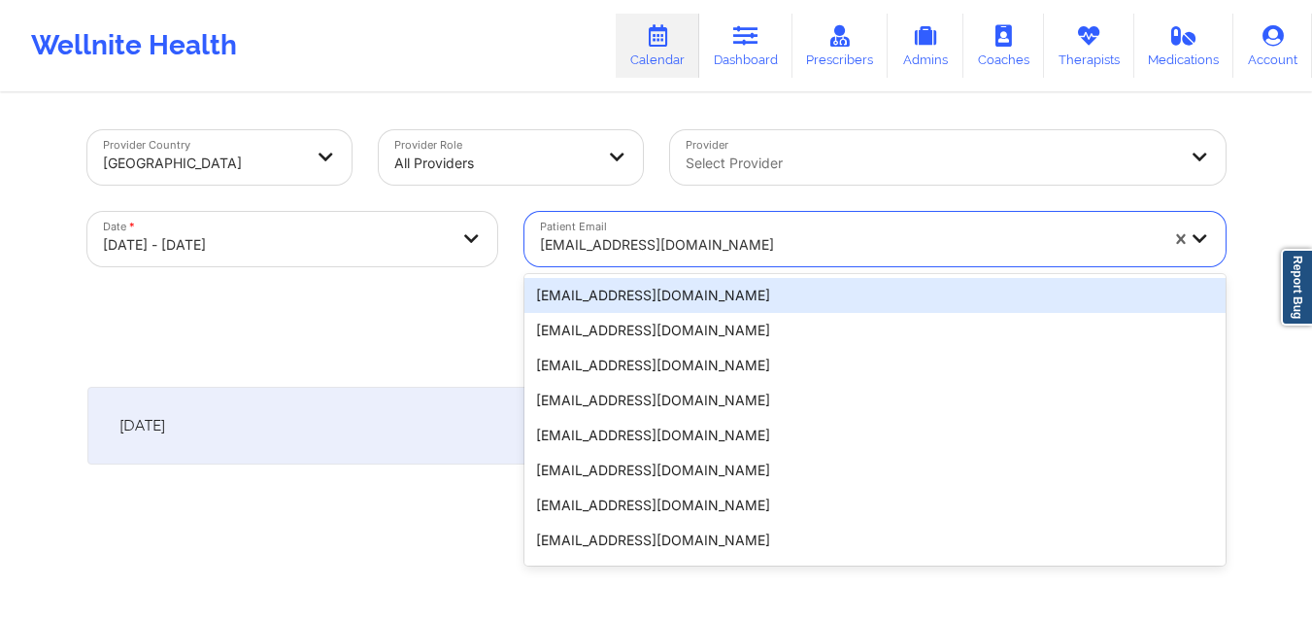
paste input "[EMAIL_ADDRESS][DOMAIN_NAME]"
type input "[EMAIL_ADDRESS][DOMAIN_NAME]"
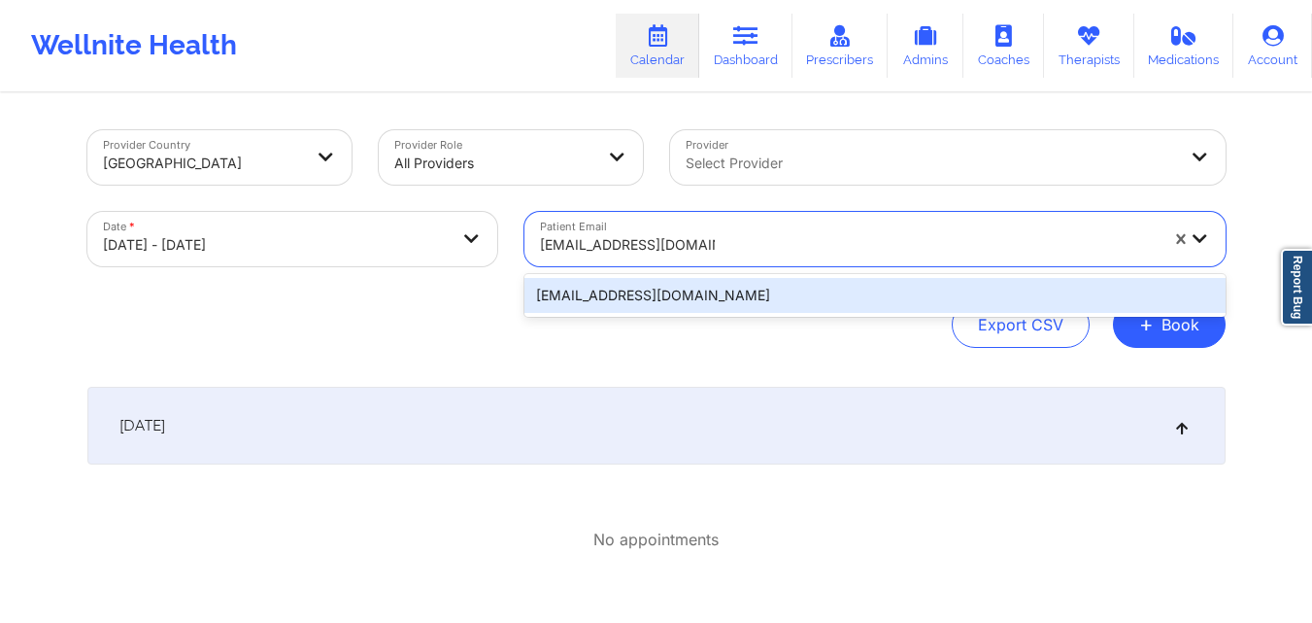
click at [762, 288] on div "[EMAIL_ADDRESS][DOMAIN_NAME]" at bounding box center [874, 295] width 701 height 35
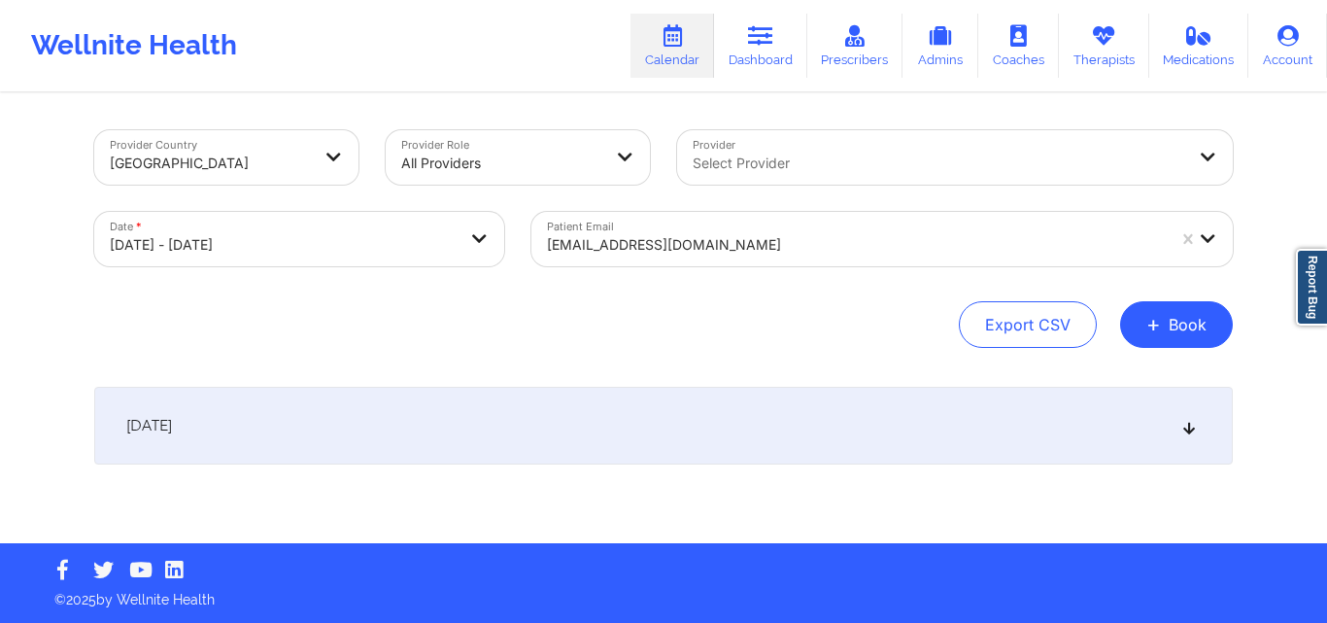
click at [1188, 430] on icon at bounding box center [1189, 426] width 17 height 14
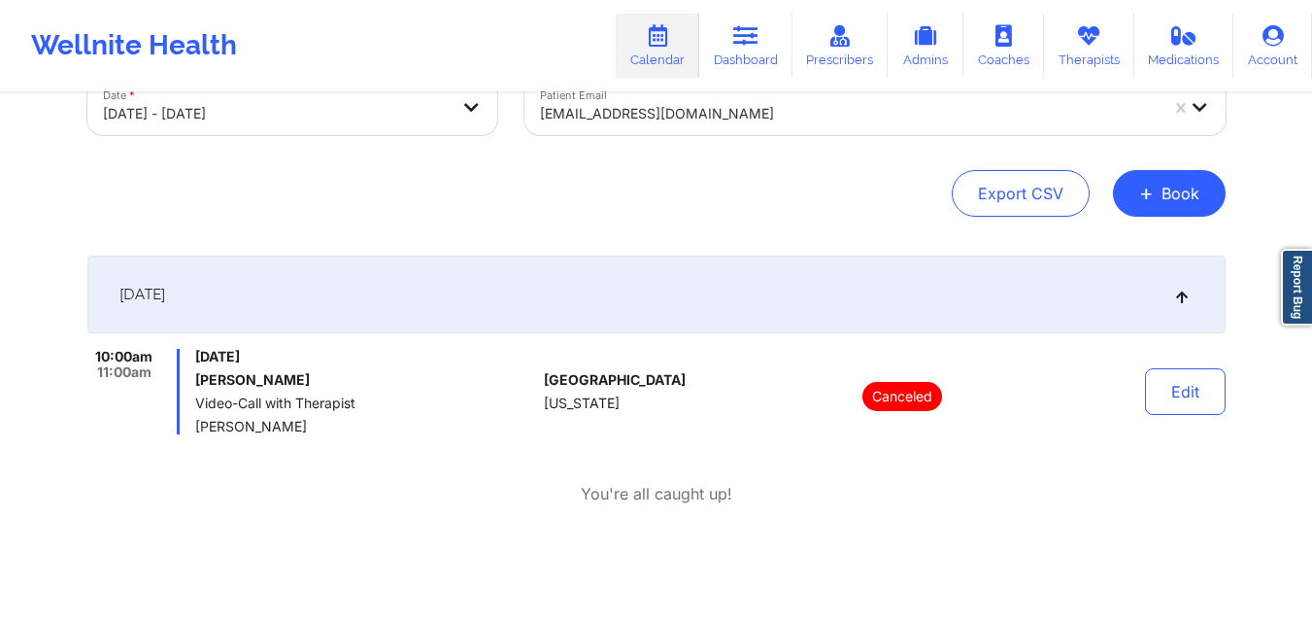
scroll to position [132, 0]
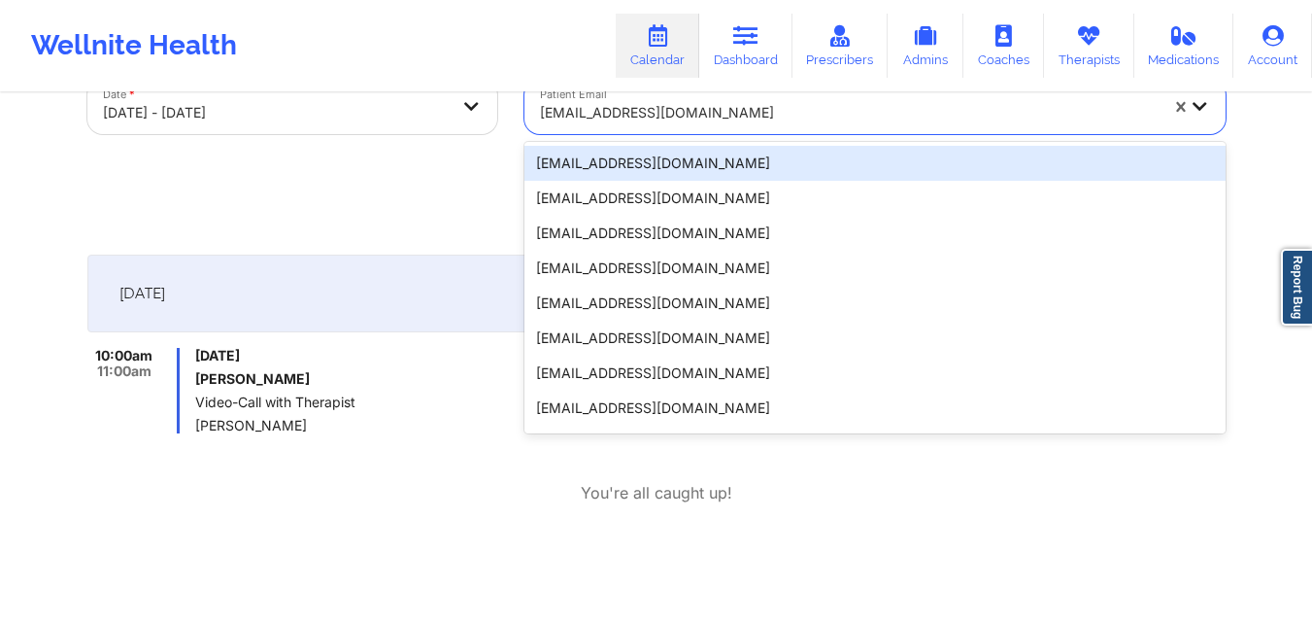
click at [756, 121] on div at bounding box center [849, 112] width 618 height 23
paste input "[EMAIL_ADDRESS][DOMAIN_NAME]"
type input "[EMAIL_ADDRESS][DOMAIN_NAME]"
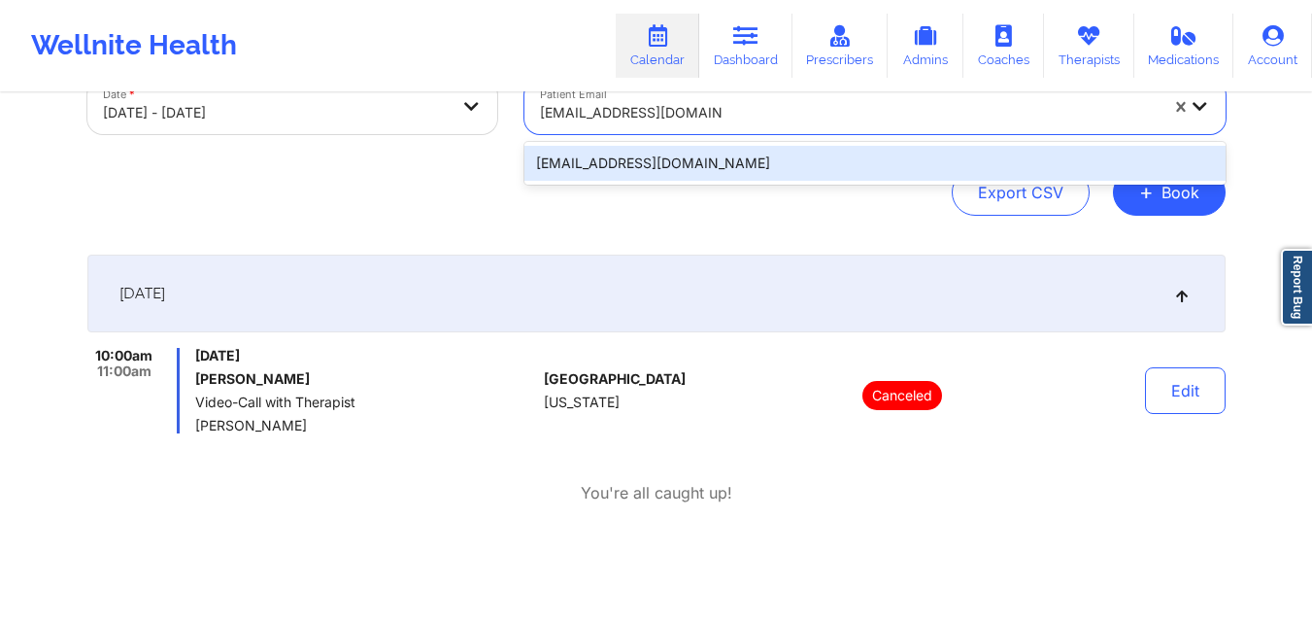
click at [751, 152] on div "[EMAIL_ADDRESS][DOMAIN_NAME]" at bounding box center [874, 163] width 701 height 35
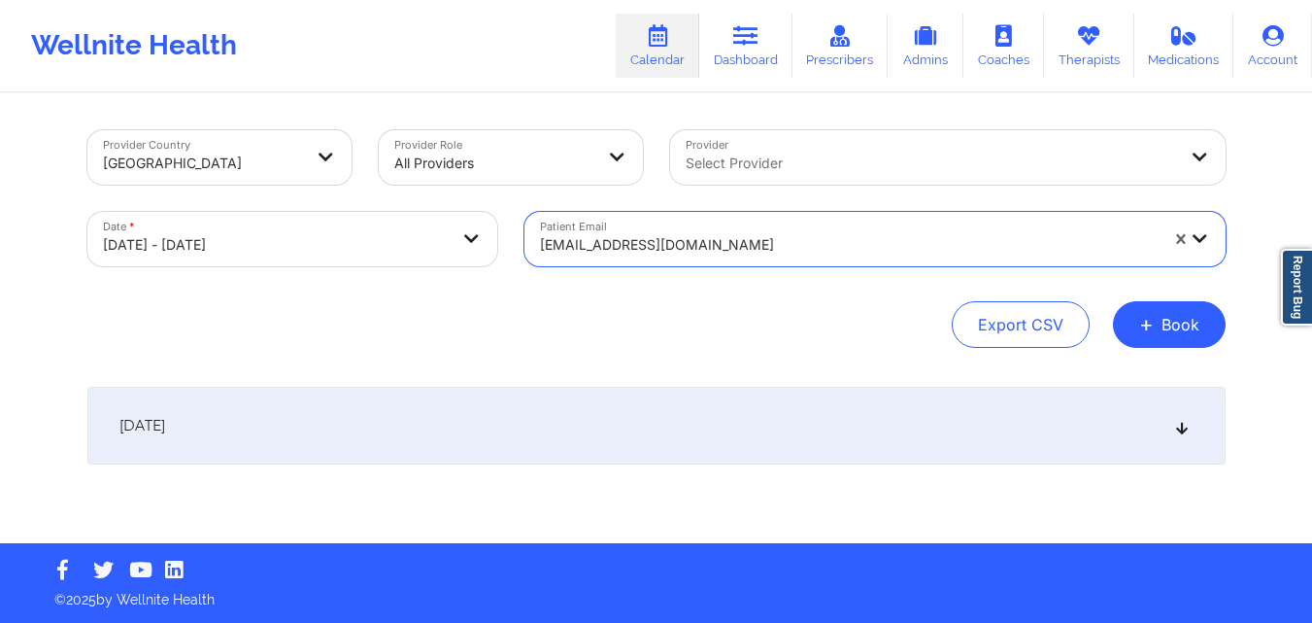
scroll to position [0, 0]
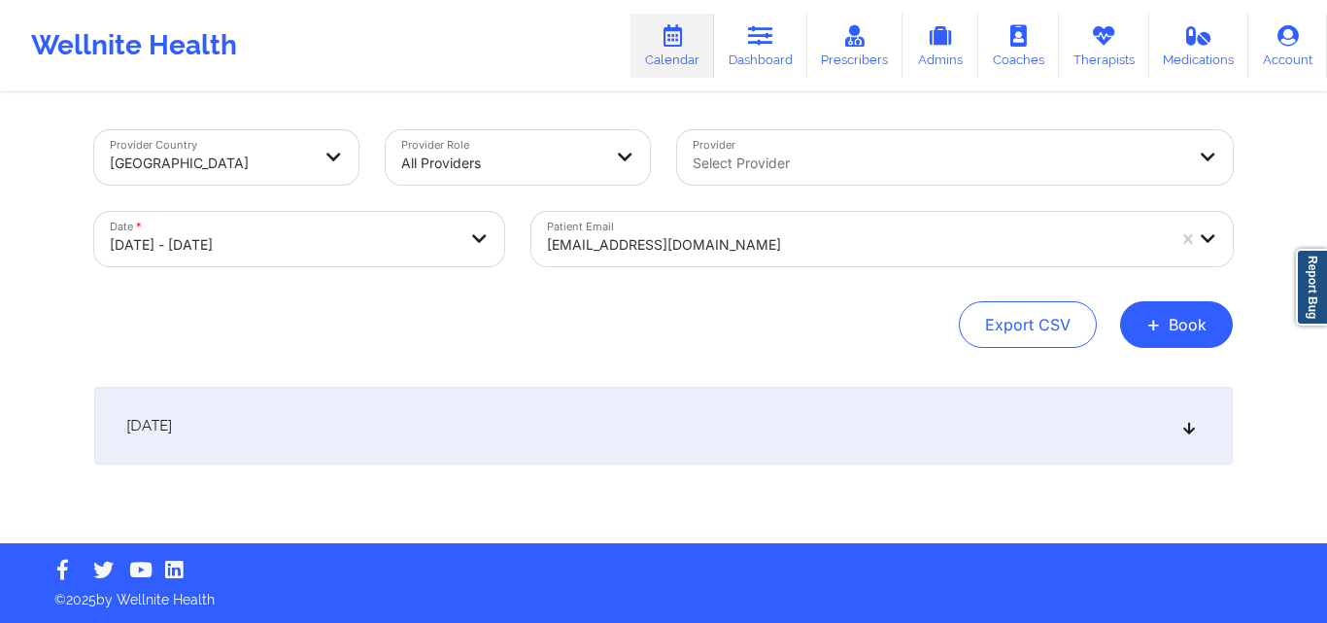
click at [1182, 422] on icon at bounding box center [1189, 426] width 17 height 14
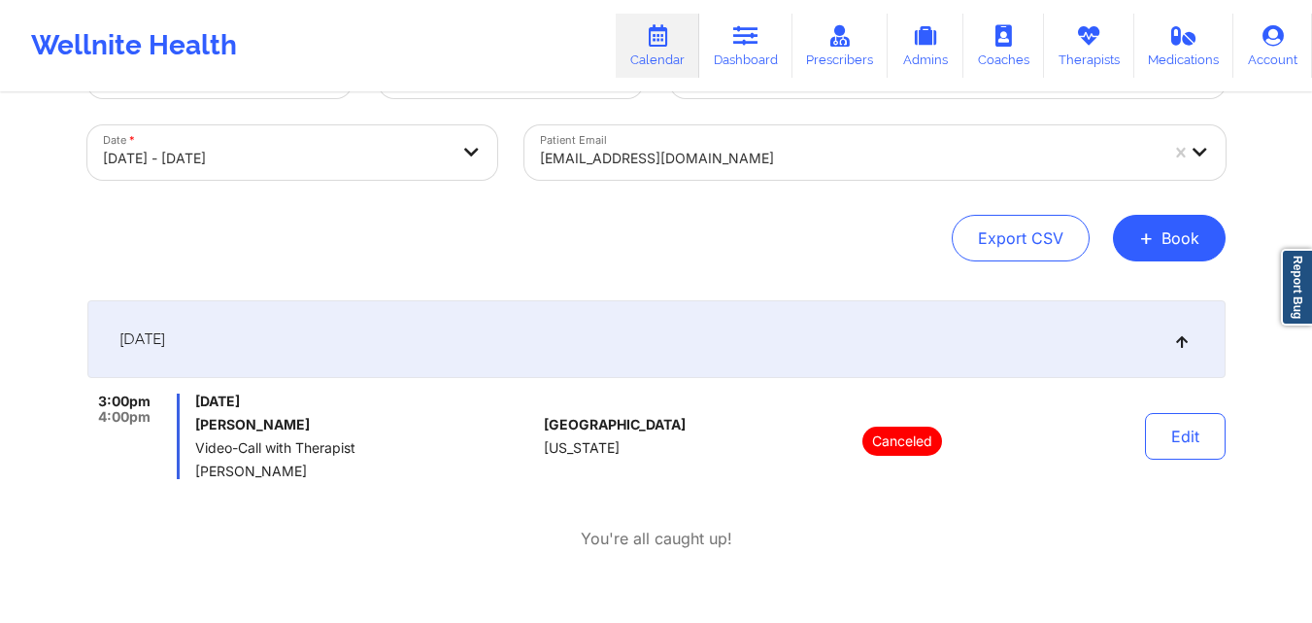
scroll to position [94, 0]
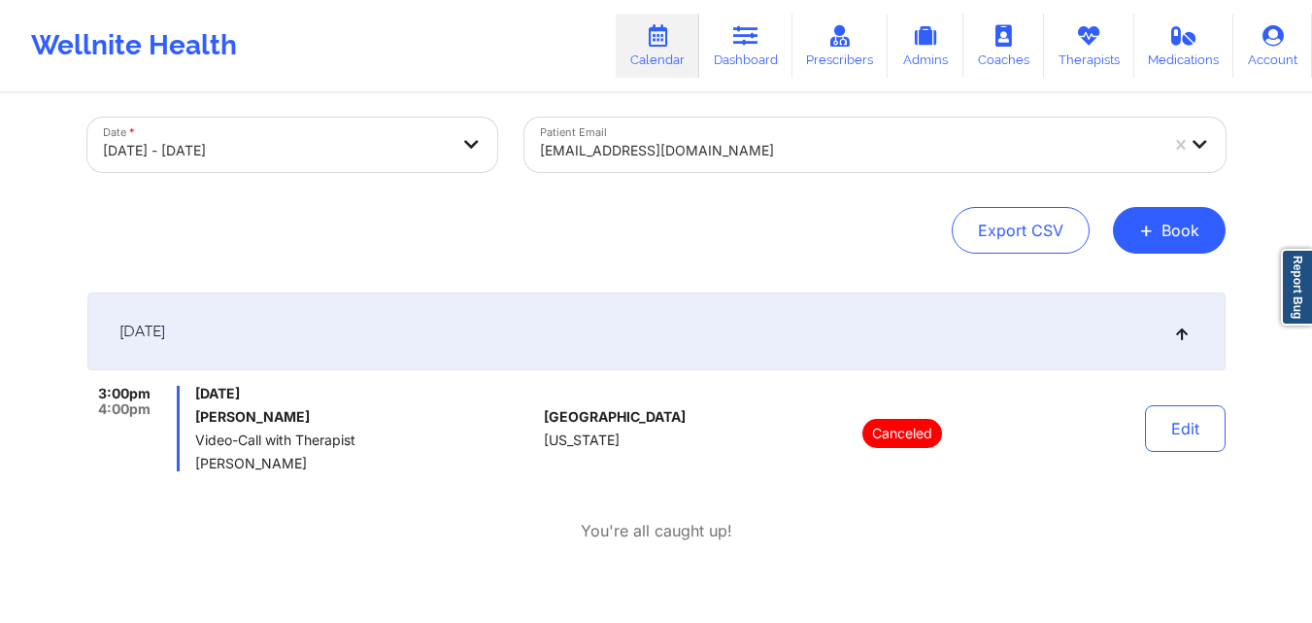
click at [720, 152] on div at bounding box center [849, 150] width 618 height 23
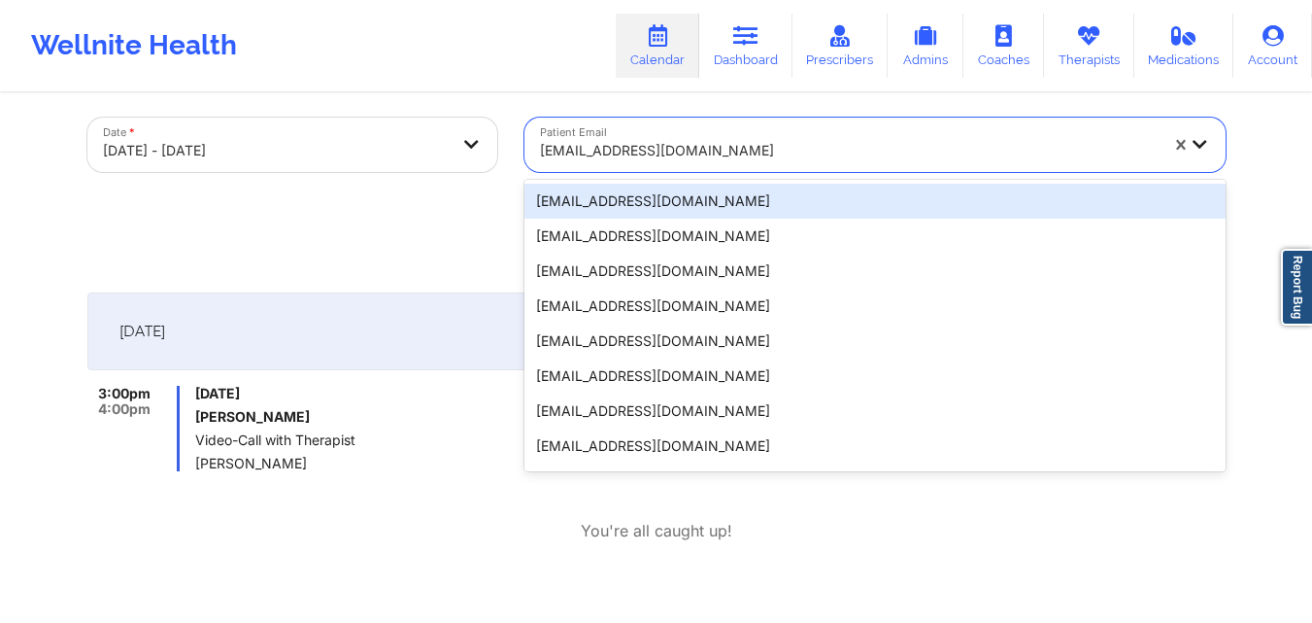
paste input "[EMAIL_ADDRESS][DOMAIN_NAME]"
type input "[EMAIL_ADDRESS][DOMAIN_NAME]"
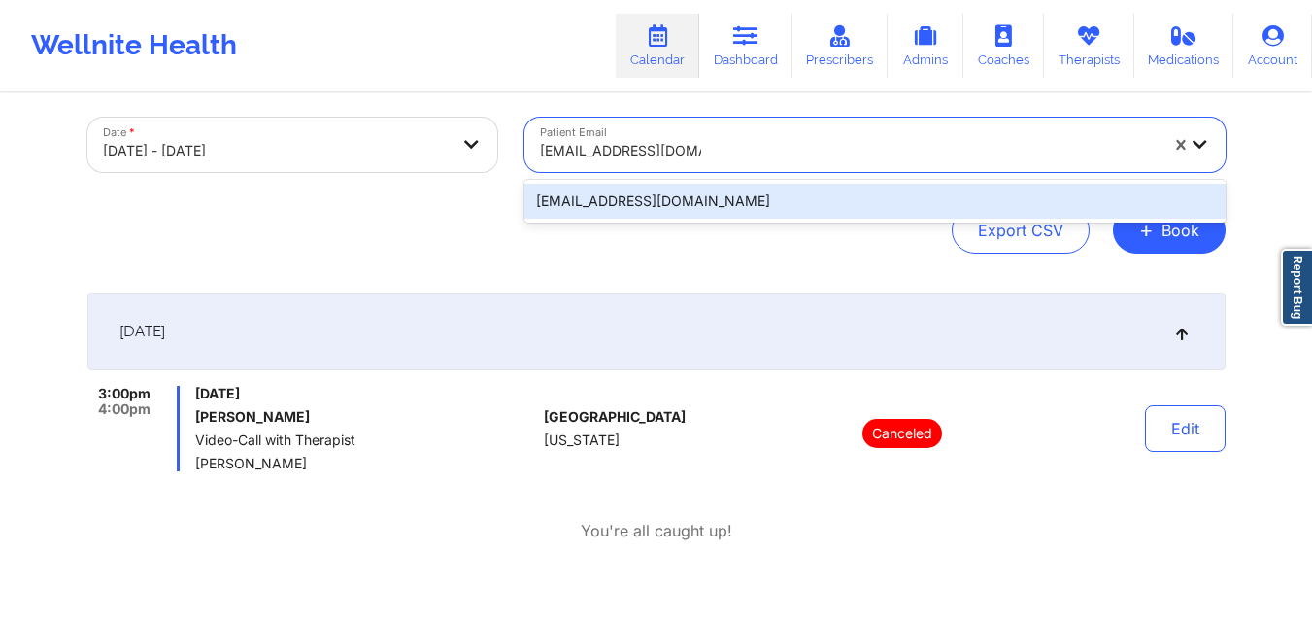
click at [759, 190] on div "[EMAIL_ADDRESS][DOMAIN_NAME]" at bounding box center [874, 201] width 701 height 35
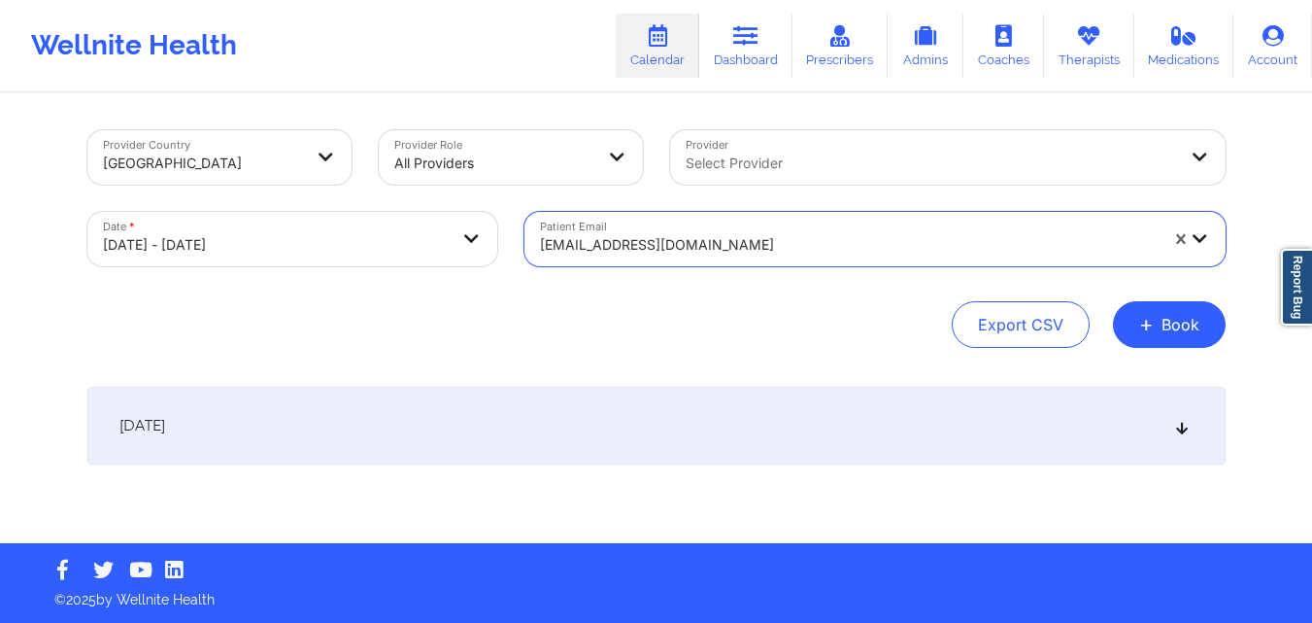
scroll to position [0, 0]
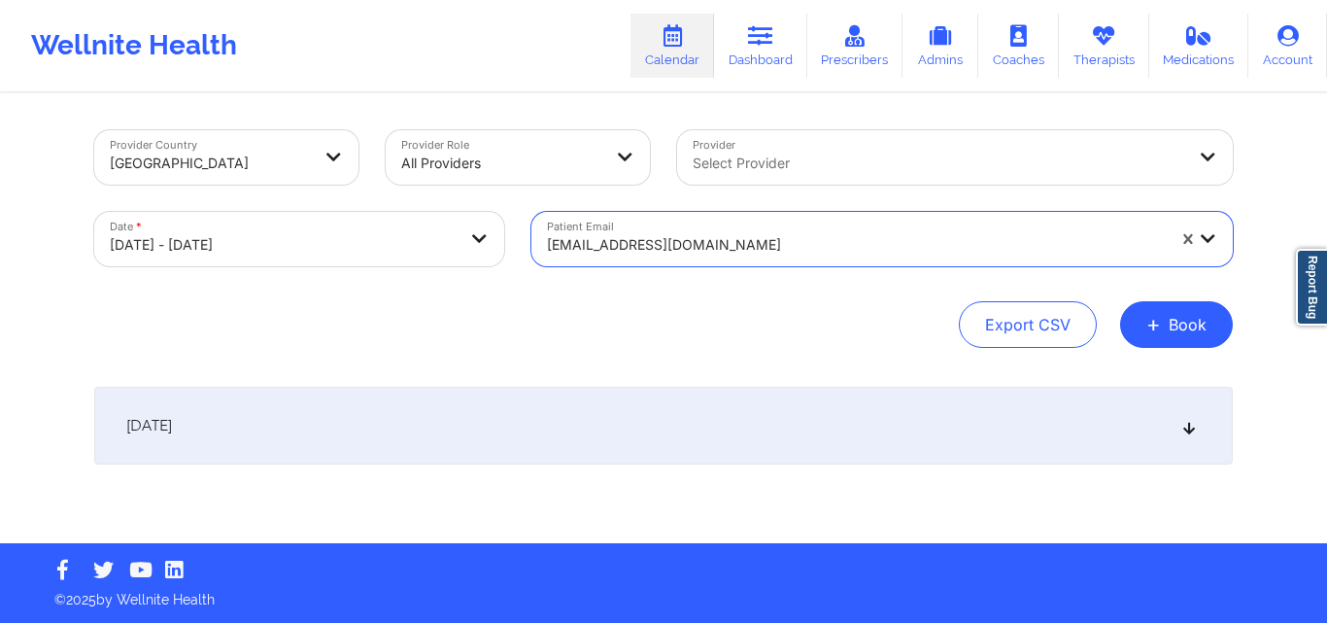
click at [1186, 432] on icon at bounding box center [1189, 426] width 17 height 14
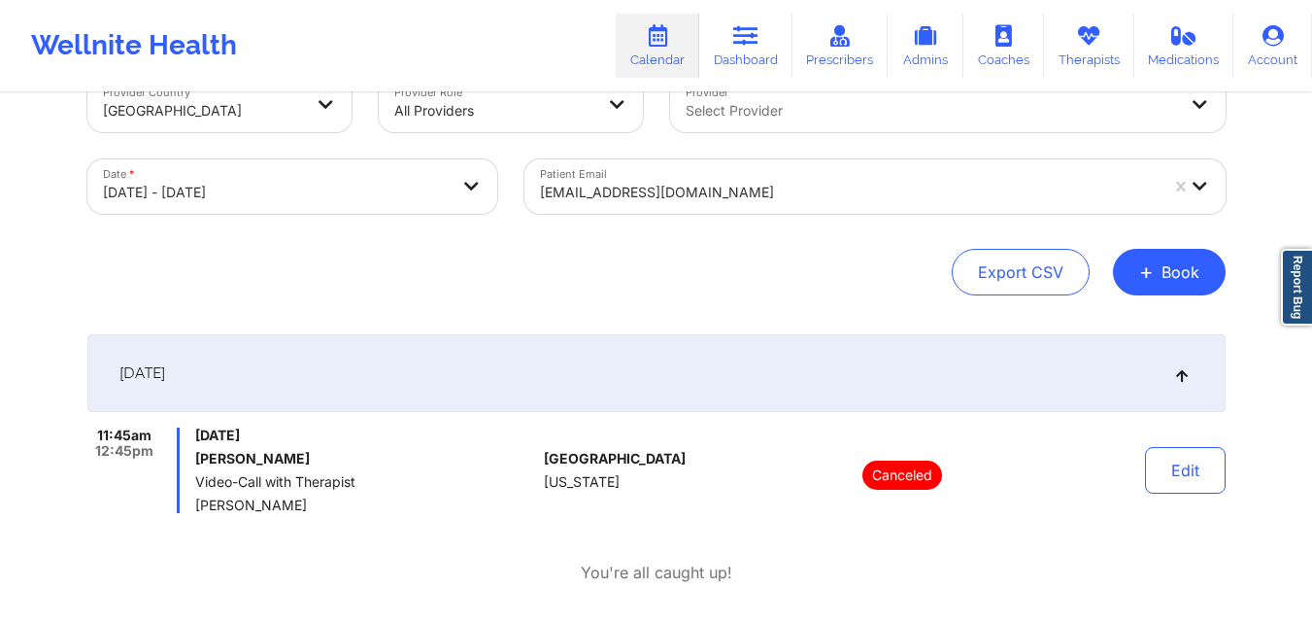
scroll to position [71, 0]
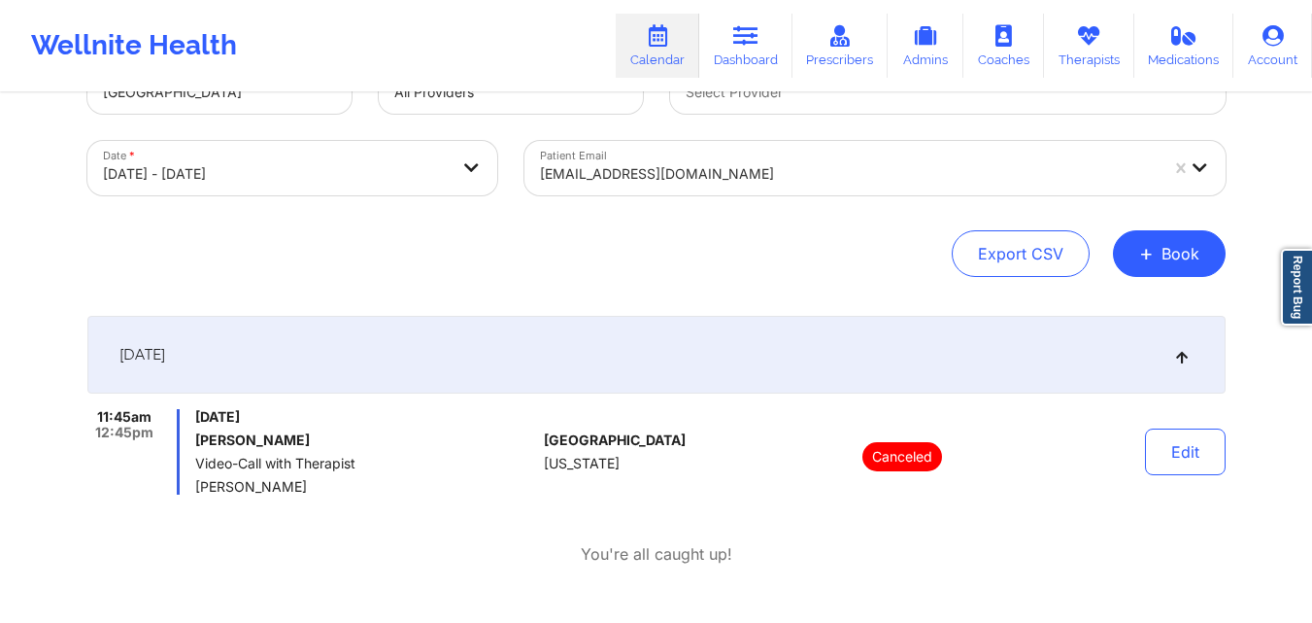
click at [822, 168] on div at bounding box center [849, 173] width 618 height 23
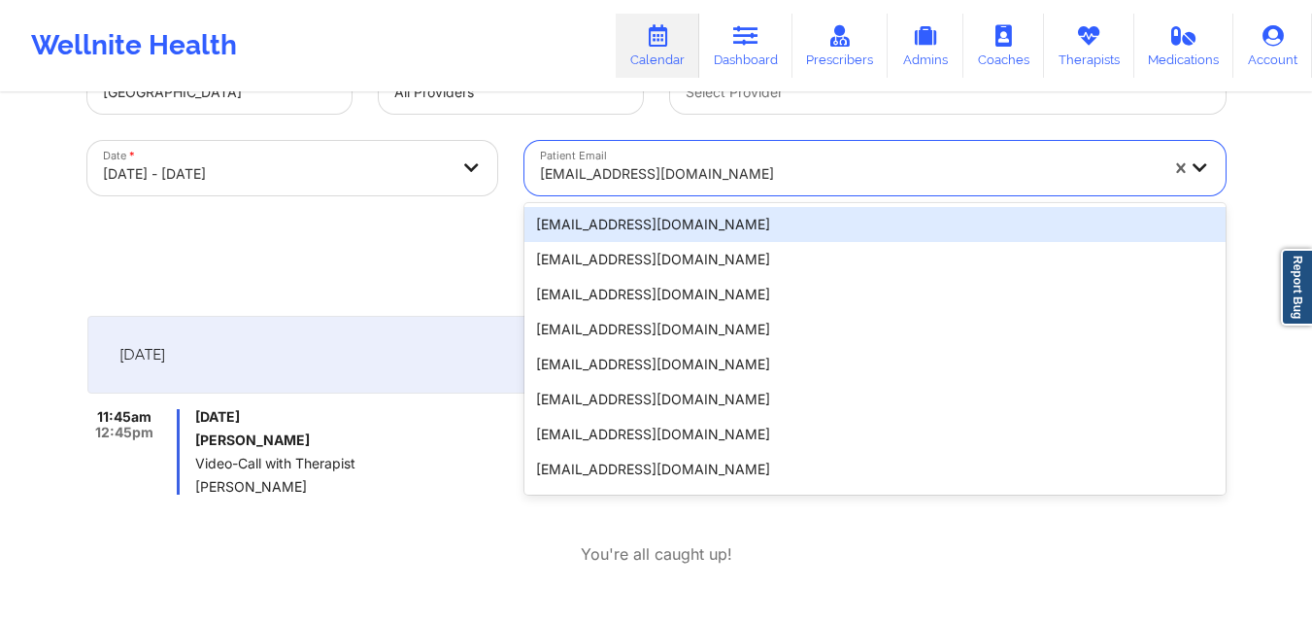
paste input "[EMAIL_ADDRESS][DOMAIN_NAME]"
type input "[EMAIL_ADDRESS][DOMAIN_NAME]"
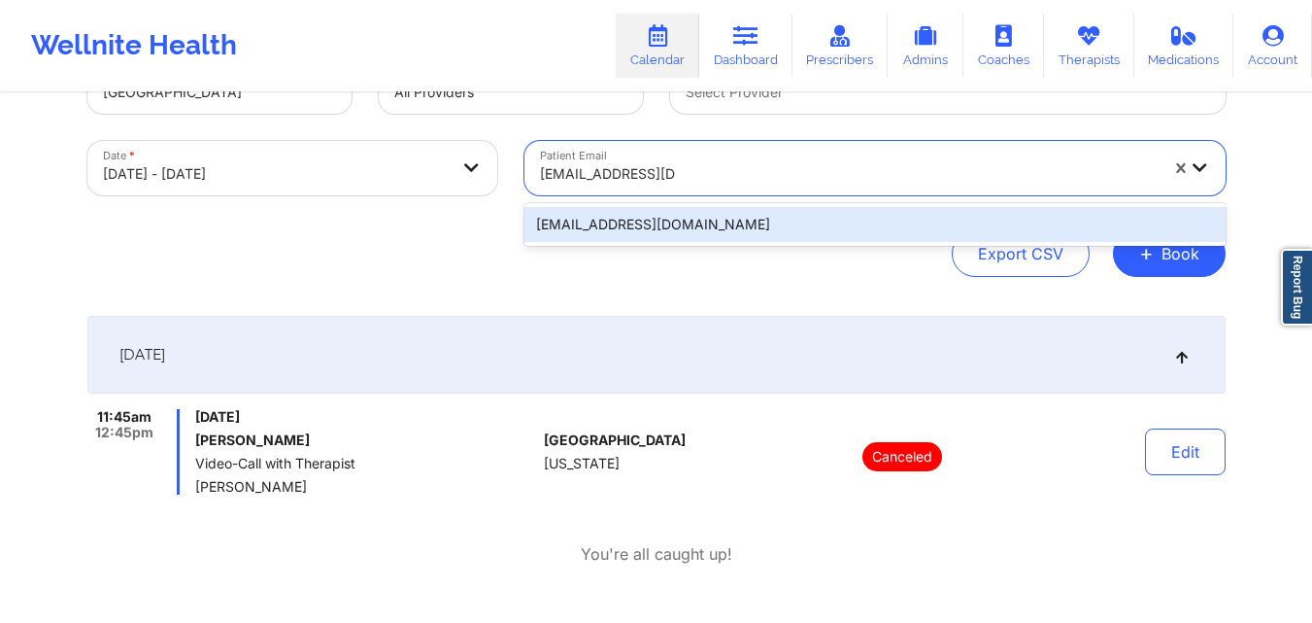
click at [840, 216] on div "[EMAIL_ADDRESS][DOMAIN_NAME]" at bounding box center [874, 224] width 701 height 35
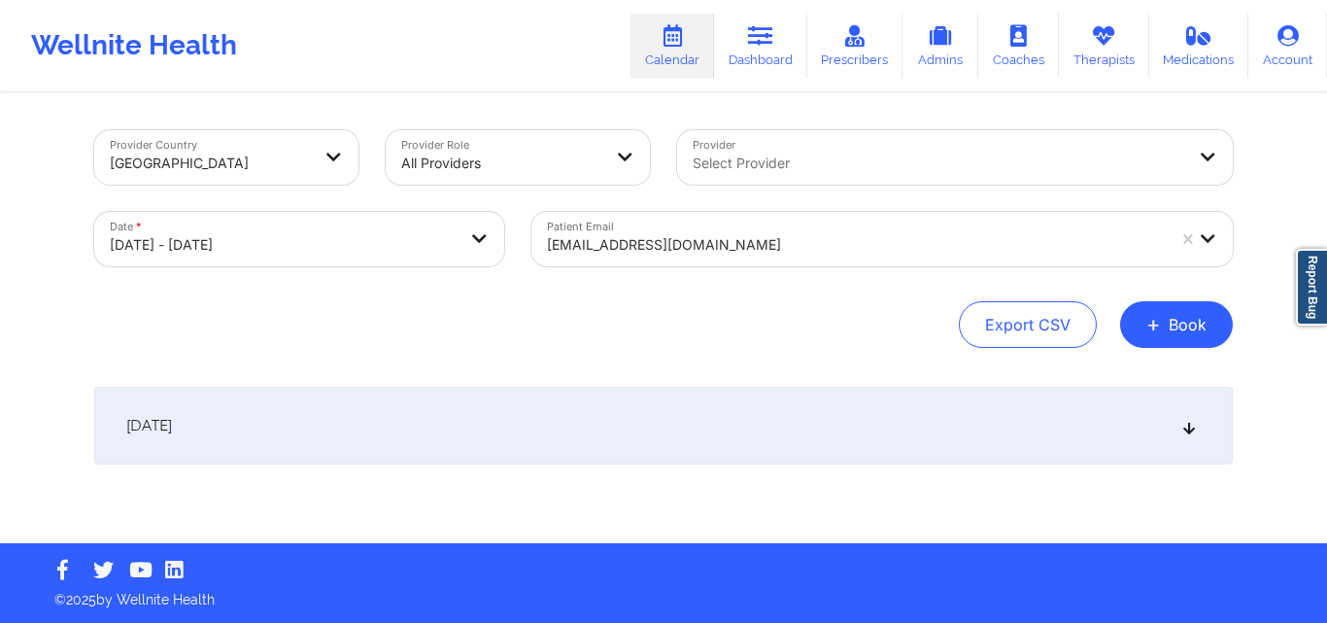
click at [1204, 428] on div "[DATE]" at bounding box center [663, 426] width 1138 height 78
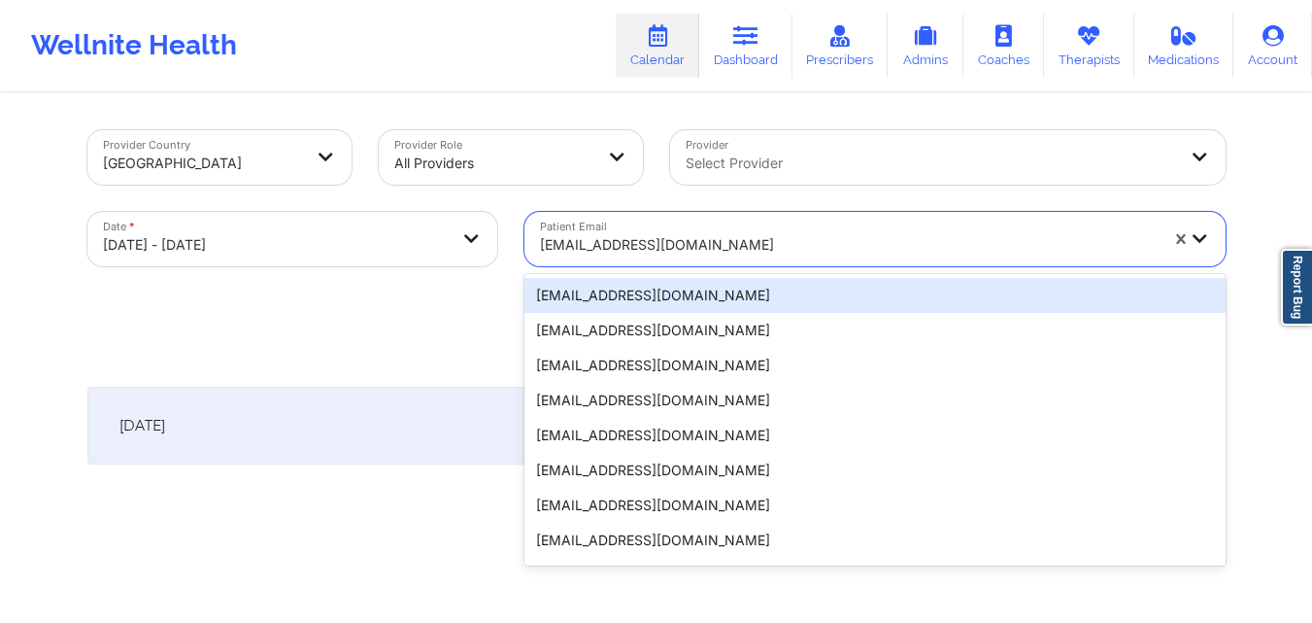
click at [737, 230] on div "[EMAIL_ADDRESS][DOMAIN_NAME]" at bounding box center [849, 244] width 618 height 43
paste input "[EMAIL_ADDRESS][DOMAIN_NAME]"
type input "[EMAIL_ADDRESS][DOMAIN_NAME]"
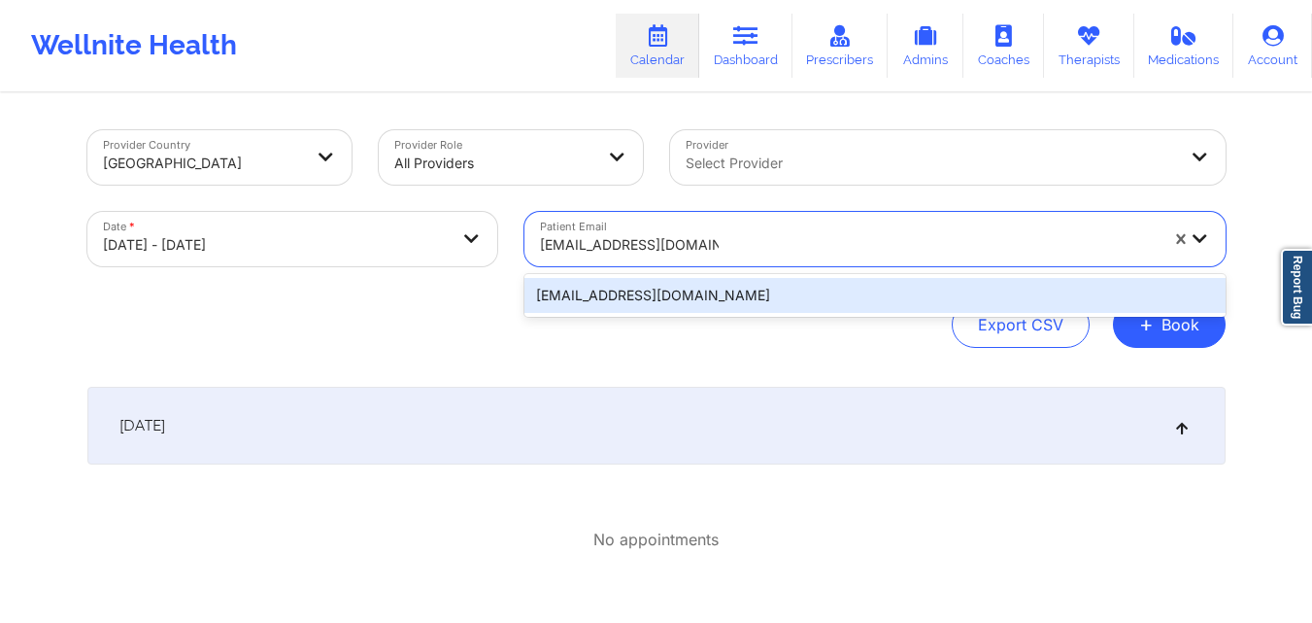
click at [750, 279] on div "[EMAIL_ADDRESS][DOMAIN_NAME]" at bounding box center [874, 295] width 701 height 35
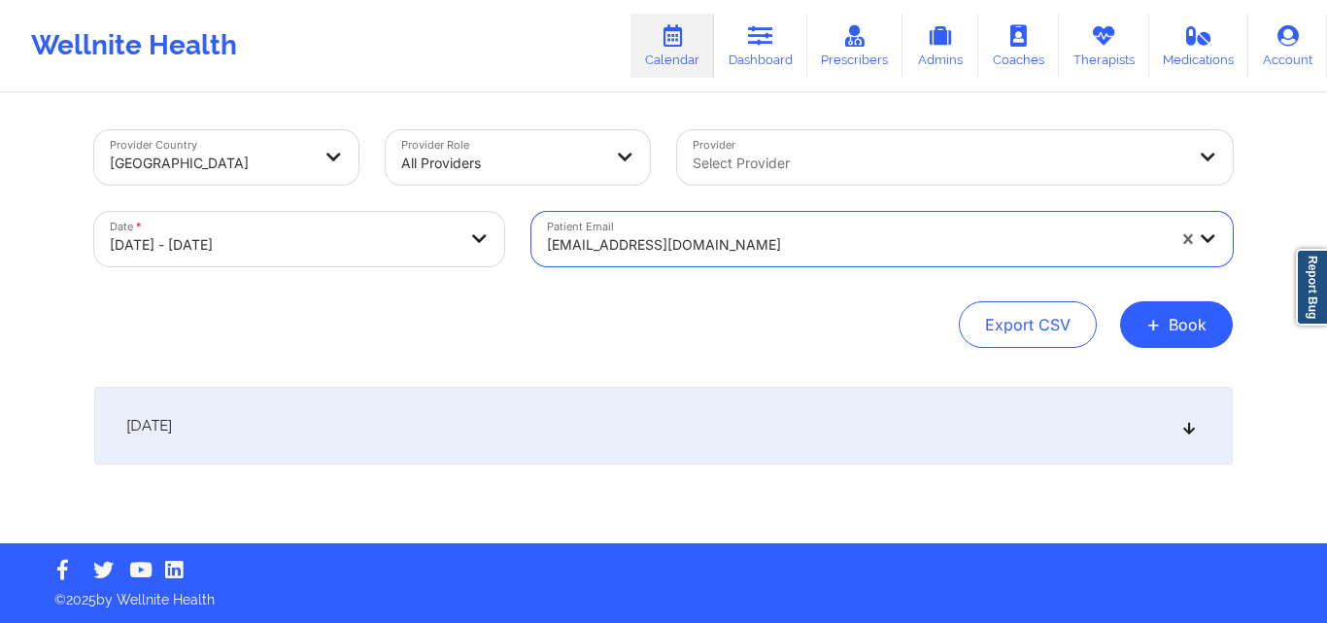
click at [1179, 428] on div "[DATE]" at bounding box center [663, 426] width 1138 height 78
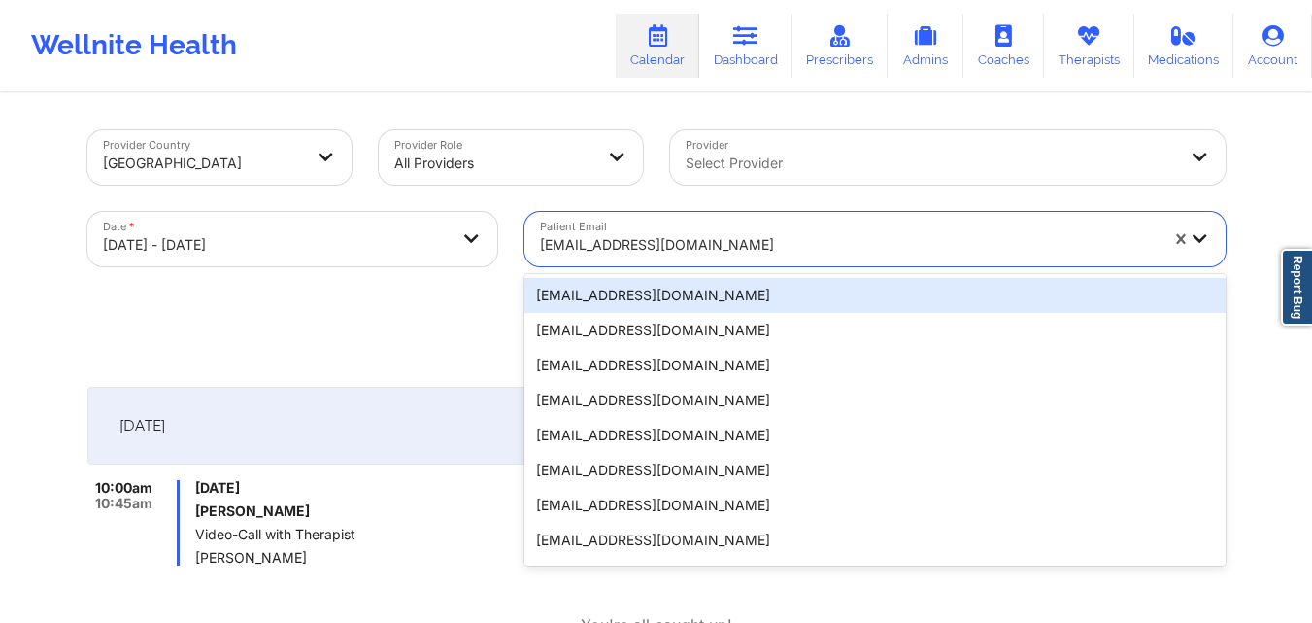
click at [921, 243] on div at bounding box center [849, 244] width 618 height 23
paste input "[EMAIL_ADDRESS][DOMAIN_NAME]"
type input "[EMAIL_ADDRESS][DOMAIN_NAME]"
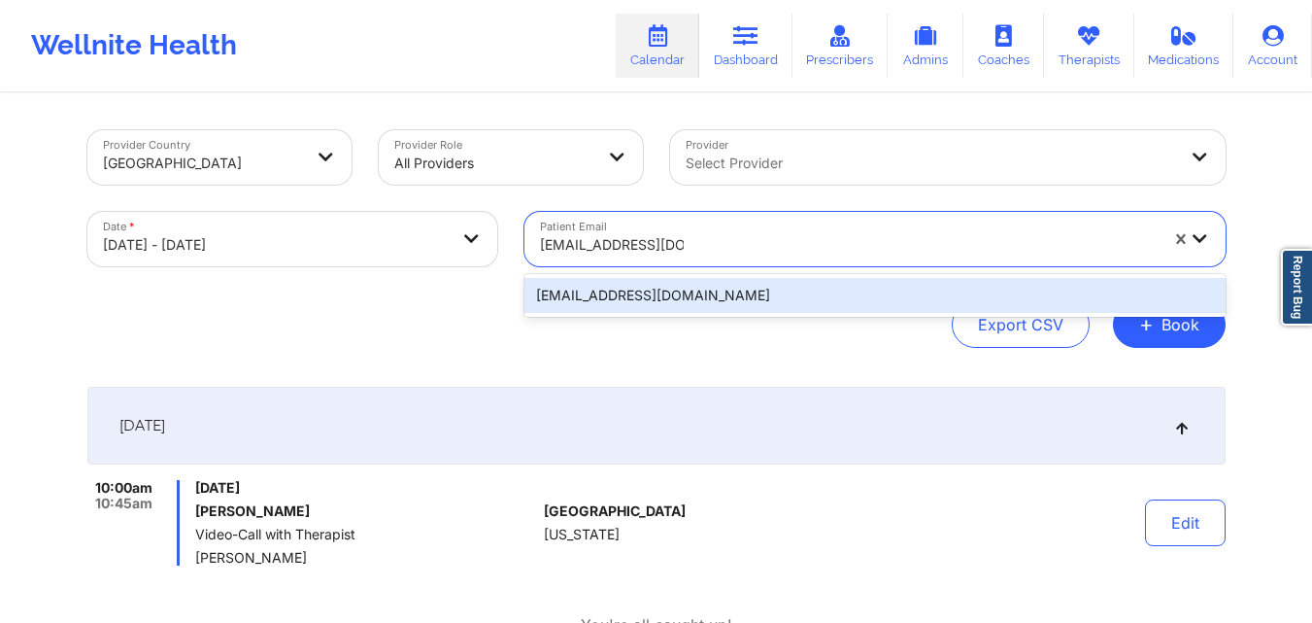
click at [889, 290] on div "[EMAIL_ADDRESS][DOMAIN_NAME]" at bounding box center [874, 295] width 701 height 35
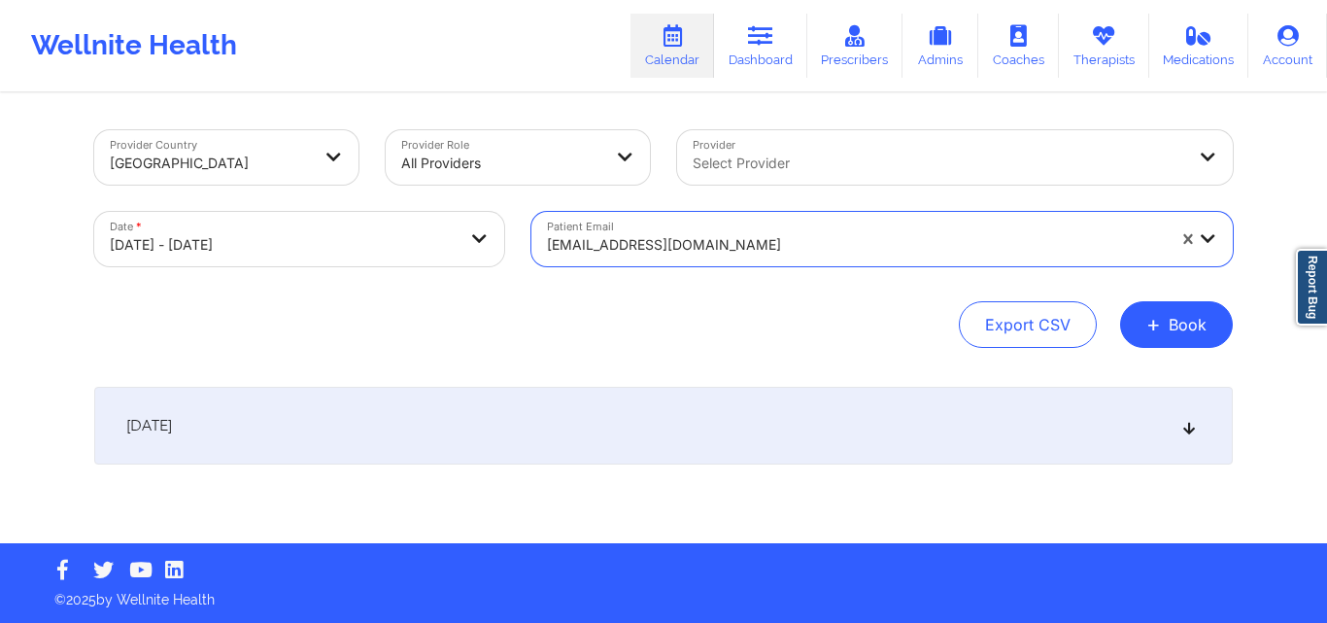
click at [1197, 424] on div "[DATE]" at bounding box center [663, 426] width 1138 height 78
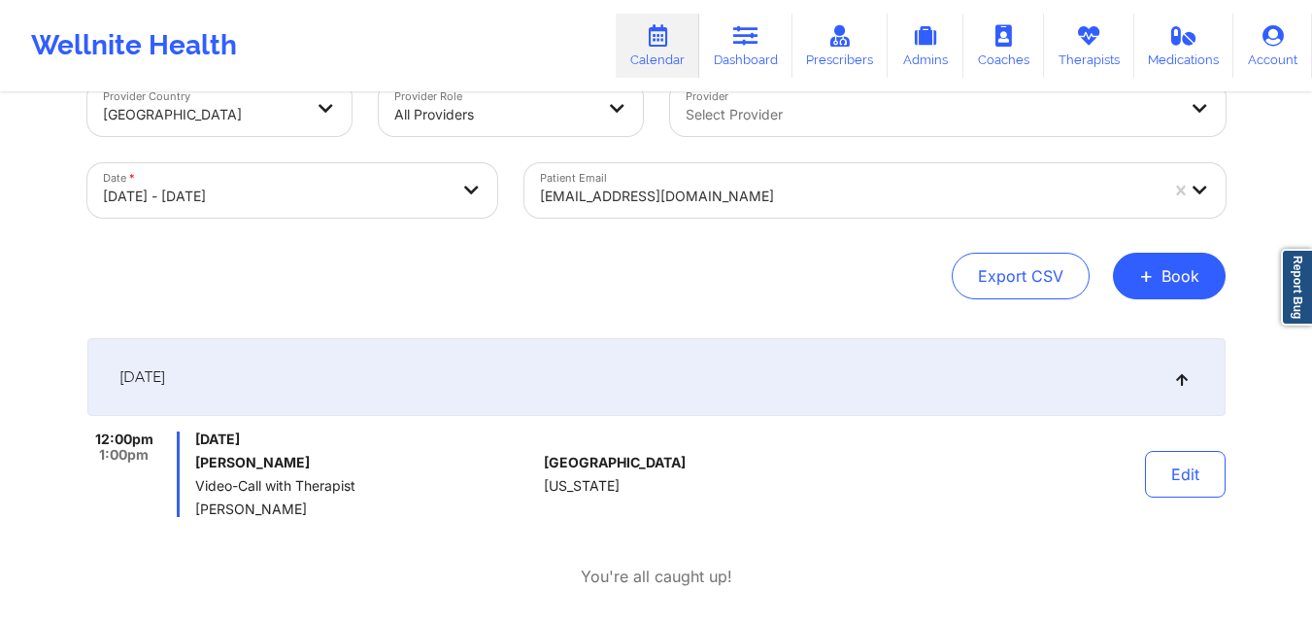
scroll to position [51, 0]
click at [771, 186] on div at bounding box center [849, 194] width 618 height 23
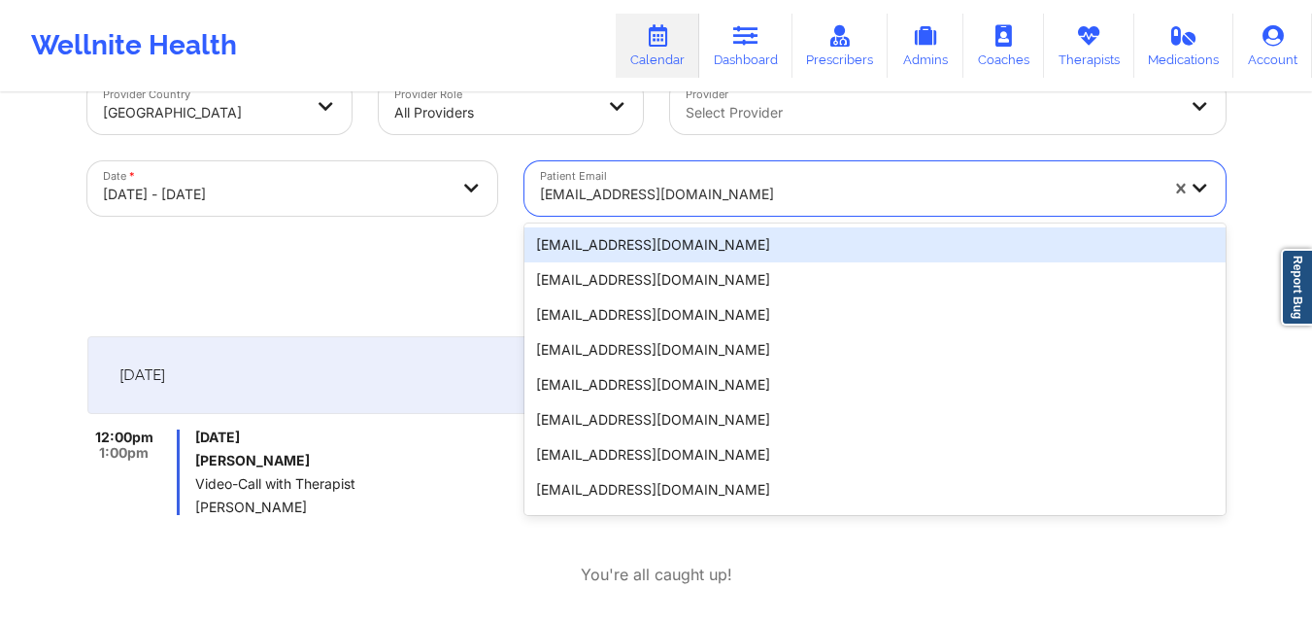
paste input "[EMAIL_ADDRESS][DOMAIN_NAME]"
type input "[EMAIL_ADDRESS][DOMAIN_NAME]"
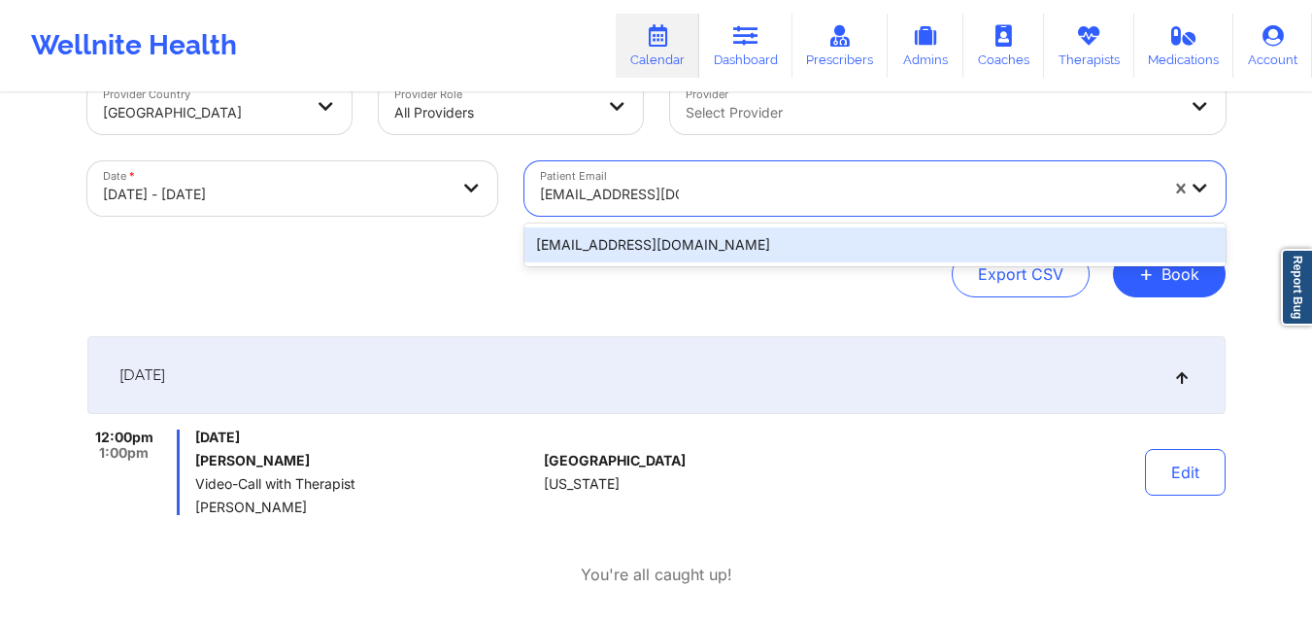
click at [754, 250] on div "[EMAIL_ADDRESS][DOMAIN_NAME]" at bounding box center [874, 244] width 701 height 35
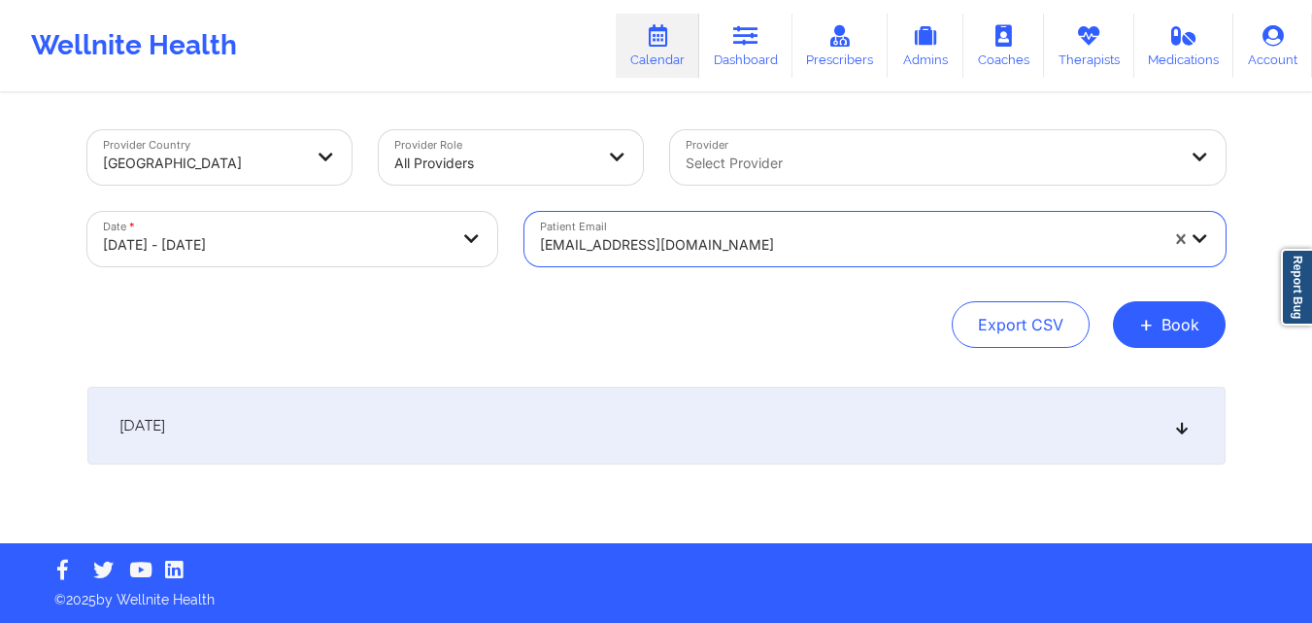
scroll to position [0, 0]
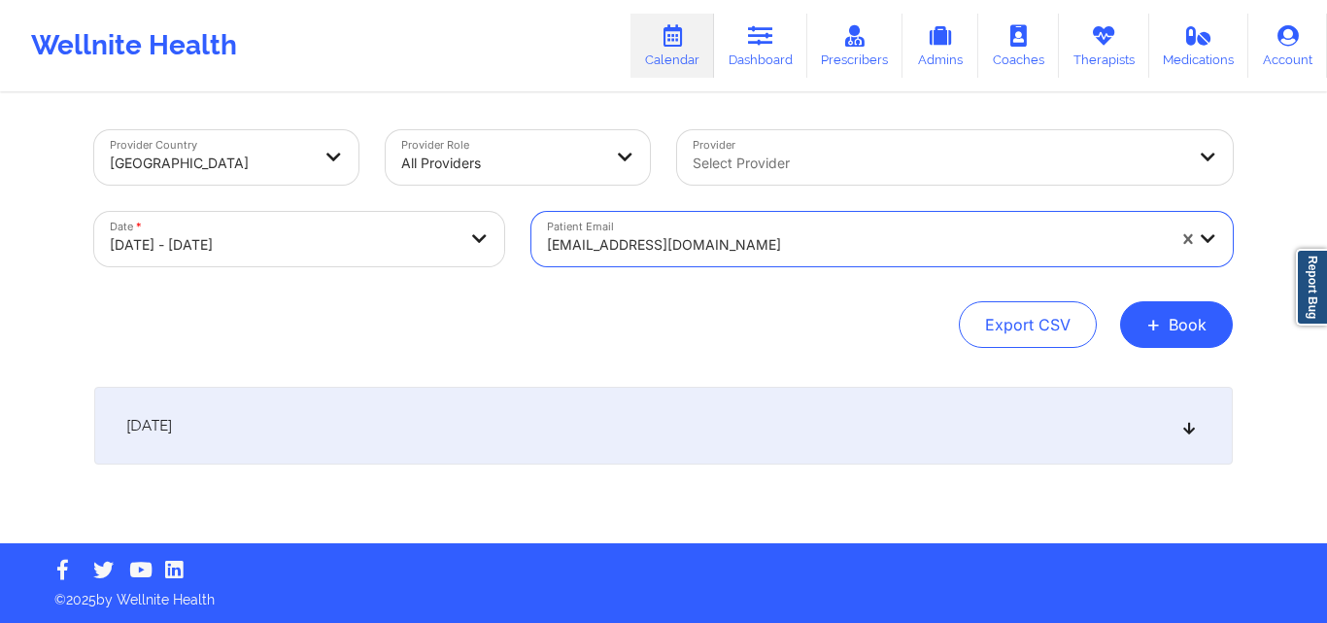
click at [1176, 425] on div "[DATE]" at bounding box center [663, 426] width 1138 height 78
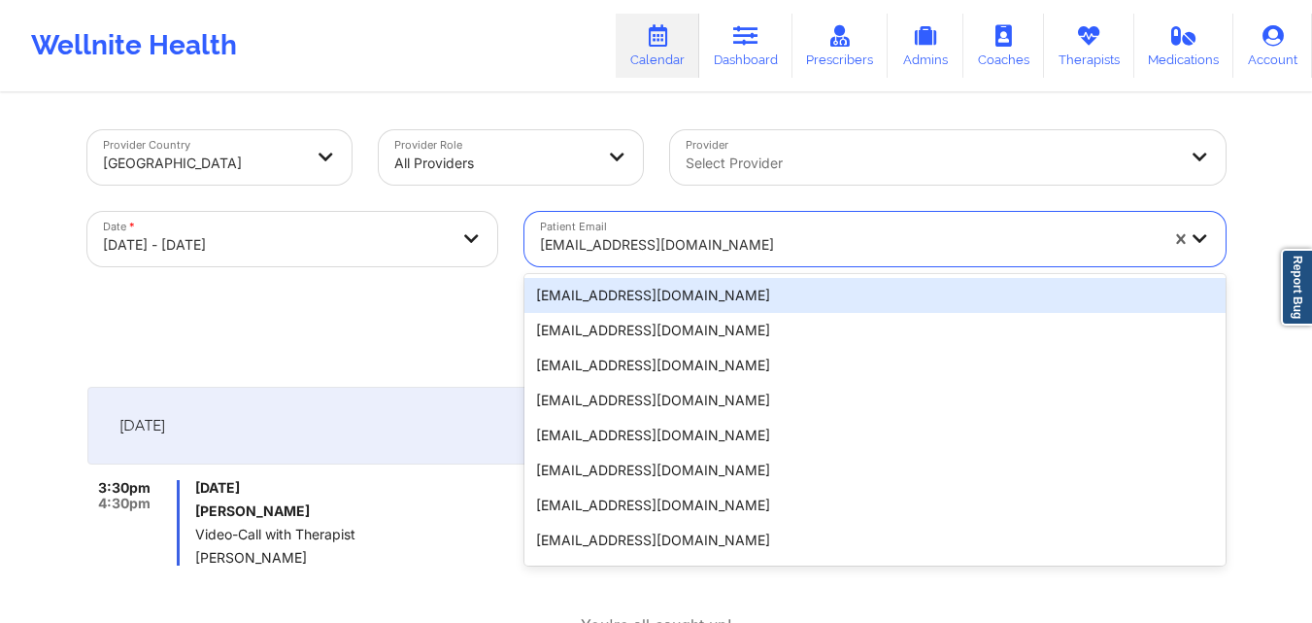
click at [743, 261] on div "[EMAIL_ADDRESS][DOMAIN_NAME]" at bounding box center [849, 244] width 618 height 43
paste input "[EMAIL_ADDRESS][DOMAIN_NAME]"
type input "[EMAIL_ADDRESS][DOMAIN_NAME]"
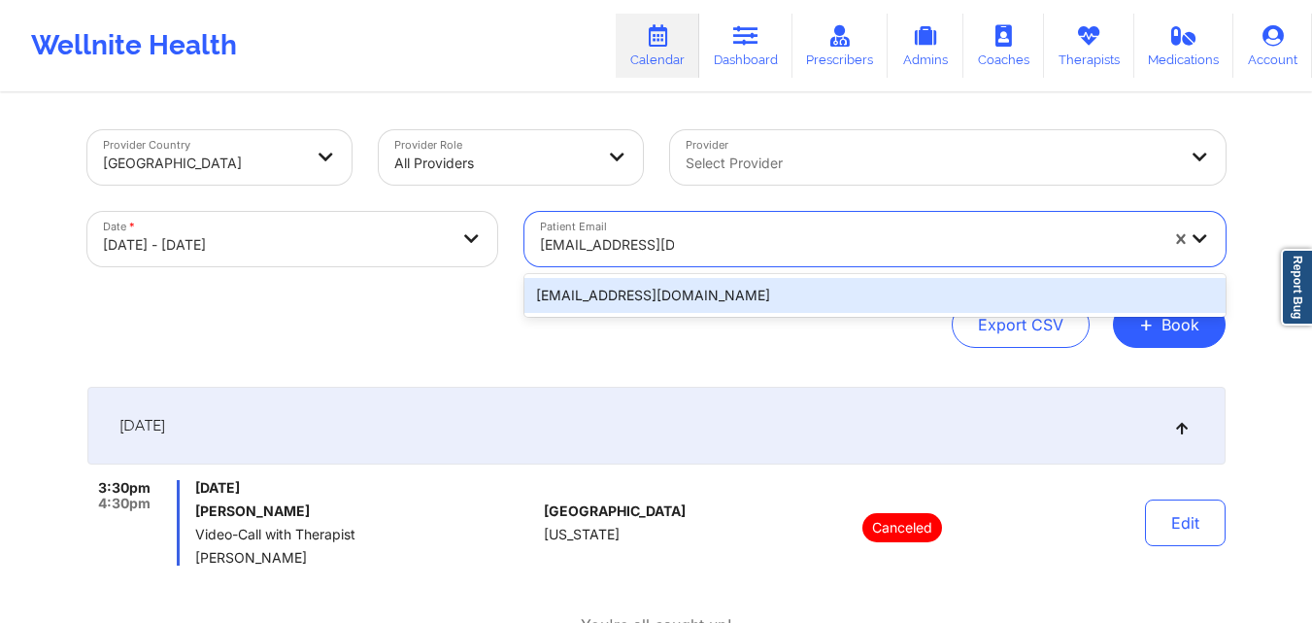
click at [783, 284] on div "[EMAIL_ADDRESS][DOMAIN_NAME]" at bounding box center [874, 295] width 701 height 35
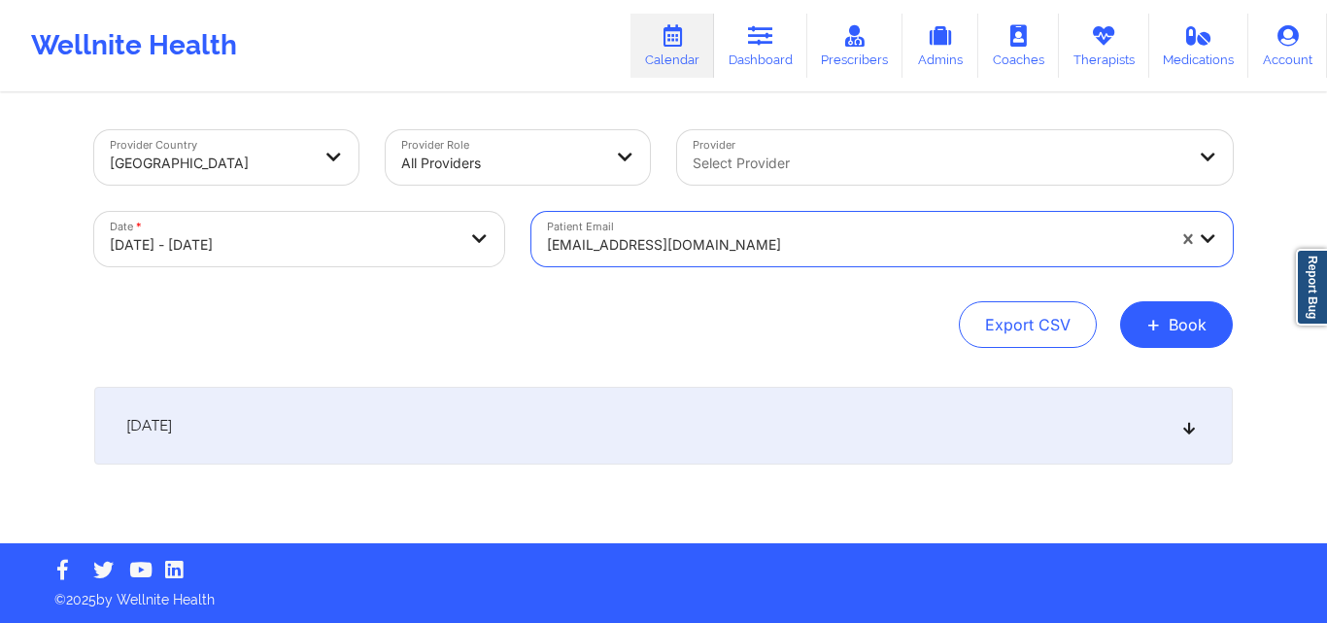
click at [1188, 432] on icon at bounding box center [1189, 426] width 17 height 14
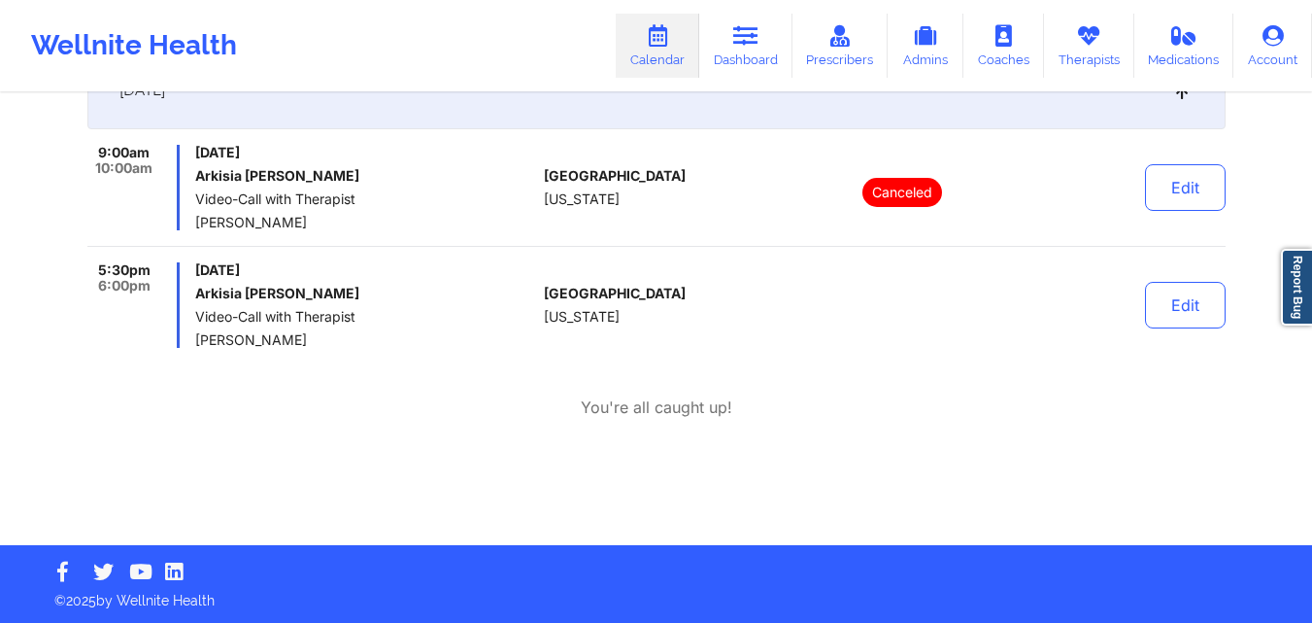
scroll to position [336, 0]
